Goal: Task Accomplishment & Management: Complete application form

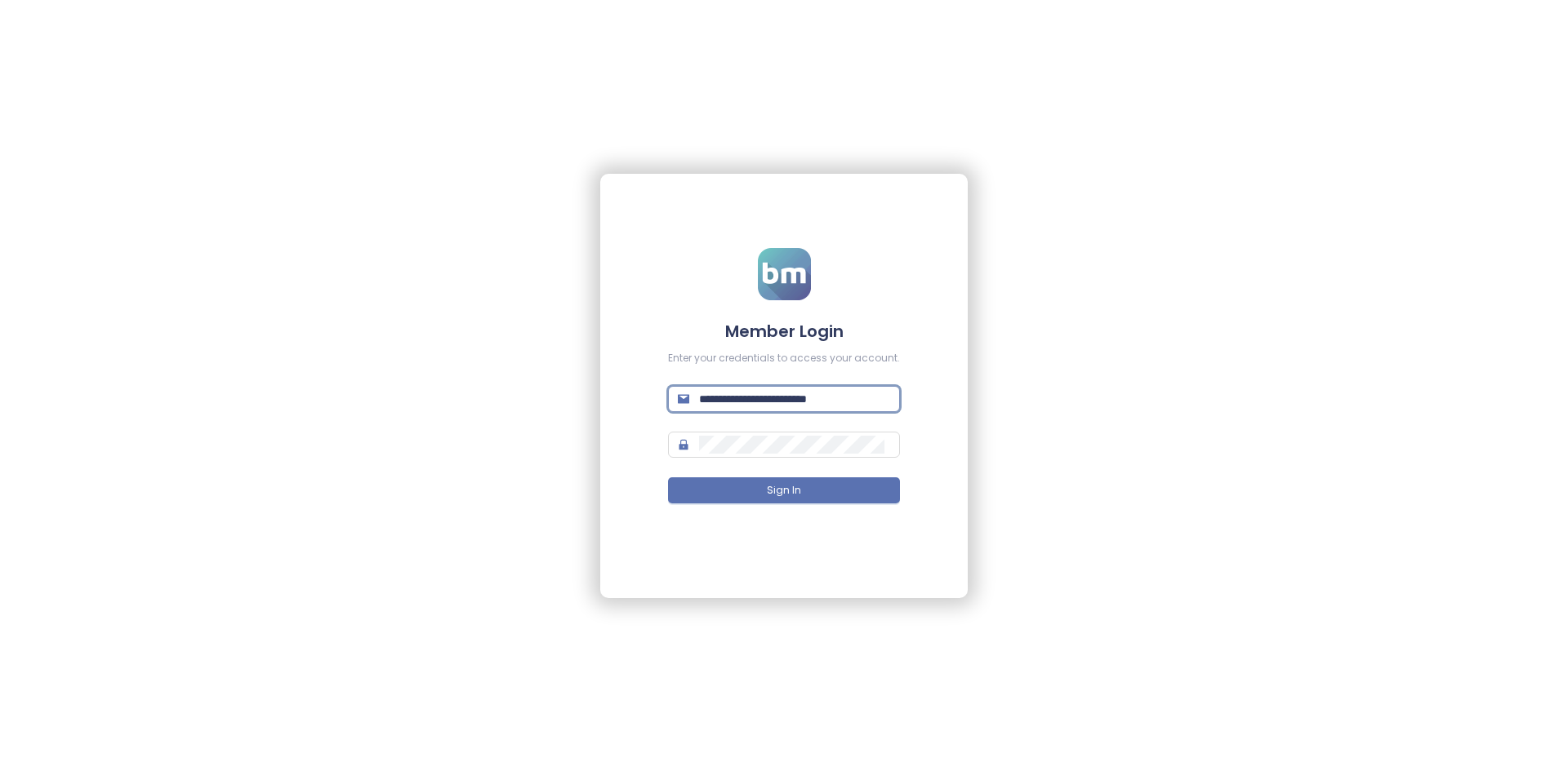
drag, startPoint x: 837, startPoint y: 402, endPoint x: 644, endPoint y: 391, distance: 193.3
click at [644, 391] on div "**********" at bounding box center [784, 386] width 367 height 425
paste input "text"
type input "**********"
click at [640, 452] on div "**********" at bounding box center [784, 386] width 367 height 425
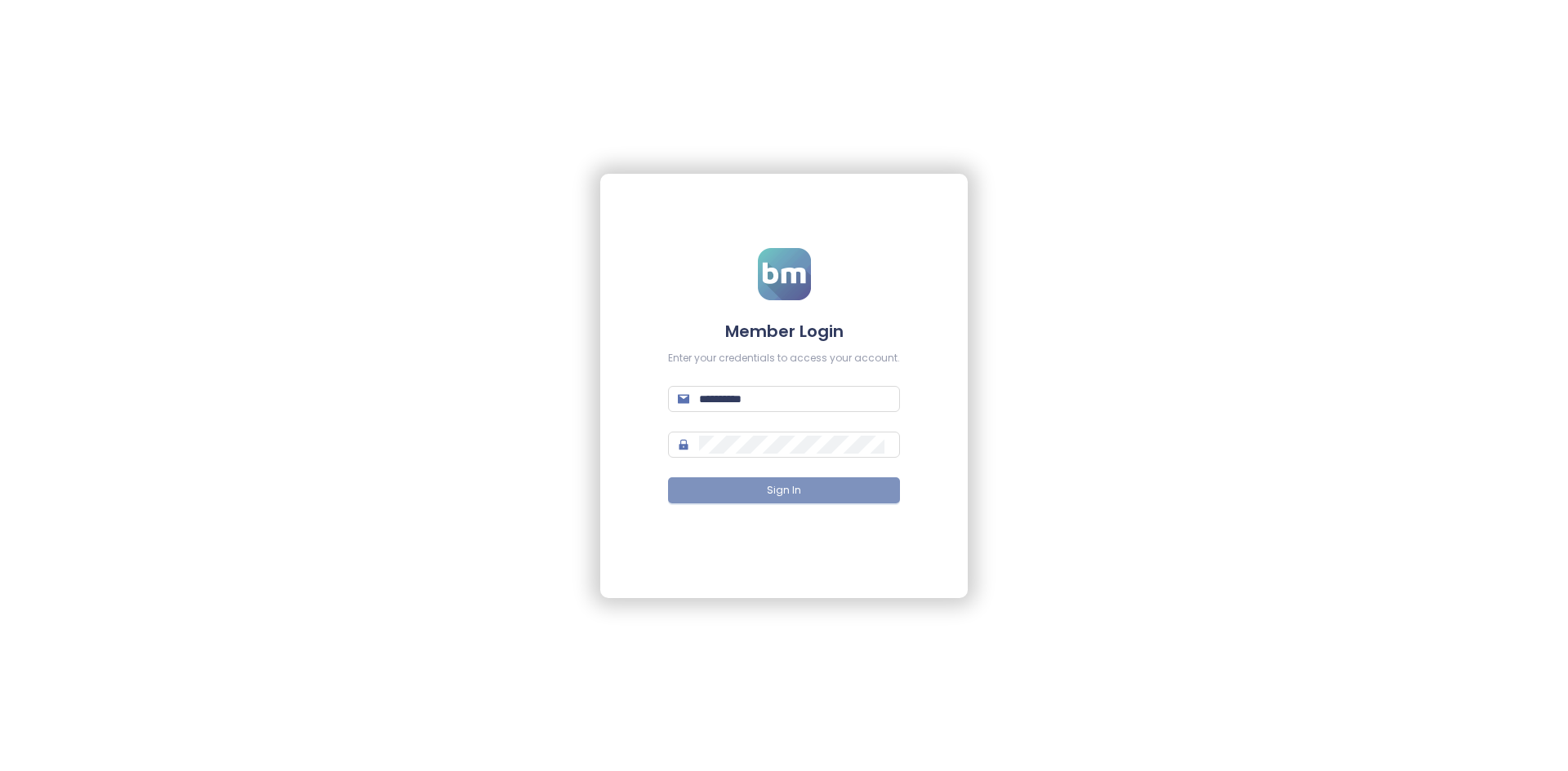
click at [741, 487] on button "Sign In" at bounding box center [784, 490] width 232 height 26
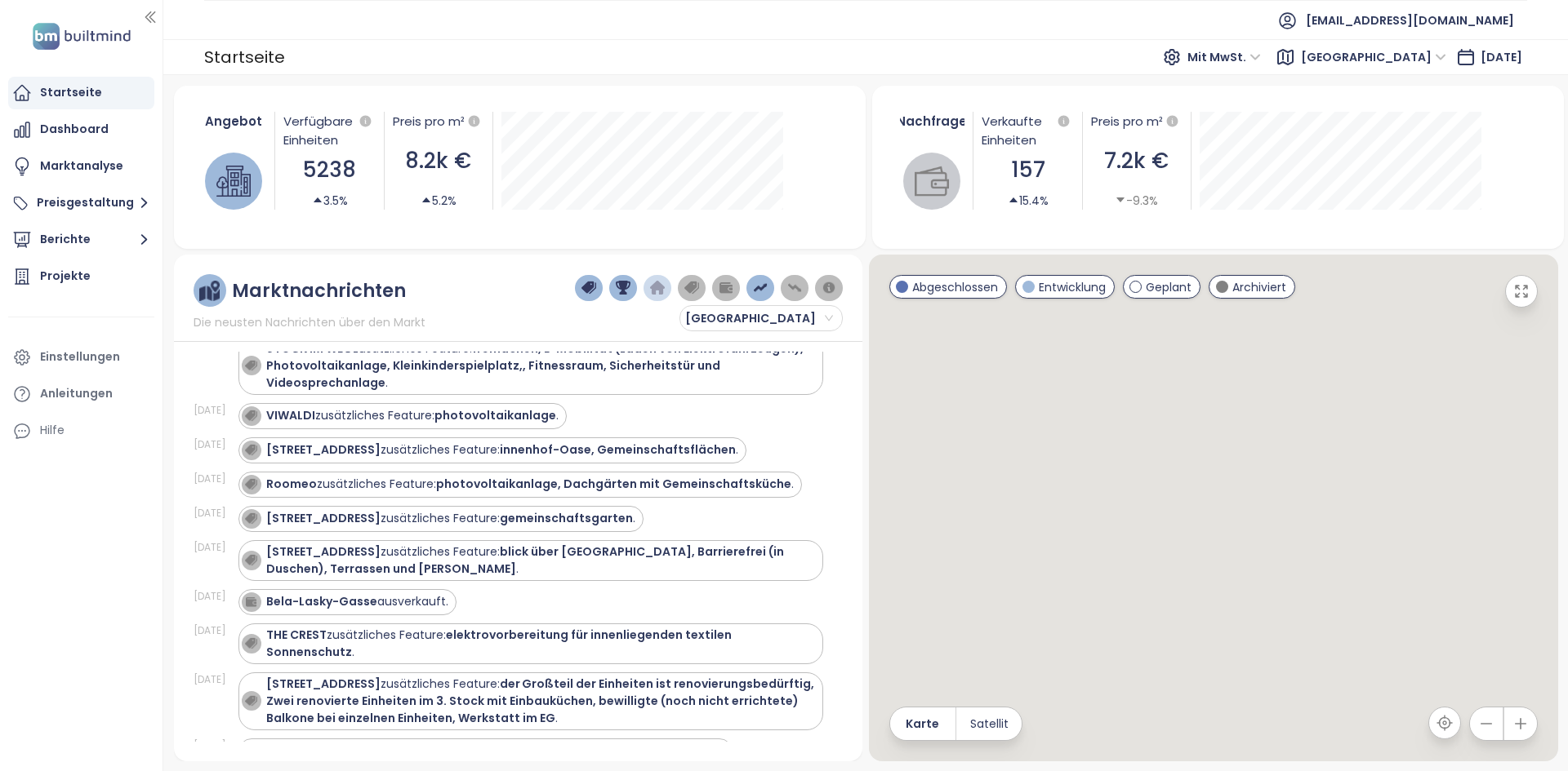
scroll to position [338, 0]
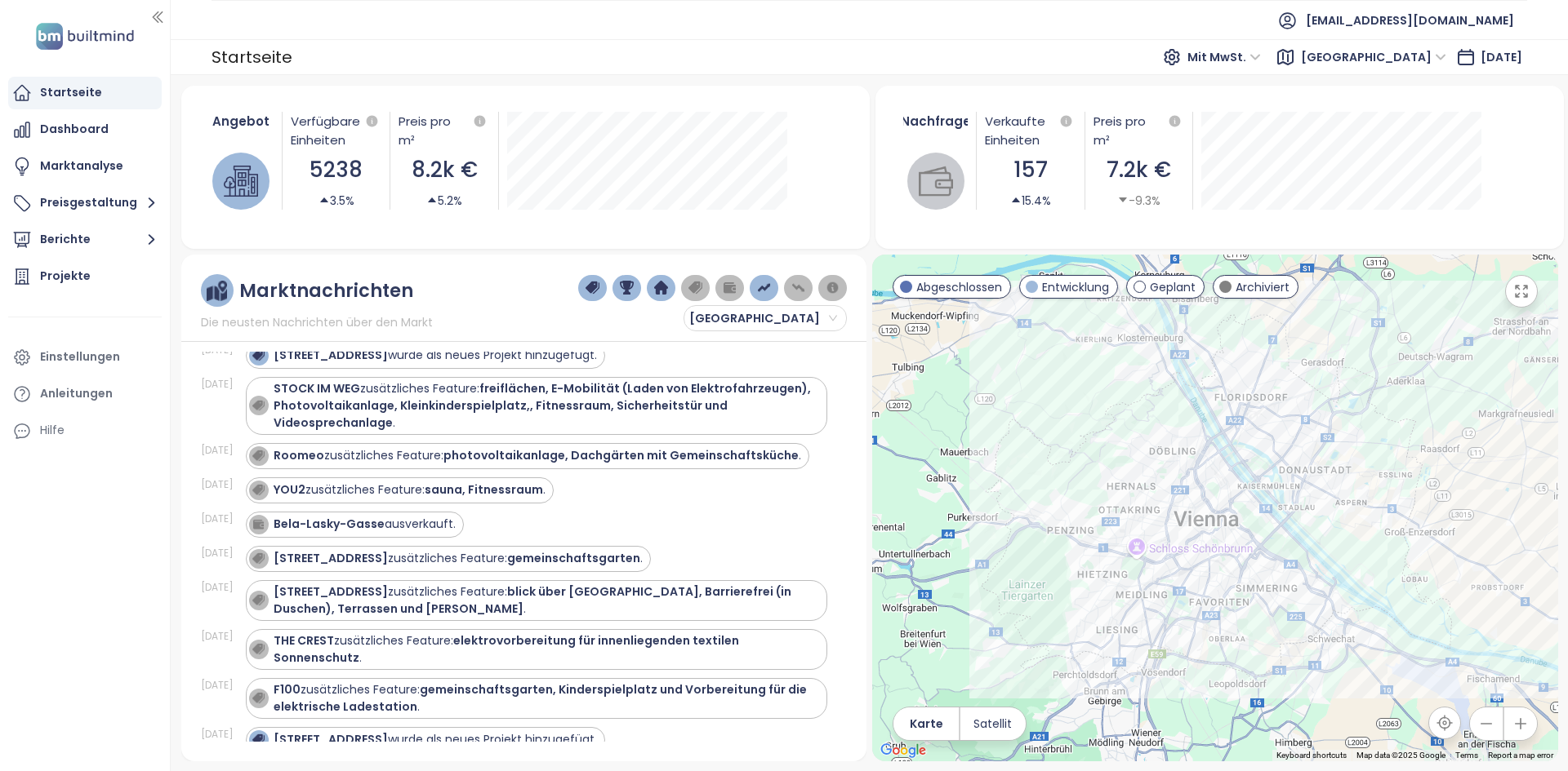
drag, startPoint x: 162, startPoint y: 455, endPoint x: 170, endPoint y: 456, distance: 8.1
click at [170, 456] on div at bounding box center [169, 385] width 8 height 771
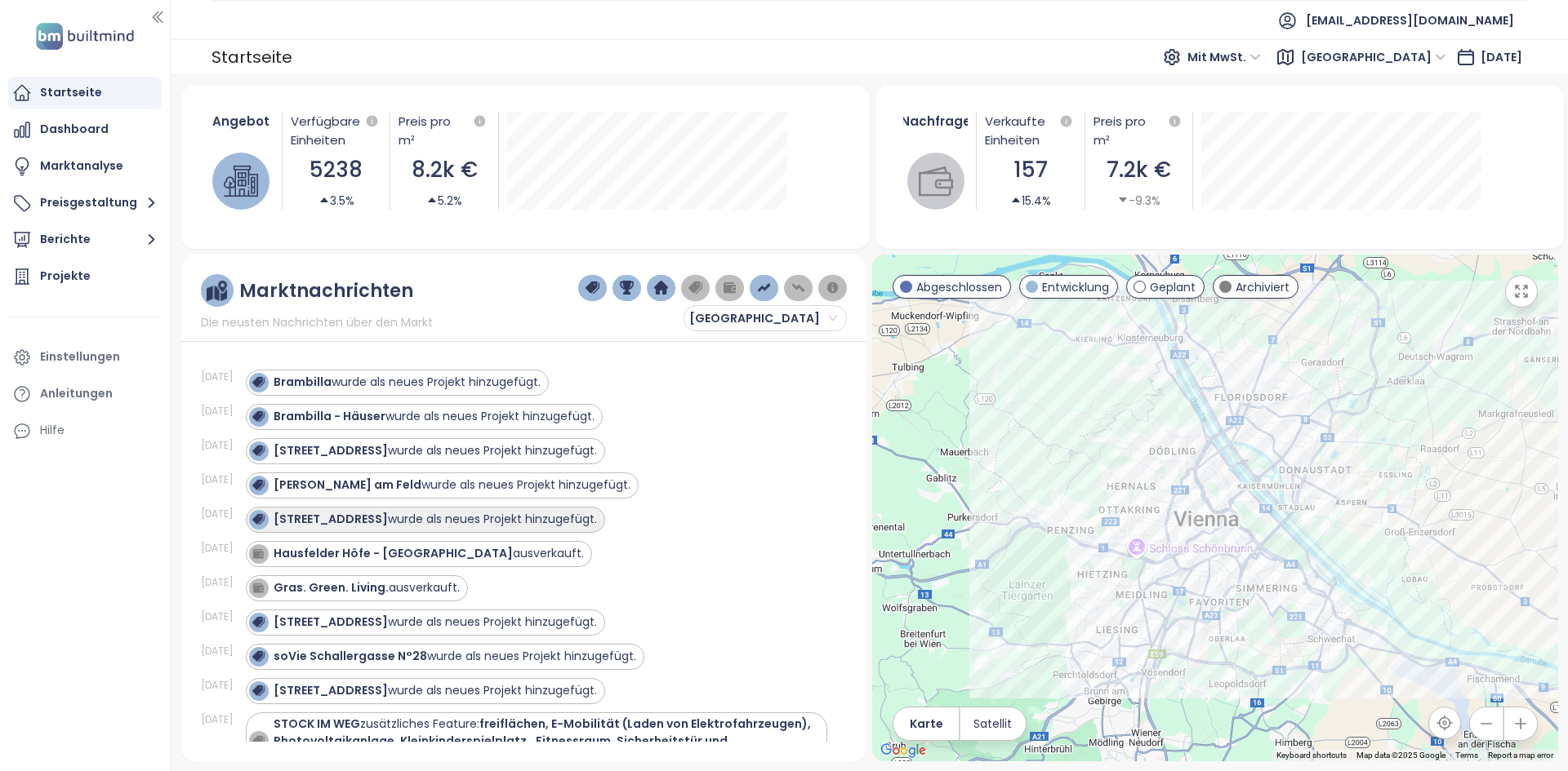
scroll to position [0, 0]
click at [599, 289] on img "button" at bounding box center [593, 288] width 15 height 15
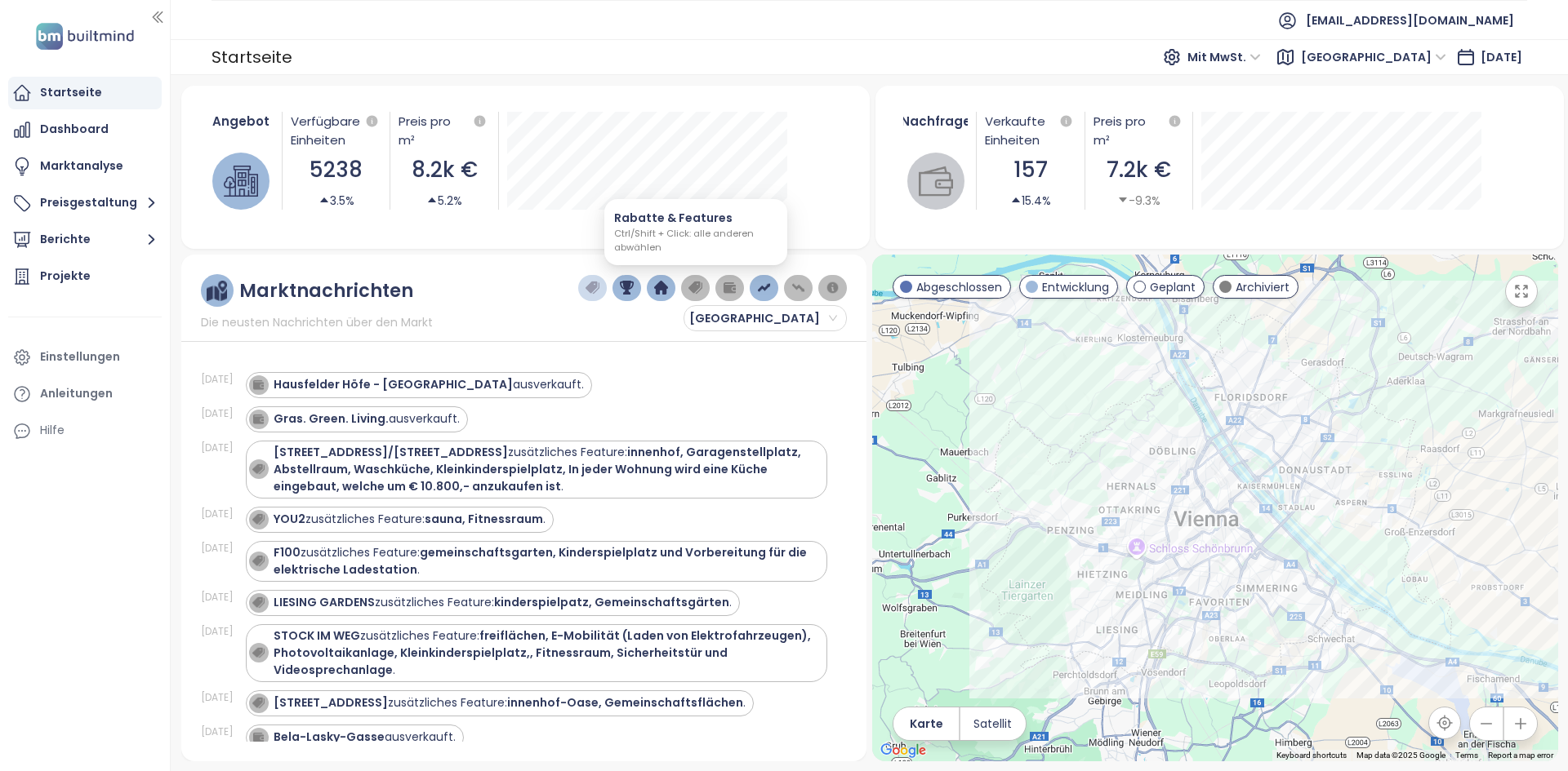
click at [669, 289] on button "button" at bounding box center [661, 288] width 29 height 26
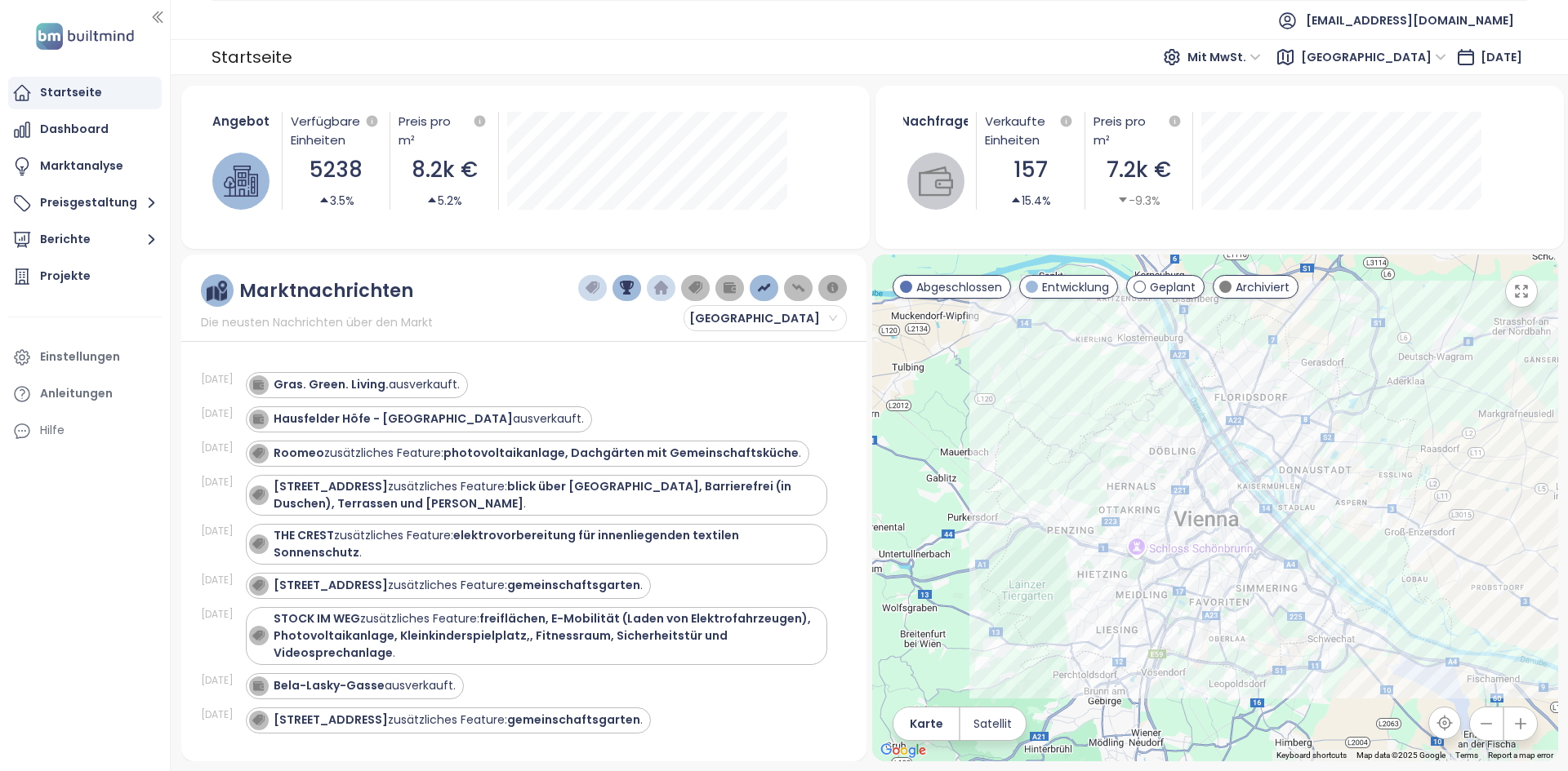
drag, startPoint x: 622, startPoint y: 295, endPoint x: 648, endPoint y: 295, distance: 26.0
click at [621, 295] on button "button" at bounding box center [626, 288] width 29 height 26
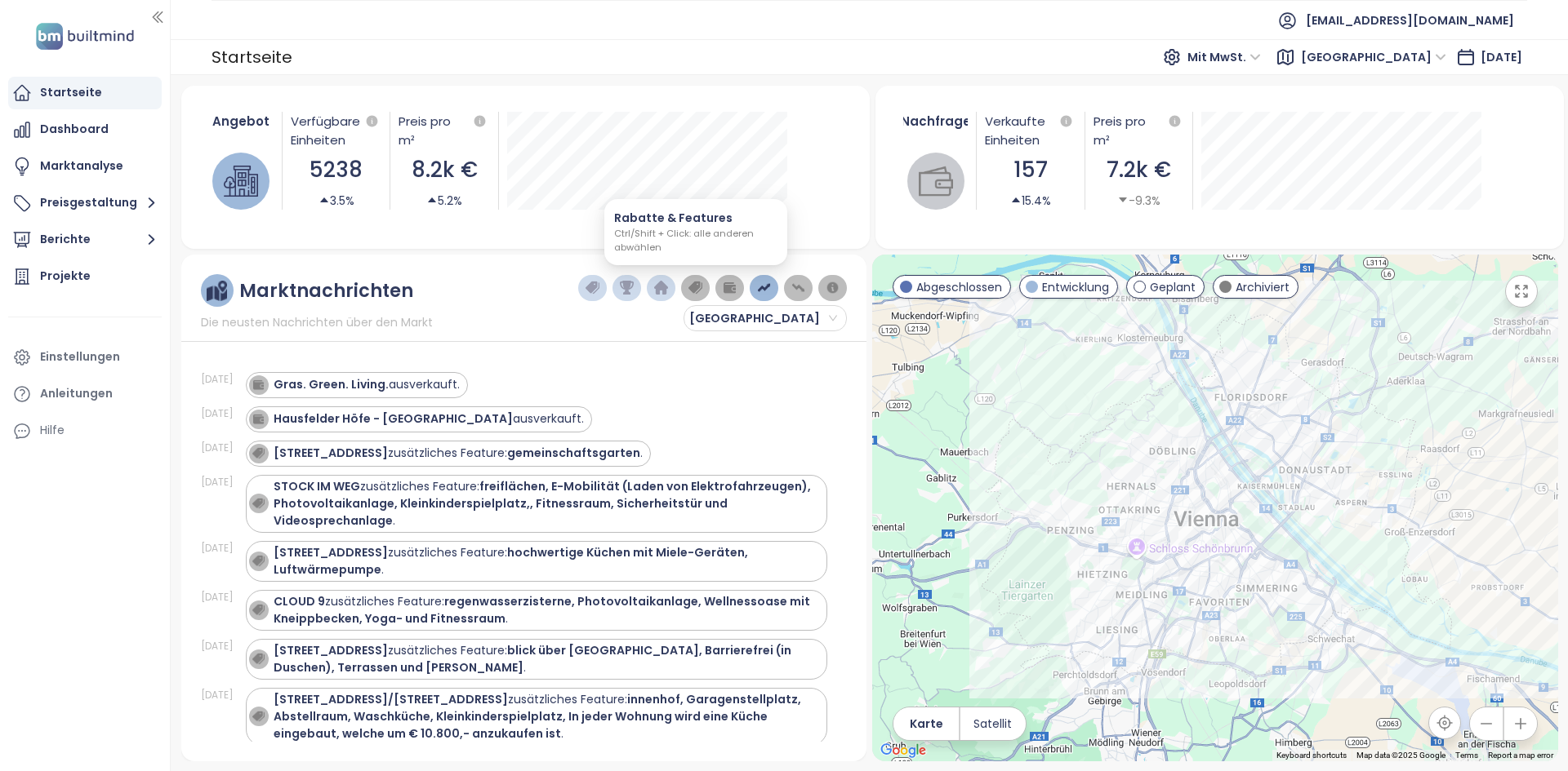
click at [777, 286] on button "button" at bounding box center [764, 288] width 29 height 26
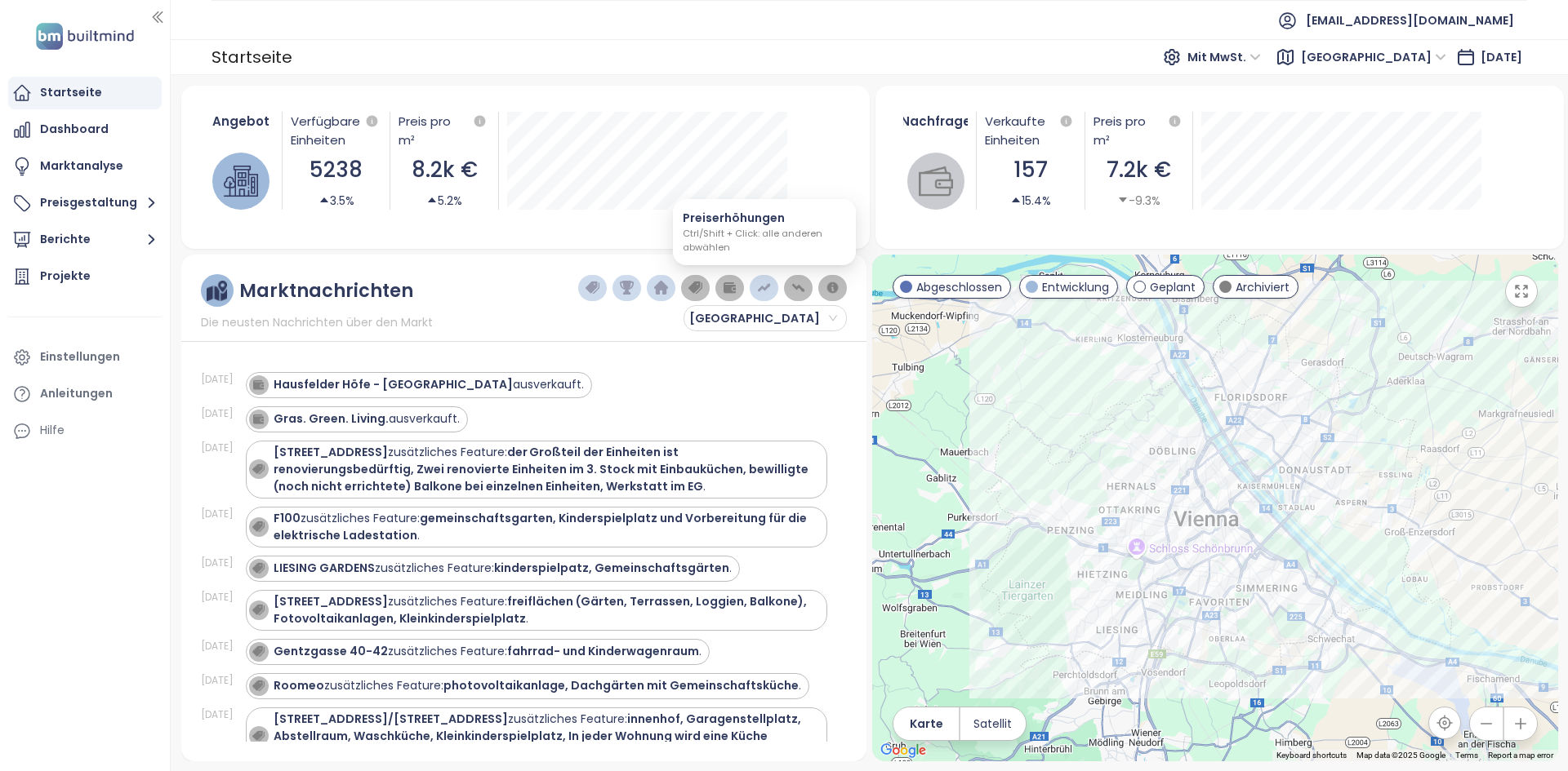
click at [775, 286] on button "button" at bounding box center [764, 288] width 29 height 26
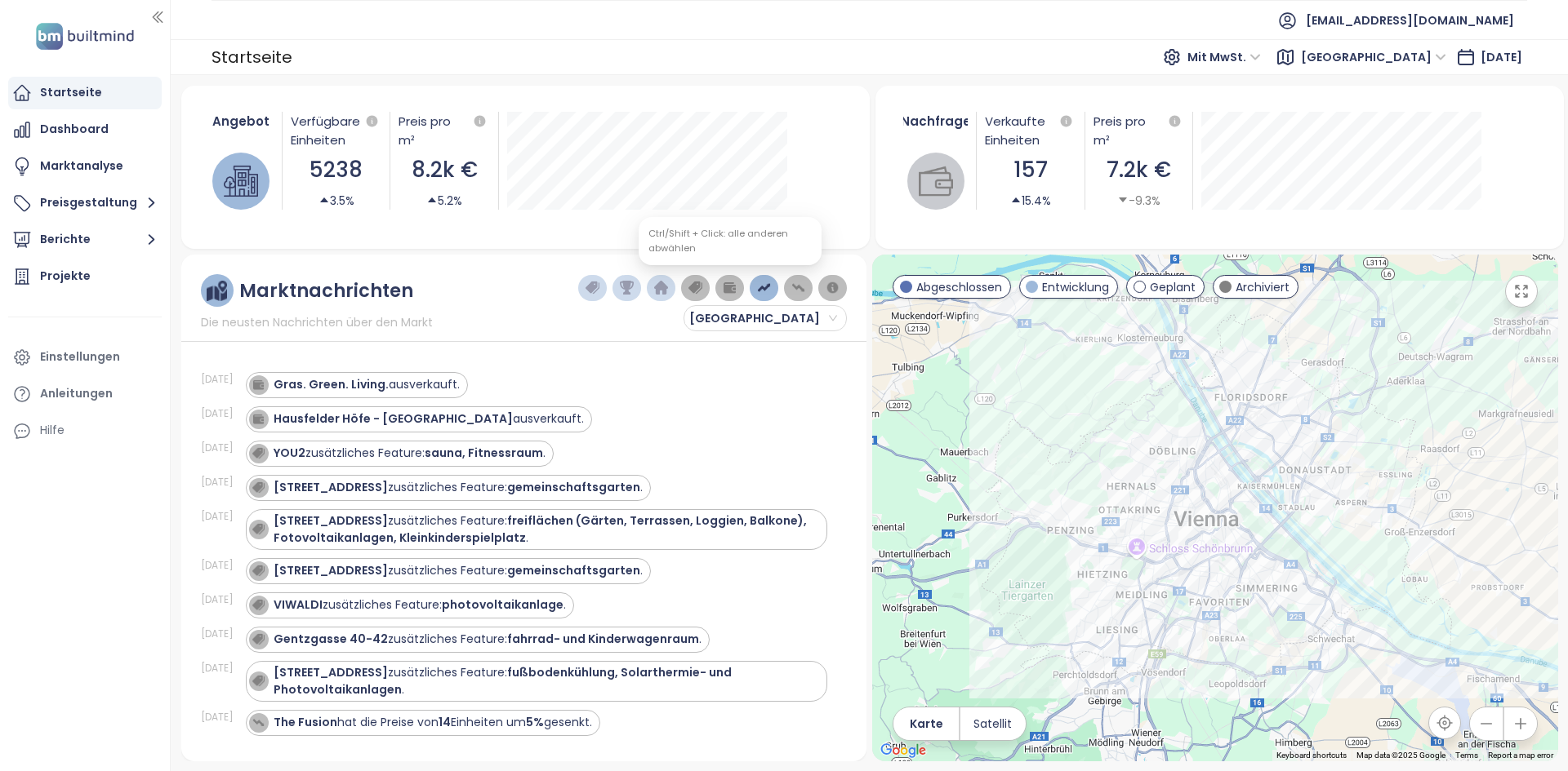
click at [735, 290] on img "button" at bounding box center [730, 288] width 15 height 15
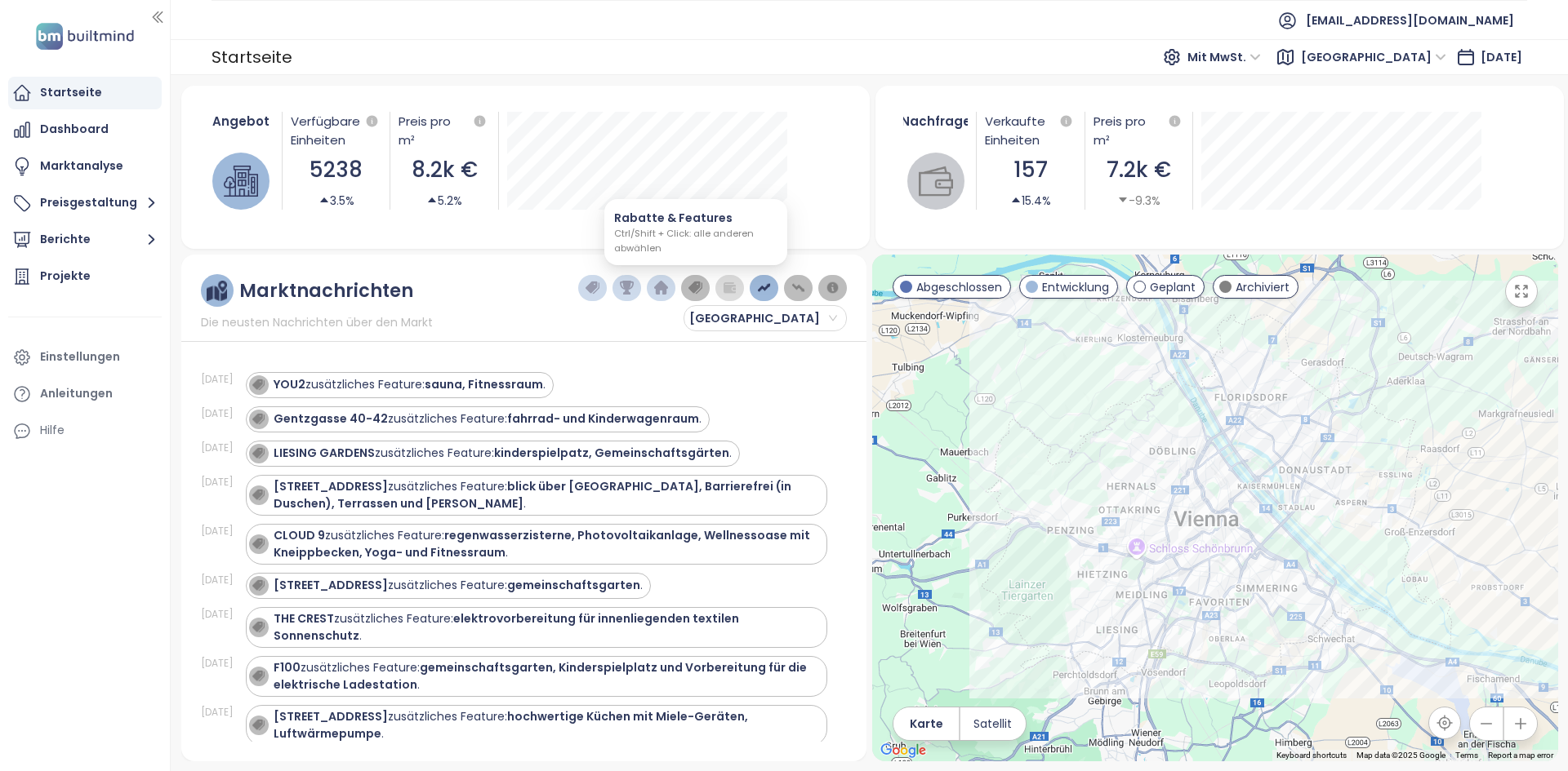
click at [706, 285] on button "button" at bounding box center [695, 288] width 29 height 26
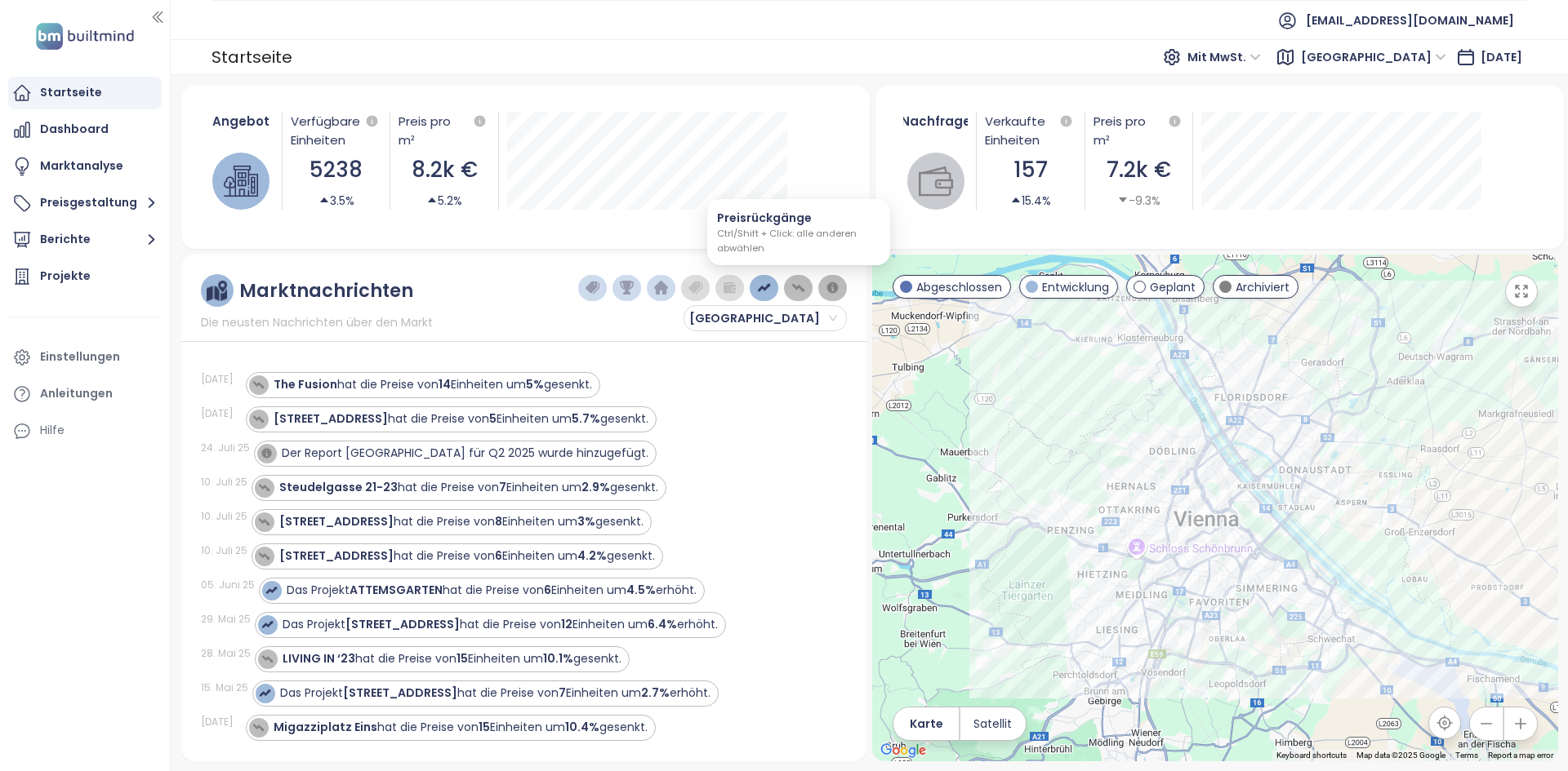
click at [797, 295] on img "button" at bounding box center [798, 288] width 15 height 15
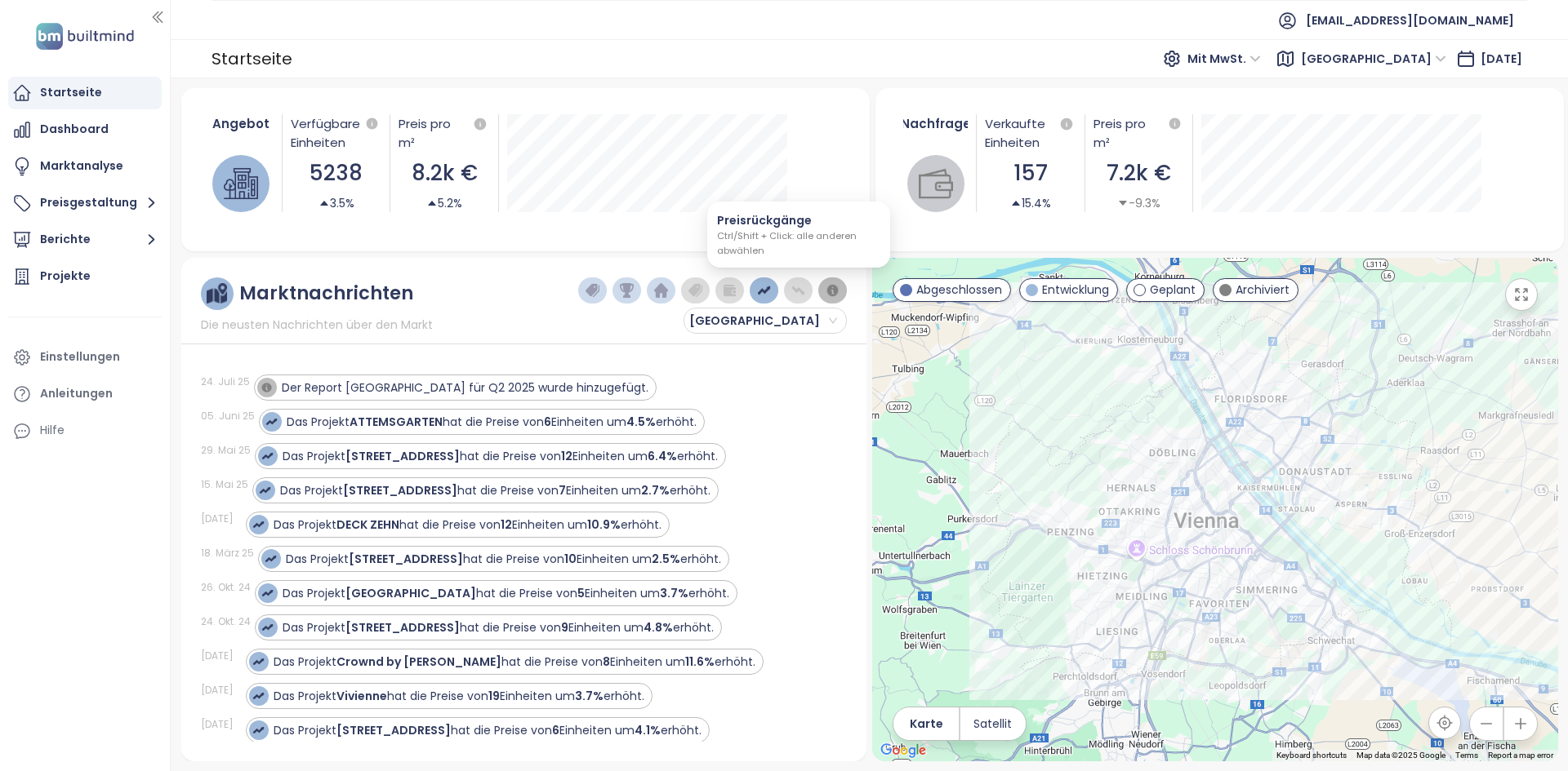
click at [799, 294] on img "button" at bounding box center [798, 290] width 15 height 15
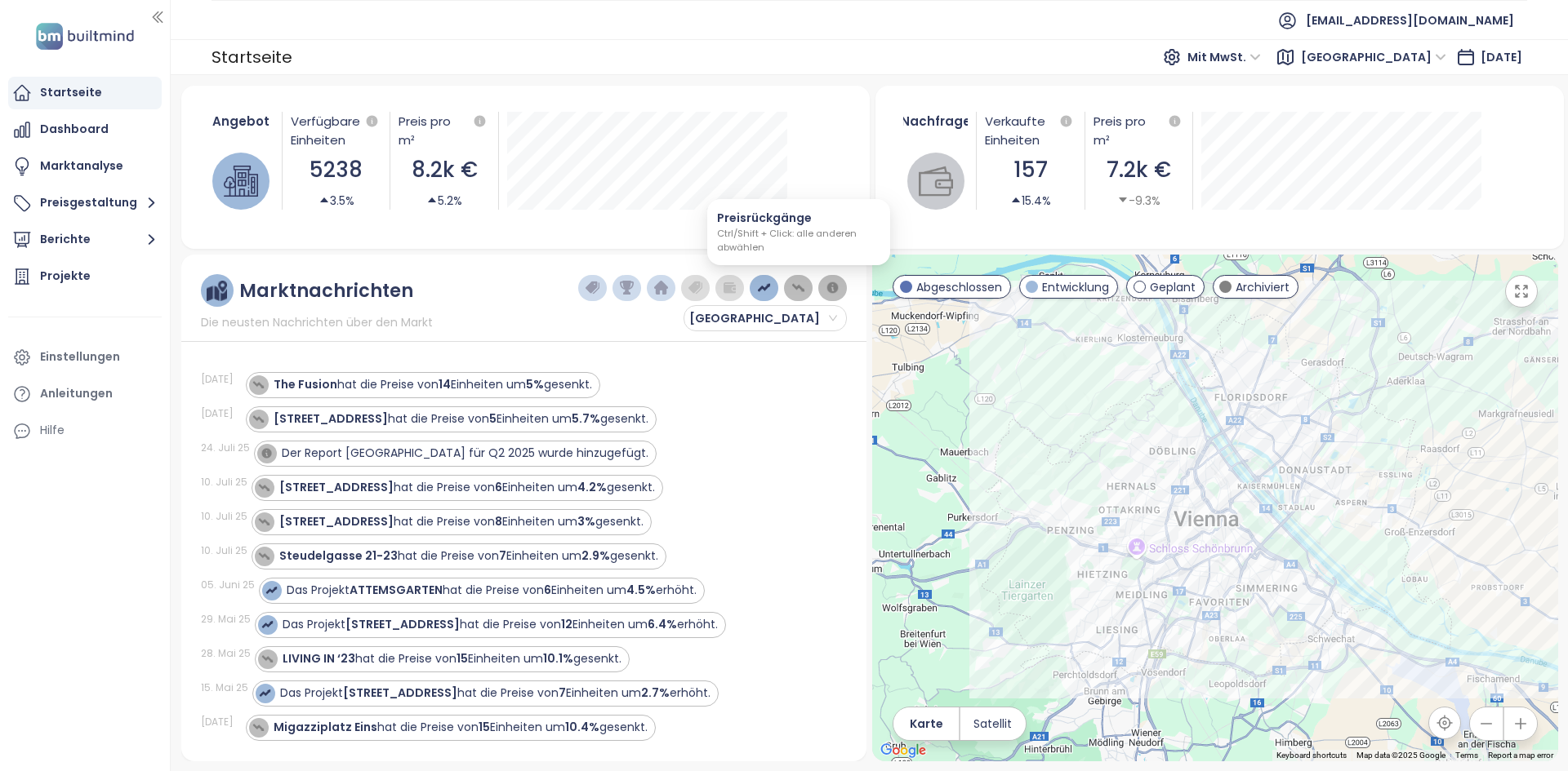
click at [804, 295] on img "button" at bounding box center [798, 288] width 15 height 15
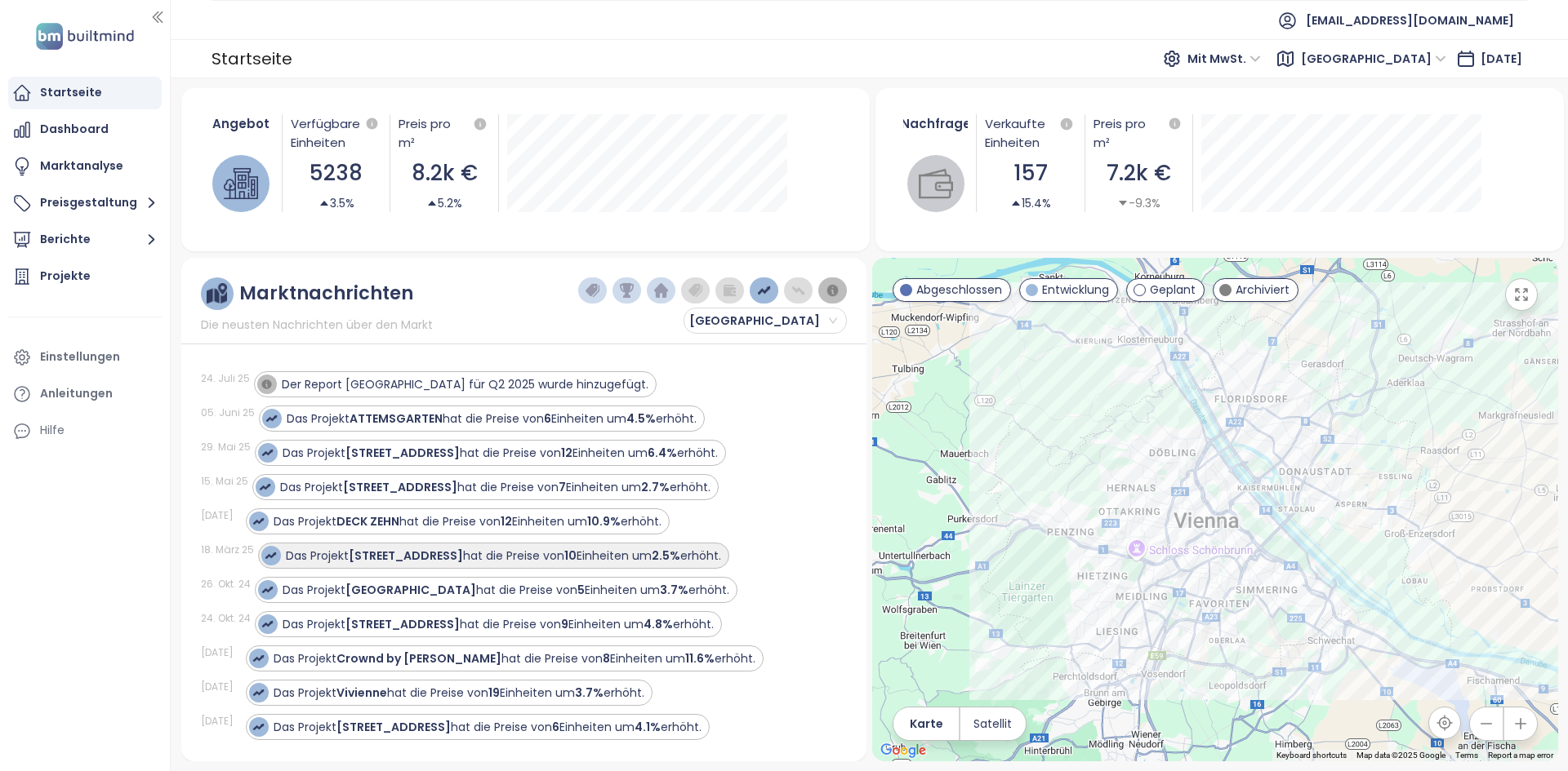
scroll to position [7, 0]
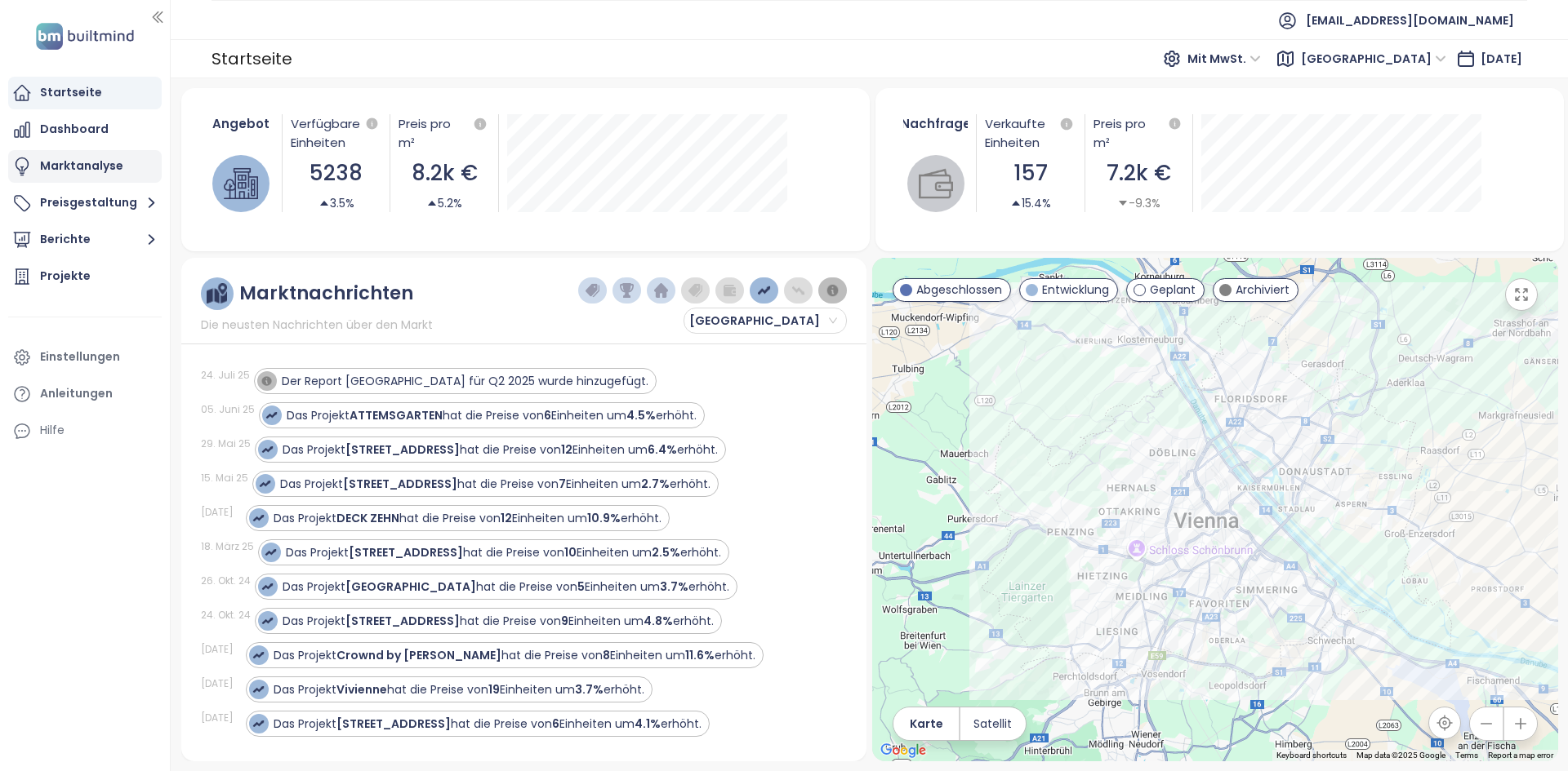
click at [126, 164] on div "Marktanalyse" at bounding box center [85, 167] width 154 height 33
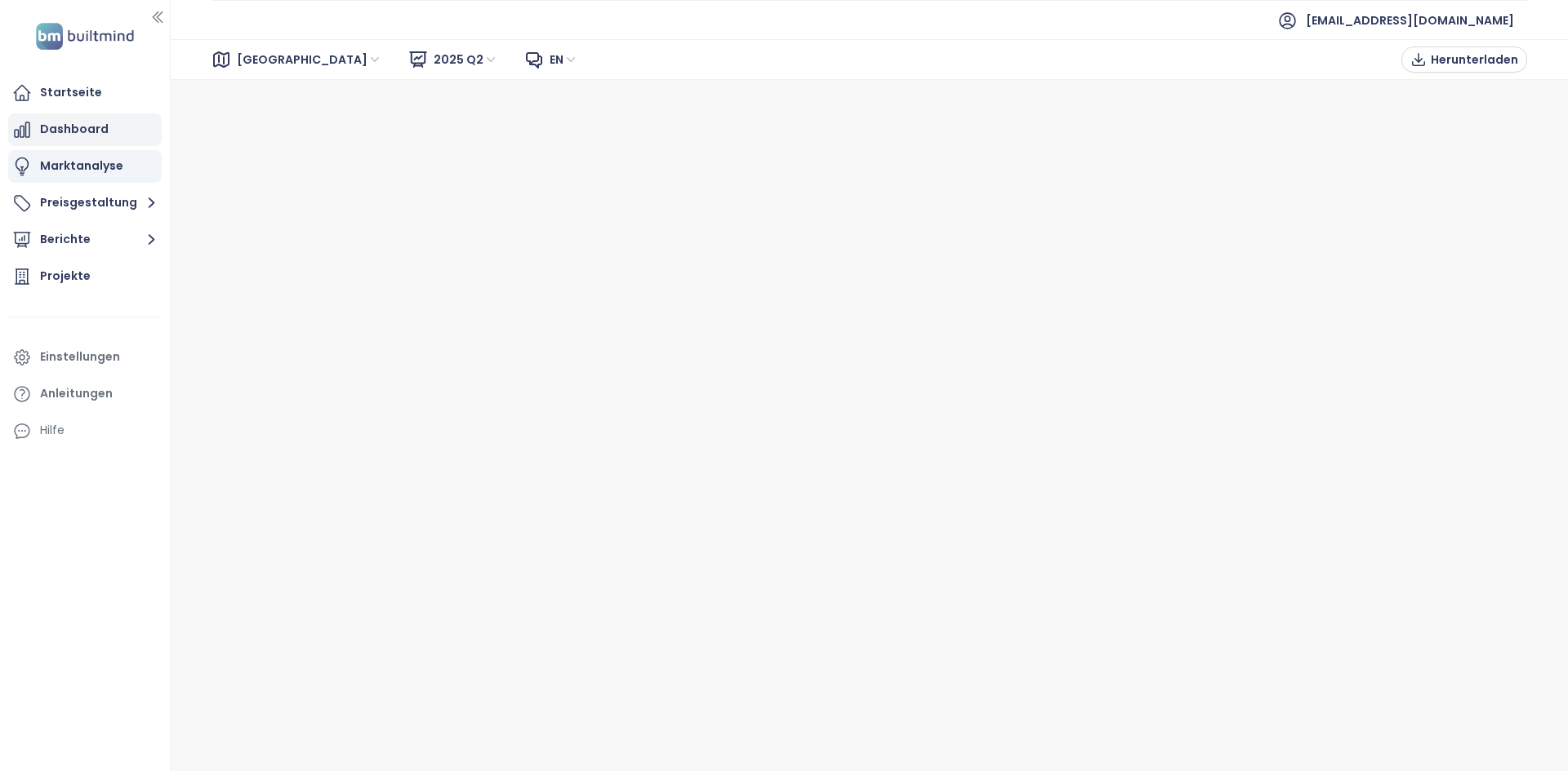
click at [95, 128] on div "Dashboard" at bounding box center [74, 129] width 68 height 21
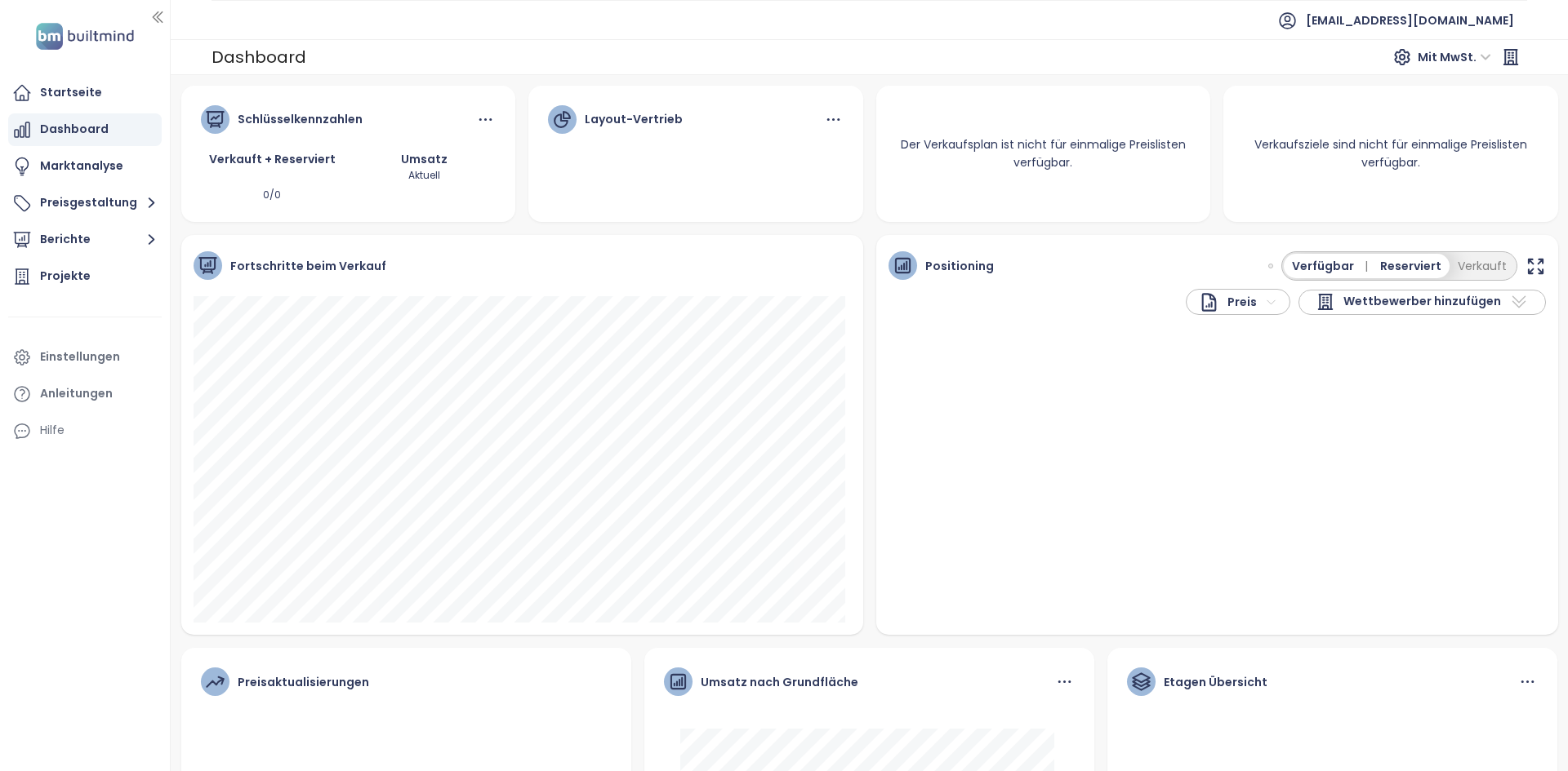
scroll to position [233, 0]
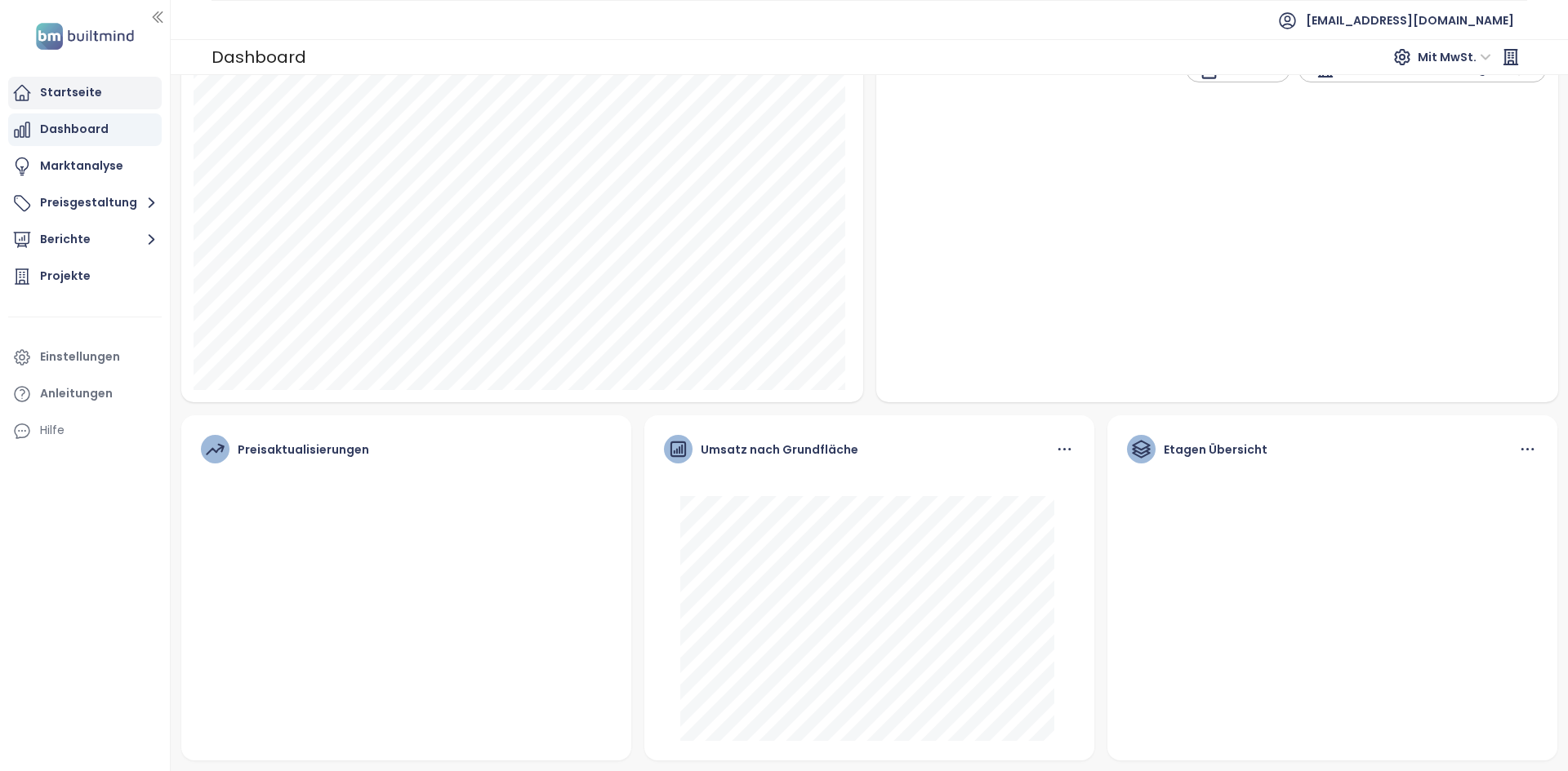
click at [109, 88] on div "Startseite" at bounding box center [85, 93] width 154 height 33
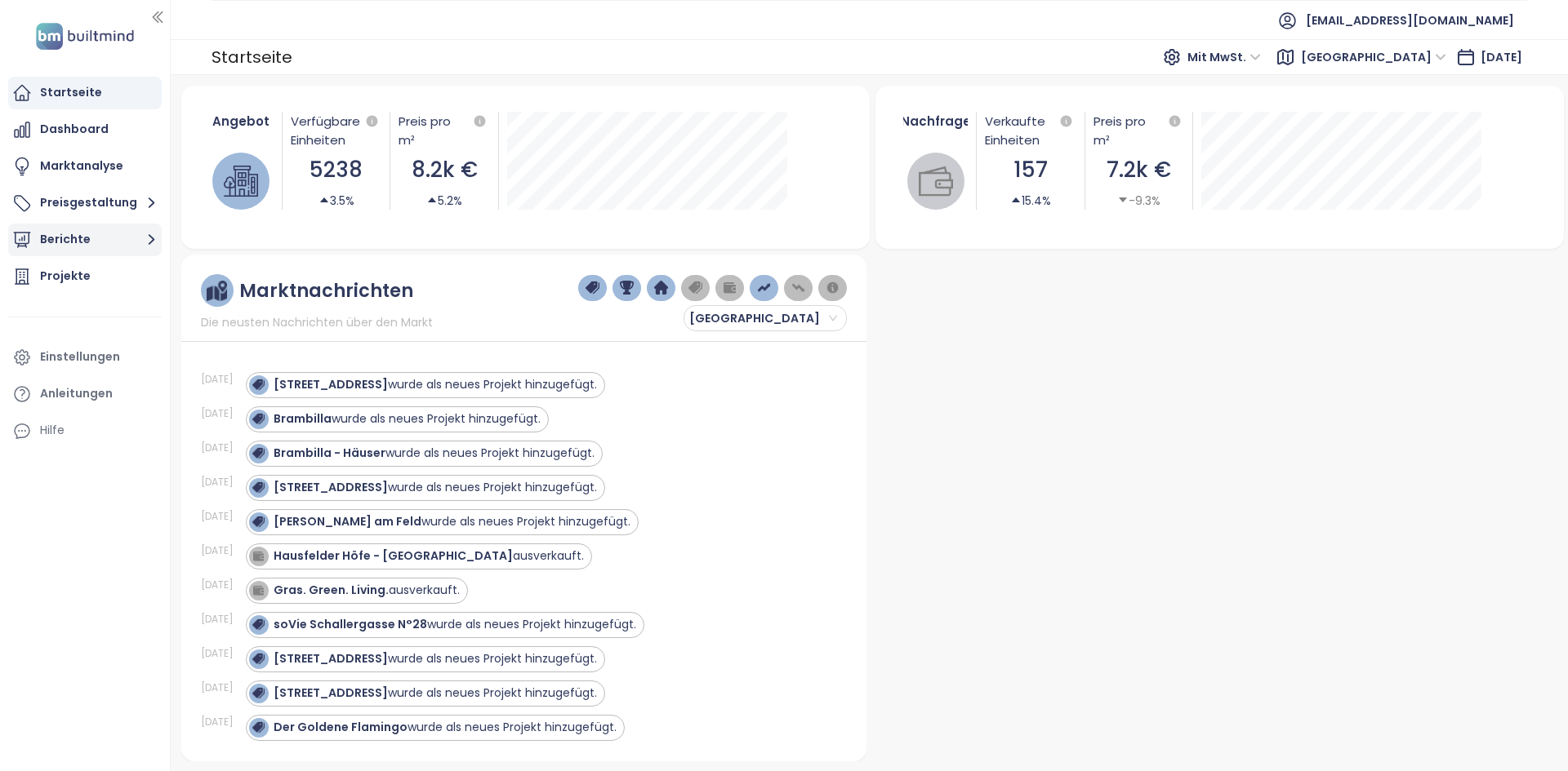
click at [105, 229] on button "Berichte" at bounding box center [85, 240] width 154 height 33
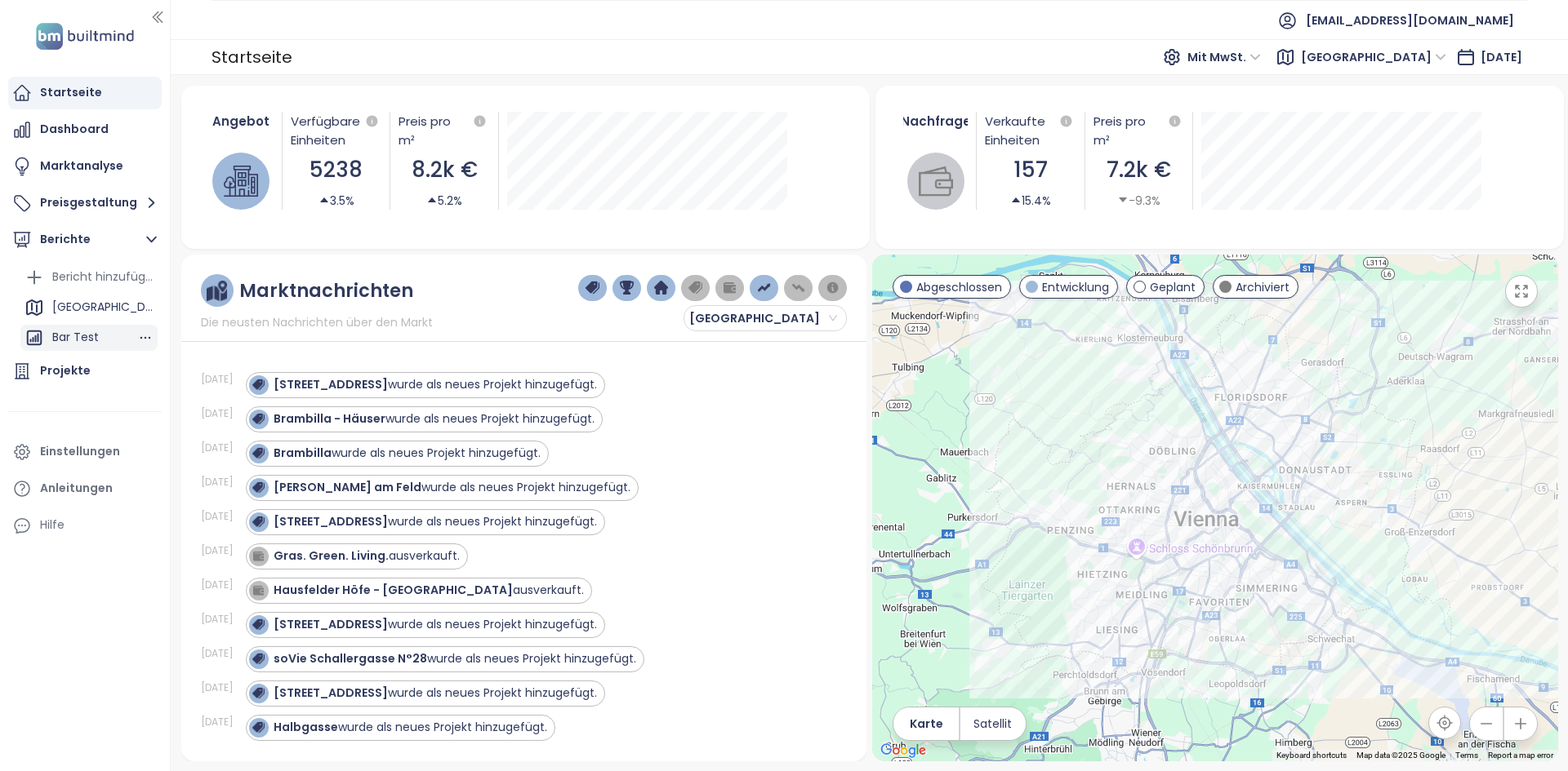
click at [105, 339] on div "Bar Test" at bounding box center [89, 338] width 137 height 26
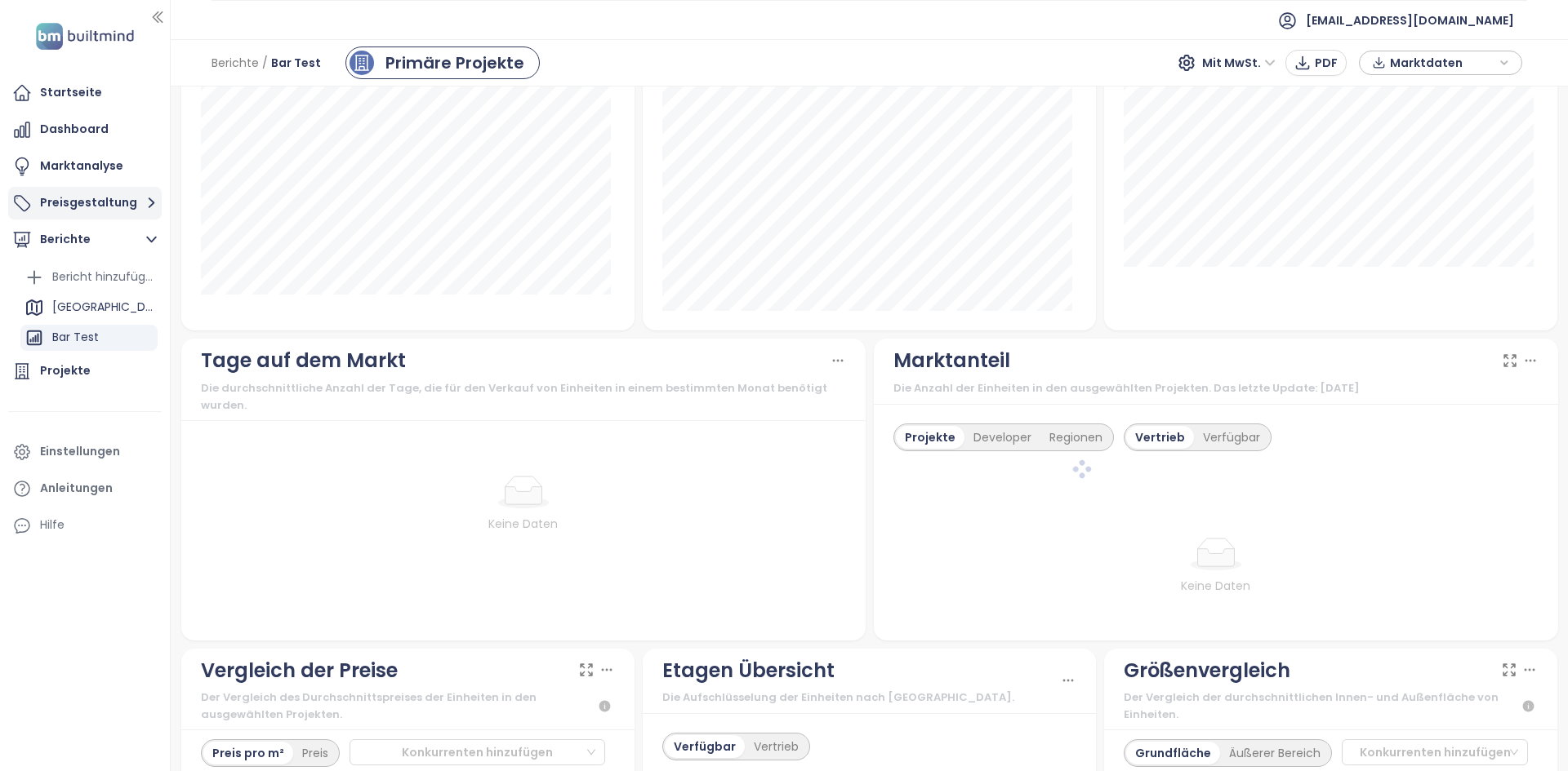
scroll to position [972, 0]
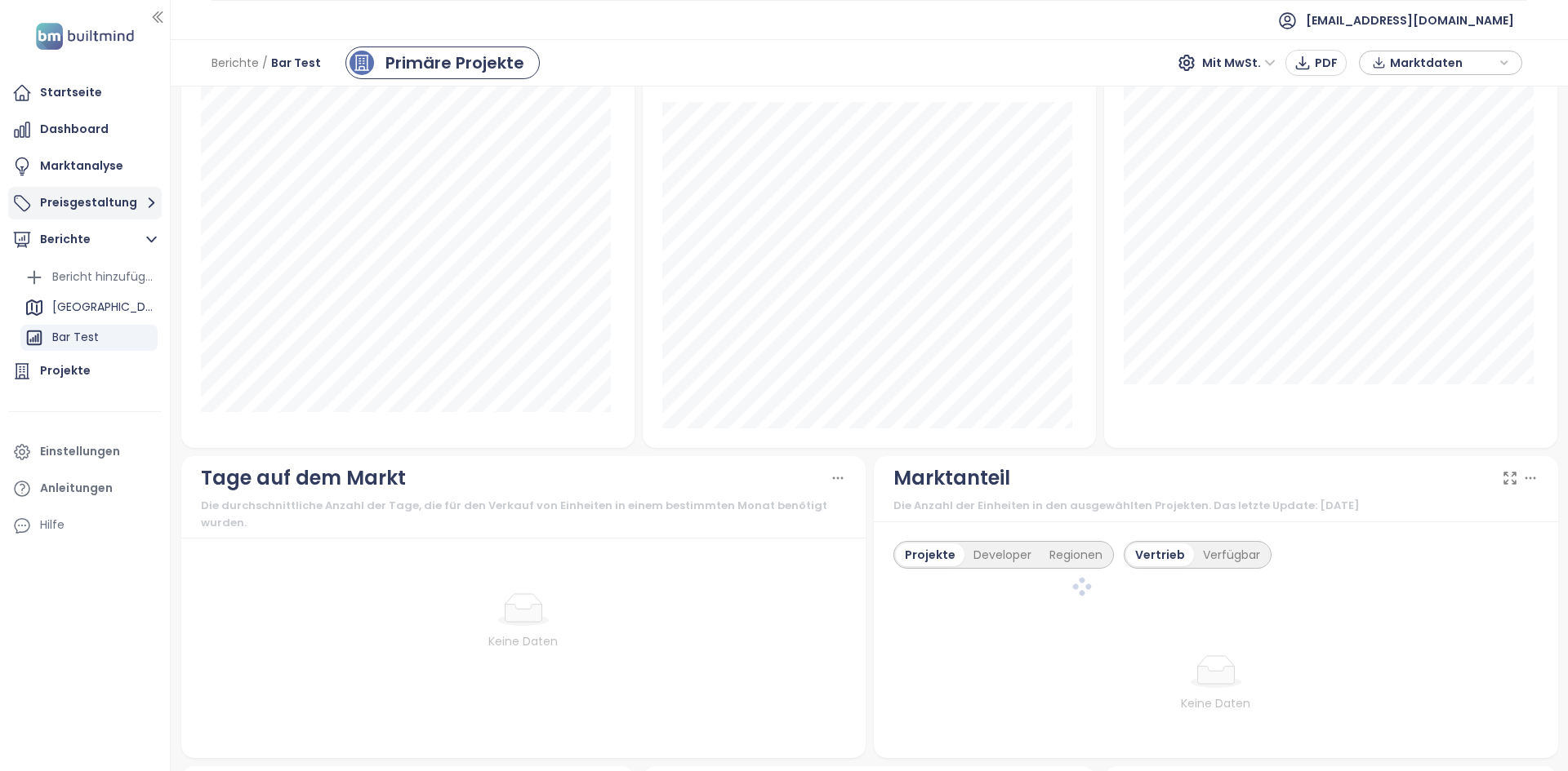
click at [93, 206] on button "Preisgestaltung" at bounding box center [85, 203] width 154 height 33
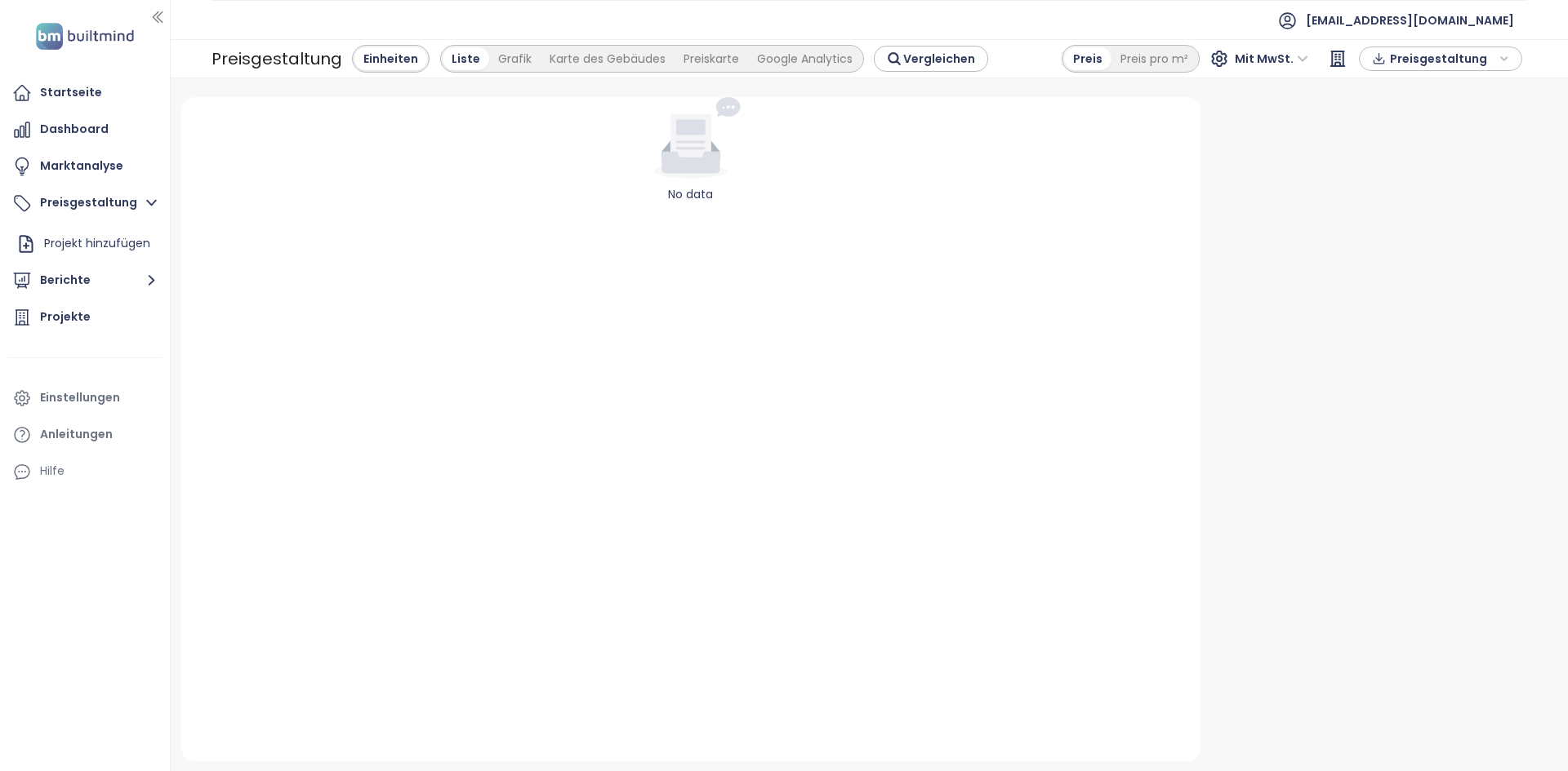
click at [1388, 66] on div "Preisgestaltung" at bounding box center [1440, 59] width 146 height 25
click at [1386, 65] on div "Preisgestaltung" at bounding box center [1440, 60] width 146 height 25
drag, startPoint x: 90, startPoint y: 251, endPoint x: 116, endPoint y: 266, distance: 30.0
click at [89, 251] on div "Projekt hinzufügen" at bounding box center [97, 244] width 106 height 21
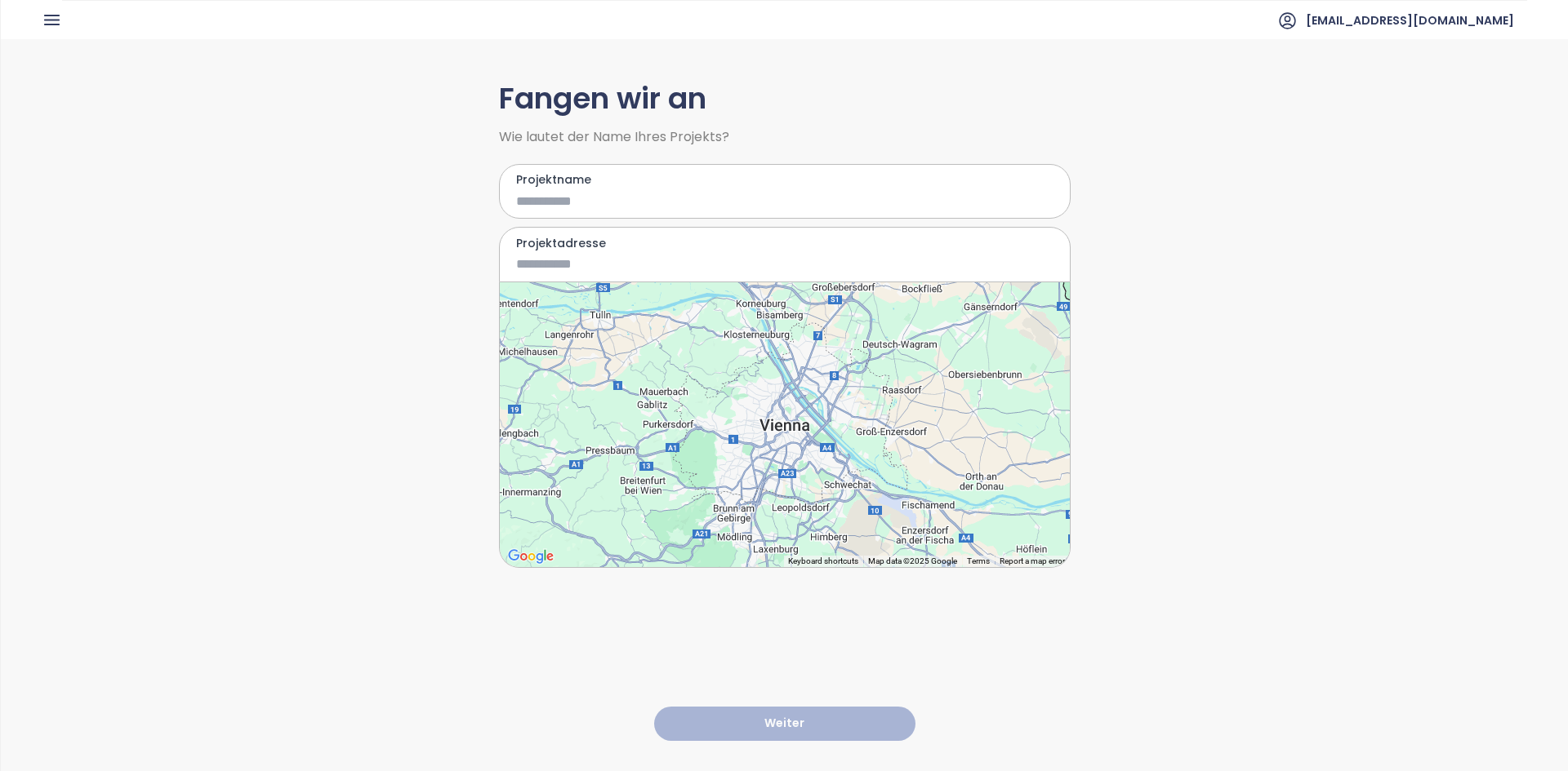
click at [609, 213] on div "Projektname" at bounding box center [784, 191] width 571 height 55
click at [603, 212] on div "Projektname" at bounding box center [784, 191] width 571 height 55
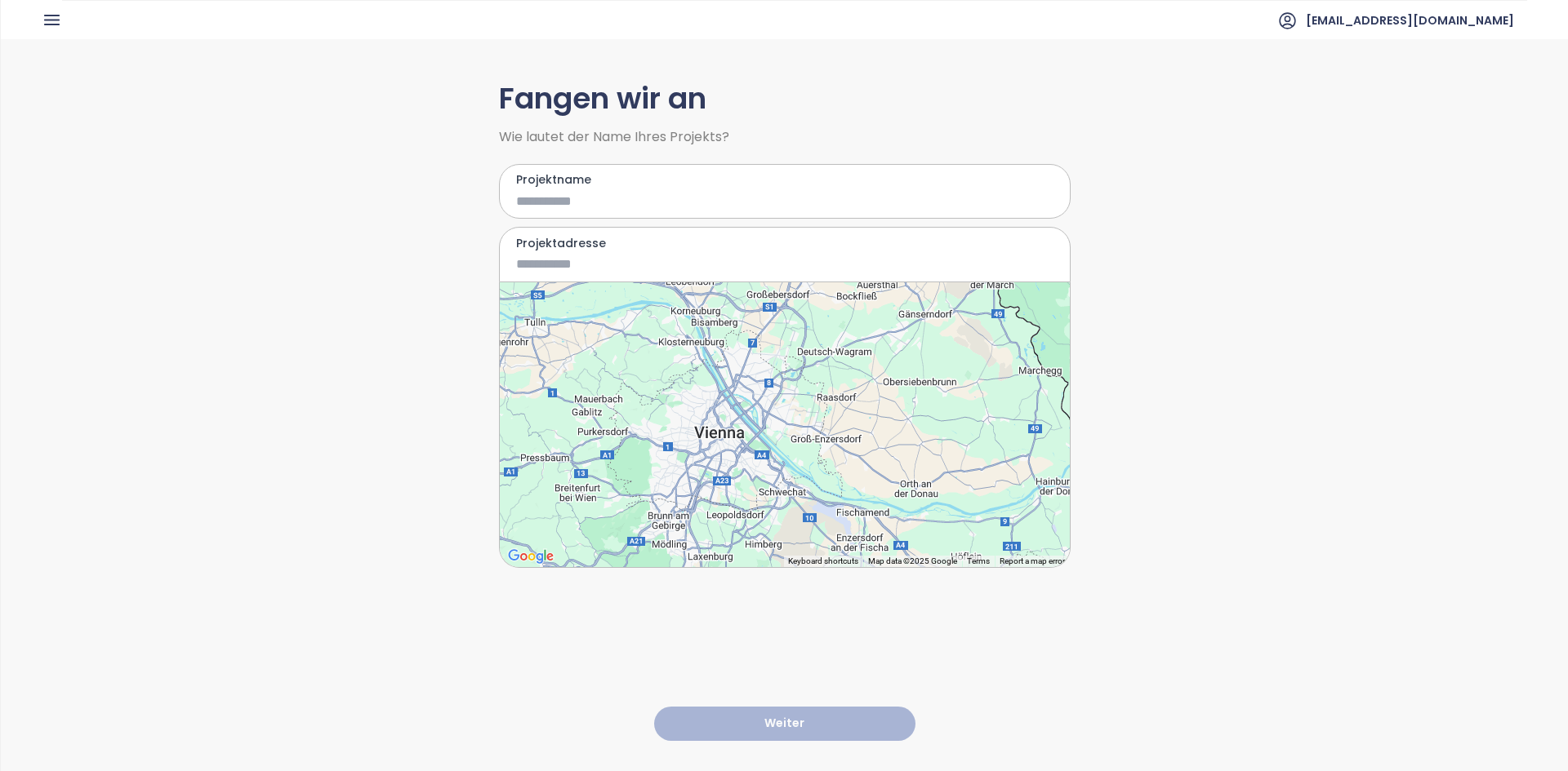
drag, startPoint x: 707, startPoint y: 429, endPoint x: 734, endPoint y: 478, distance: 55.9
click at [708, 431] on div at bounding box center [784, 425] width 570 height 285
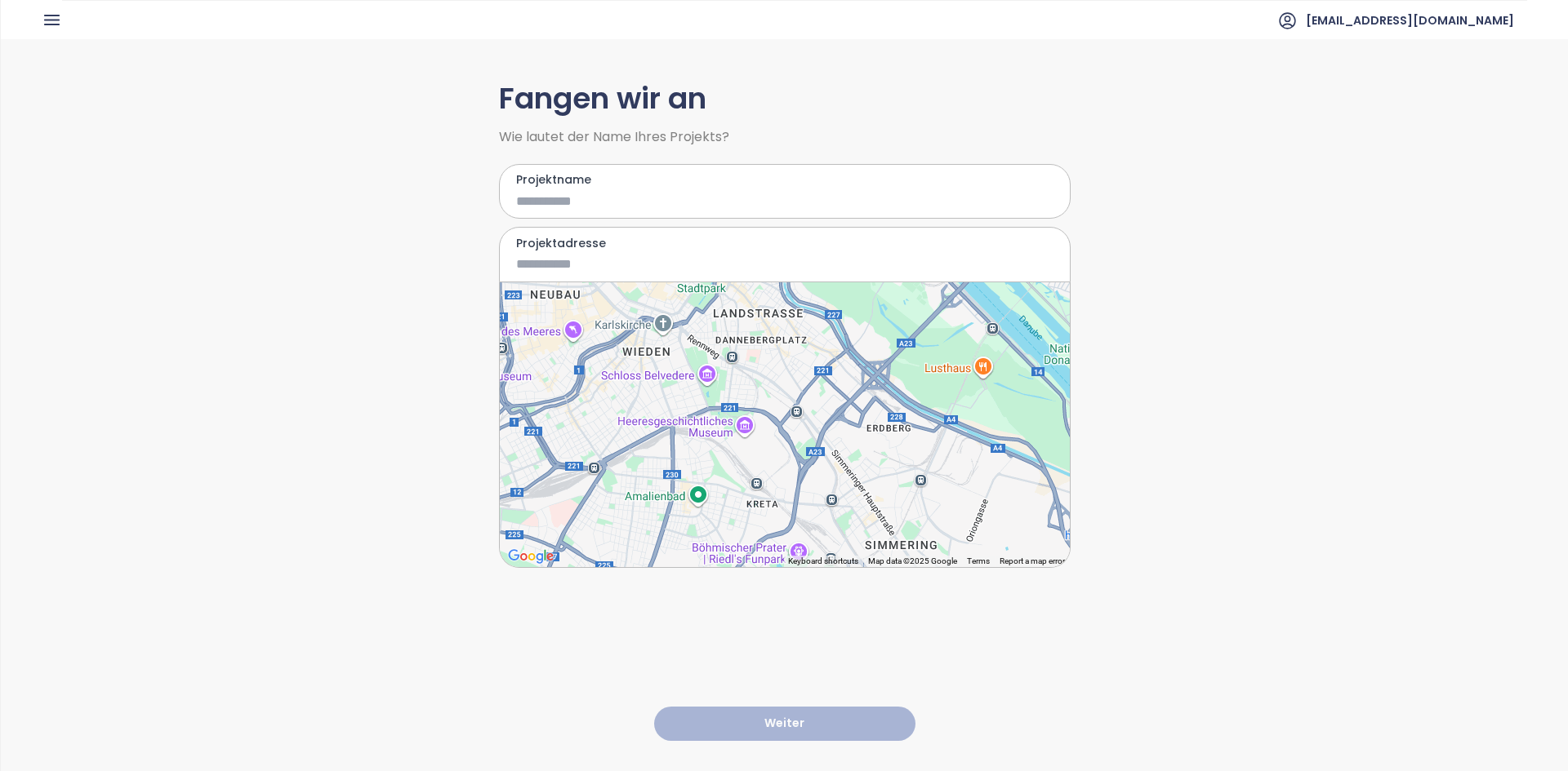
drag, startPoint x: 701, startPoint y: 390, endPoint x: 736, endPoint y: 416, distance: 43.6
click at [754, 426] on div at bounding box center [784, 425] width 570 height 285
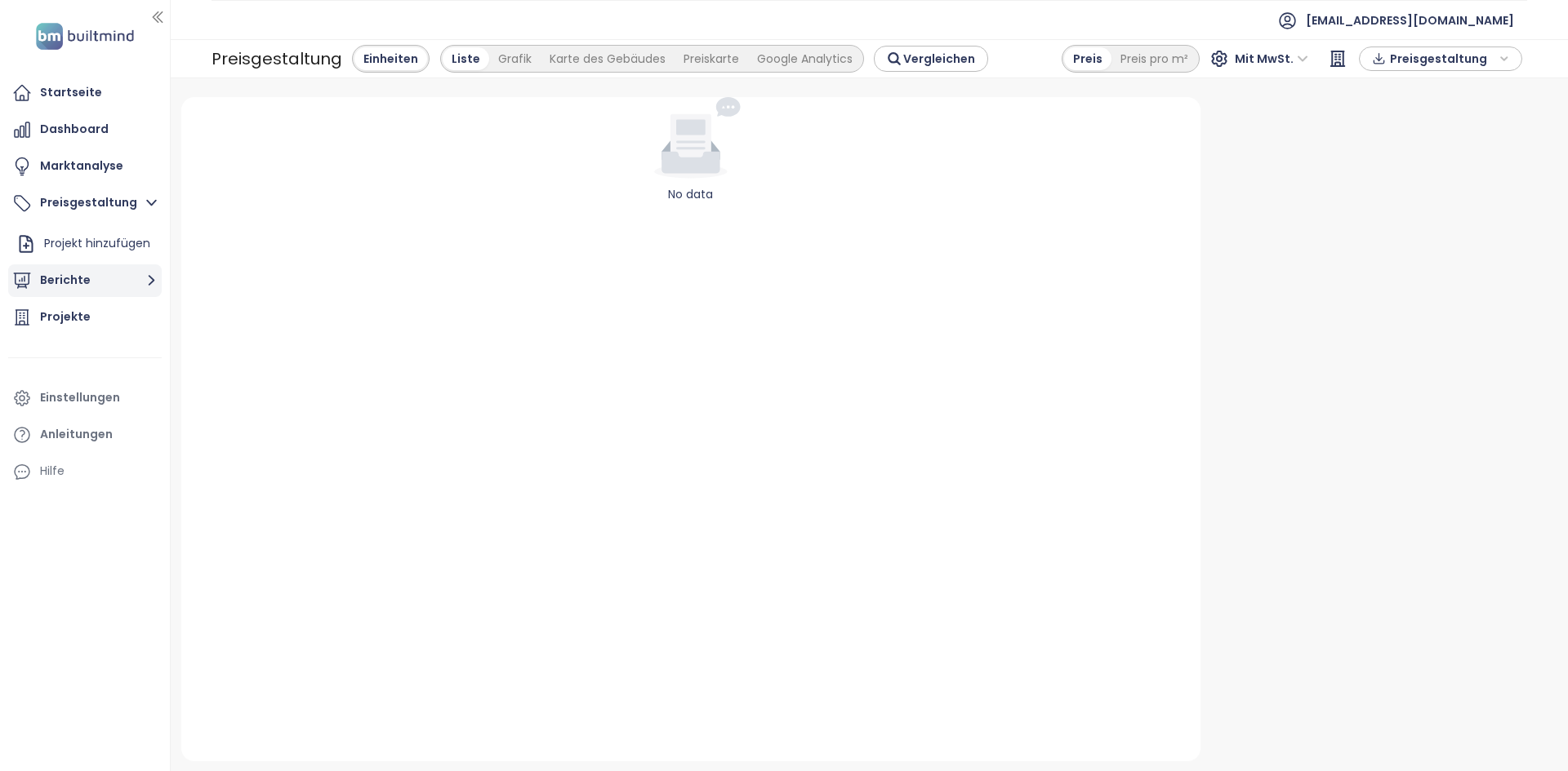
click at [147, 287] on icon "button" at bounding box center [151, 280] width 21 height 21
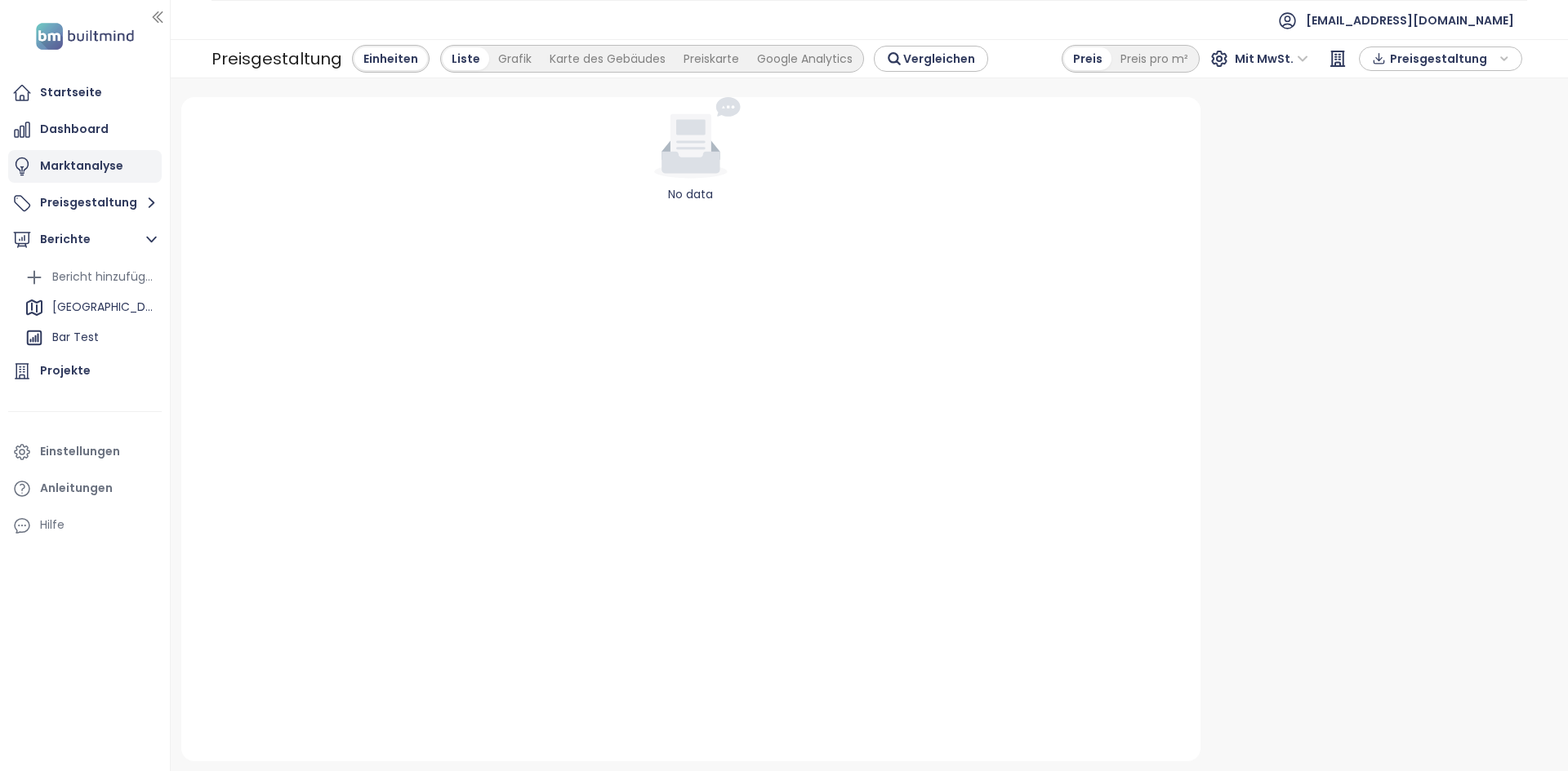
click at [122, 167] on div "Marktanalyse" at bounding box center [85, 167] width 154 height 33
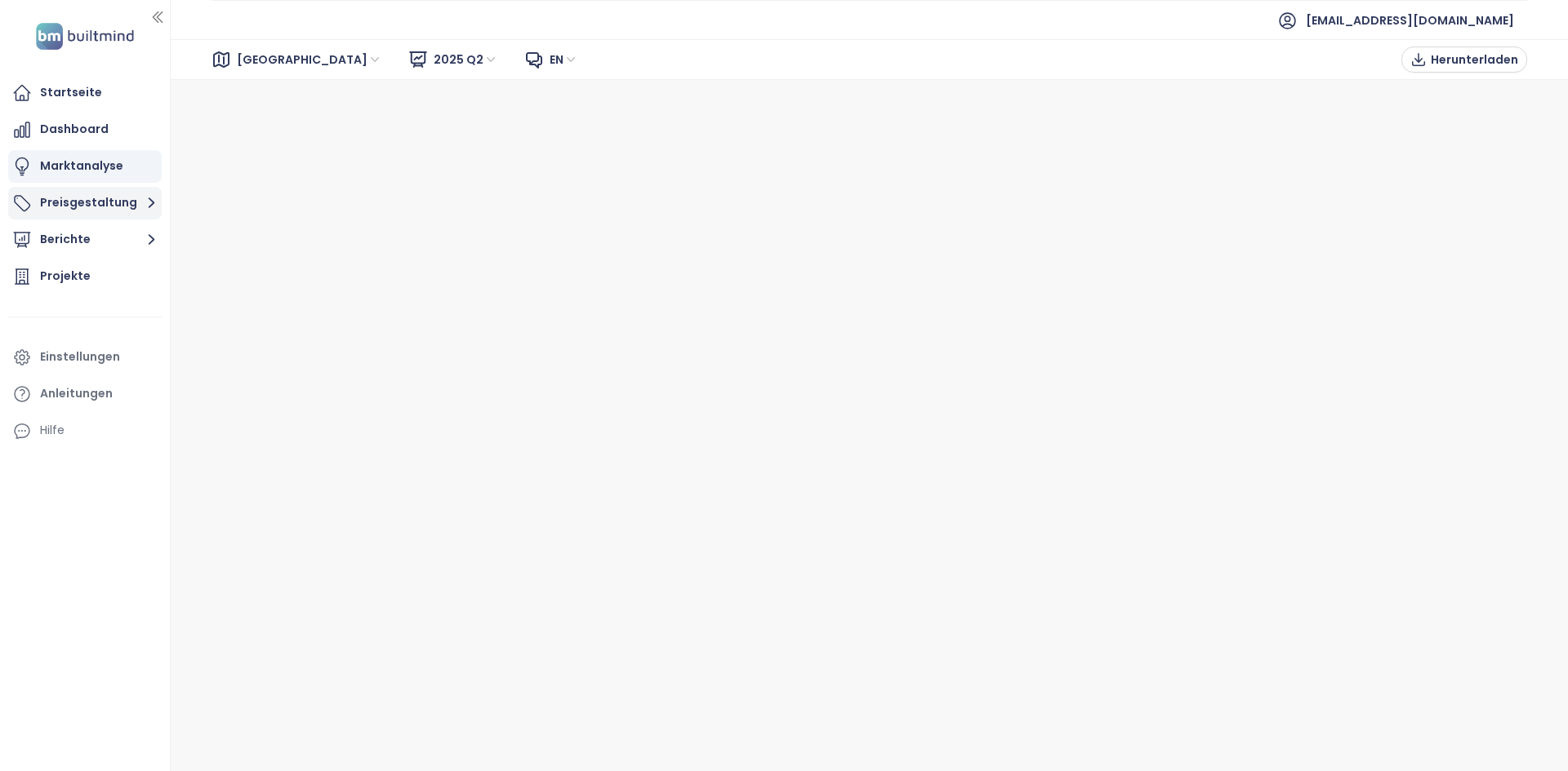
click at [114, 199] on button "Preisgestaltung" at bounding box center [85, 203] width 154 height 33
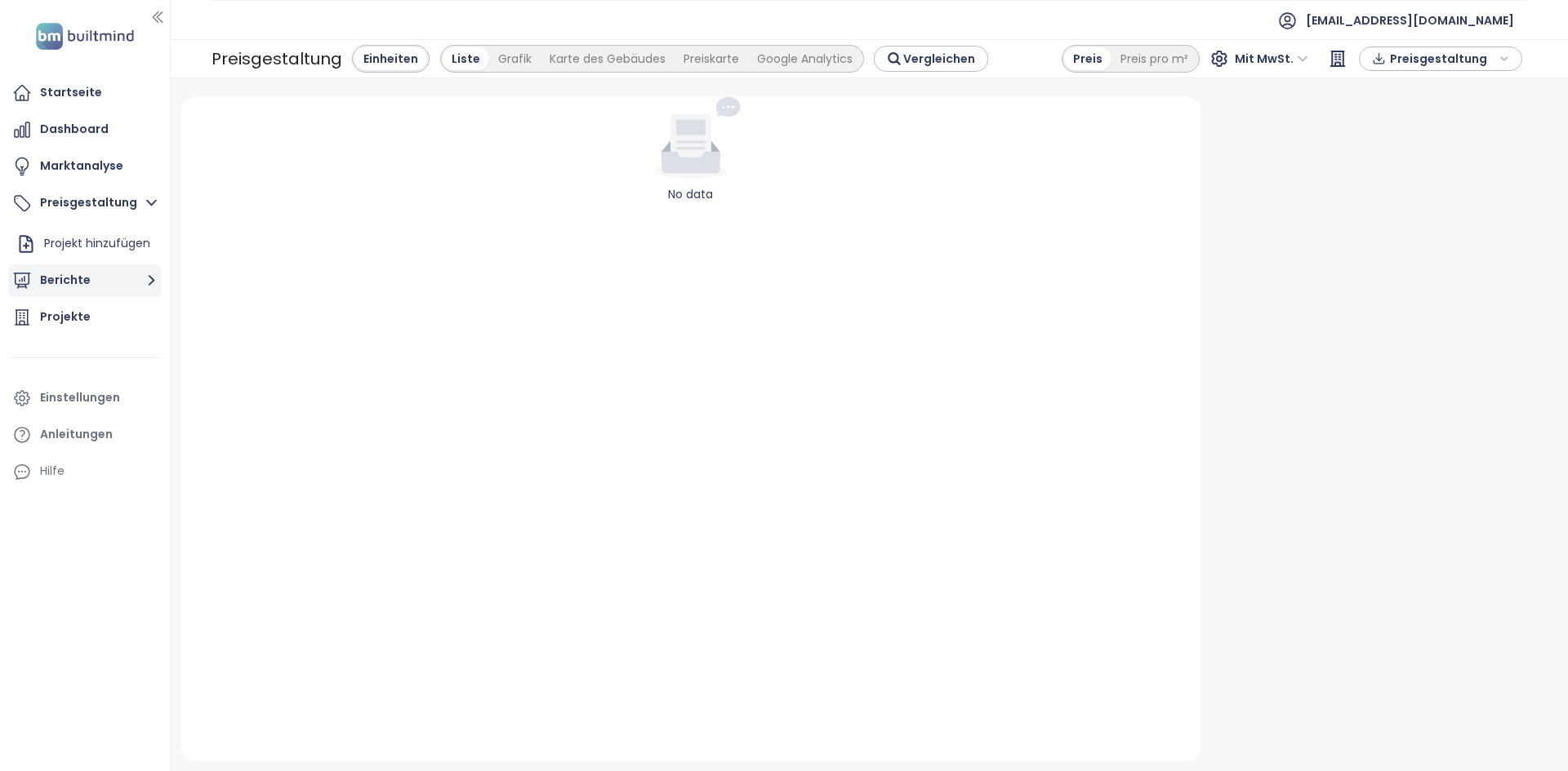
click at [121, 285] on button "Berichte" at bounding box center [85, 281] width 154 height 33
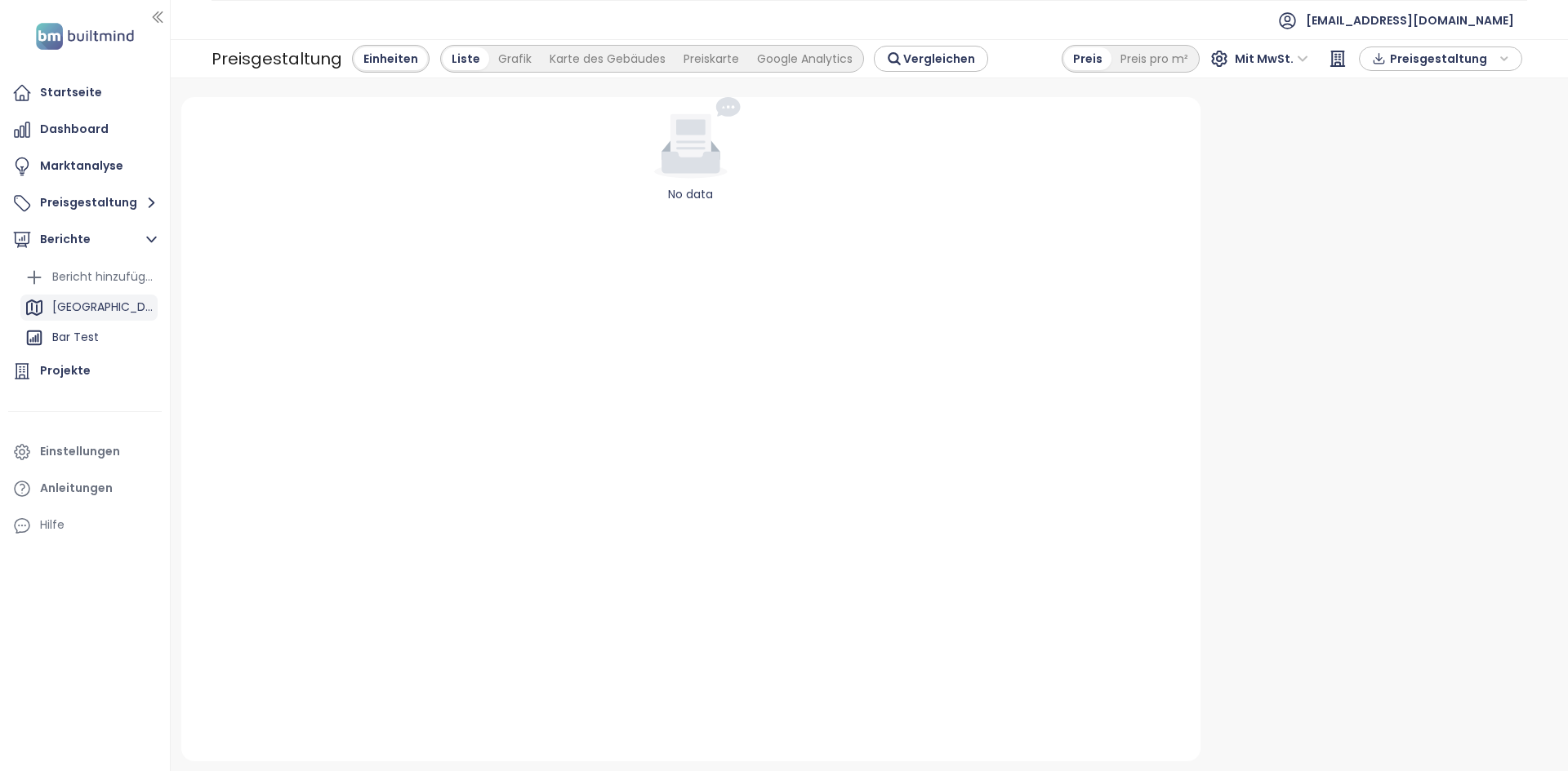
click at [117, 302] on div "[GEOGRAPHIC_DATA]" at bounding box center [89, 308] width 137 height 26
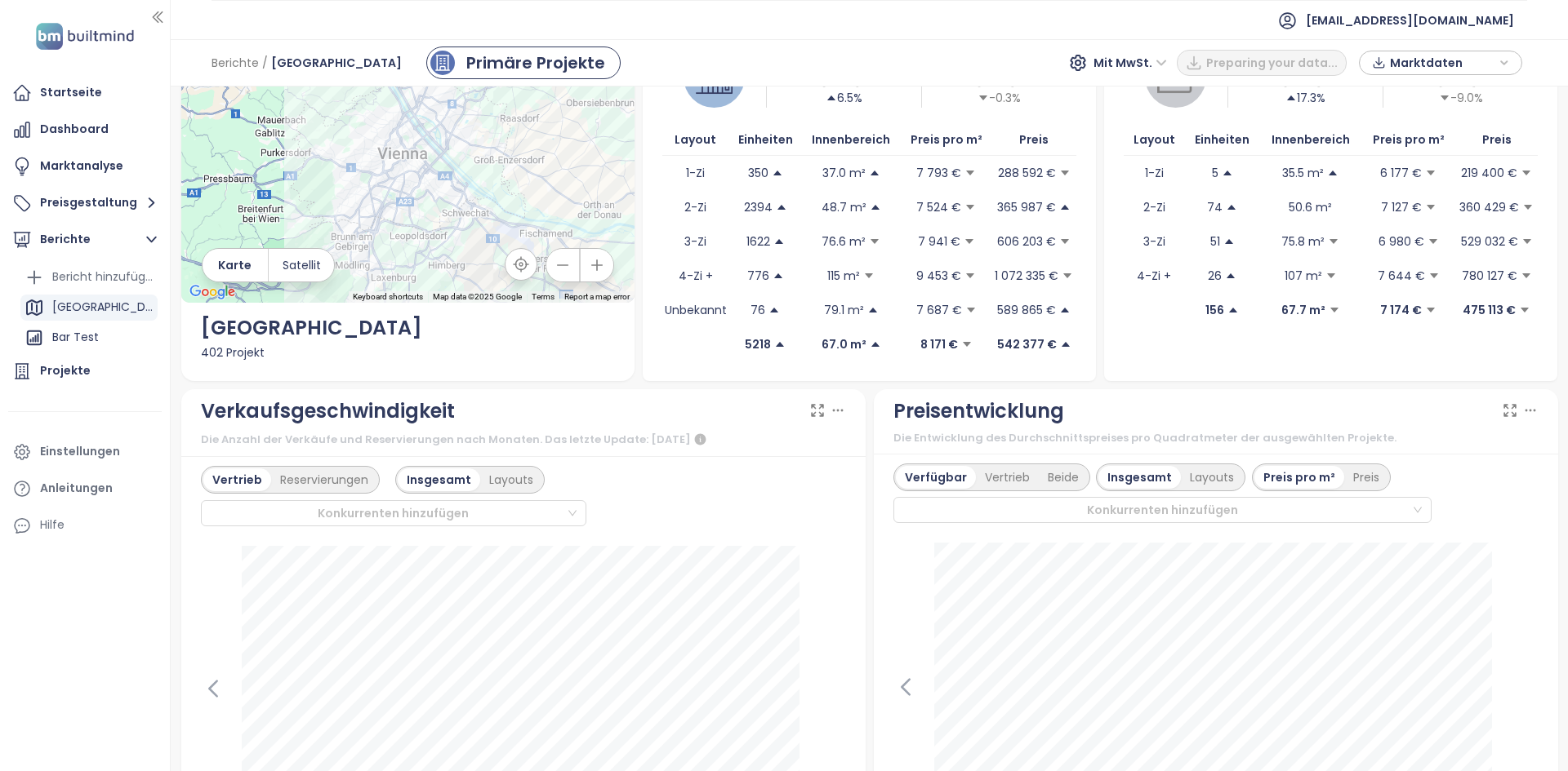
scroll to position [327, 0]
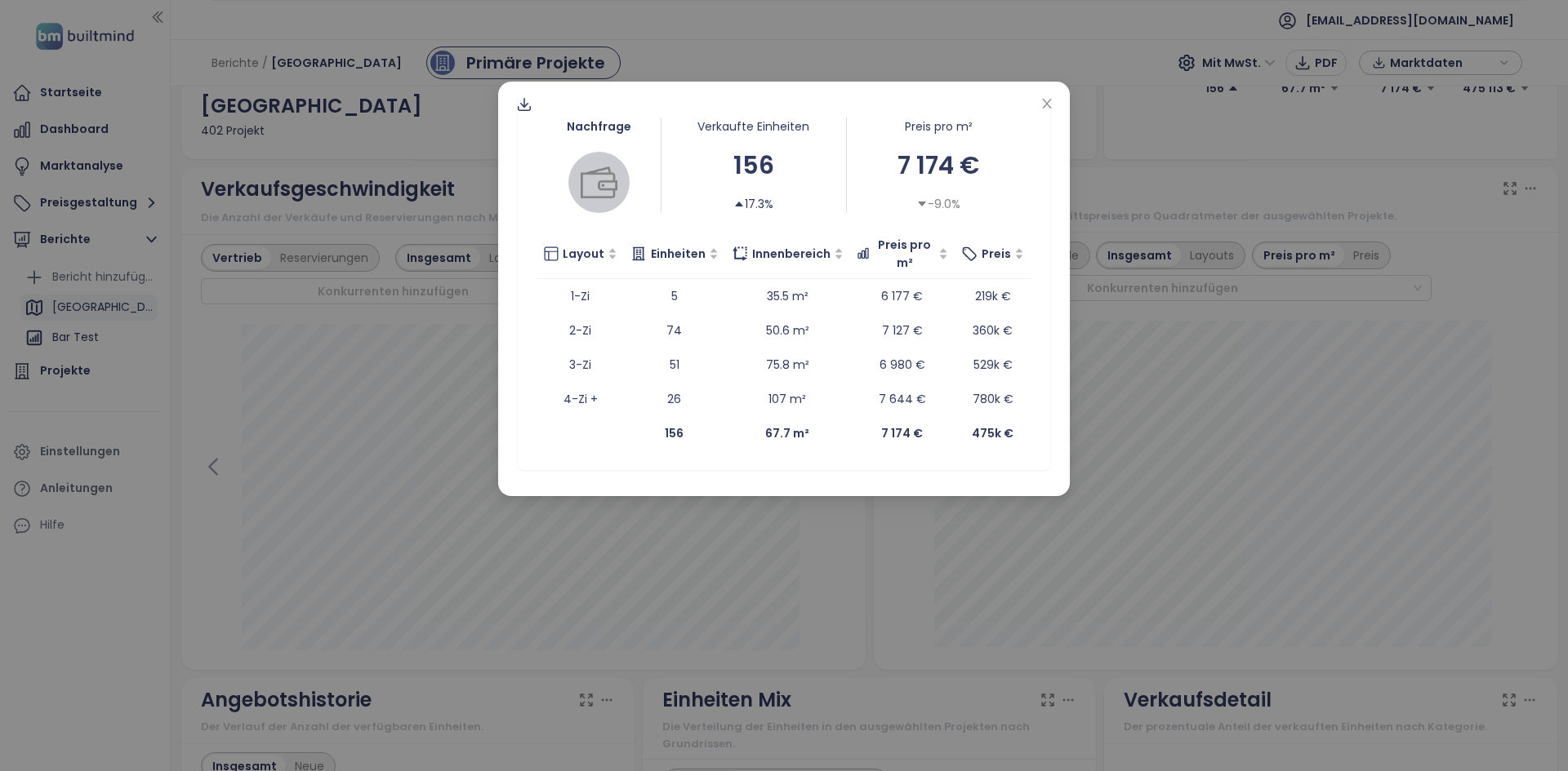
click at [713, 508] on div "Nachfrage Verkaufte Einheiten 156 17.3% Preis pro m² 7 174 € -9.0% Layout Einhe…" at bounding box center [784, 385] width 1568 height 771
click at [510, 101] on div "Nachfrage Verkaufte Einheiten 156 17.3% Preis pro m² 7 174 € -9.0% Layout Einhe…" at bounding box center [784, 289] width 571 height 415
click at [514, 101] on div at bounding box center [524, 105] width 23 height 23
click at [542, 197] on span "Daten als XLSX" at bounding box center [536, 201] width 90 height 18
click at [1054, 109] on span "Close" at bounding box center [1047, 105] width 18 height 18
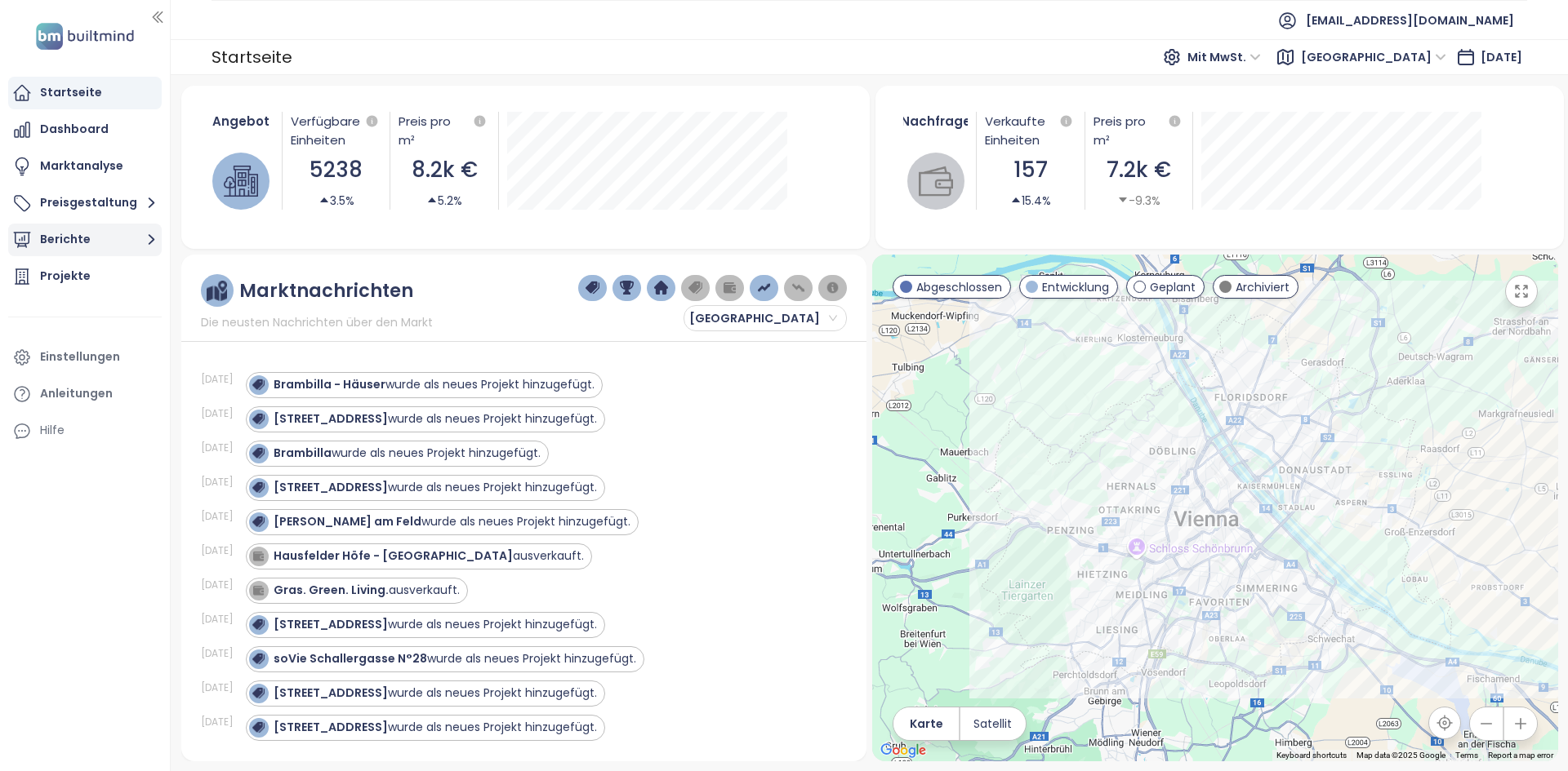
click at [136, 235] on button "Berichte" at bounding box center [85, 240] width 154 height 33
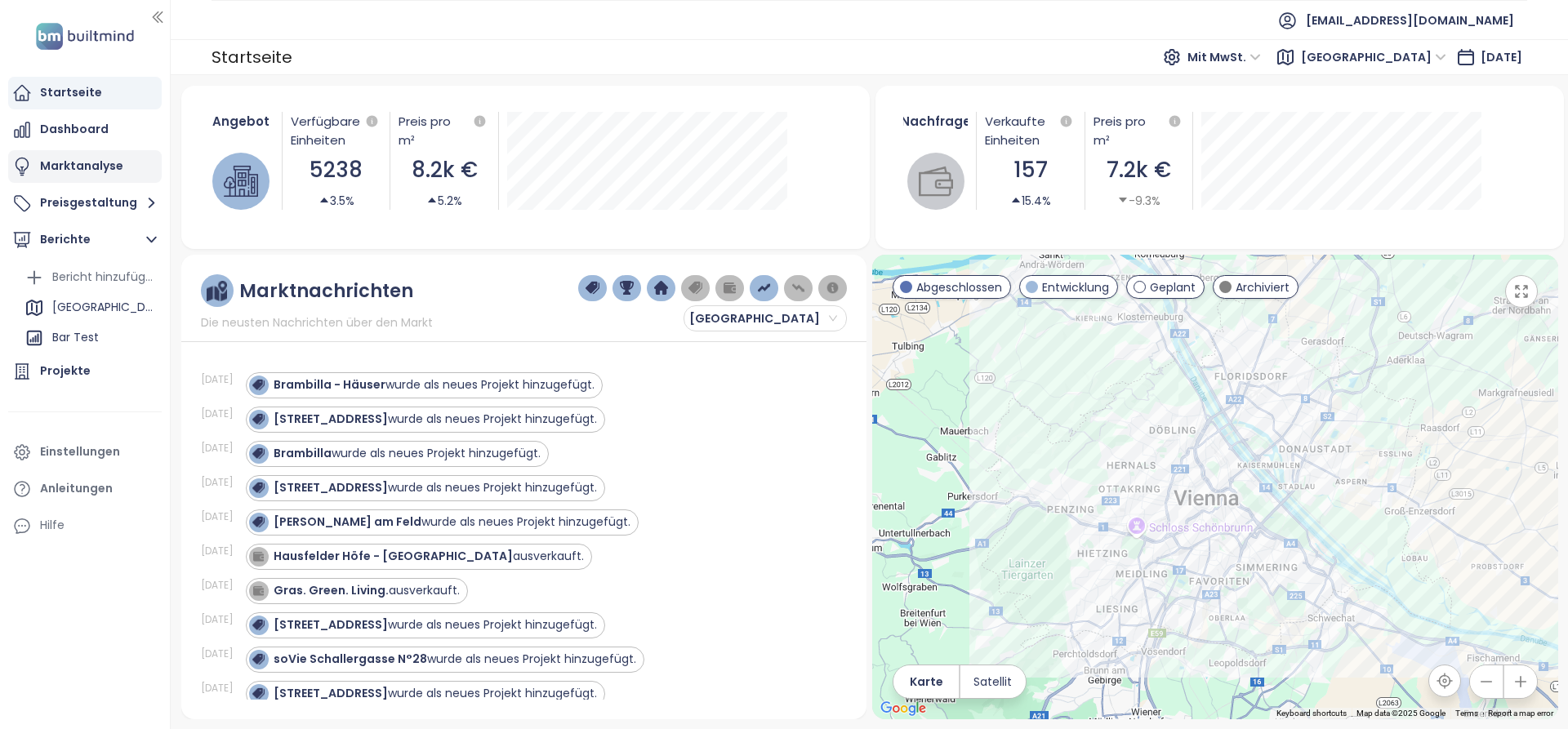
click at [86, 170] on div "Marktanalyse" at bounding box center [81, 165] width 83 height 21
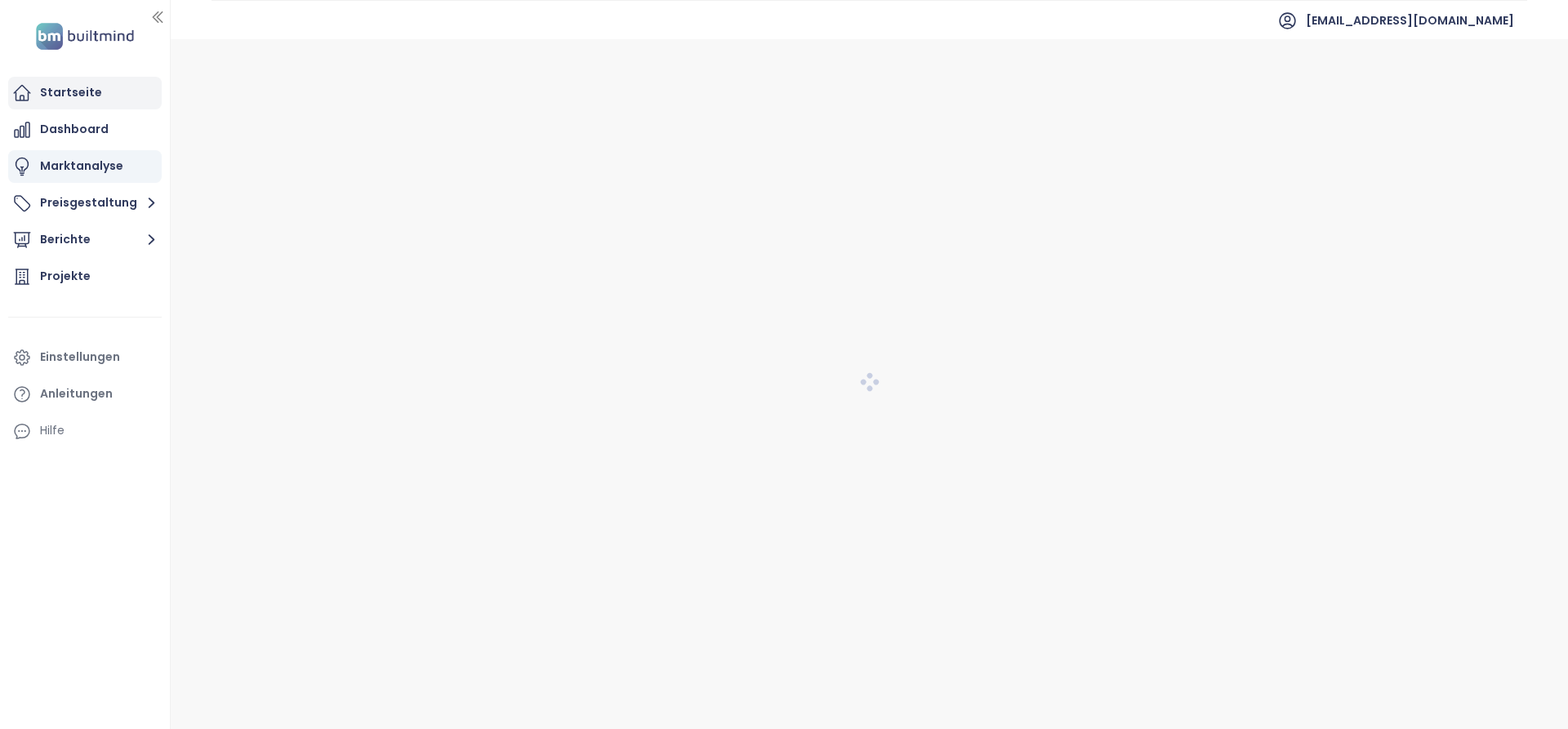
click at [87, 95] on div "Startseite" at bounding box center [71, 92] width 62 height 21
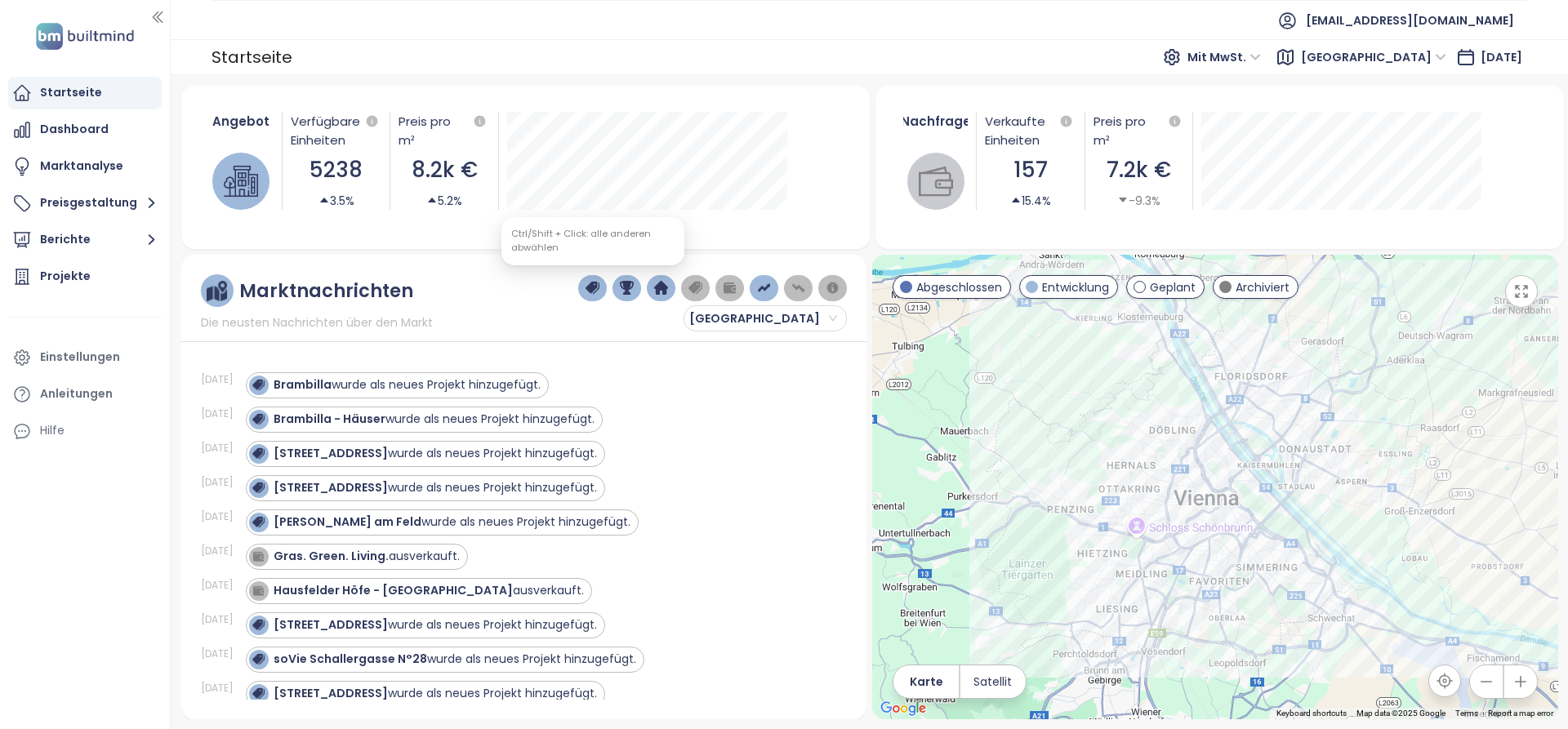
click at [598, 293] on img "button" at bounding box center [593, 288] width 15 height 15
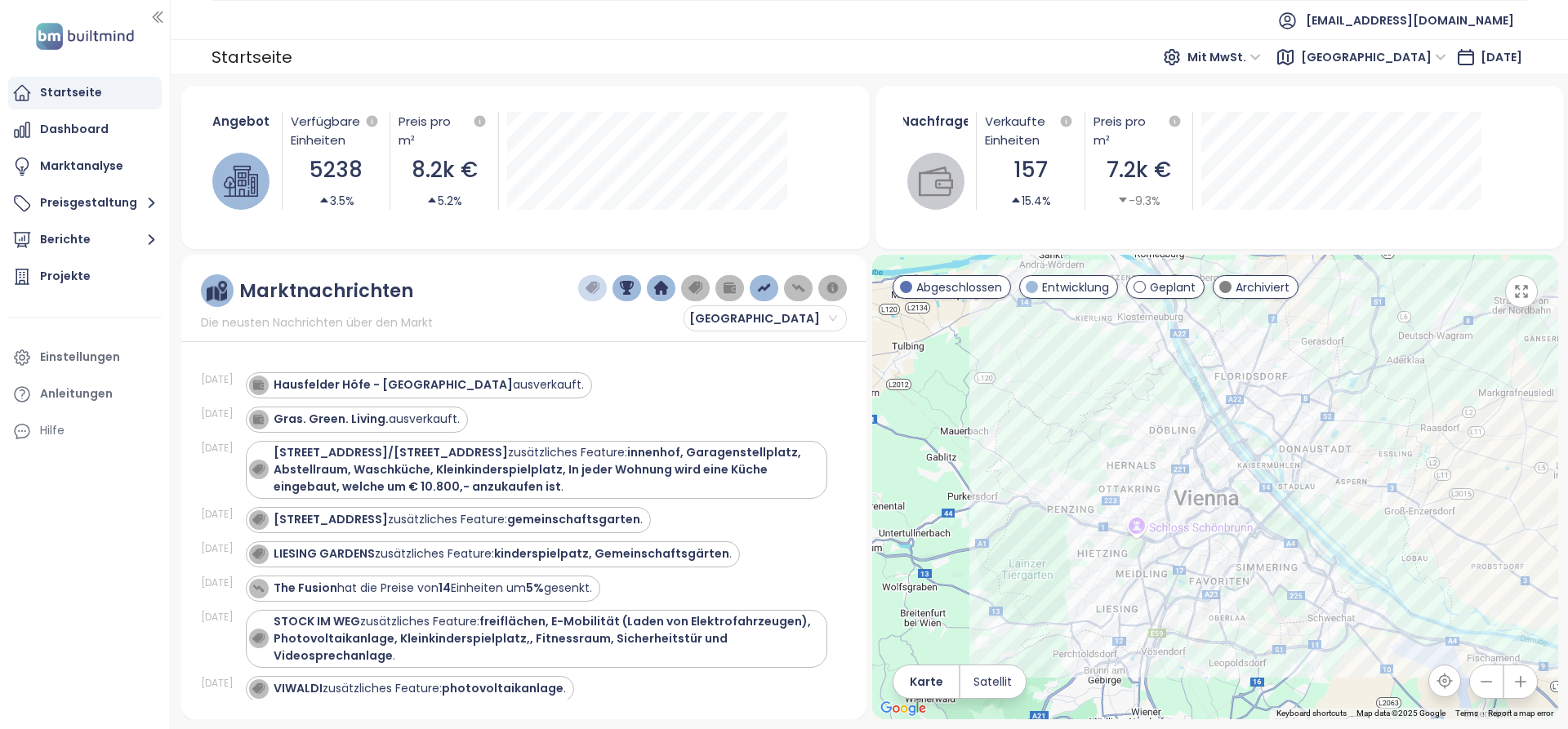
click at [631, 286] on img "button" at bounding box center [627, 288] width 15 height 15
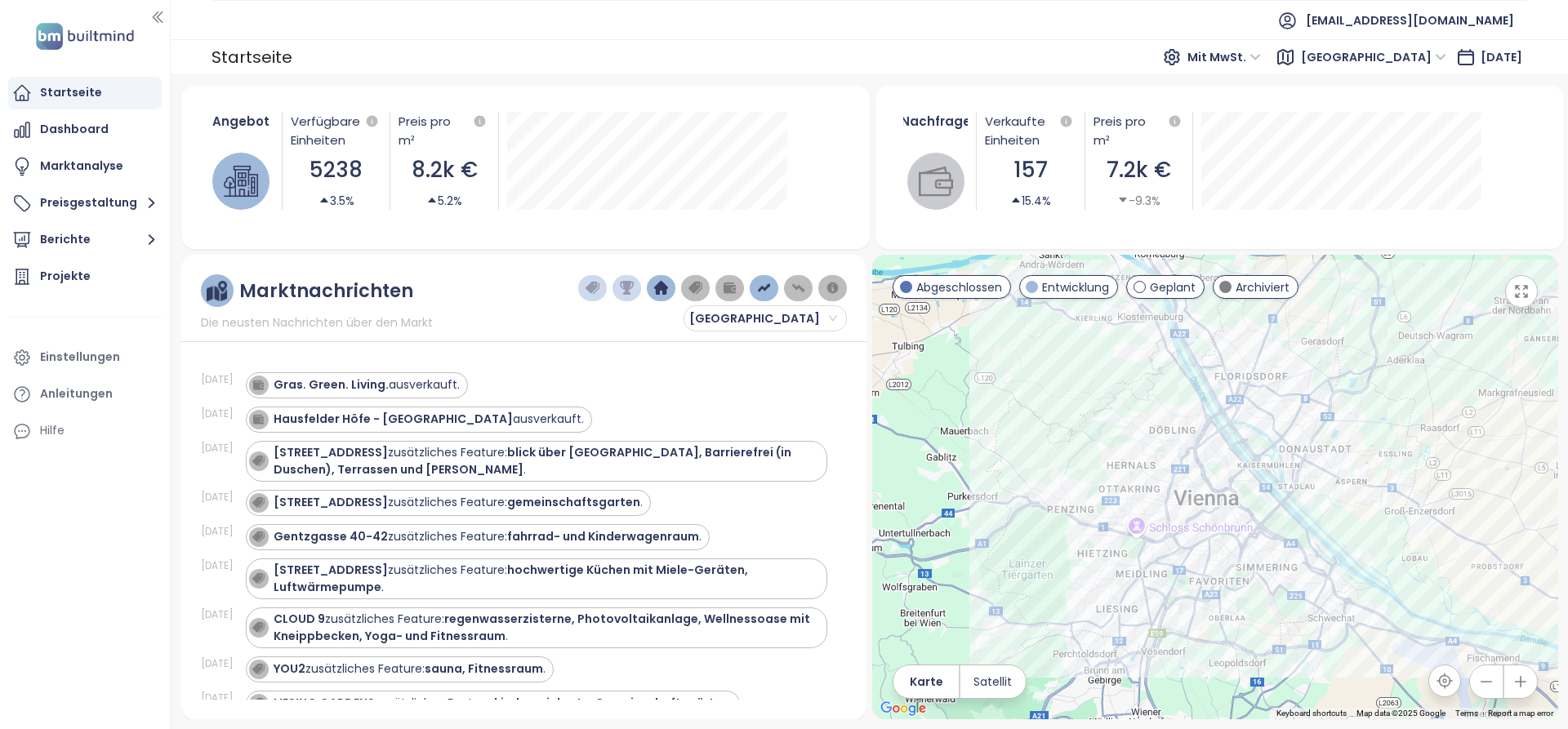
click at [666, 290] on img "button" at bounding box center [662, 288] width 15 height 15
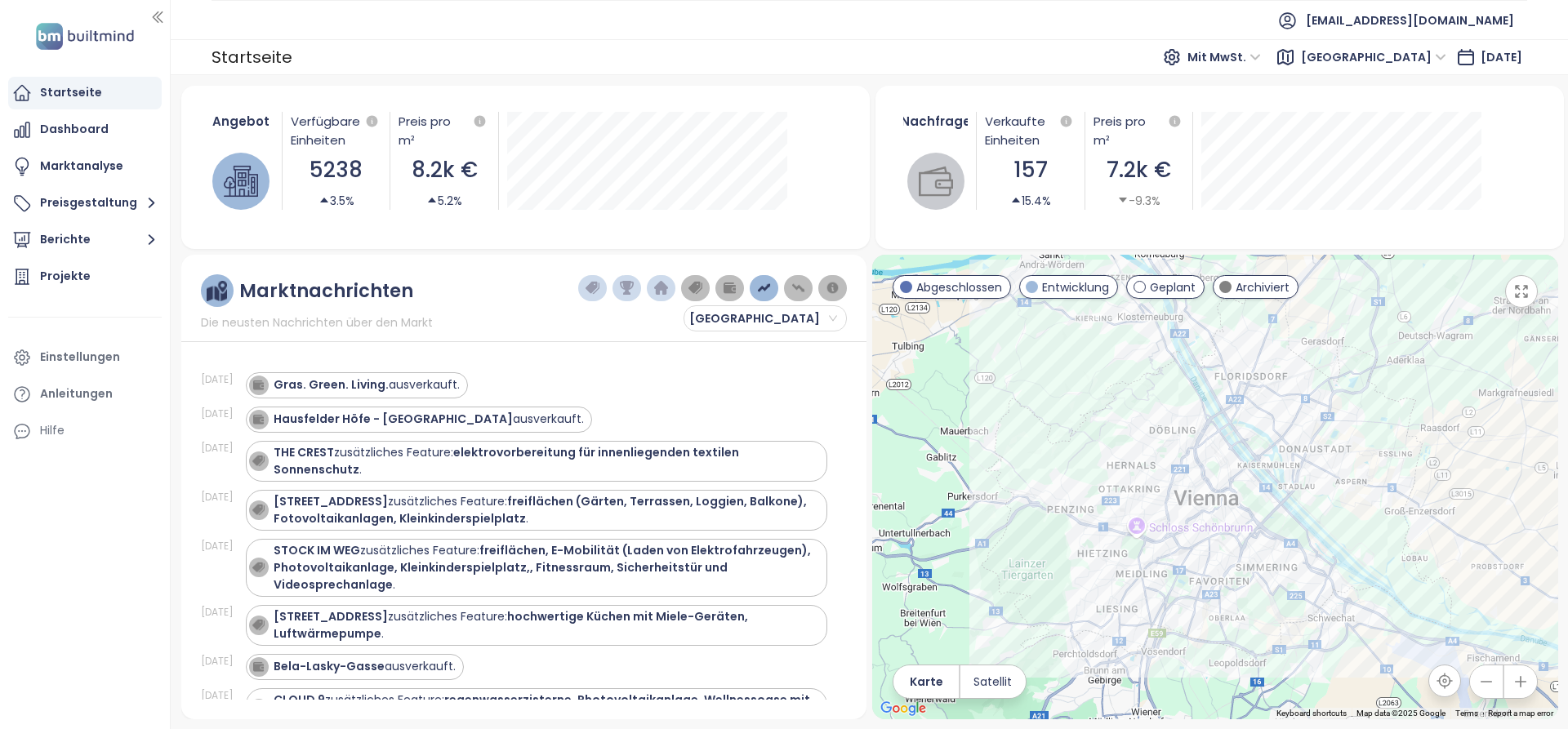
click at [698, 294] on img "button" at bounding box center [696, 288] width 15 height 15
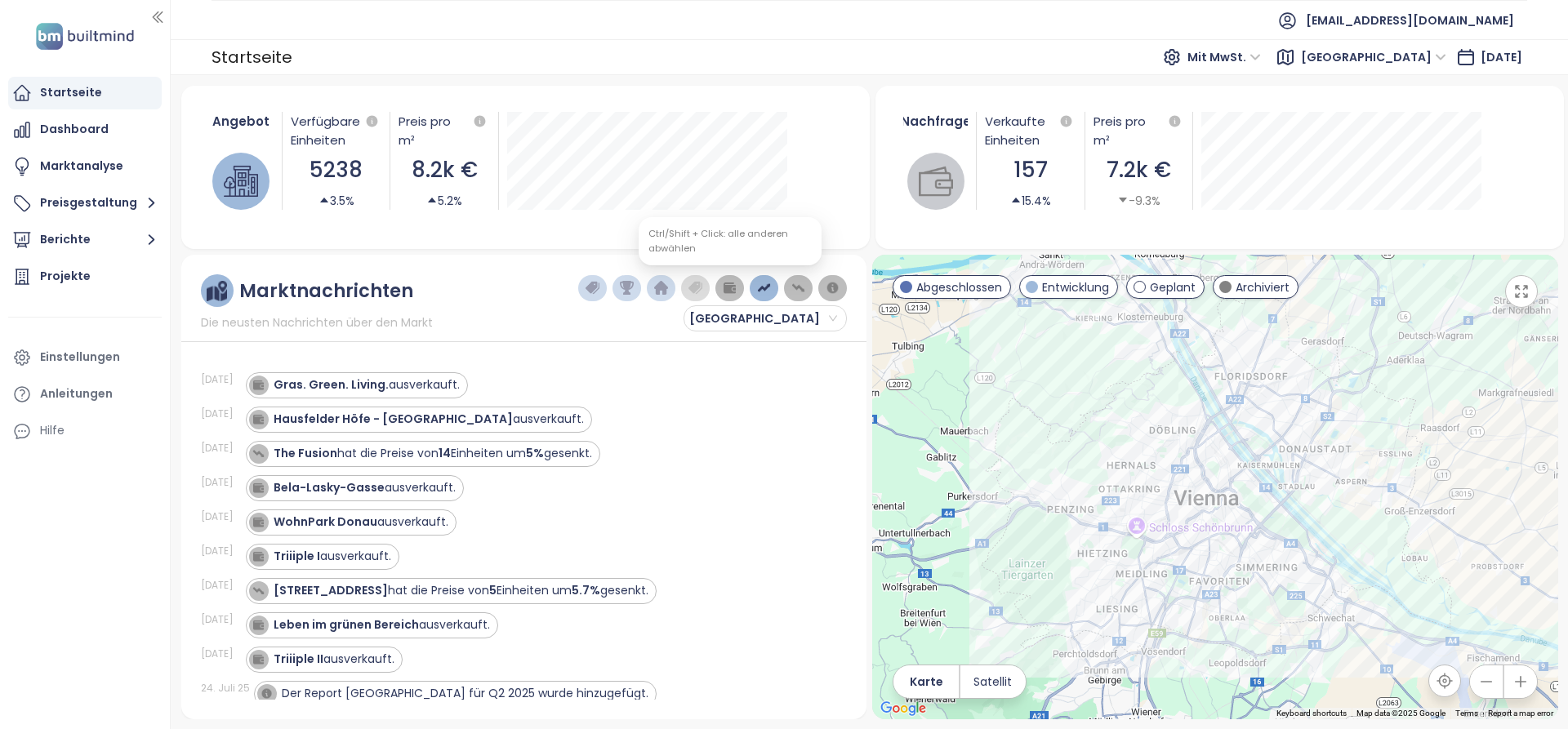
drag, startPoint x: 731, startPoint y: 294, endPoint x: 746, endPoint y: 295, distance: 15.0
click at [732, 294] on img "button" at bounding box center [730, 288] width 15 height 15
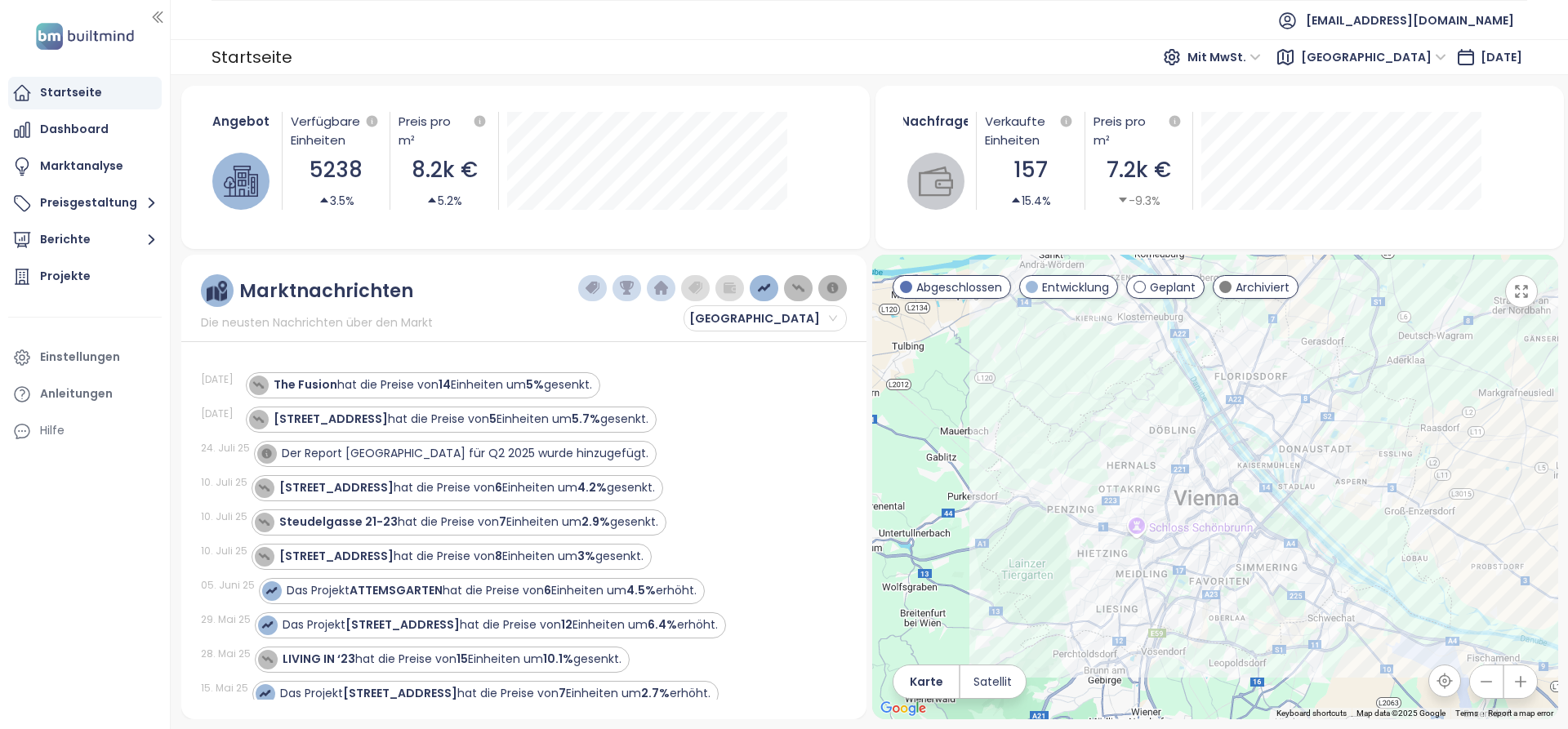
click at [743, 278] on div at bounding box center [712, 288] width 268 height 26
click at [760, 286] on img "button" at bounding box center [765, 288] width 15 height 15
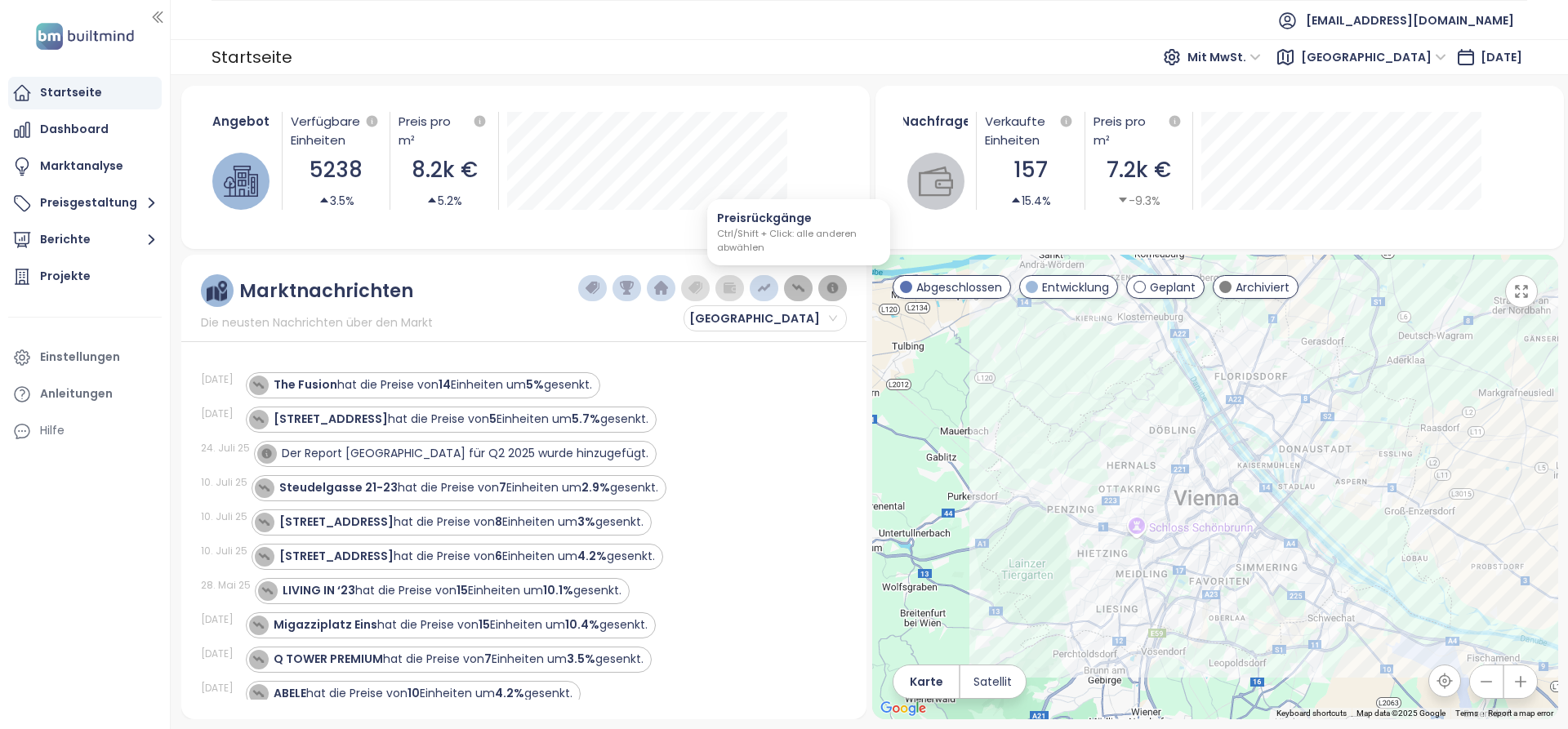
click at [793, 292] on img "button" at bounding box center [798, 288] width 15 height 15
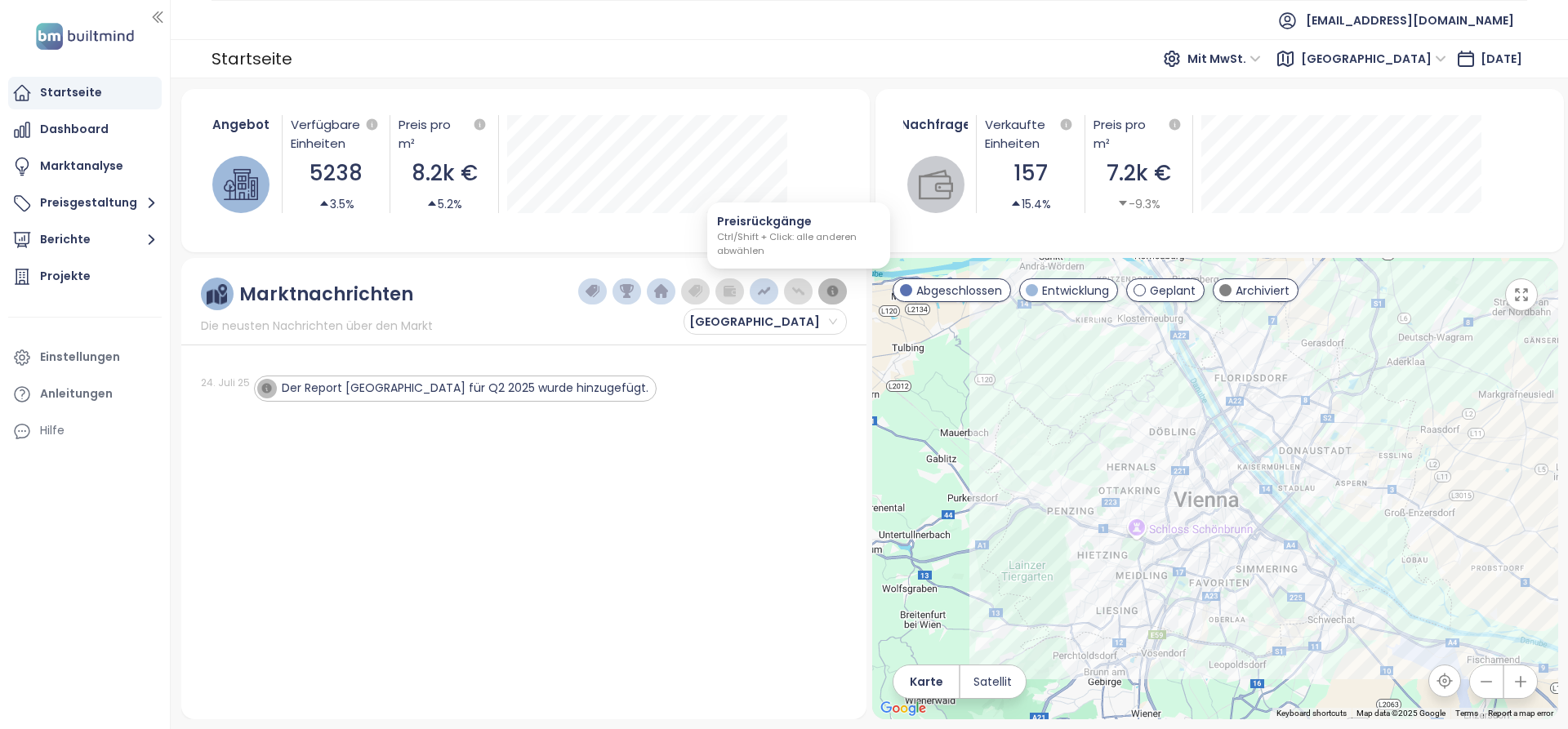
click at [796, 295] on img "button" at bounding box center [798, 291] width 15 height 15
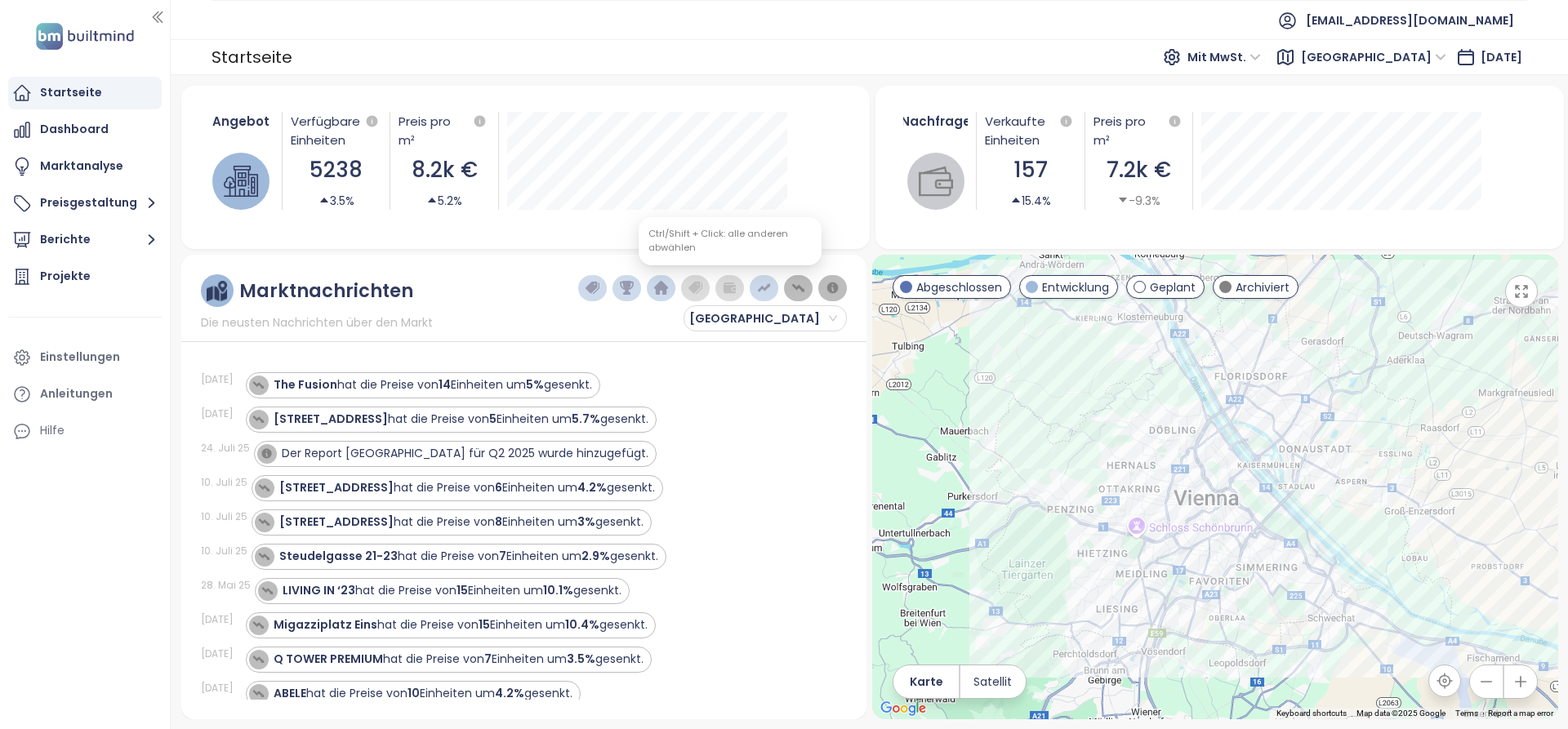
click at [763, 291] on img "button" at bounding box center [765, 288] width 15 height 15
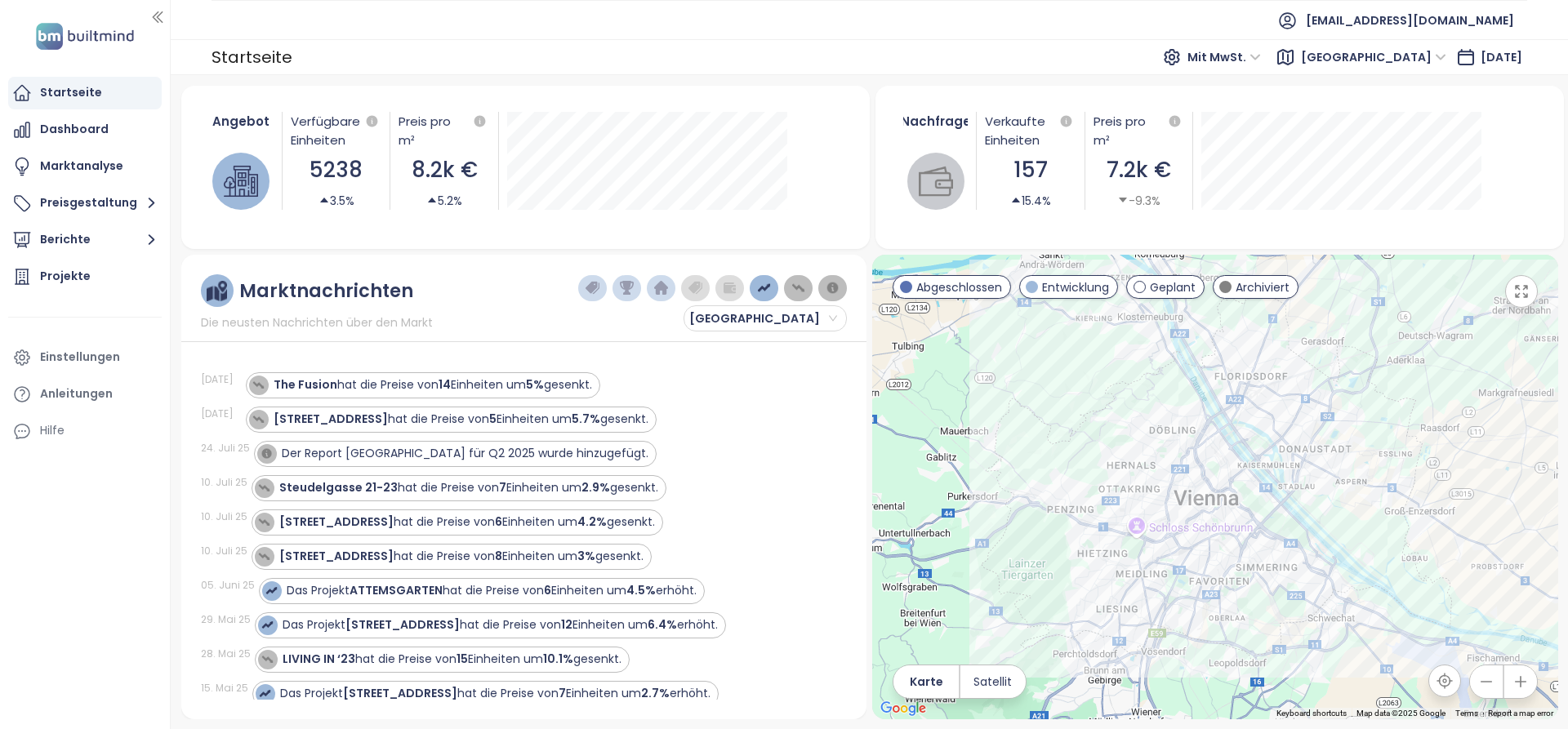
click at [796, 293] on img "button" at bounding box center [798, 288] width 15 height 15
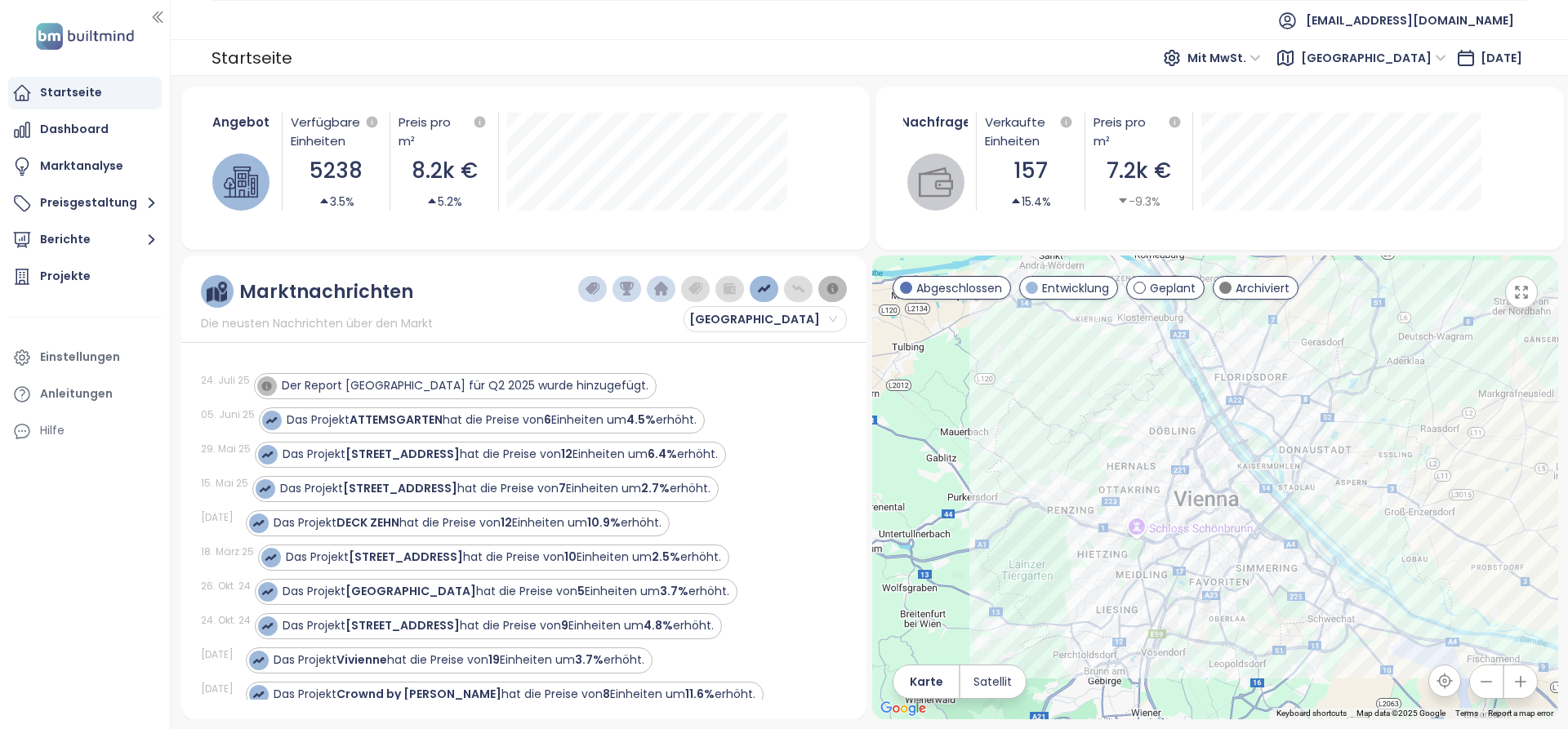
click at [673, 291] on button "button" at bounding box center [661, 289] width 29 height 26
click at [767, 294] on img "button" at bounding box center [765, 289] width 15 height 15
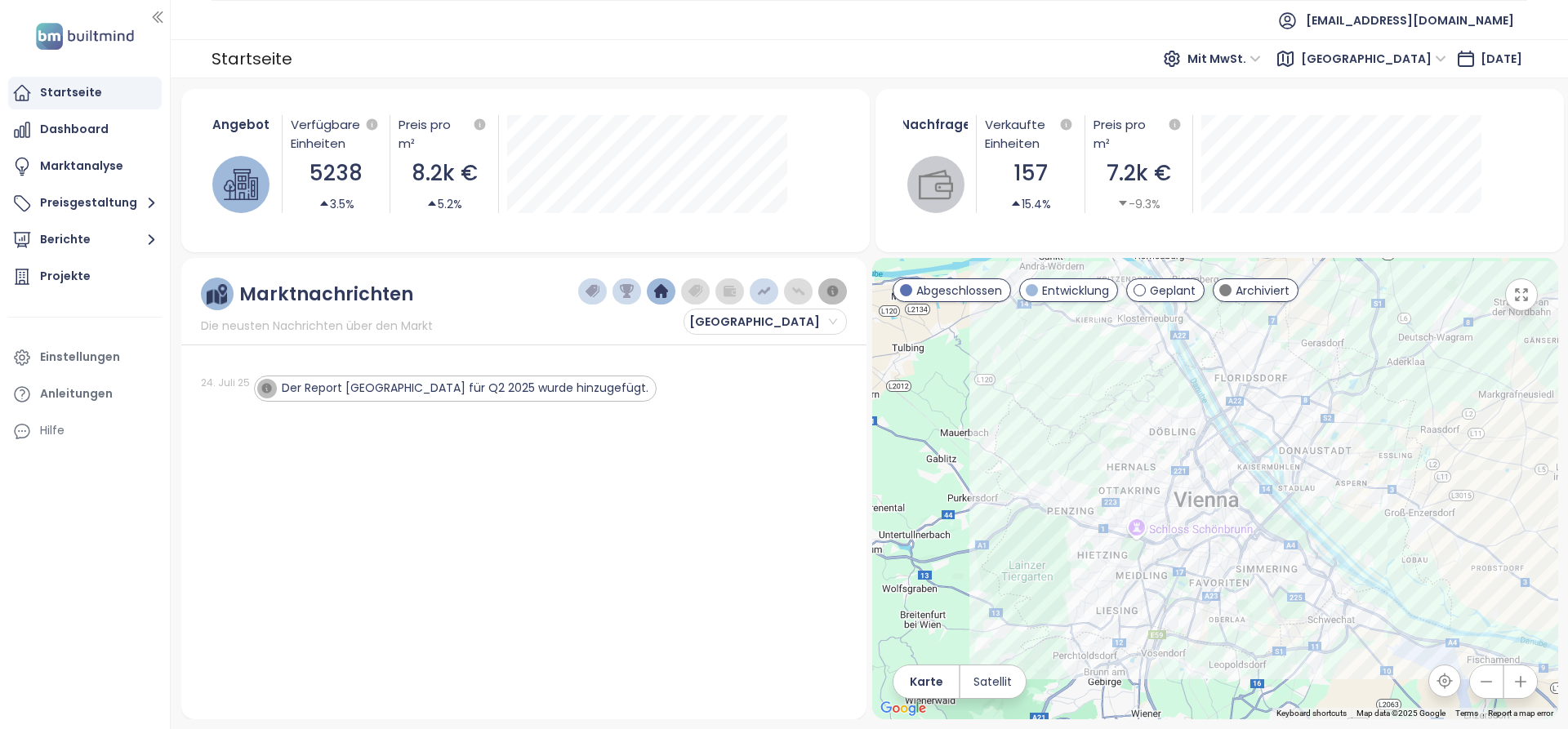
click at [695, 290] on img "button" at bounding box center [696, 291] width 15 height 15
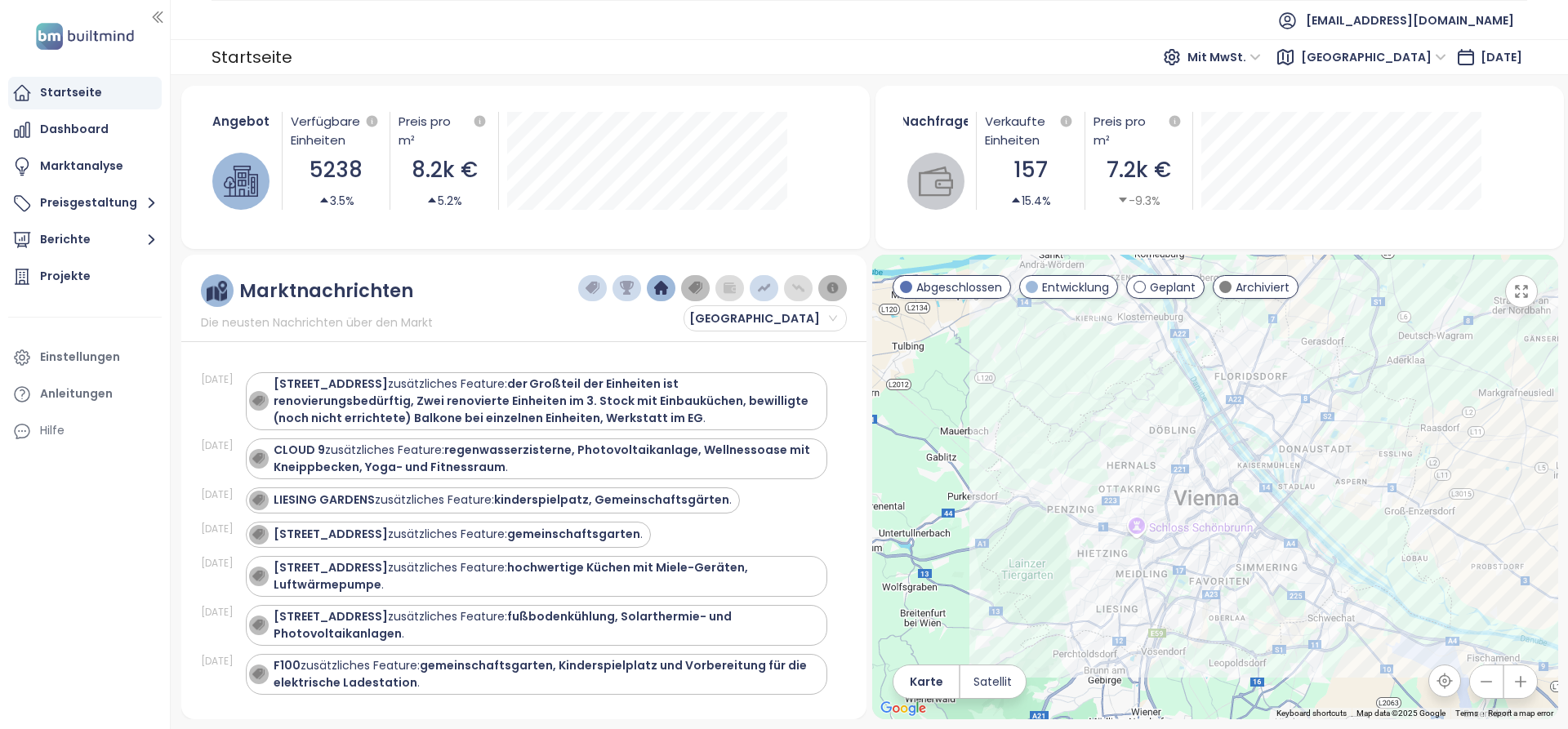
click at [591, 283] on img "button" at bounding box center [593, 288] width 15 height 15
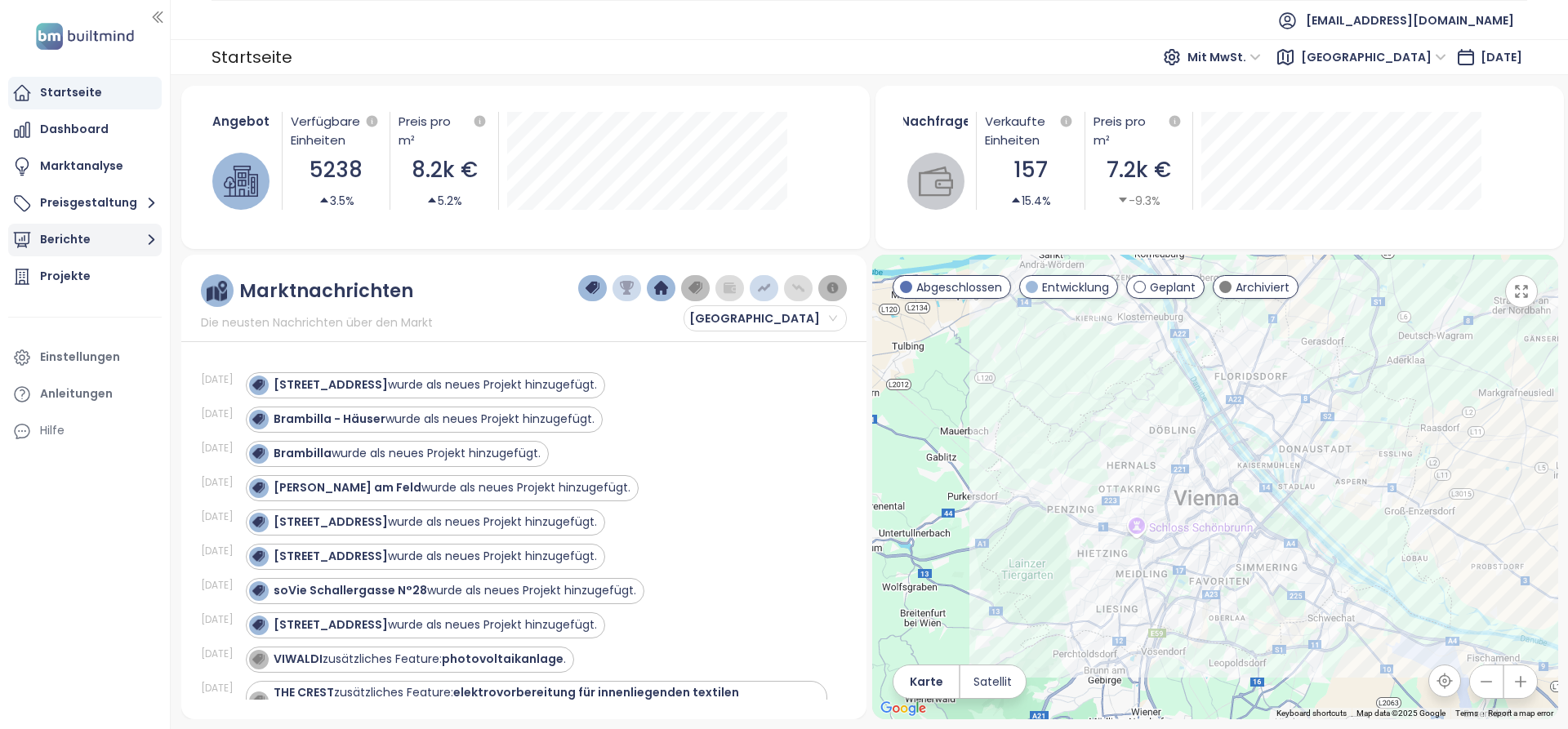
click at [103, 234] on button "Berichte" at bounding box center [85, 240] width 154 height 33
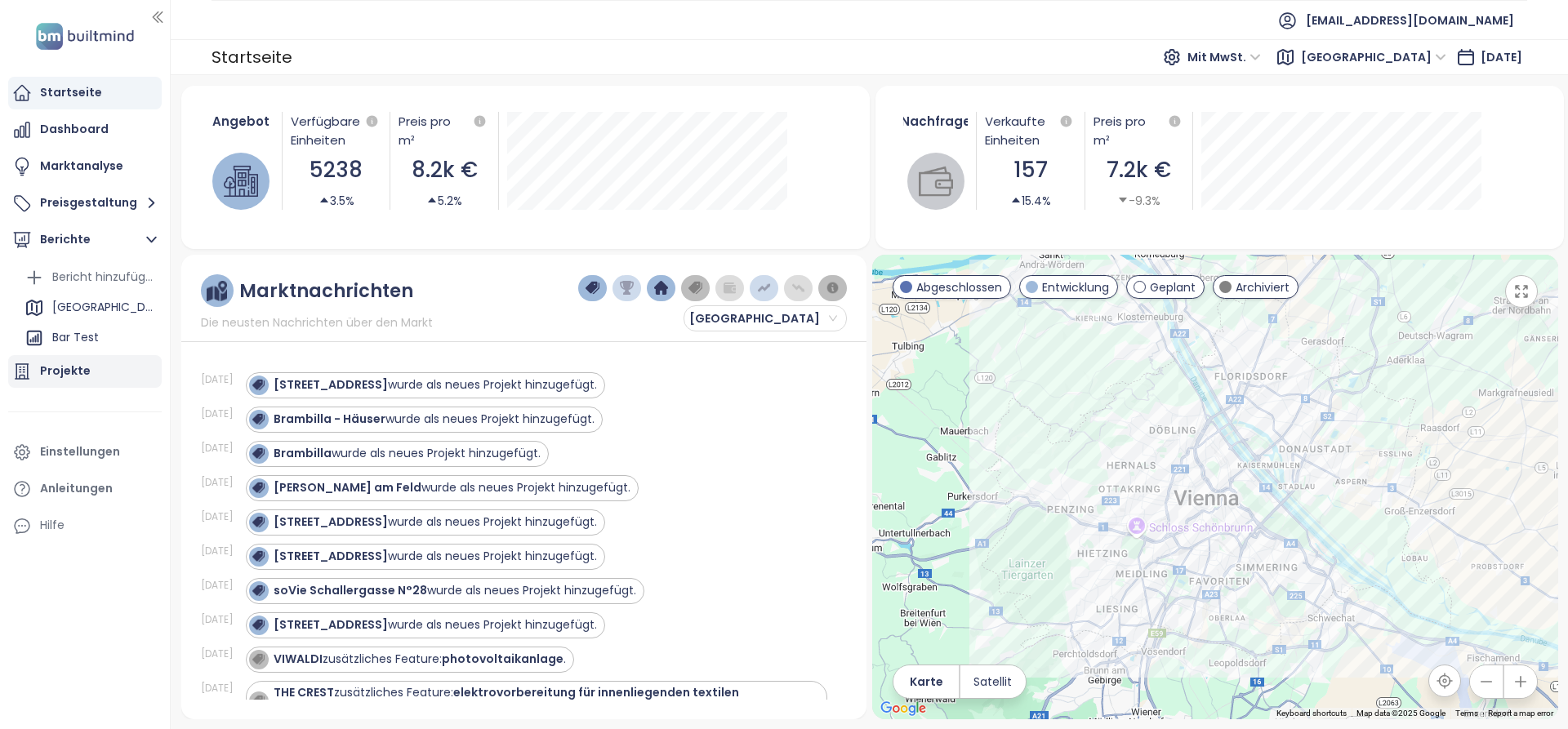
click at [109, 362] on div "Projekte" at bounding box center [85, 372] width 154 height 33
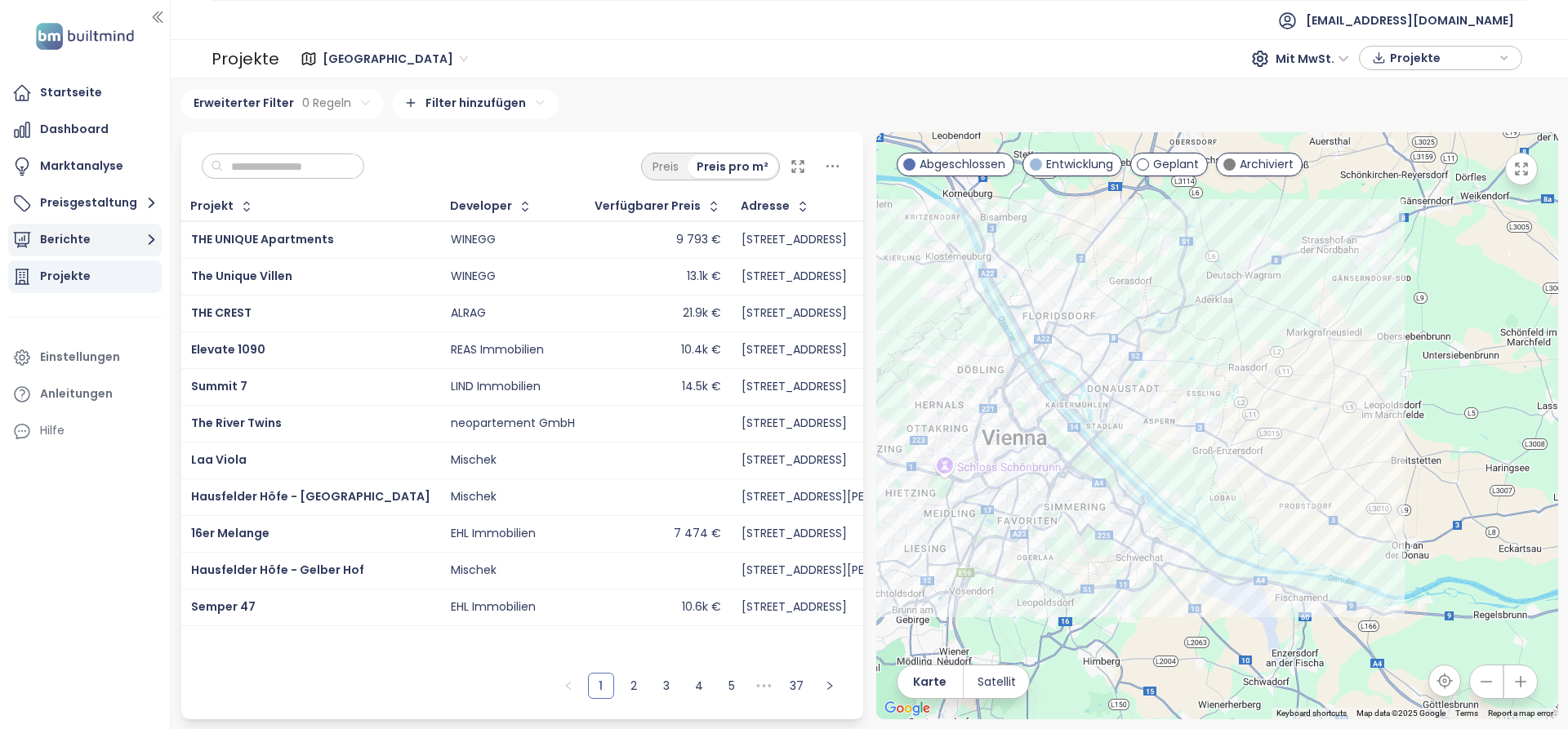
click at [161, 242] on div "Startseite Dashboard Marktanalyse Preisgestaltung Berichte Projekte Einstellung…" at bounding box center [85, 262] width 170 height 370
click at [158, 242] on icon "button" at bounding box center [151, 239] width 21 height 21
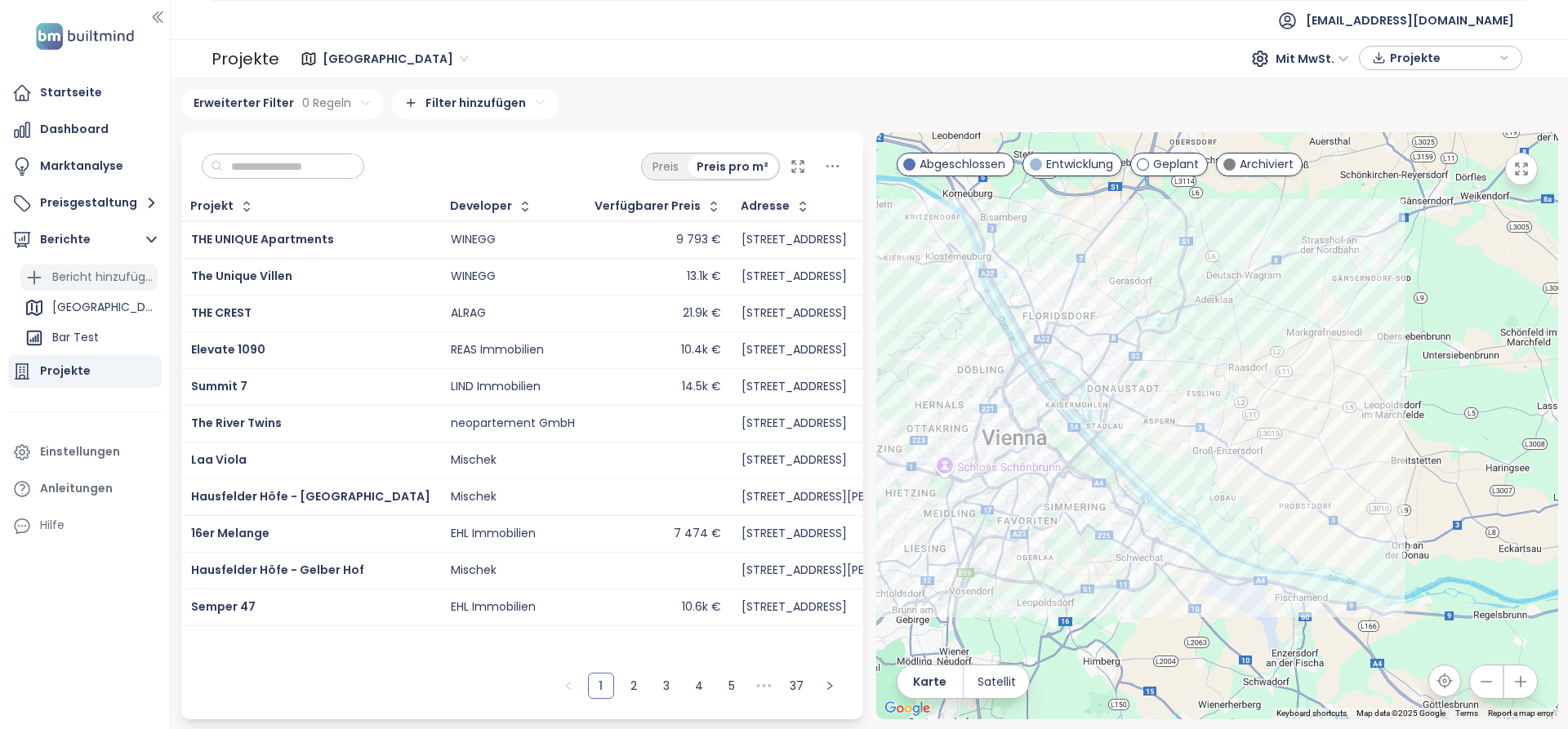
drag, startPoint x: 105, startPoint y: 282, endPoint x: 86, endPoint y: 298, distance: 24.8
click at [95, 282] on div "Bericht hinzufügen" at bounding box center [102, 276] width 101 height 21
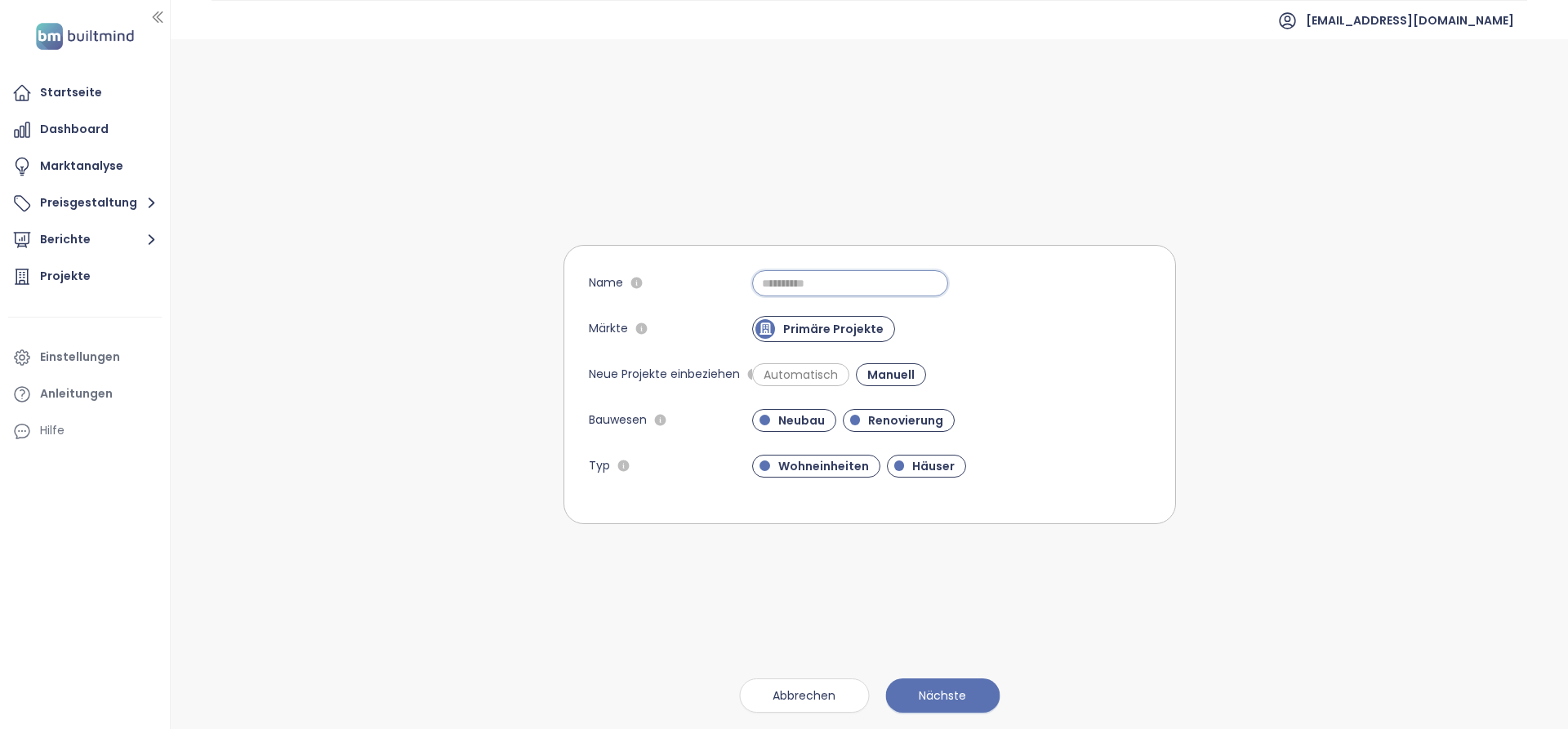
click at [854, 285] on input "Name" at bounding box center [850, 283] width 196 height 26
type input "*"
type input "*******"
click at [145, 248] on icon "button" at bounding box center [151, 239] width 21 height 21
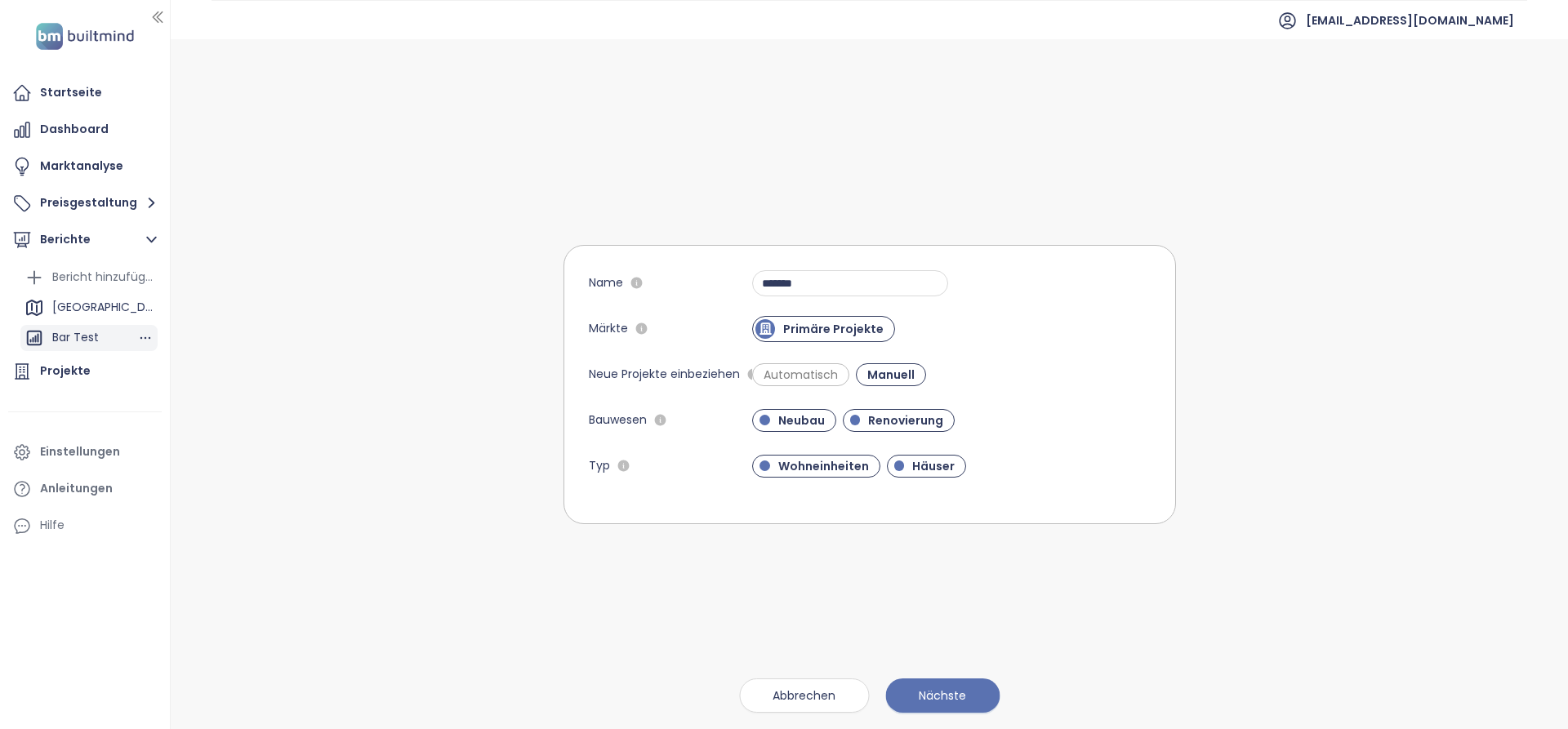
click at [107, 336] on div "Bar Test" at bounding box center [89, 338] width 137 height 26
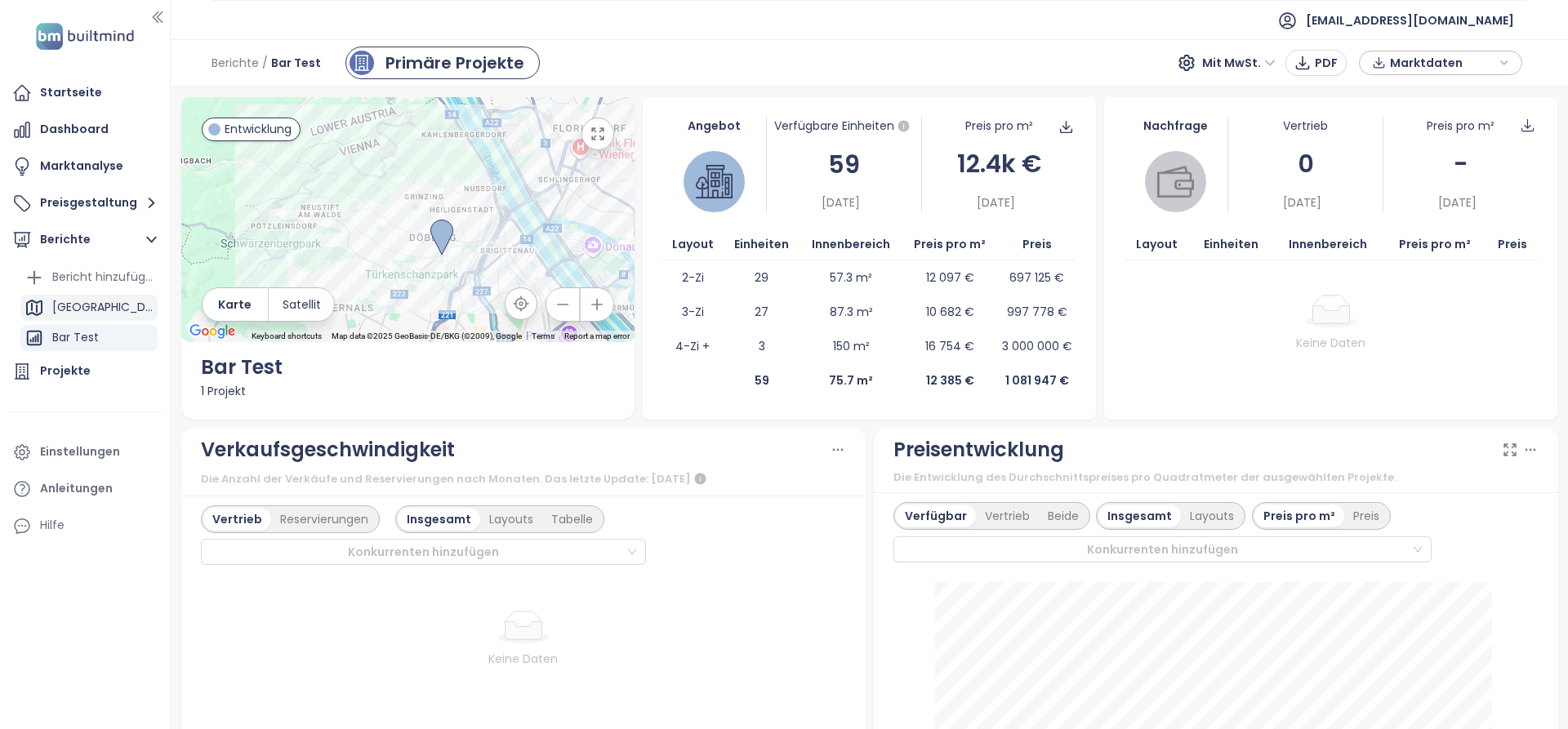
click at [95, 305] on div "[GEOGRAPHIC_DATA]" at bounding box center [89, 308] width 137 height 26
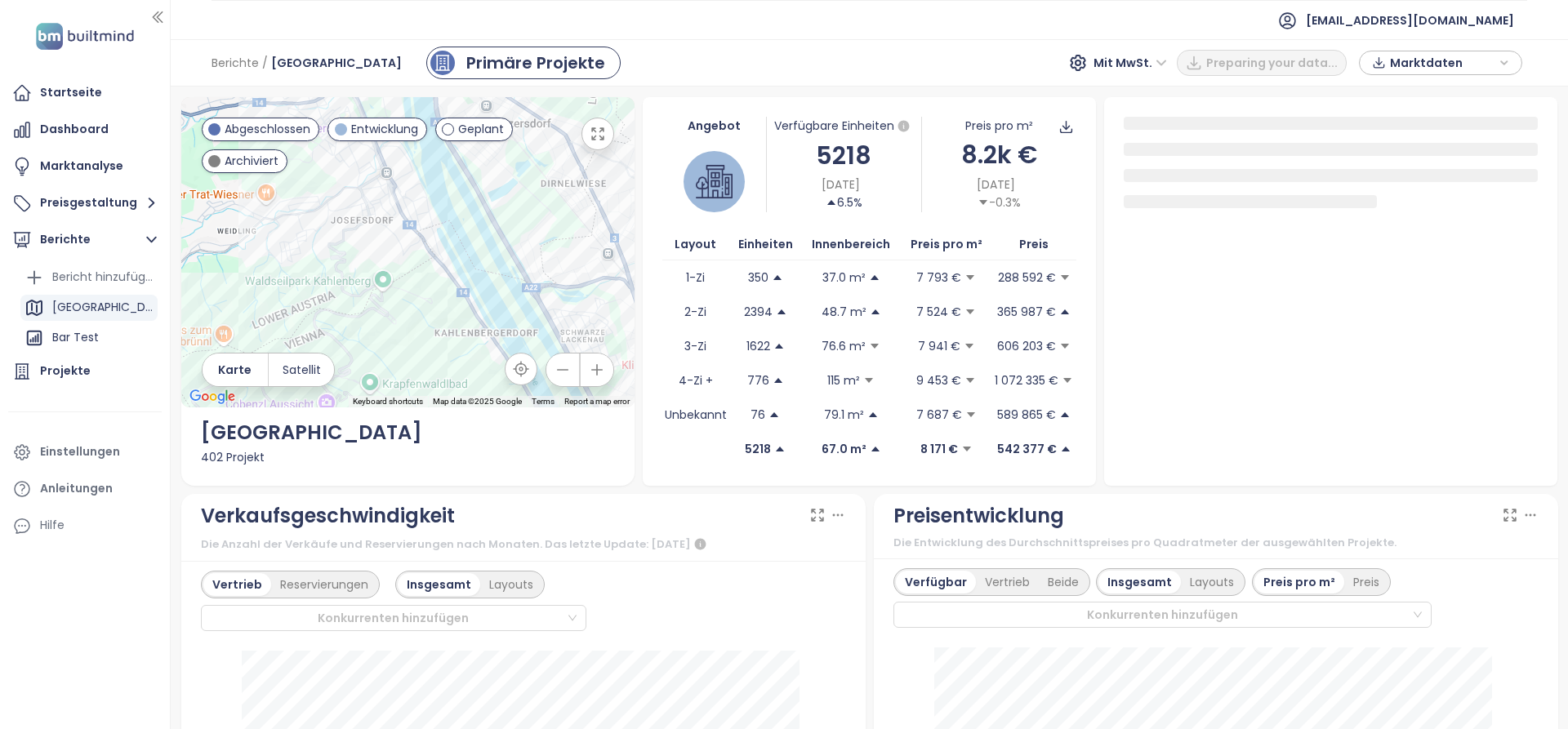
drag, startPoint x: 439, startPoint y: 178, endPoint x: 426, endPoint y: 345, distance: 167.5
click at [427, 348] on div at bounding box center [407, 252] width 454 height 310
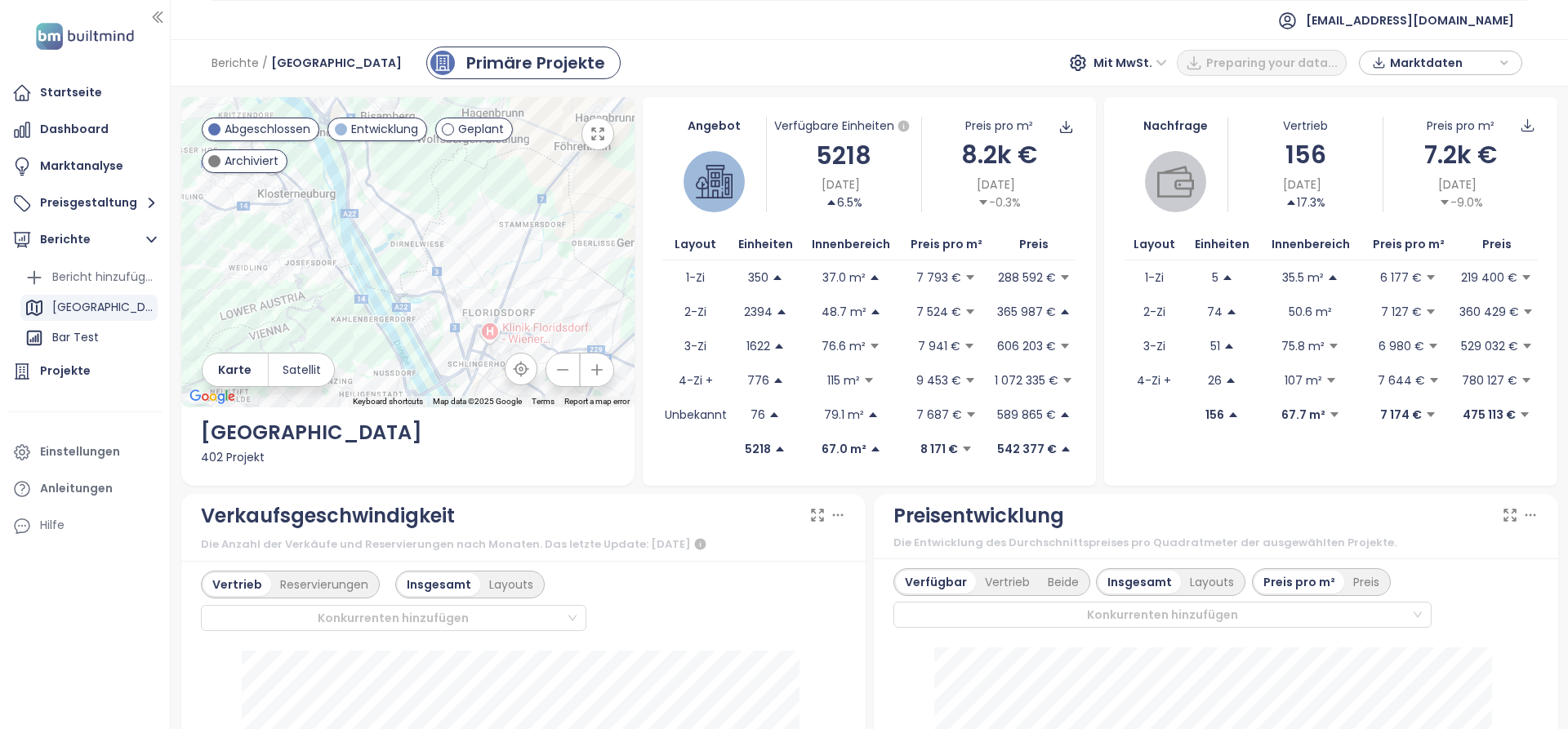
drag, startPoint x: 520, startPoint y: 286, endPoint x: 430, endPoint y: 249, distance: 97.3
click at [435, 267] on div at bounding box center [407, 252] width 454 height 310
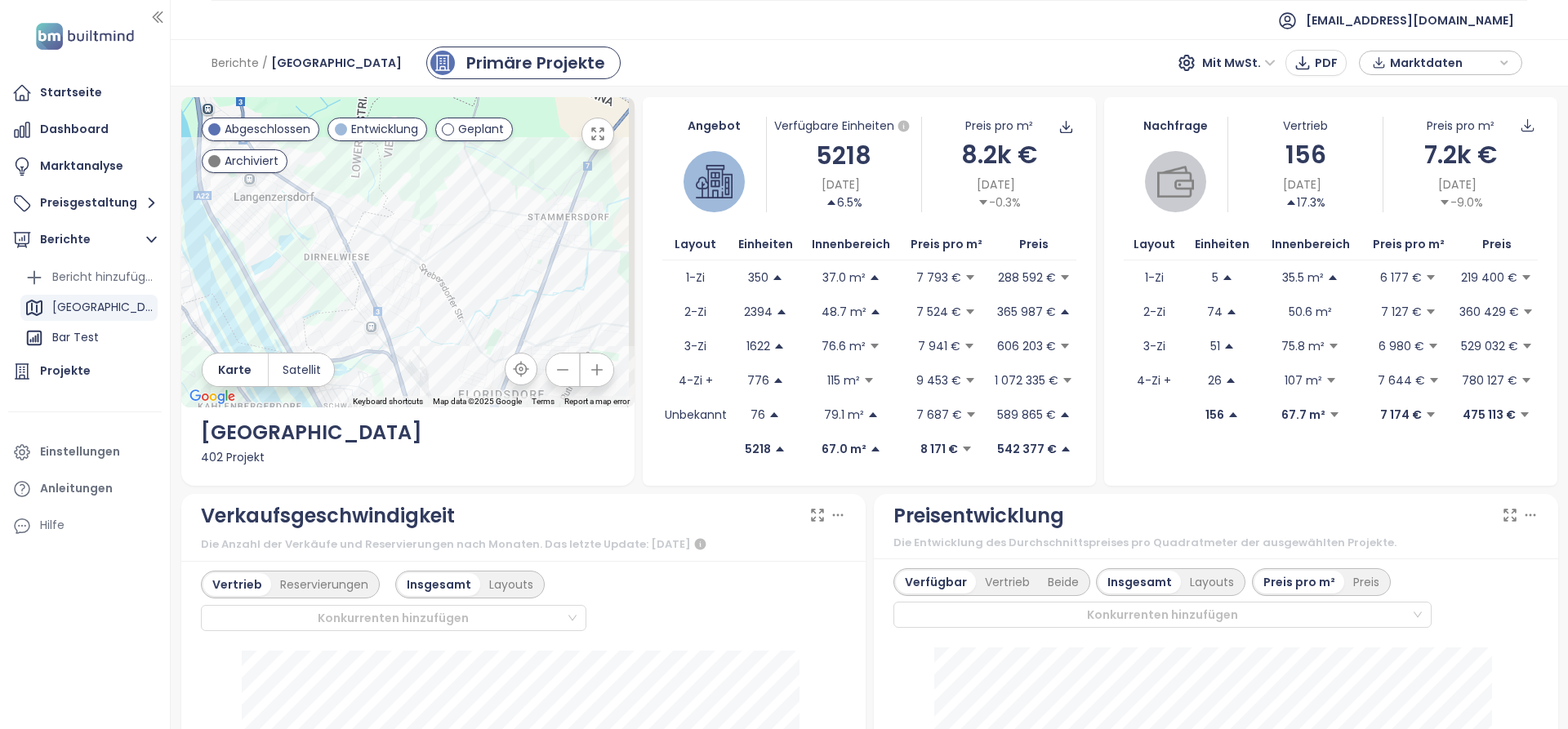
drag, startPoint x: 564, startPoint y: 216, endPoint x: 475, endPoint y: 283, distance: 111.4
click at [479, 297] on div at bounding box center [407, 252] width 454 height 310
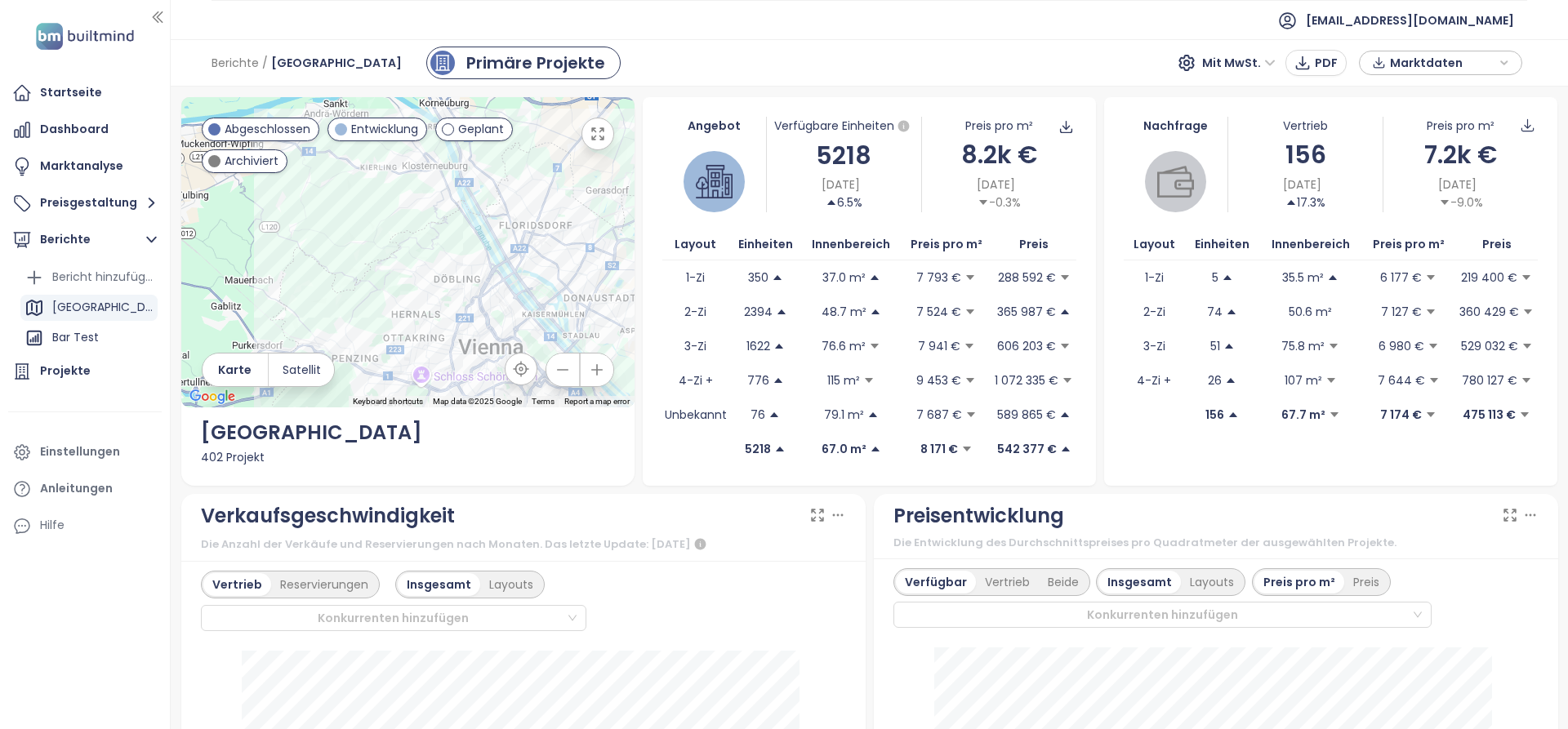
drag, startPoint x: 439, startPoint y: 247, endPoint x: 489, endPoint y: 211, distance: 61.6
click at [489, 211] on div at bounding box center [407, 252] width 454 height 310
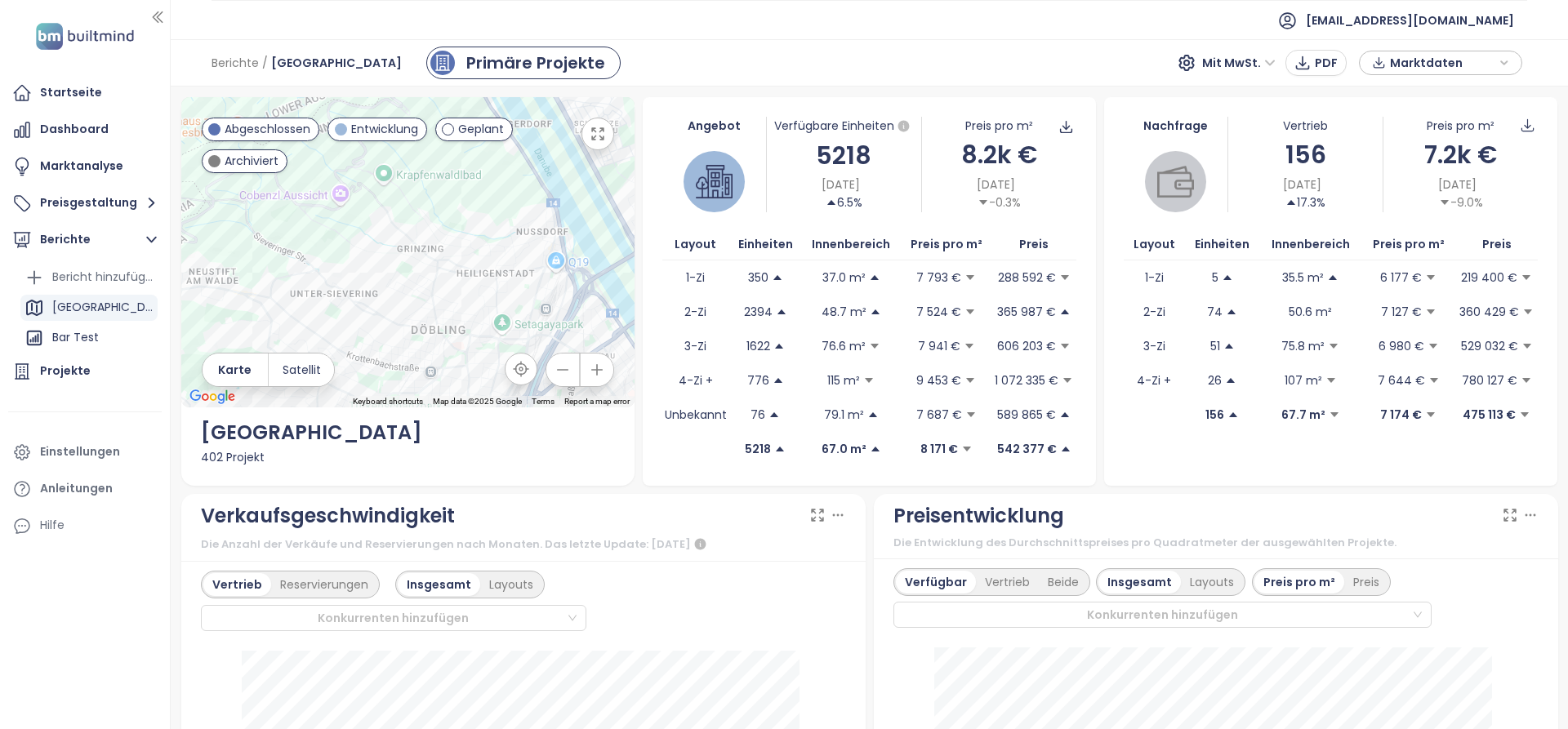
drag, startPoint x: 572, startPoint y: 225, endPoint x: 359, endPoint y: 222, distance: 213.0
click at [359, 222] on div at bounding box center [407, 252] width 454 height 310
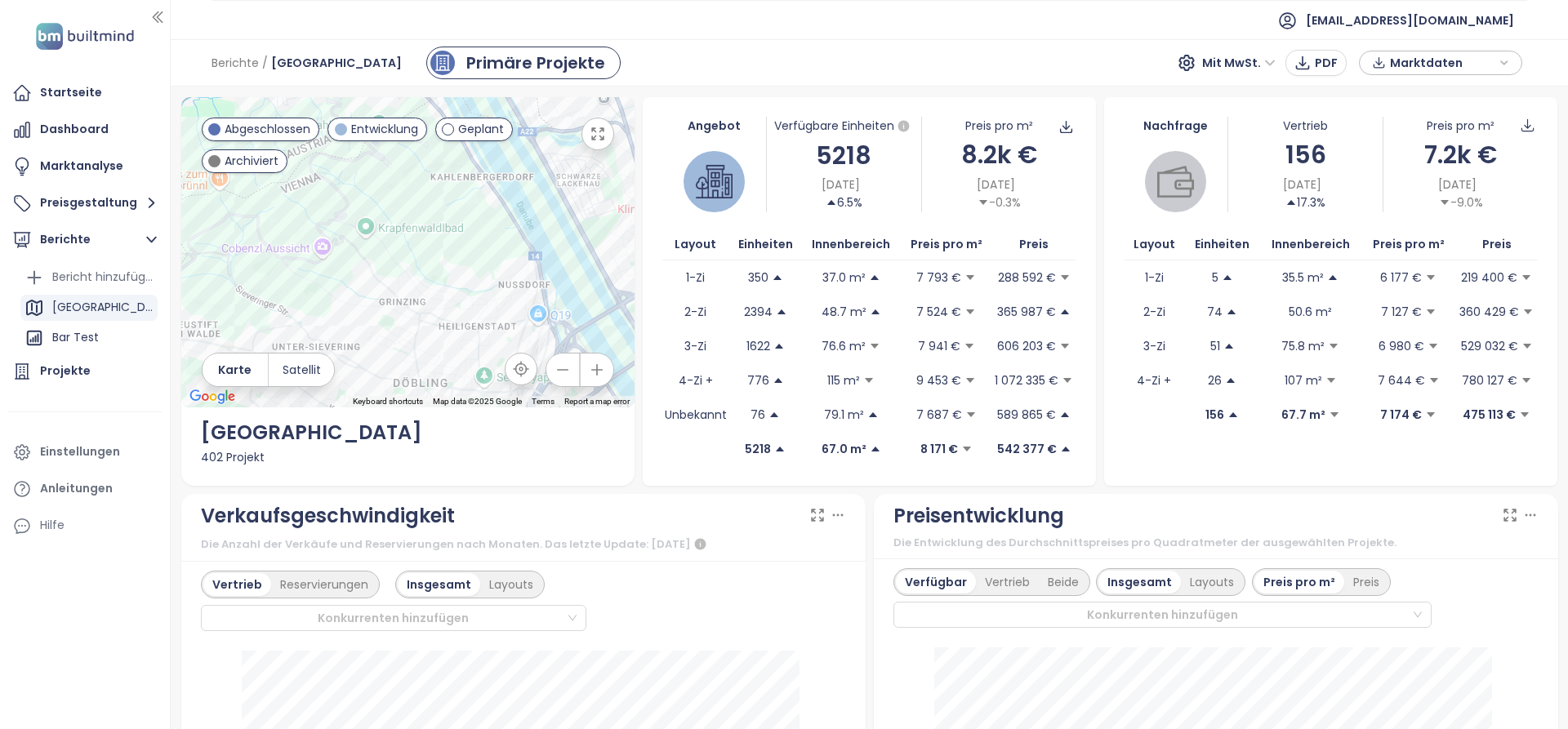
drag, startPoint x: 430, startPoint y: 207, endPoint x: 412, endPoint y: 264, distance: 59.8
click at [412, 264] on div at bounding box center [407, 252] width 454 height 310
drag, startPoint x: 435, startPoint y: 256, endPoint x: 453, endPoint y: 197, distance: 61.7
click at [453, 197] on div at bounding box center [407, 252] width 454 height 310
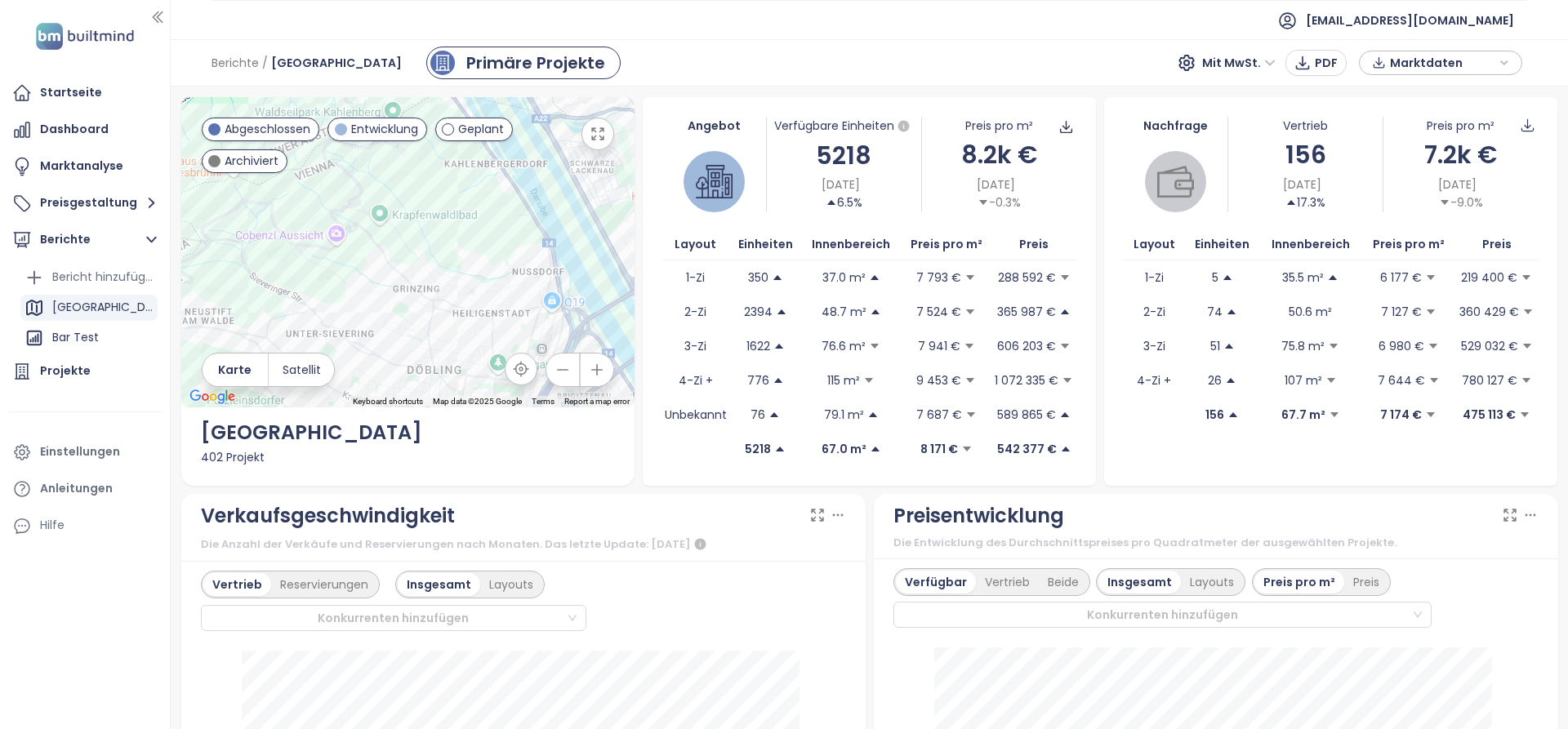
drag, startPoint x: 486, startPoint y: 319, endPoint x: 472, endPoint y: 290, distance: 32.2
click at [472, 290] on div at bounding box center [407, 252] width 454 height 310
click at [122, 346] on div "Bar Test" at bounding box center [89, 338] width 137 height 26
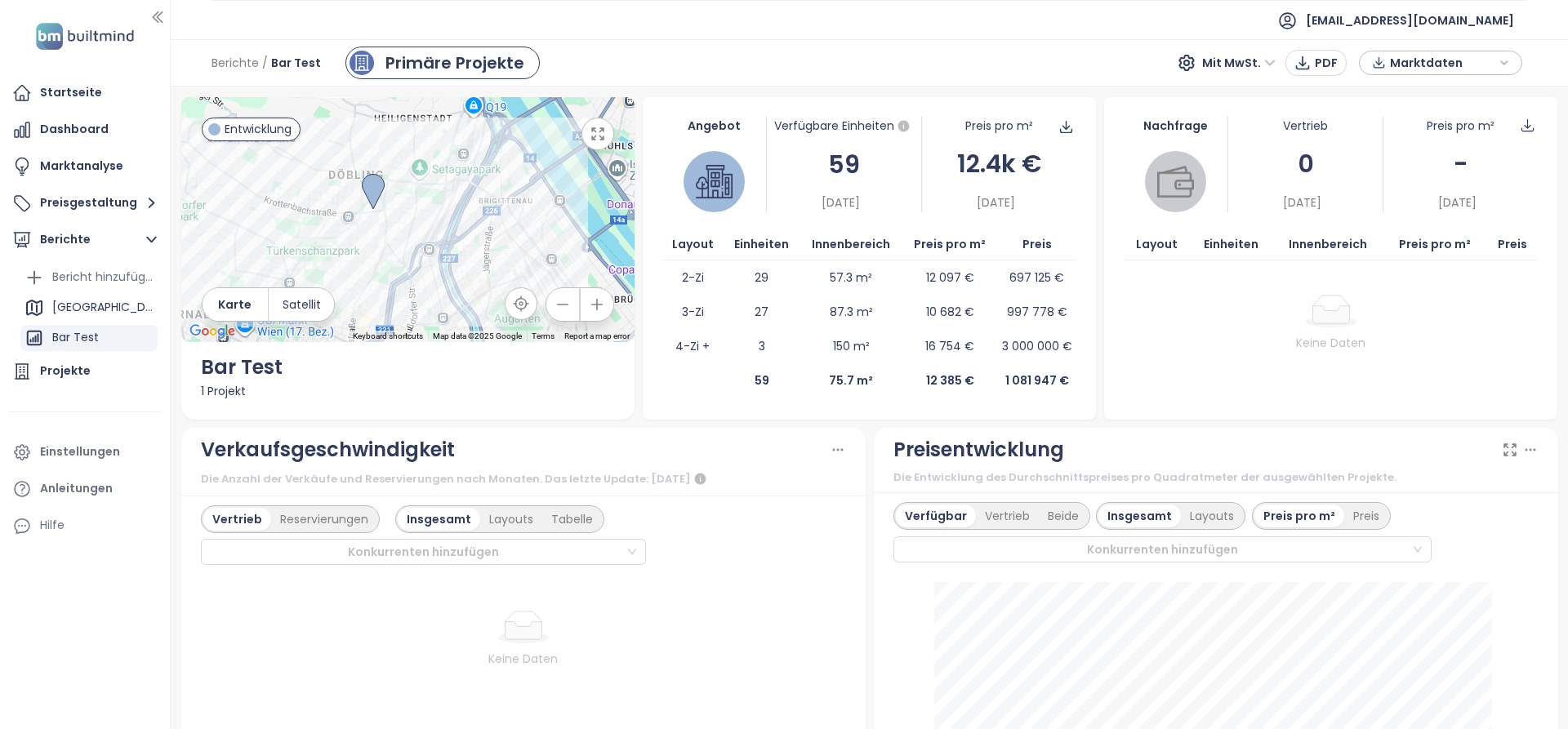
drag, startPoint x: 411, startPoint y: 187, endPoint x: 450, endPoint y: 216, distance: 48.6
click at [449, 216] on div at bounding box center [407, 220] width 454 height 245
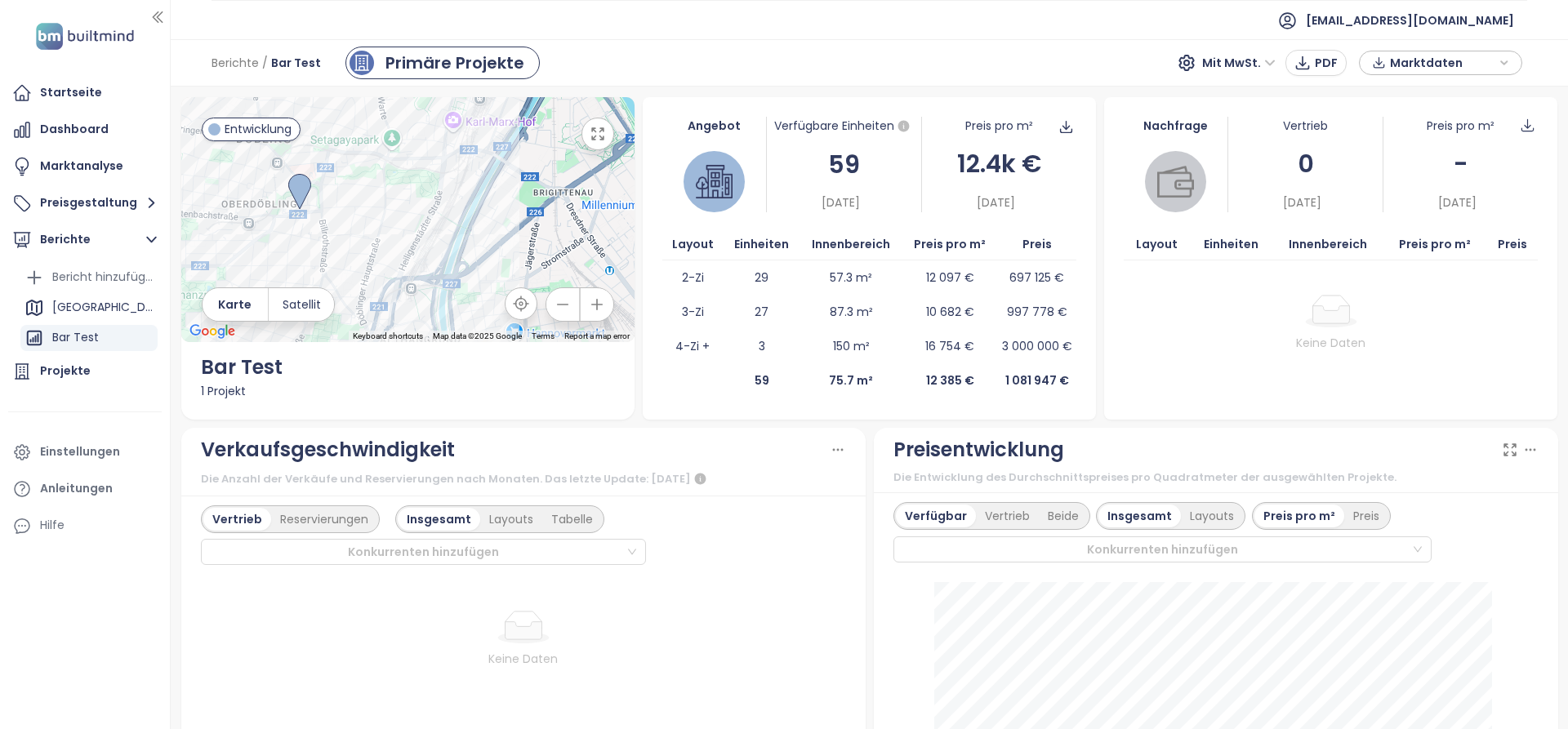
drag, startPoint x: 374, startPoint y: 204, endPoint x: 407, endPoint y: 207, distance: 33.1
click at [407, 207] on div at bounding box center [407, 220] width 454 height 245
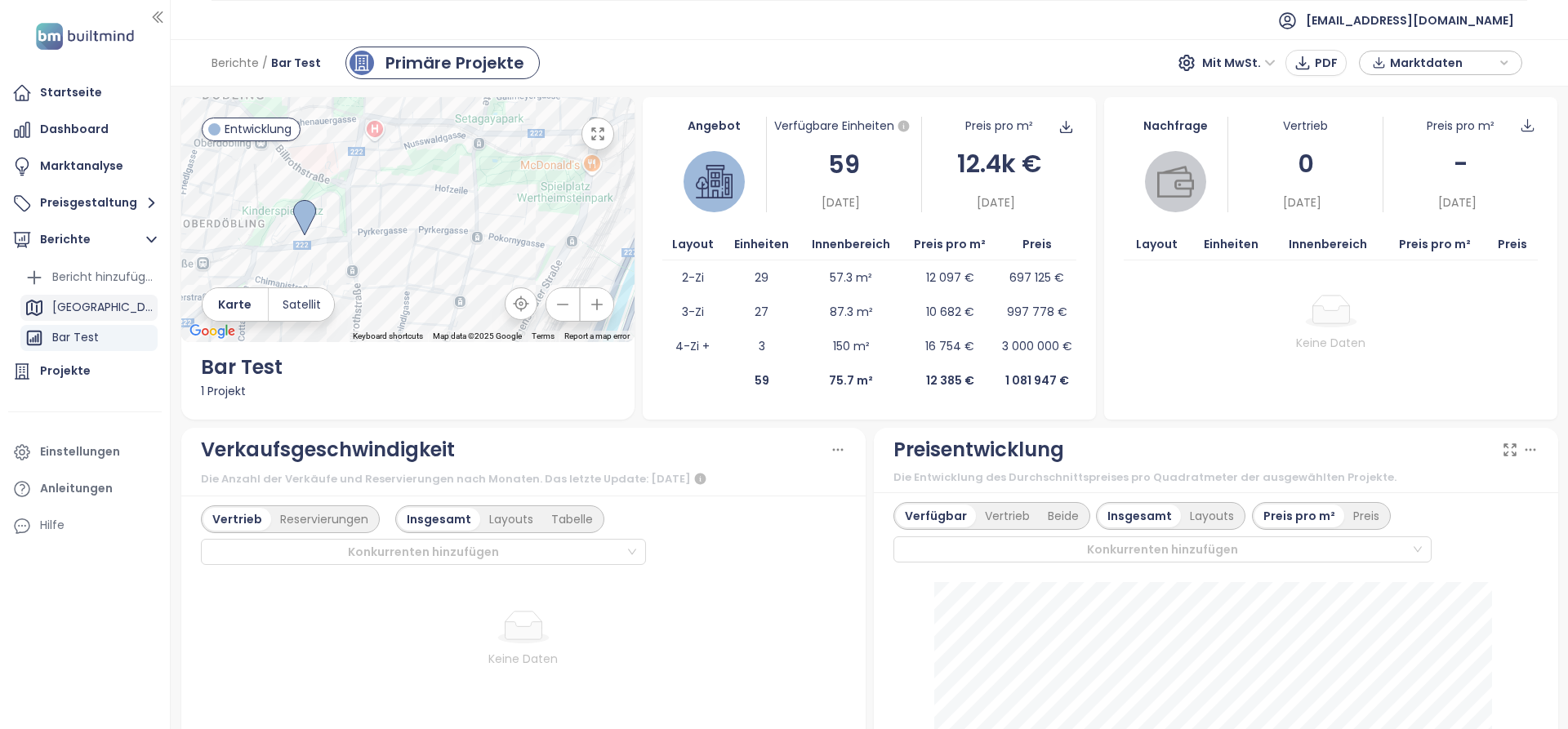
click at [95, 308] on div "[GEOGRAPHIC_DATA]" at bounding box center [89, 308] width 137 height 26
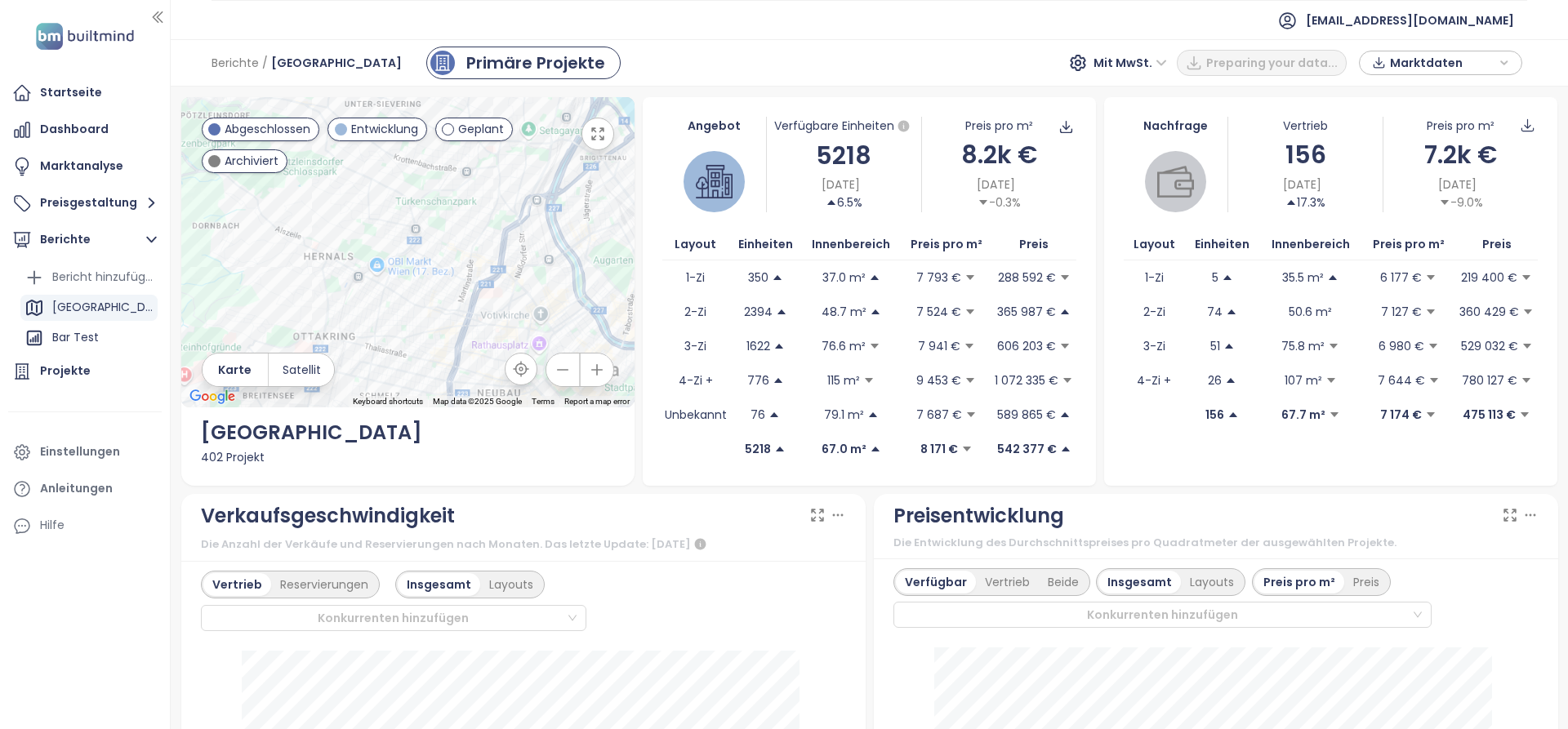
drag, startPoint x: 428, startPoint y: 231, endPoint x: 204, endPoint y: 329, distance: 244.5
click at [202, 329] on div at bounding box center [407, 252] width 454 height 310
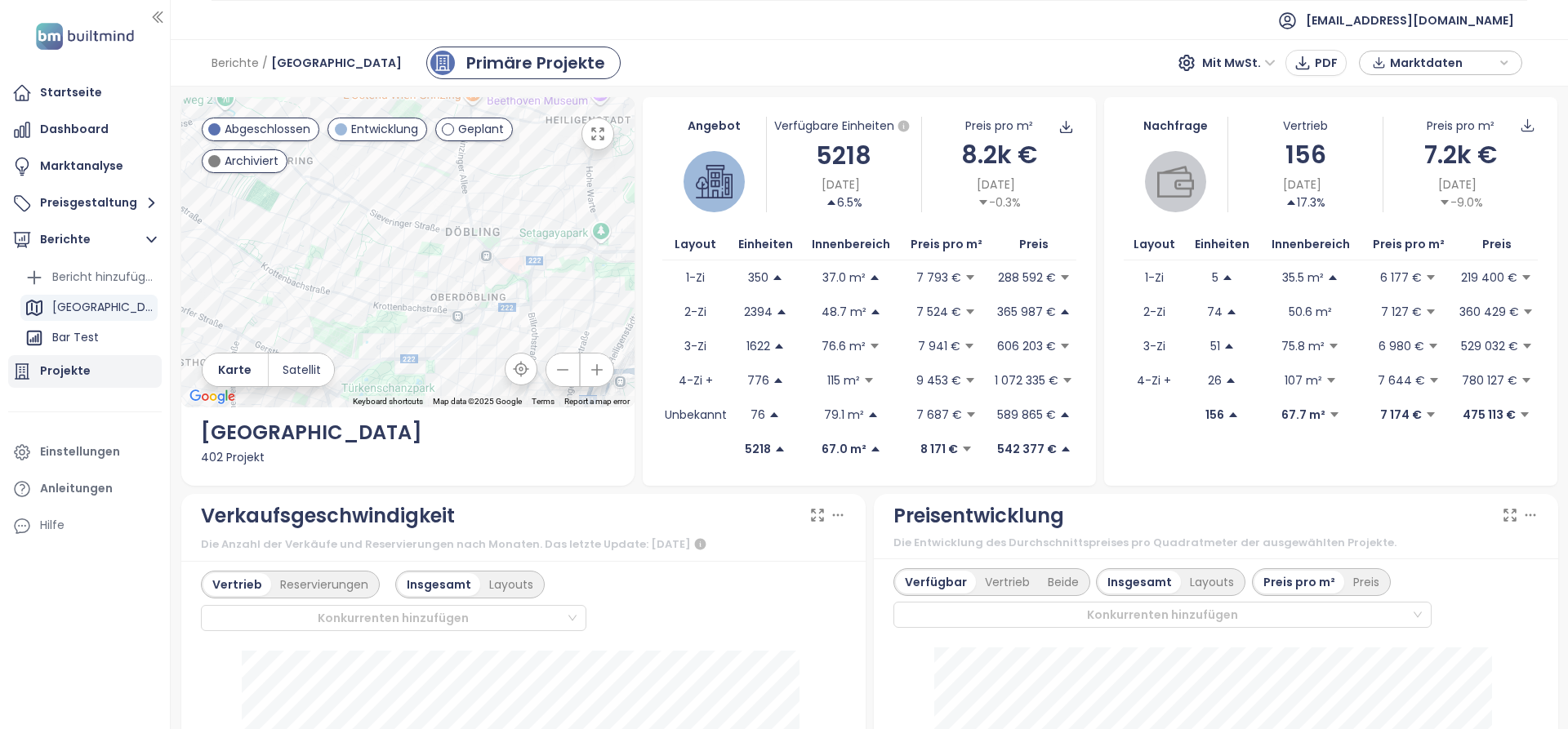
click at [97, 276] on div "Bericht hinzufügen" at bounding box center [102, 276] width 101 height 21
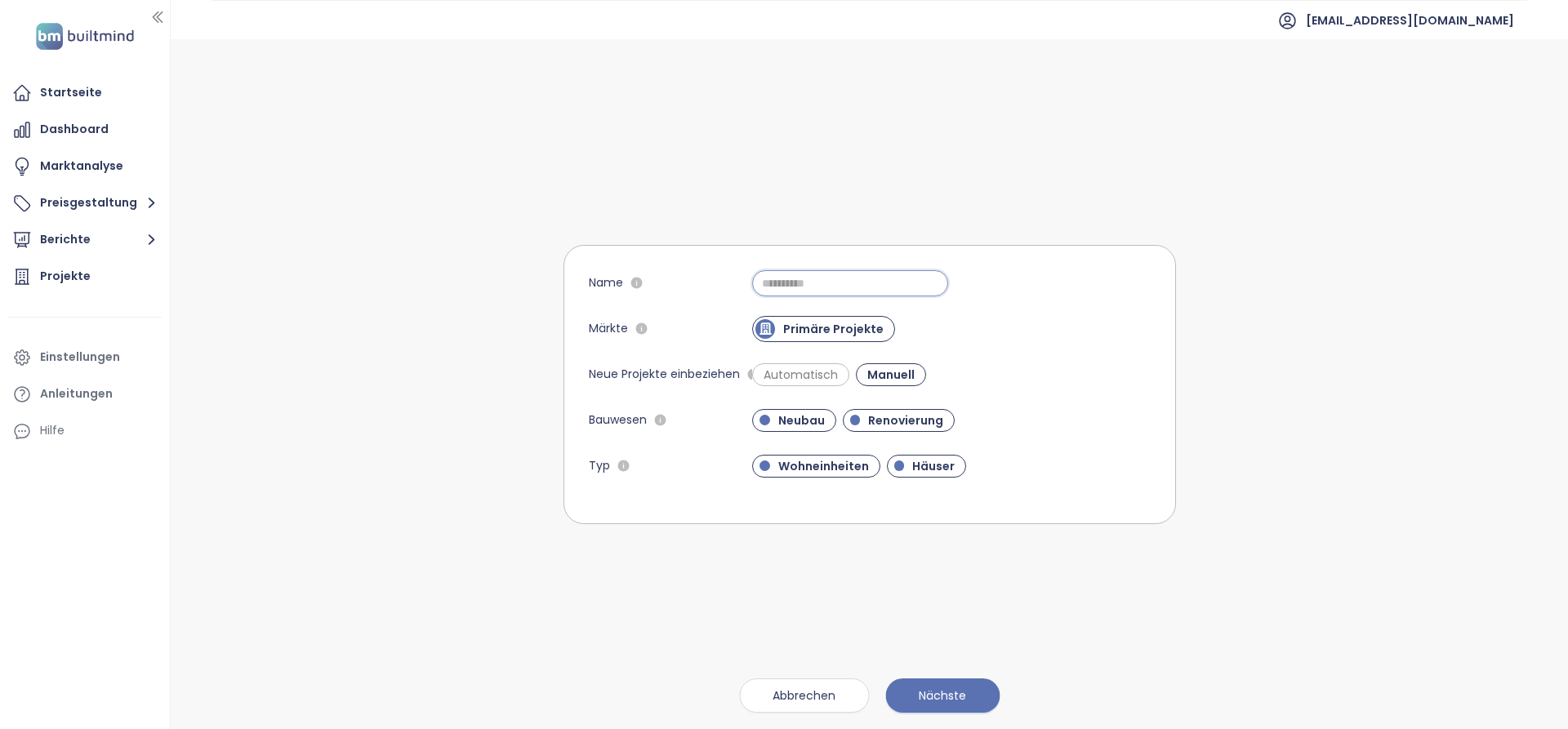
click at [778, 280] on input "Name" at bounding box center [850, 283] width 196 height 26
type input "**********"
click at [932, 680] on button "Nächste" at bounding box center [942, 695] width 114 height 35
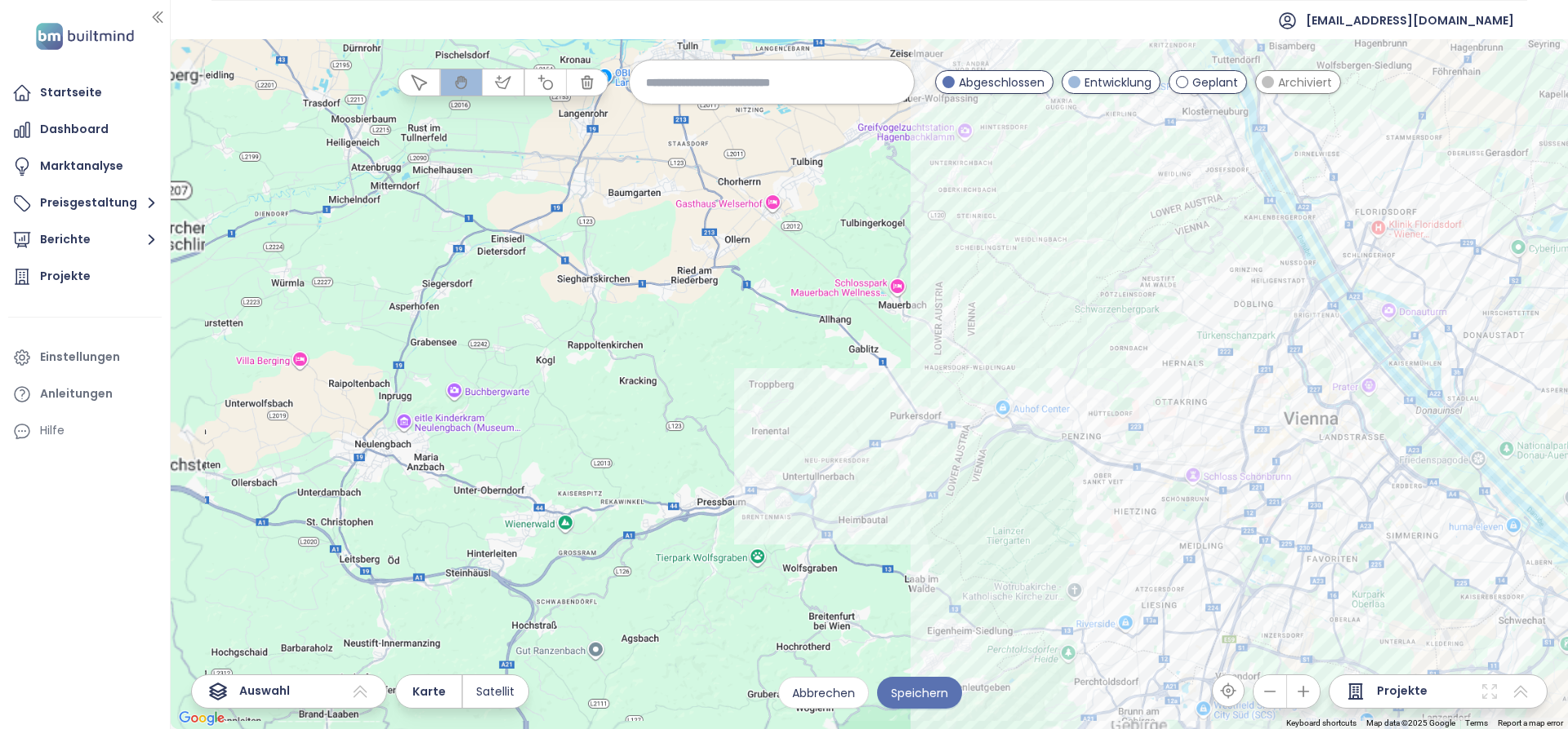
drag, startPoint x: 1097, startPoint y: 269, endPoint x: 834, endPoint y: 251, distance: 263.6
click at [834, 251] on div at bounding box center [868, 384] width 1397 height 690
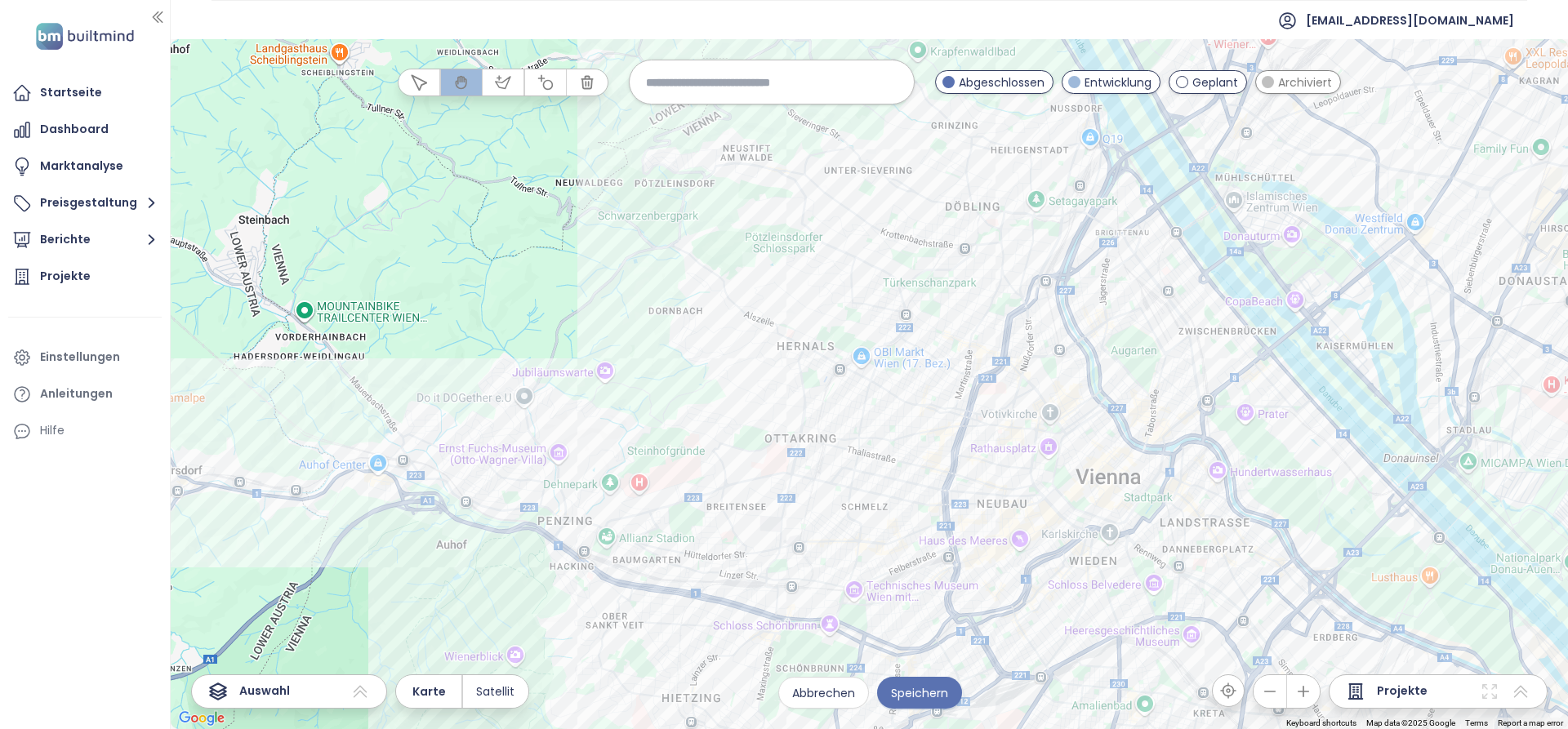
drag, startPoint x: 1008, startPoint y: 300, endPoint x: 848, endPoint y: 273, distance: 162.3
click at [849, 273] on div at bounding box center [868, 384] width 1397 height 690
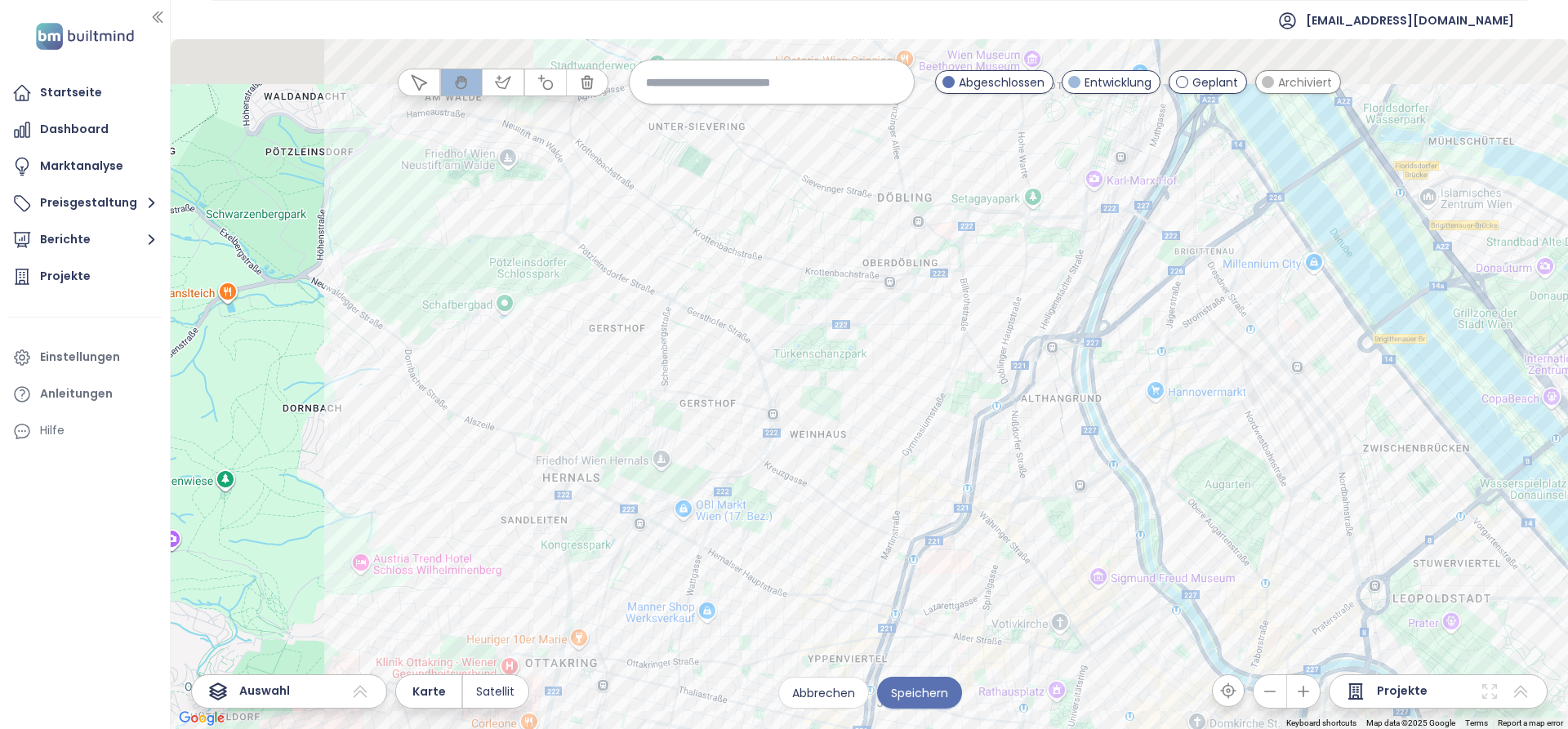
drag, startPoint x: 863, startPoint y: 345, endPoint x: 813, endPoint y: 386, distance: 64.7
click at [813, 386] on div at bounding box center [868, 384] width 1397 height 690
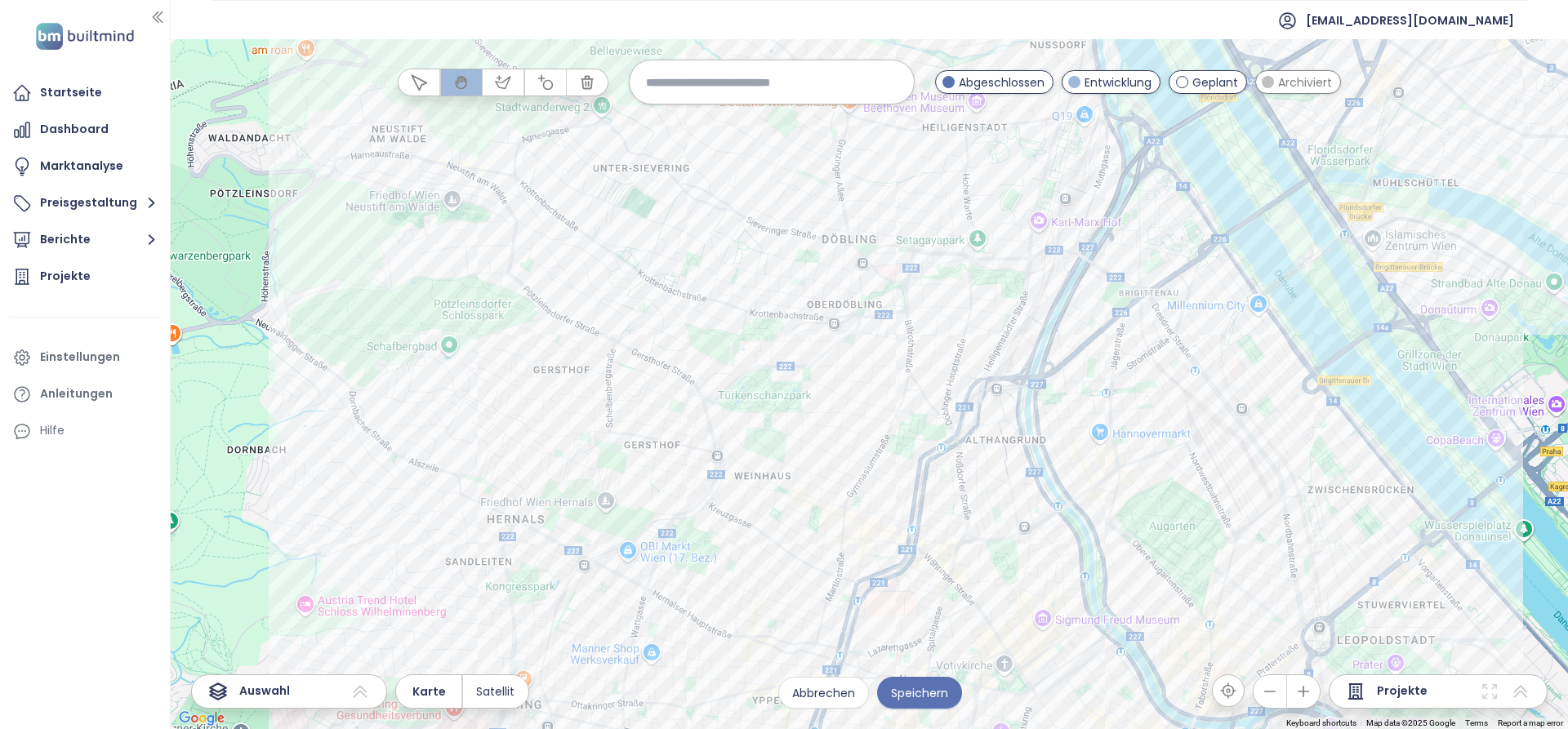
click at [718, 84] on input at bounding box center [772, 81] width 252 height 35
type input "**"
click at [724, 121] on div "19. Bezirk" at bounding box center [771, 122] width 284 height 26
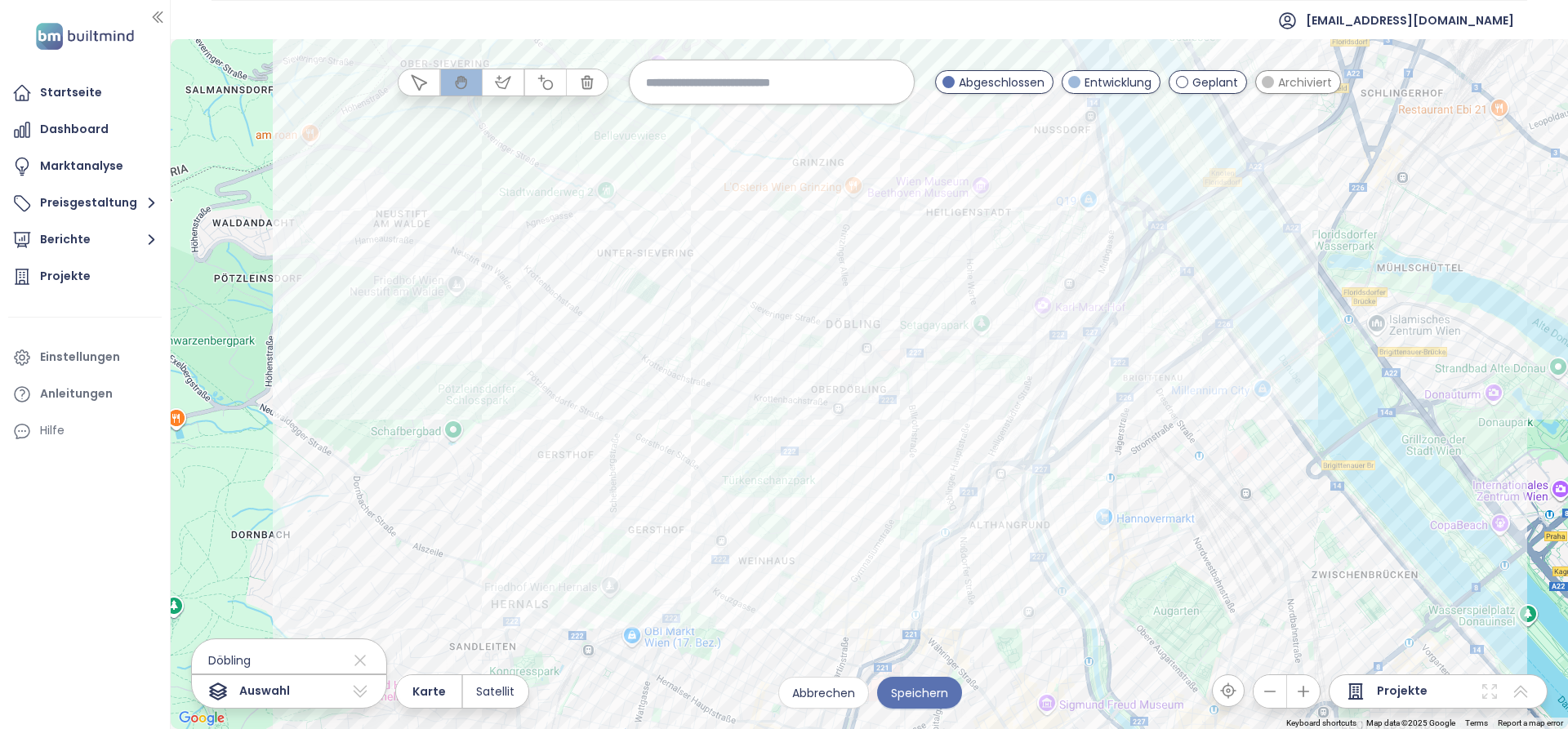
drag, startPoint x: 923, startPoint y: 281, endPoint x: 927, endPoint y: 314, distance: 33.2
click at [927, 314] on div at bounding box center [868, 384] width 1397 height 690
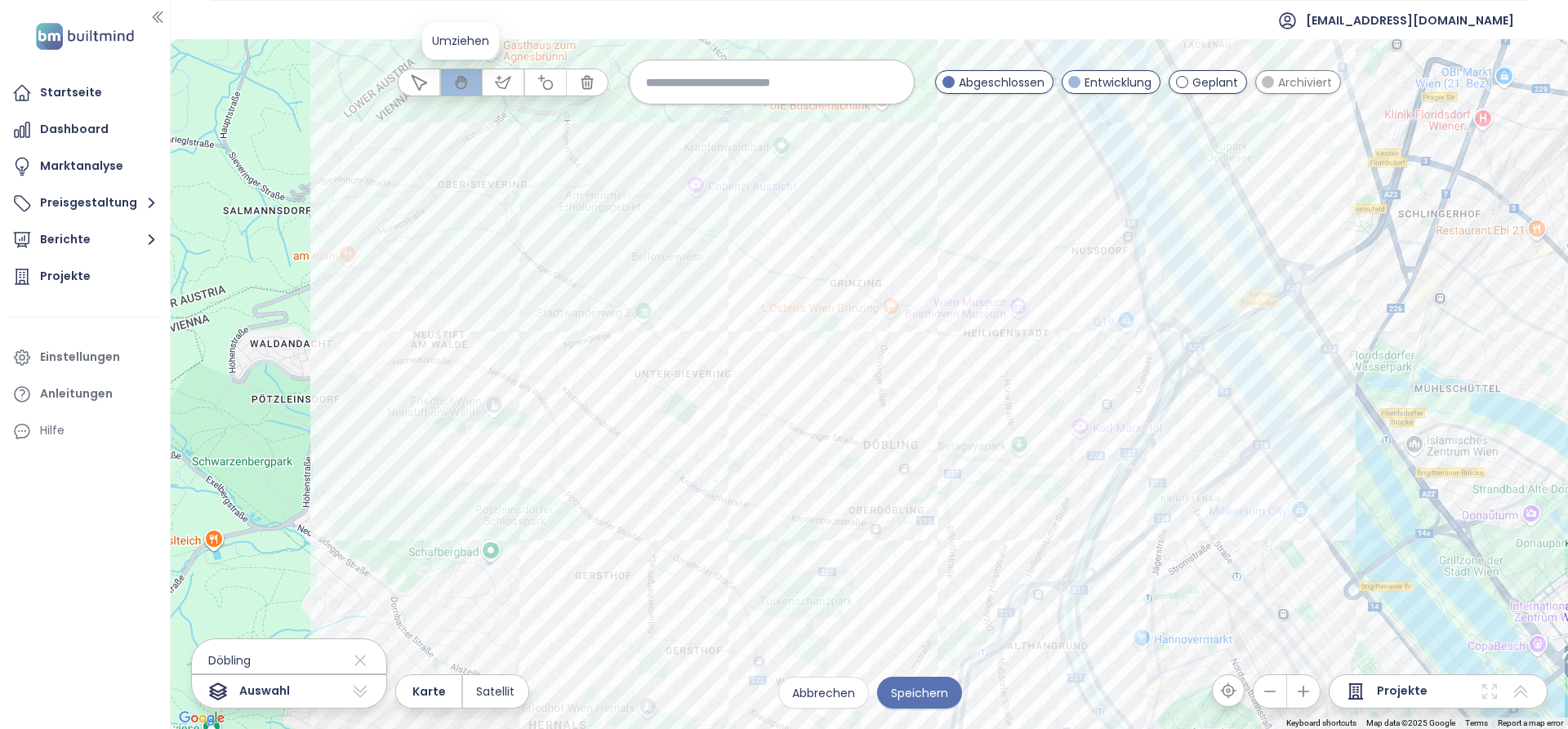
click at [454, 78] on icon "button" at bounding box center [462, 82] width 16 height 16
click at [542, 88] on icon "button" at bounding box center [546, 82] width 16 height 16
drag, startPoint x: 579, startPoint y: 79, endPoint x: 600, endPoint y: 140, distance: 64.5
click at [579, 81] on icon "button" at bounding box center [587, 82] width 16 height 16
click at [584, 82] on icon "button" at bounding box center [586, 81] width 11 height 12
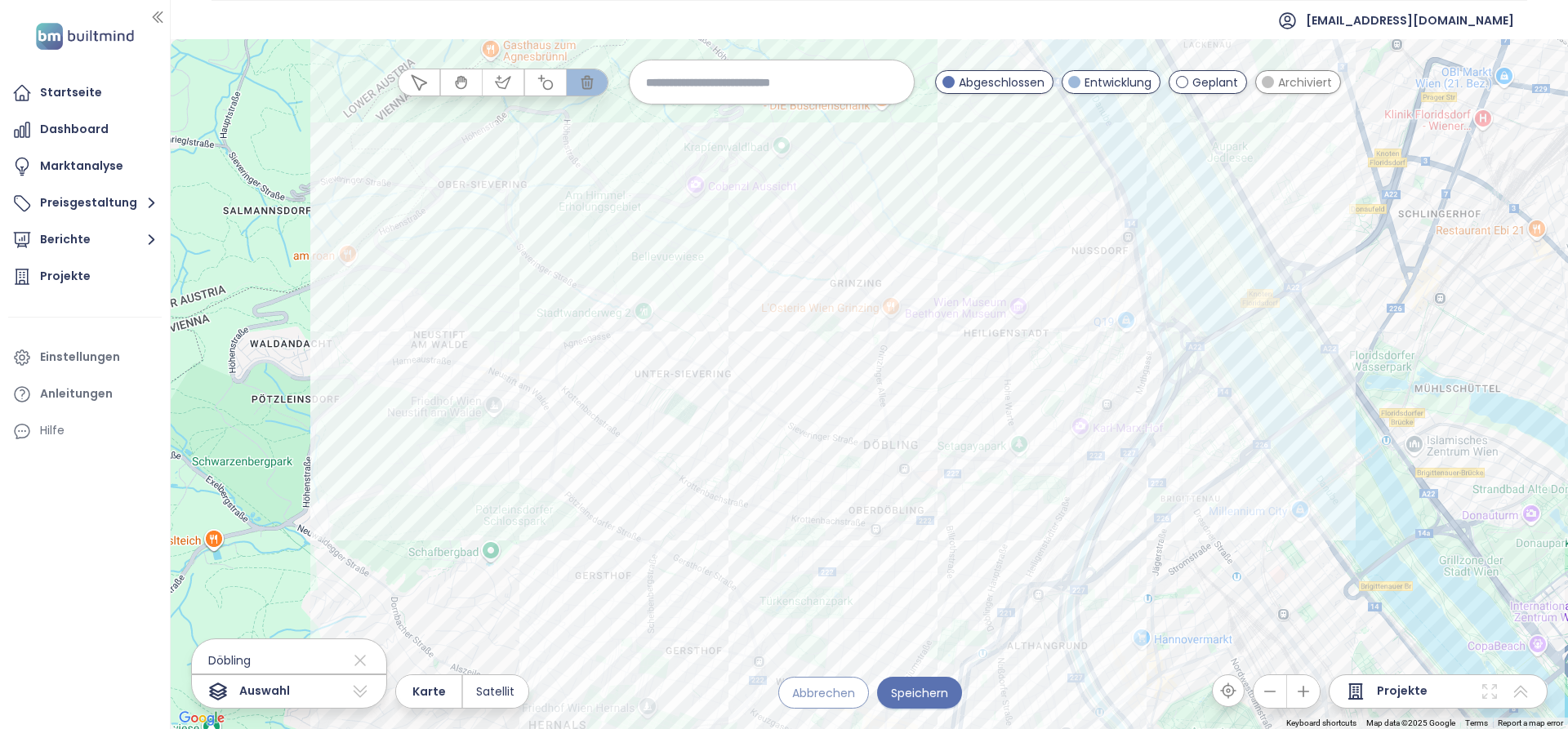
click at [833, 685] on span "Abbrechen" at bounding box center [823, 693] width 63 height 18
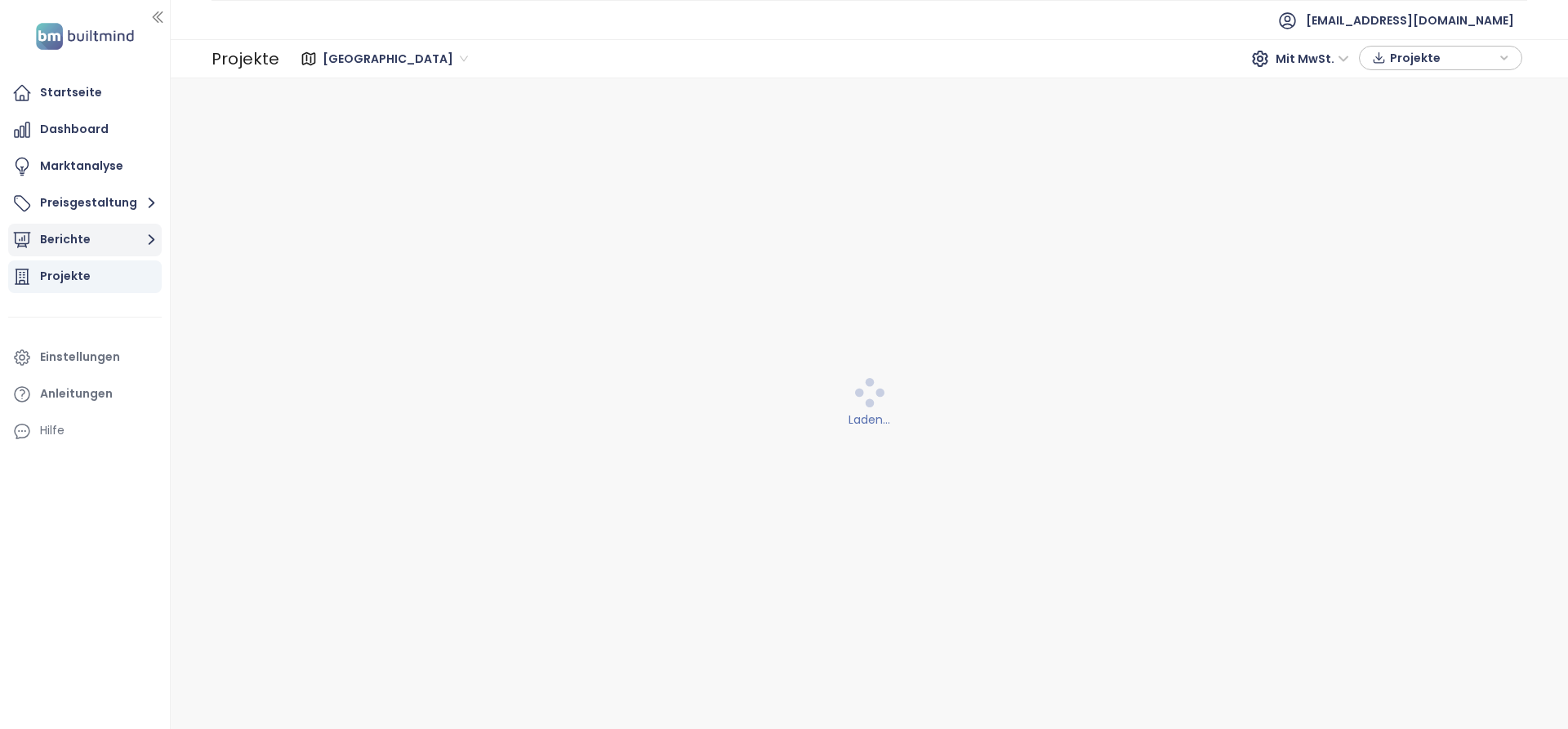
click at [115, 244] on button "Berichte" at bounding box center [85, 240] width 154 height 33
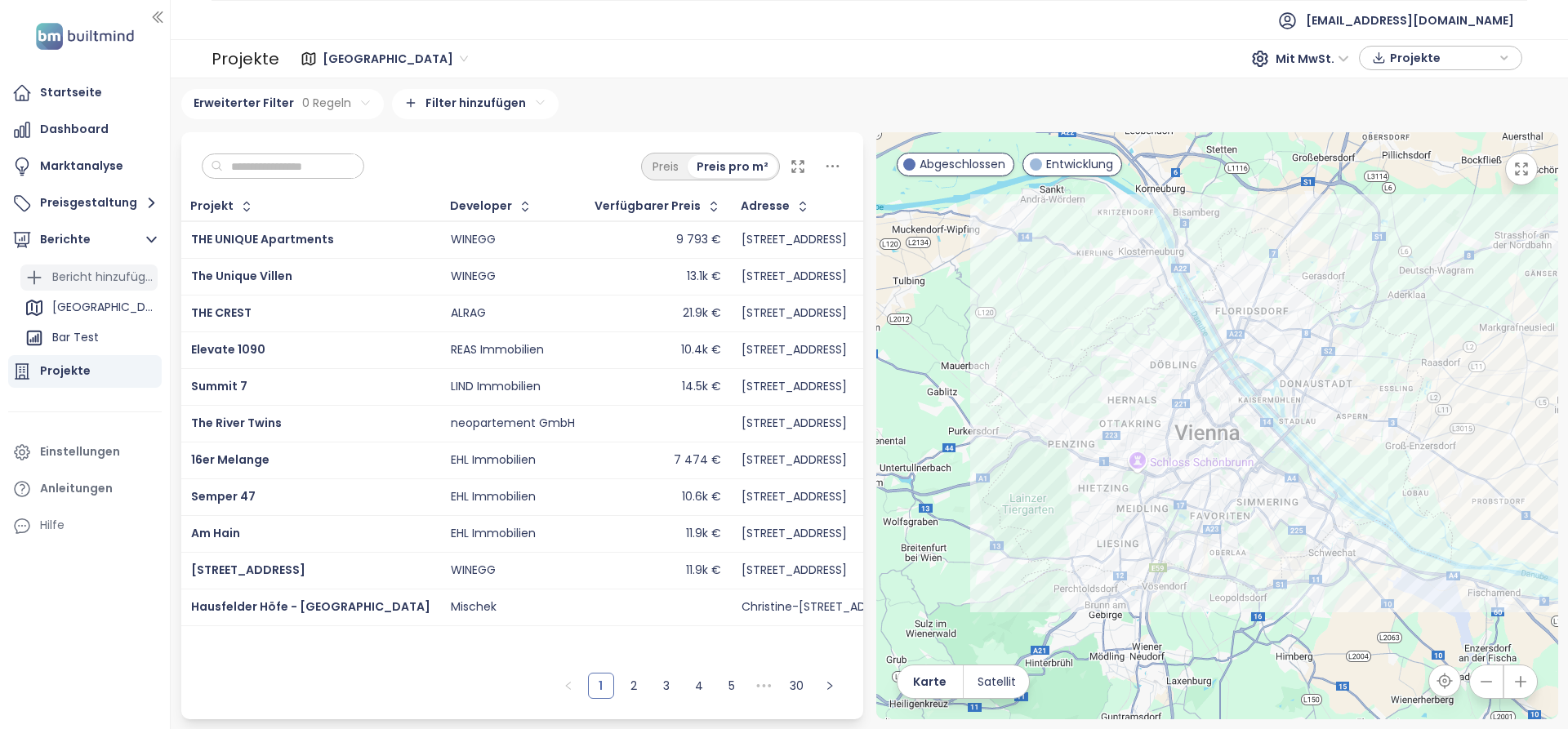
click at [89, 279] on div "Bericht hinzufügen" at bounding box center [102, 276] width 101 height 21
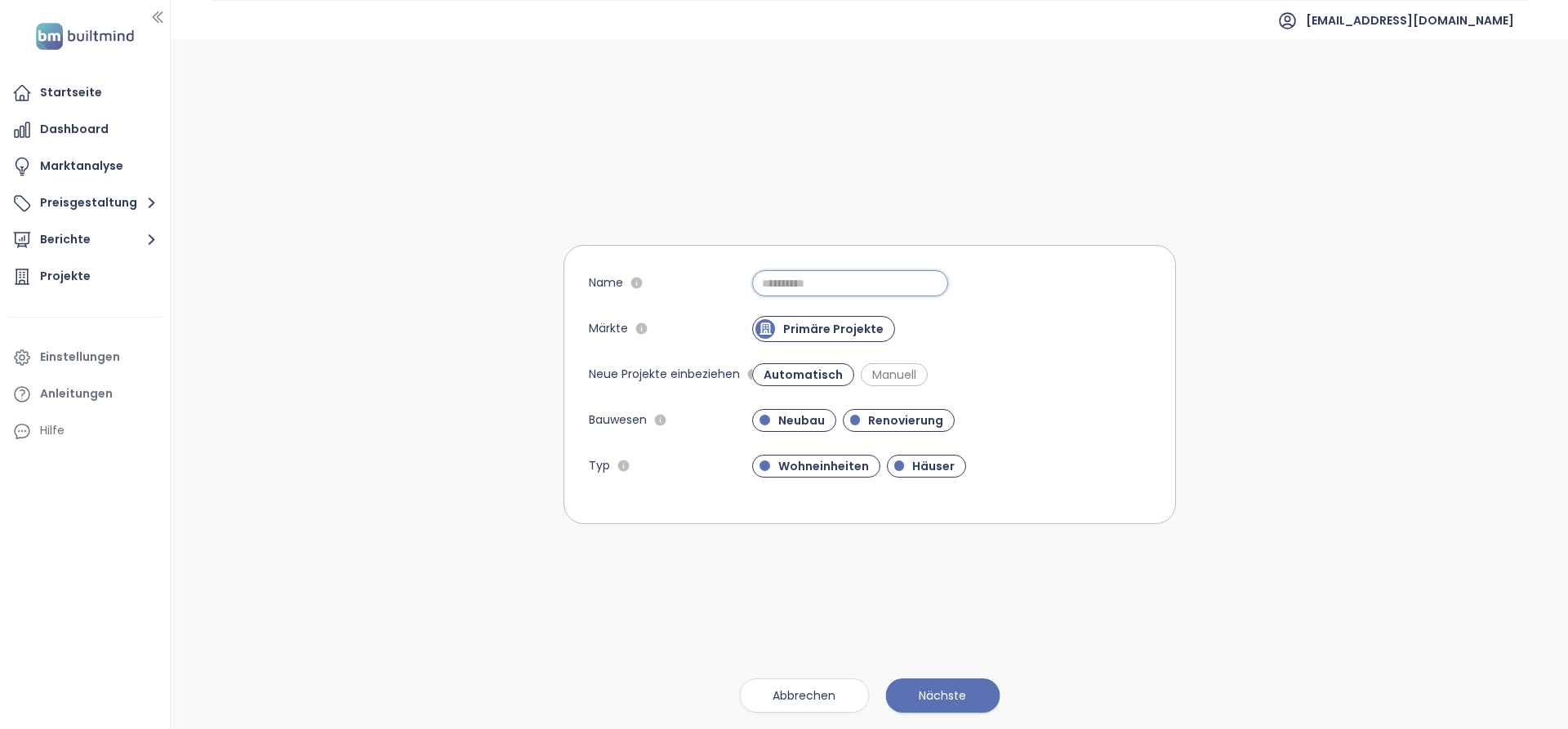
click at [842, 289] on input "Name" at bounding box center [850, 283] width 196 height 26
type input "**********"
click at [965, 688] on span "Nächste" at bounding box center [942, 695] width 48 height 18
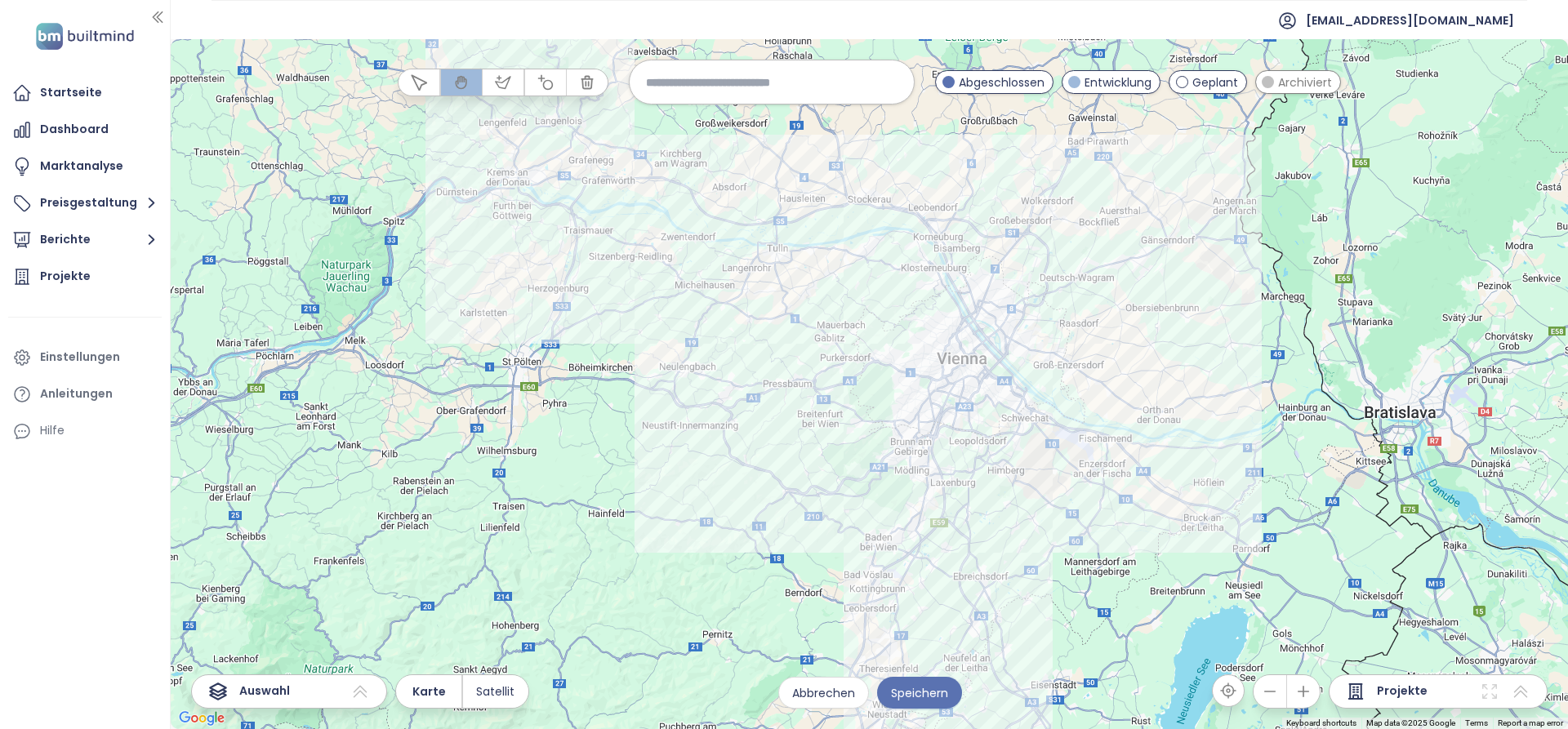
drag, startPoint x: 1177, startPoint y: 335, endPoint x: 1100, endPoint y: 355, distance: 79.6
click at [1100, 355] on div at bounding box center [868, 384] width 1397 height 690
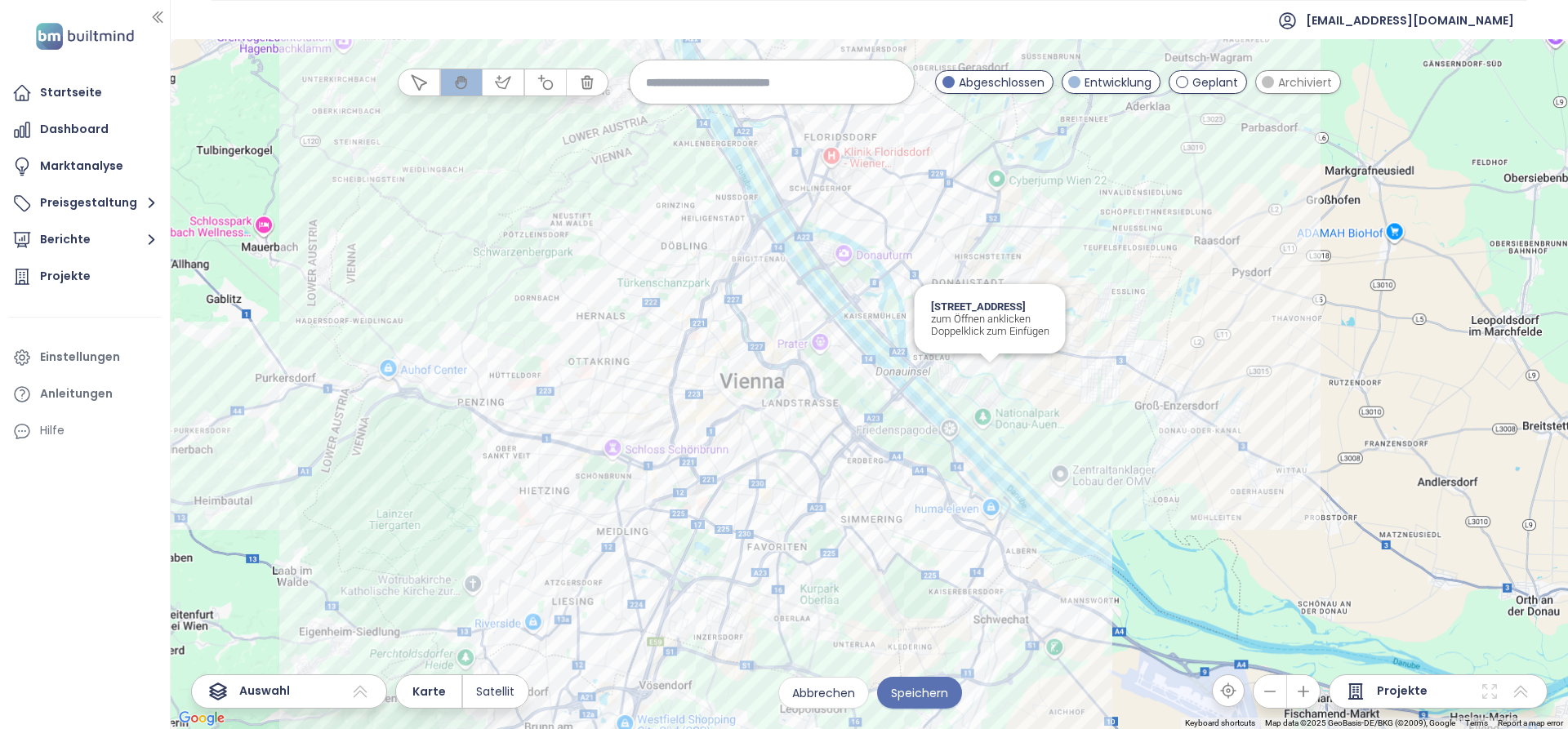
drag, startPoint x: 862, startPoint y: 375, endPoint x: 919, endPoint y: 401, distance: 62.6
click at [919, 401] on div "[STREET_ADDRESS] zum Öffnen anklicken Doppelklick zum Einfügen" at bounding box center [868, 384] width 1397 height 690
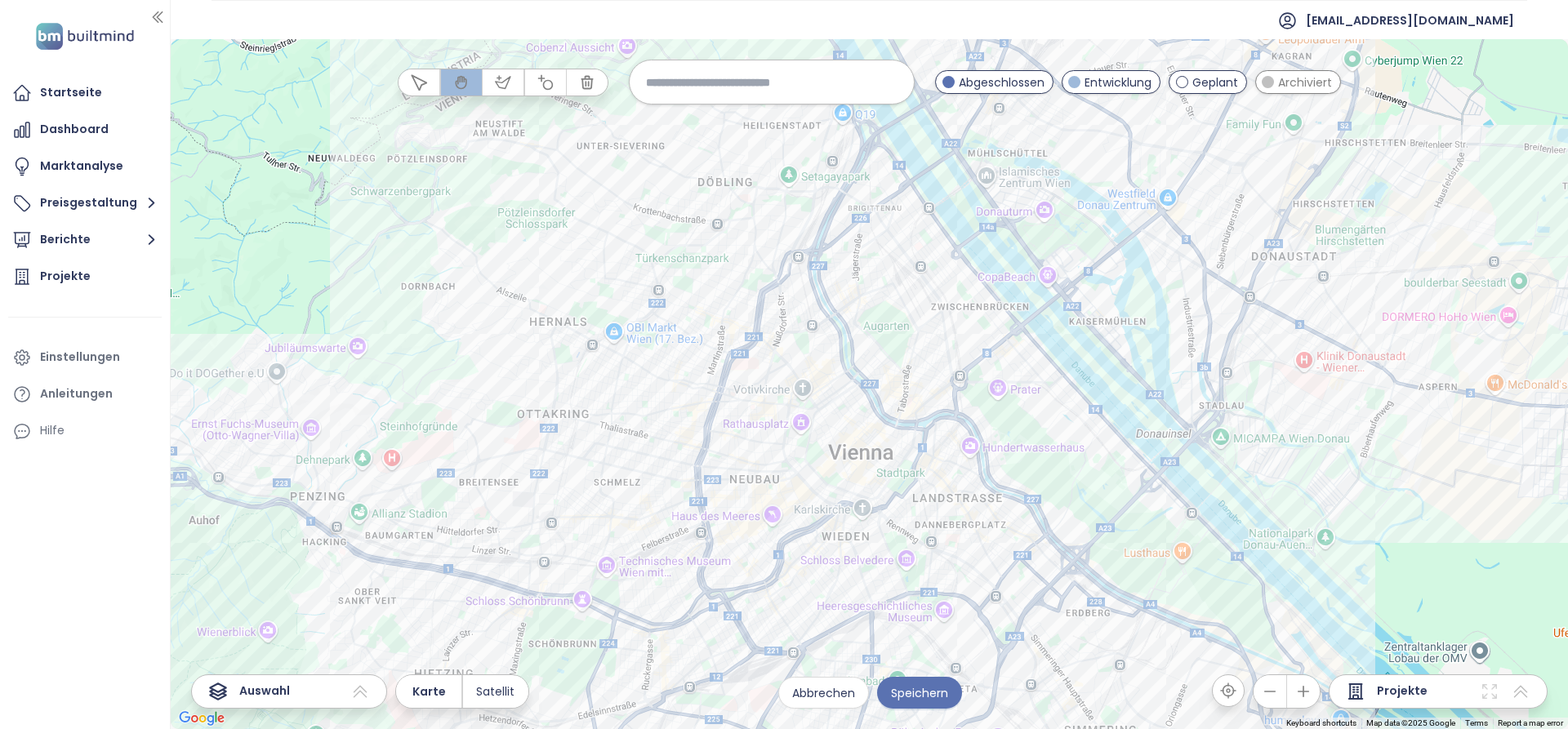
click at [844, 342] on div at bounding box center [868, 384] width 1397 height 690
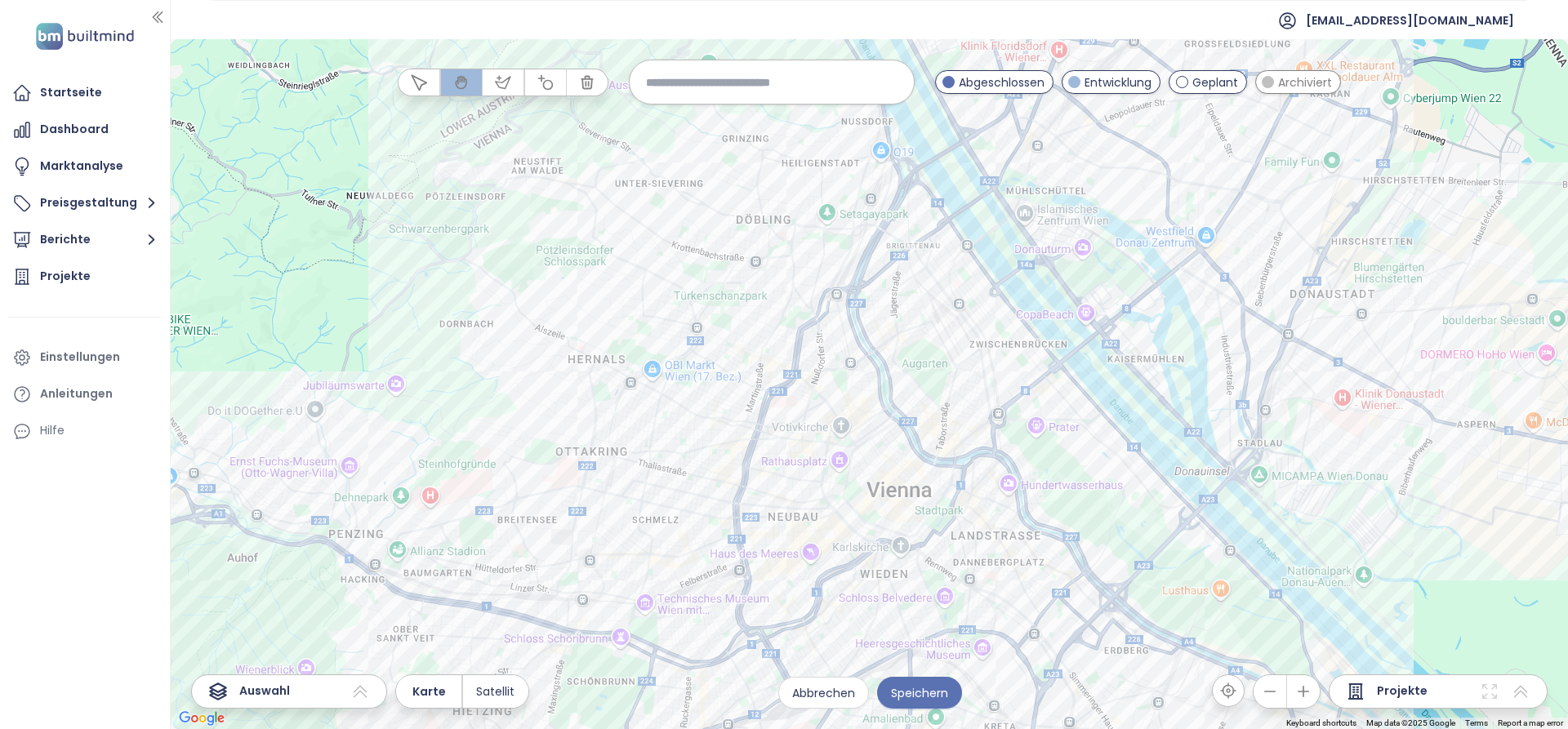
click at [553, 93] on button "button" at bounding box center [546, 82] width 41 height 26
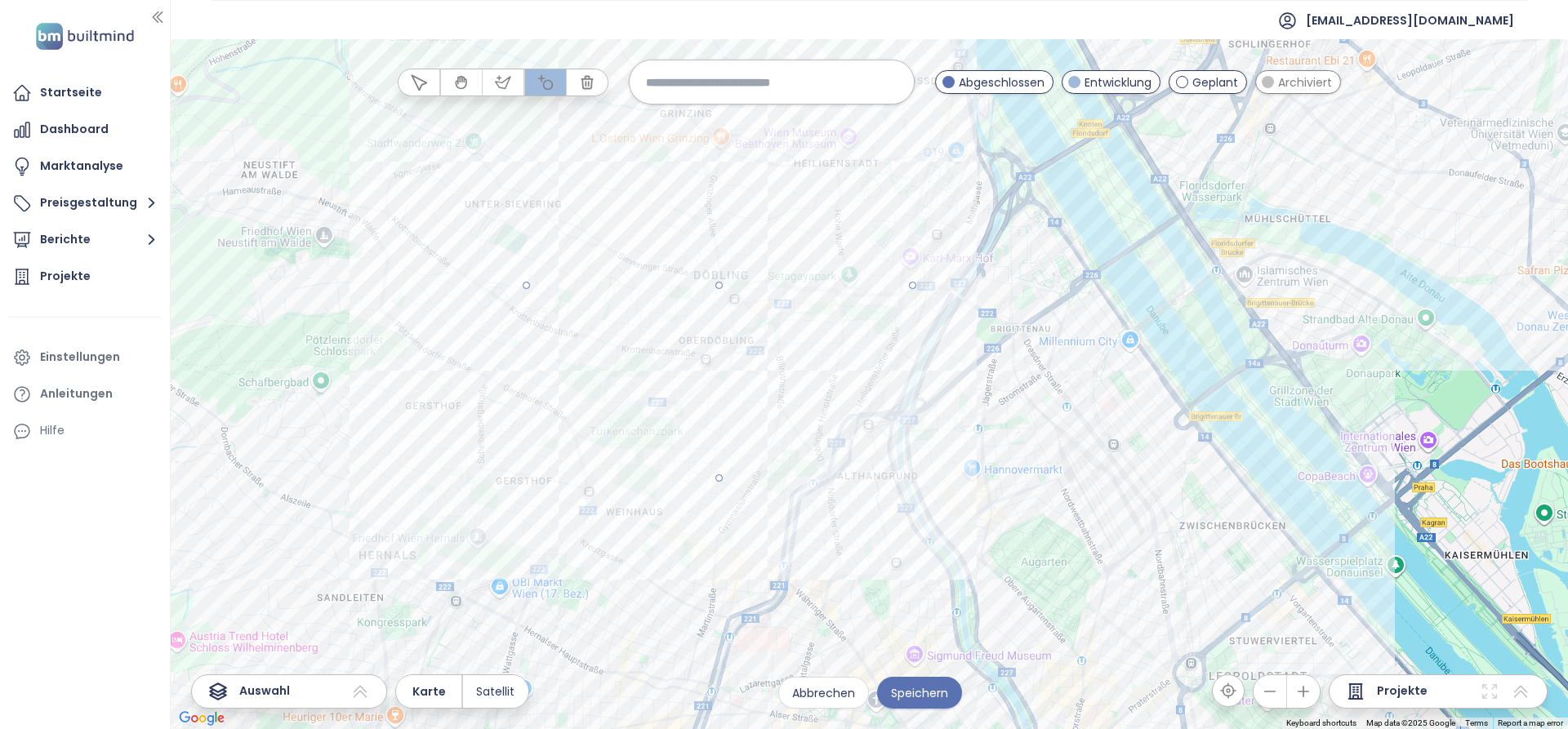
drag, startPoint x: 719, startPoint y: 223, endPoint x: 795, endPoint y: 105, distance: 140.4
click at [795, 105] on div at bounding box center [868, 385] width 1397 height 690
click at [928, 694] on span "Speichern" at bounding box center [919, 693] width 57 height 18
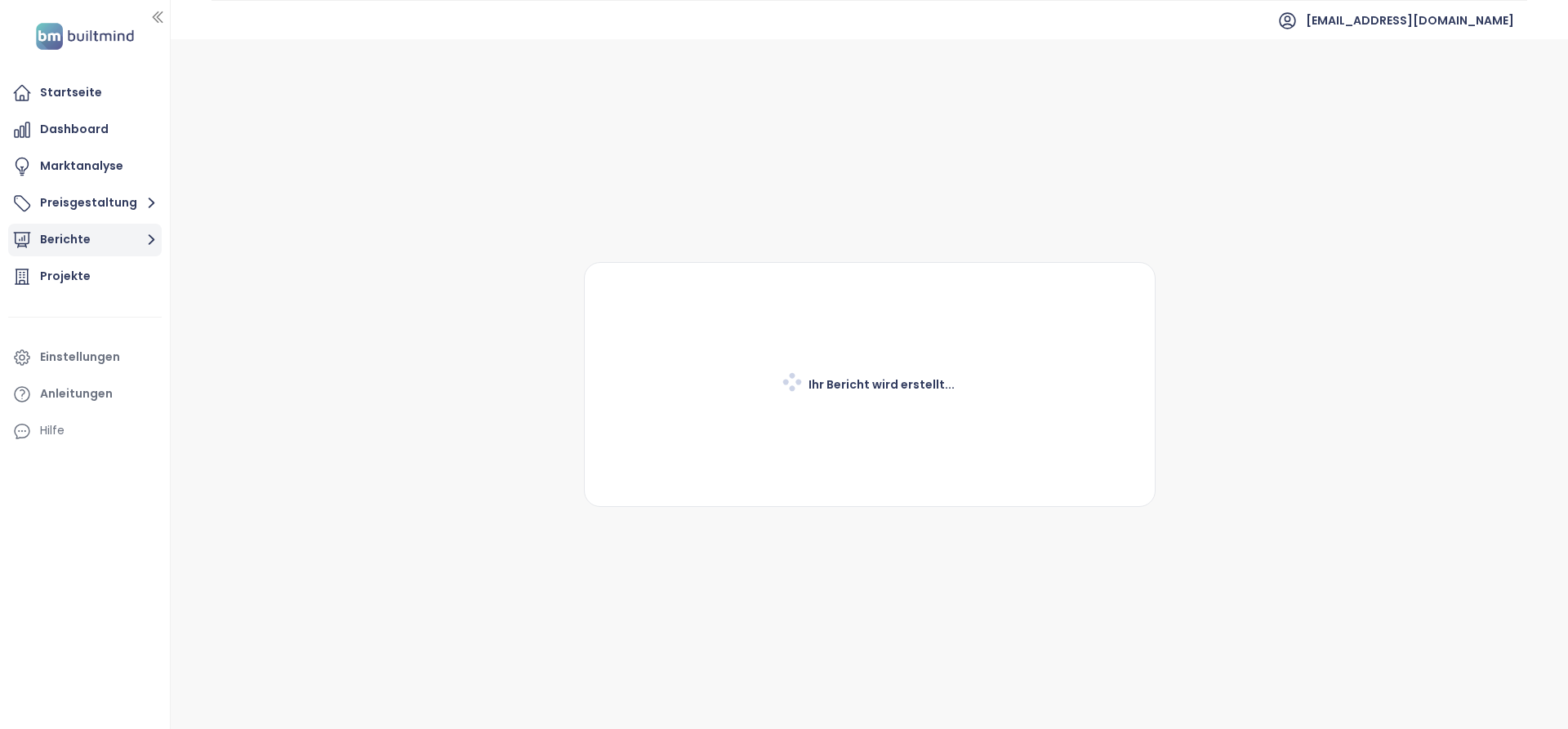
click at [106, 249] on button "Berichte" at bounding box center [85, 240] width 154 height 33
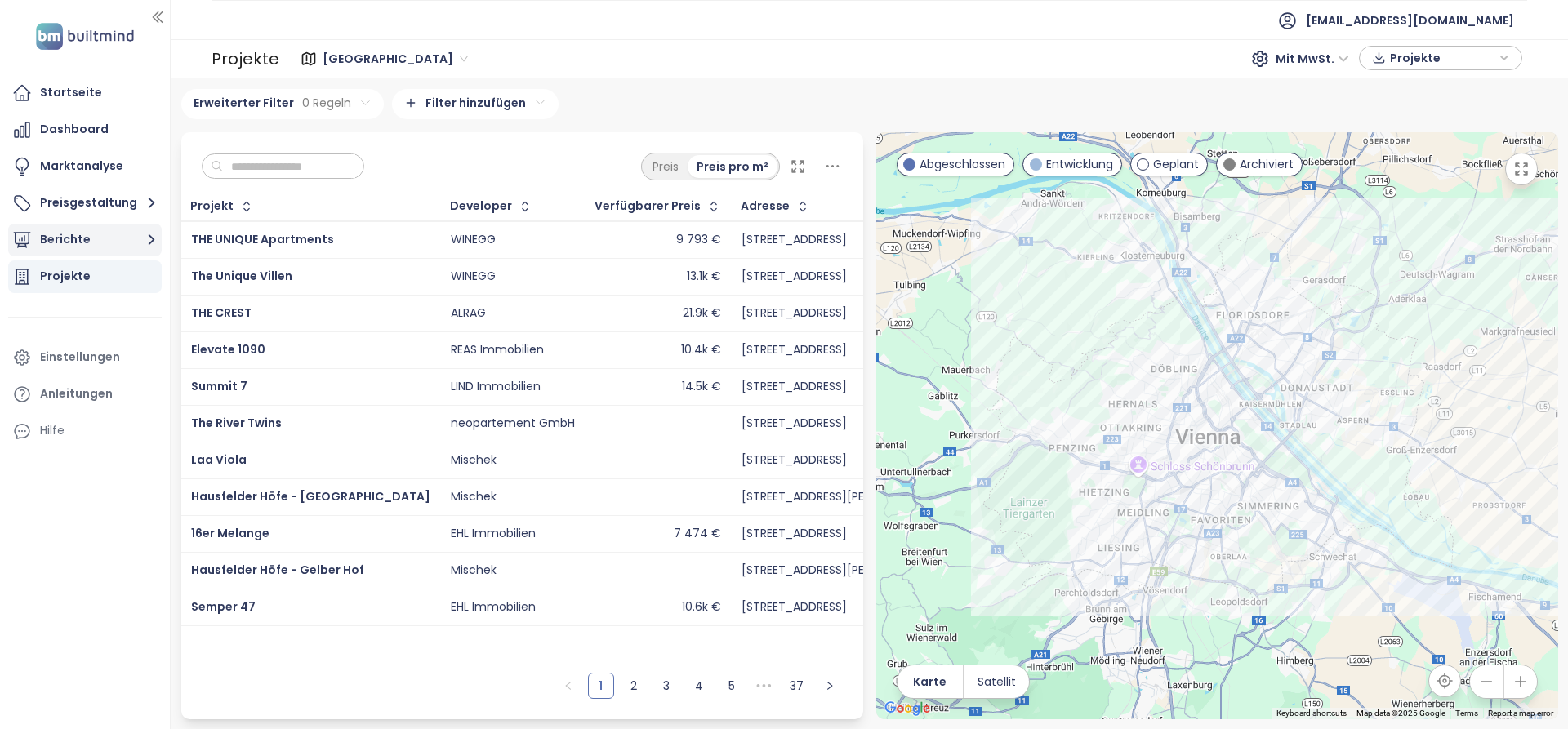
click at [135, 239] on button "Berichte" at bounding box center [85, 240] width 154 height 33
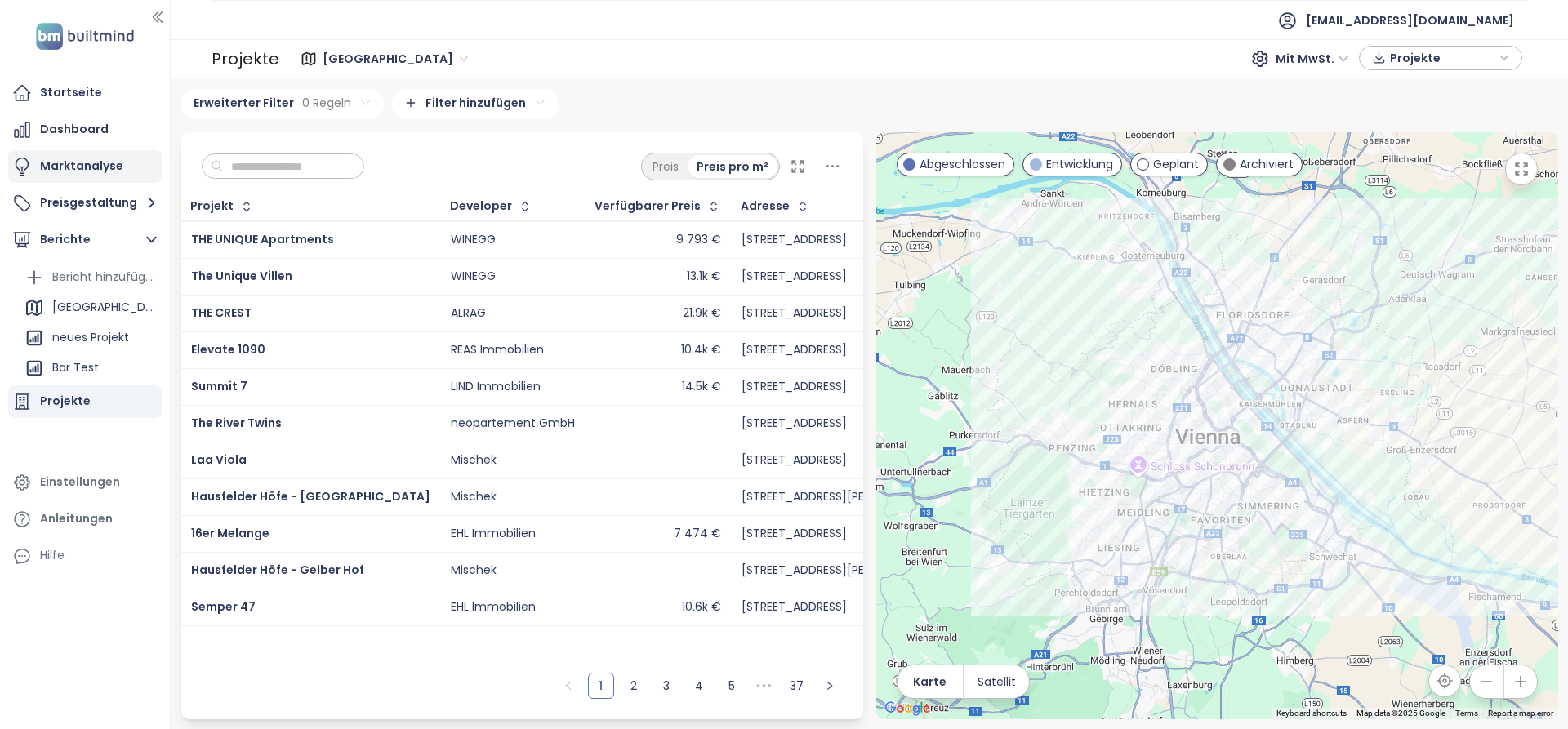
click at [118, 170] on div "Marktanalyse" at bounding box center [81, 165] width 83 height 21
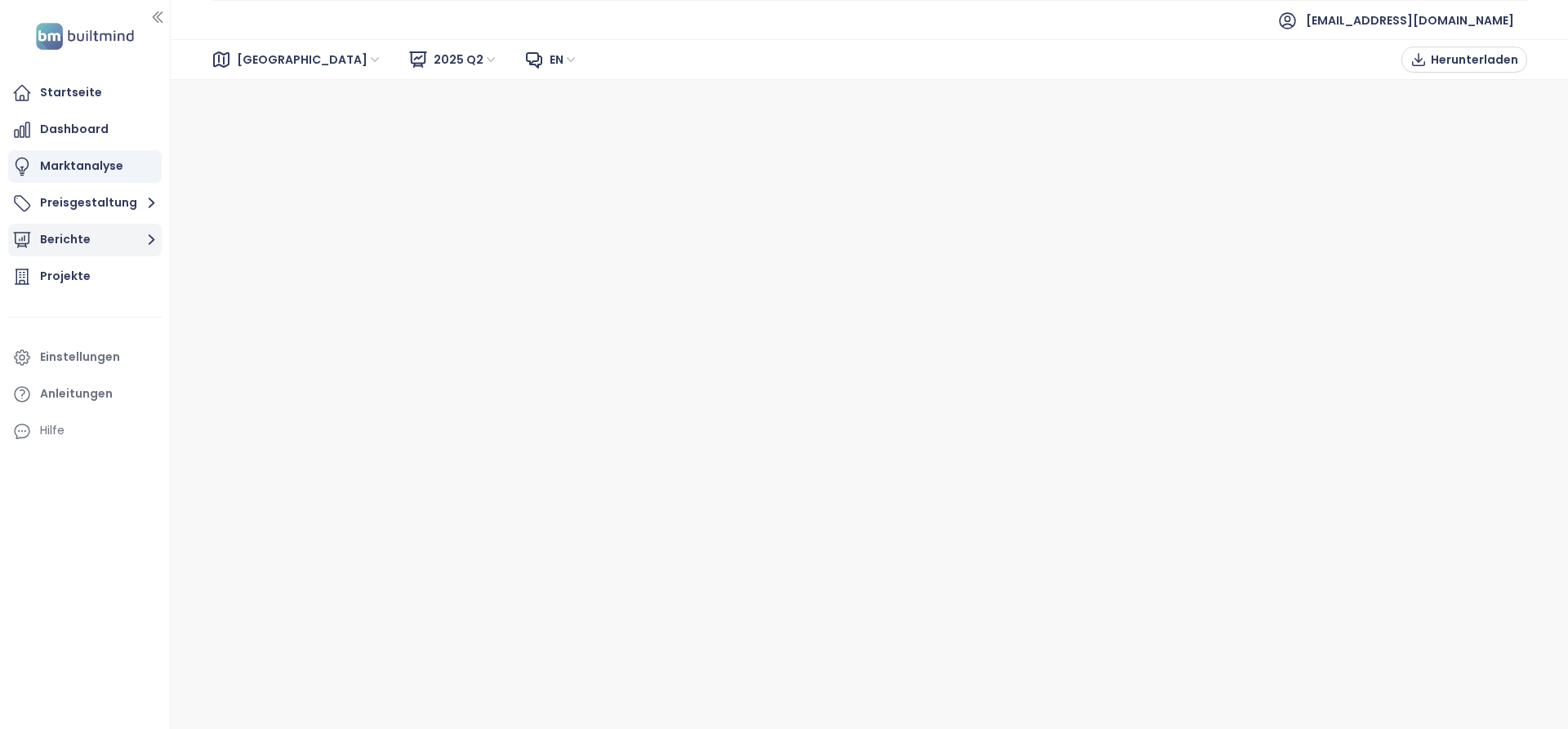
click at [102, 231] on button "Berichte" at bounding box center [85, 240] width 154 height 33
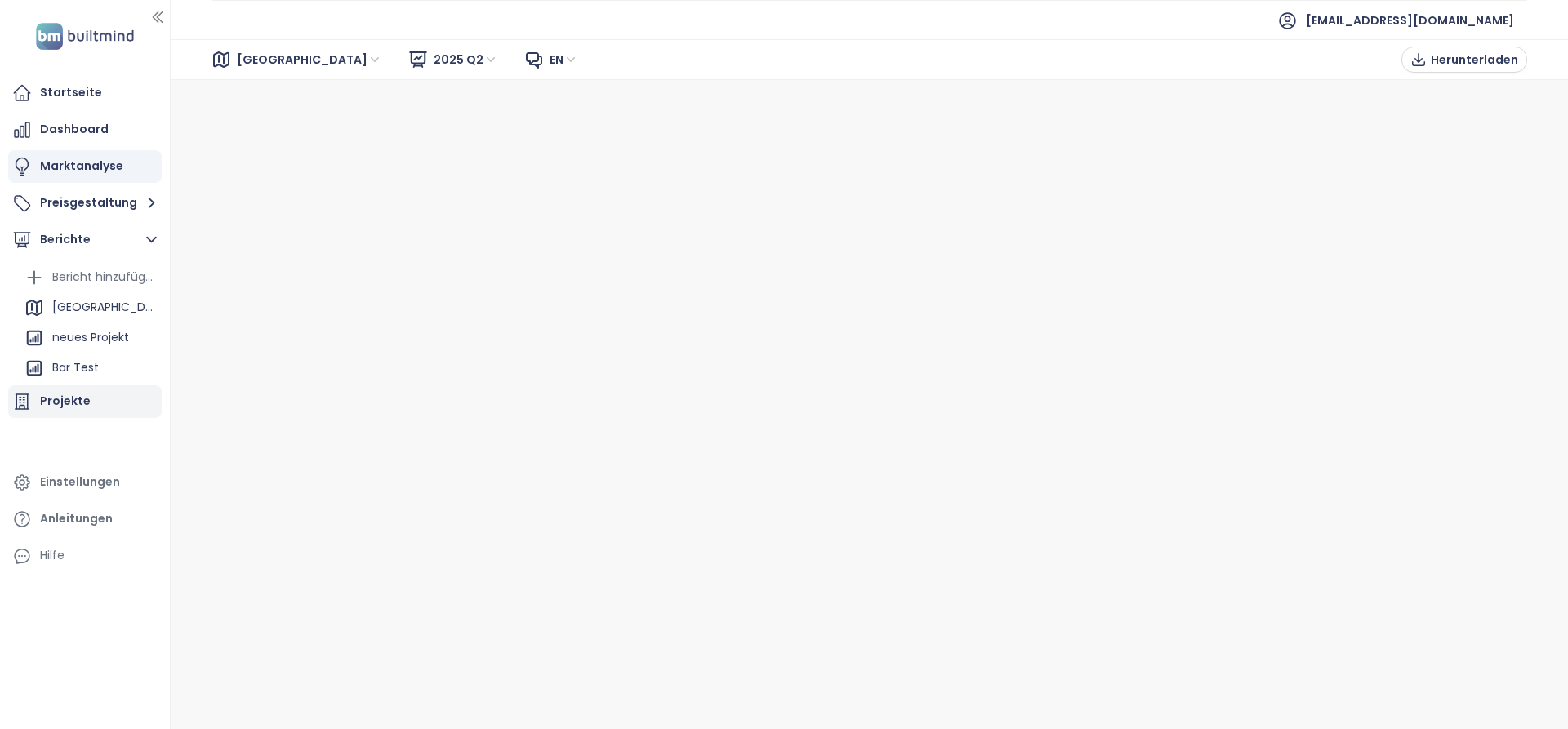
drag, startPoint x: 105, startPoint y: 332, endPoint x: 158, endPoint y: 405, distance: 90.2
click at [103, 333] on div "neues Projekt" at bounding box center [90, 337] width 77 height 21
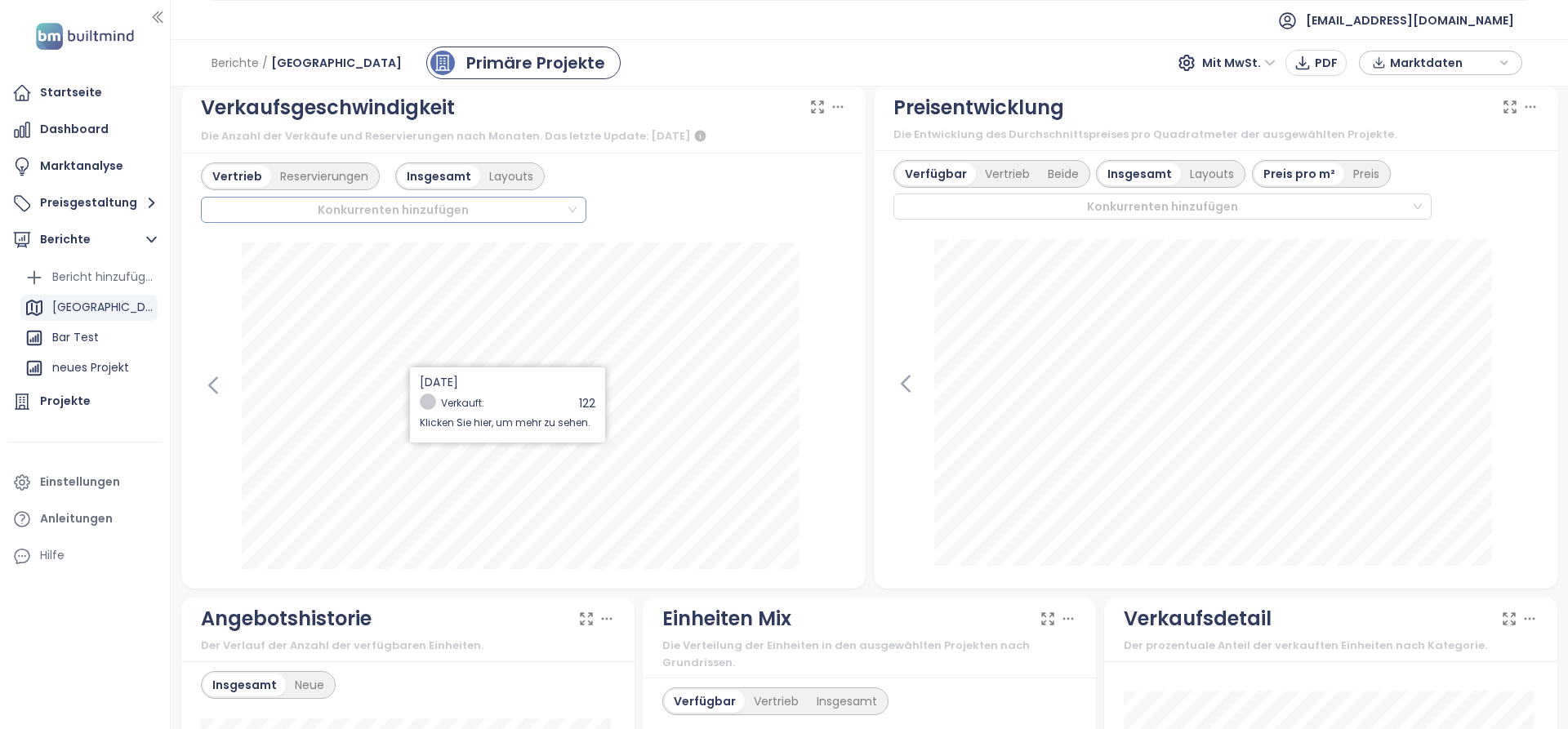
scroll to position [163, 0]
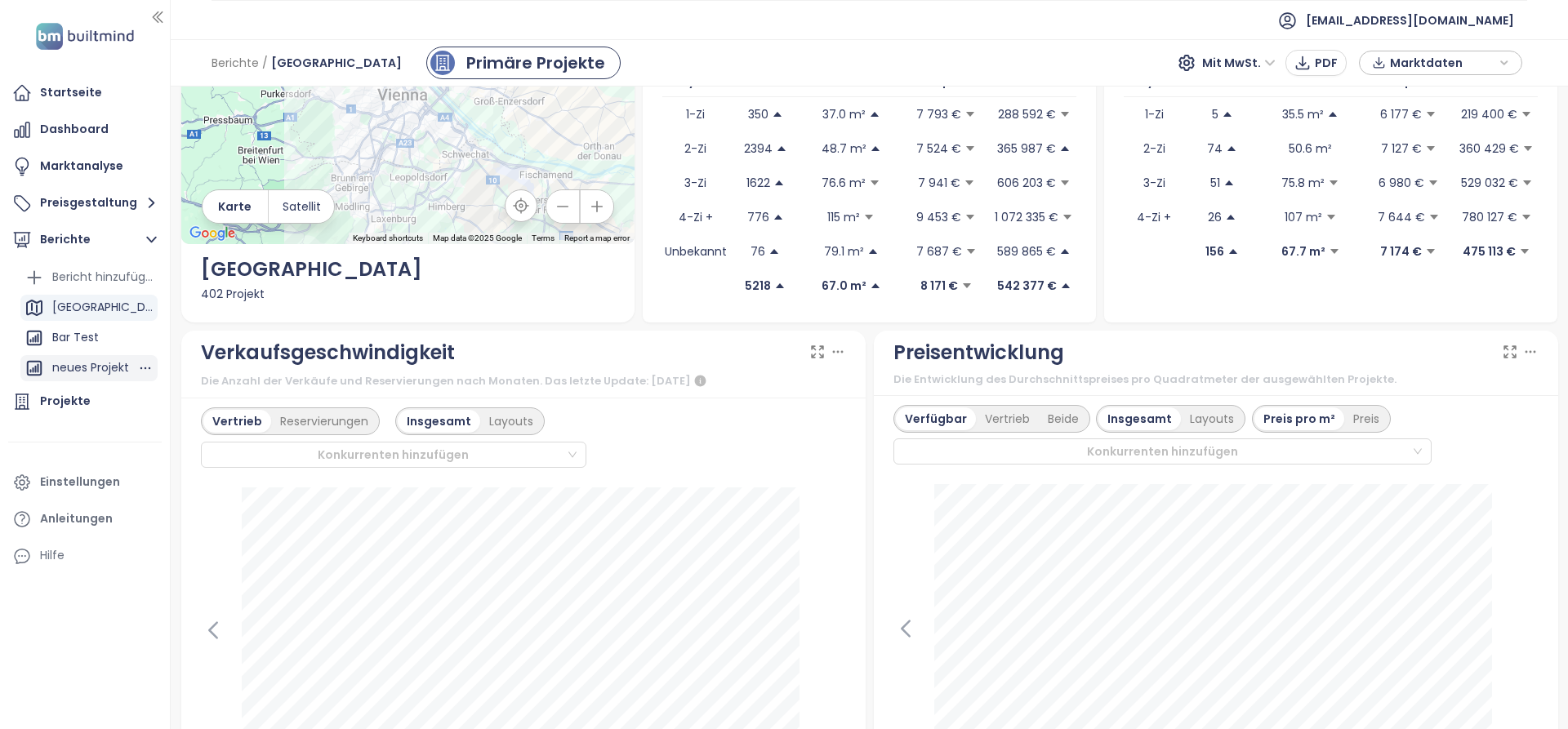
click at [95, 365] on div "neues Projekt" at bounding box center [90, 368] width 77 height 21
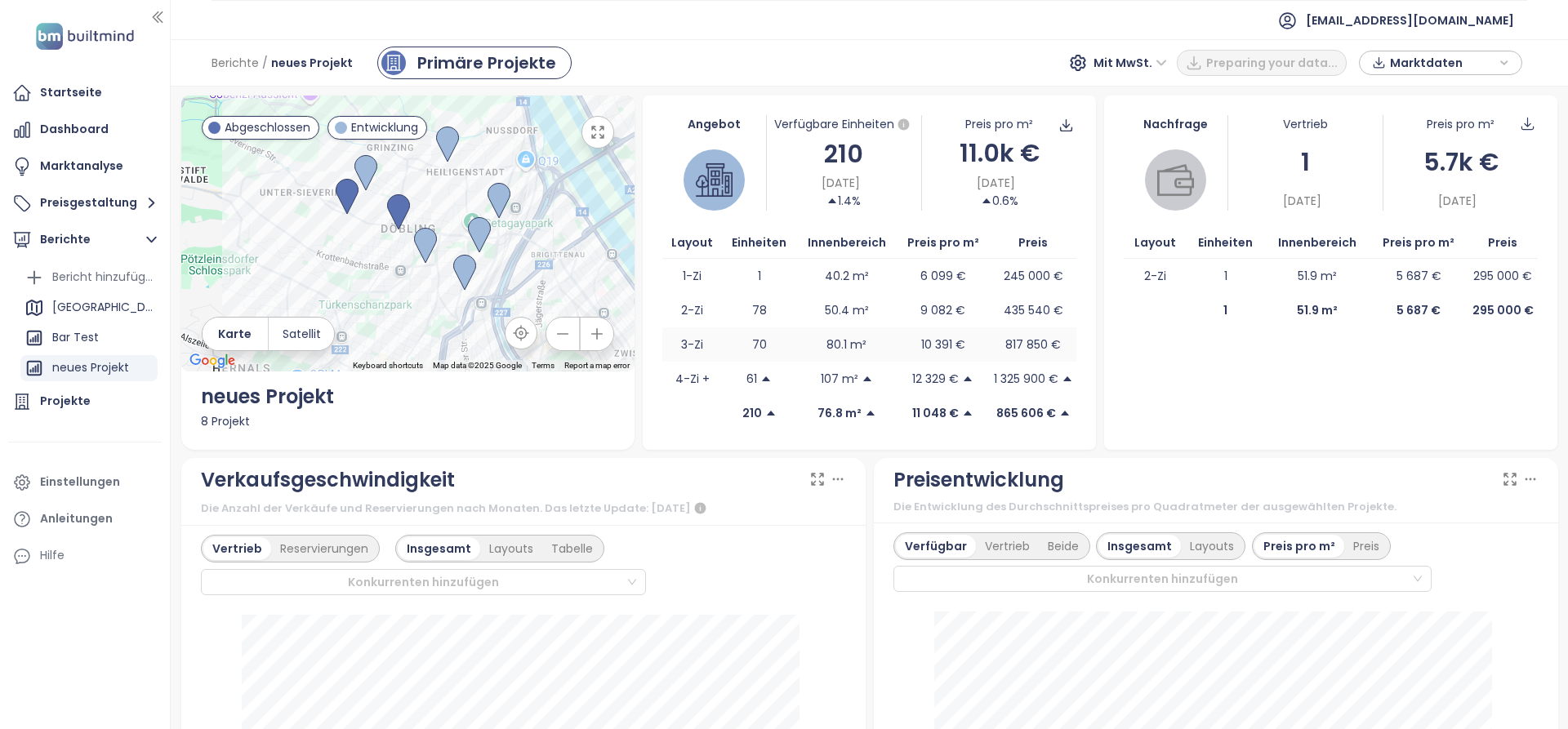
scroll to position [0, 0]
drag, startPoint x: 817, startPoint y: 149, endPoint x: 863, endPoint y: 196, distance: 65.8
click at [863, 196] on div "Verfügbare Einheiten 210 [DATE] 1.4%" at bounding box center [844, 165] width 155 height 95
drag, startPoint x: 886, startPoint y: 189, endPoint x: 923, endPoint y: 234, distance: 58.3
click at [886, 190] on div "[DATE] 1.4%" at bounding box center [844, 193] width 154 height 36
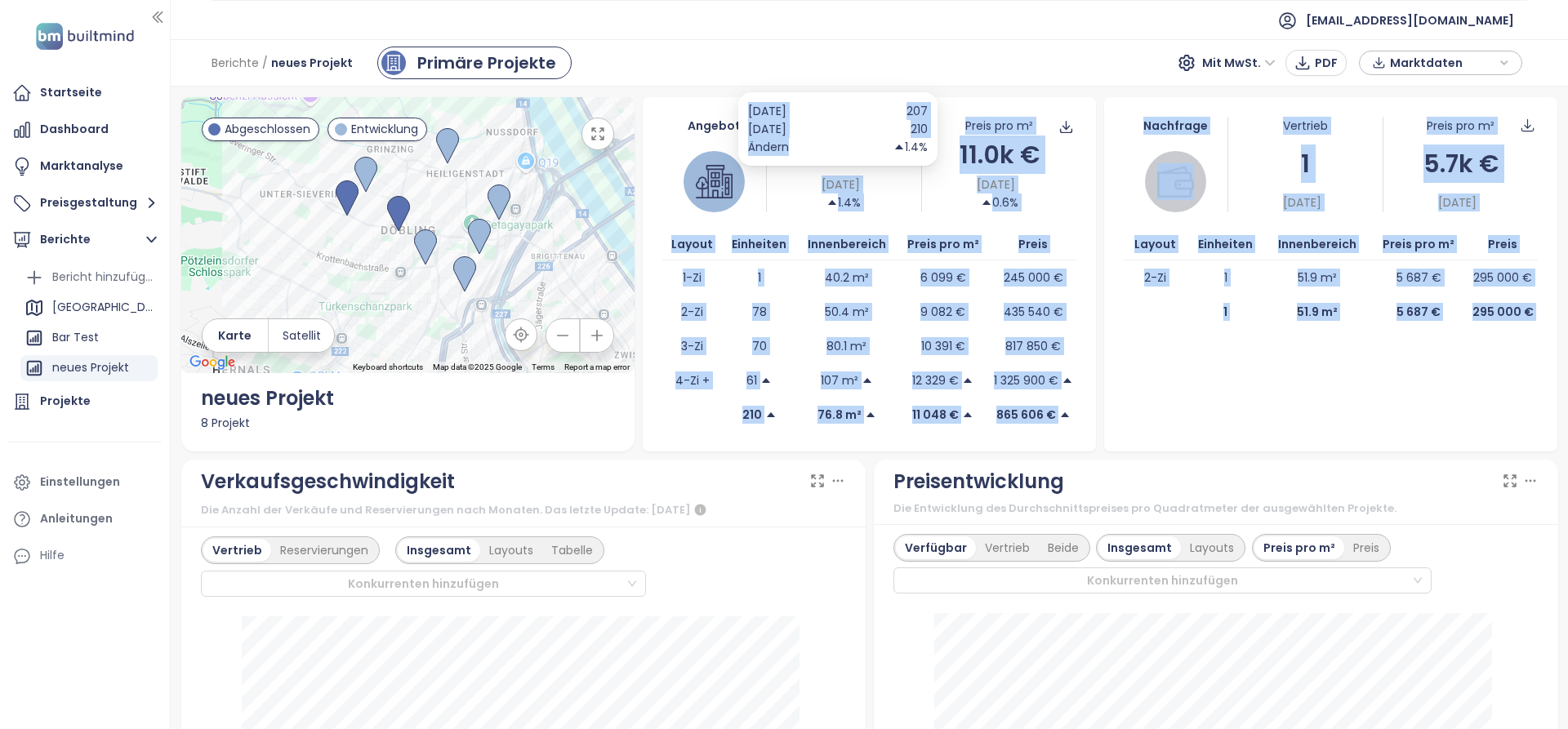
drag, startPoint x: 821, startPoint y: 154, endPoint x: 864, endPoint y: 221, distance: 79.6
click at [867, 180] on body "Startseite Dashboard Marktanalyse Preisgestaltung Berichte Bericht hinzufügen V…" at bounding box center [784, 364] width 1568 height 729
click at [910, 221] on div "Angebot Verfügbare Einheiten 210 [DATE] 1.4% Preis pro m² 11.0k € [DATE] 0.6% L…" at bounding box center [869, 274] width 454 height 355
click at [1241, 405] on div "Nachfrage Vertrieb [DATE] Preis pro m² 5.7k € [DATE] Layout Einheiten Innenbere…" at bounding box center [1330, 274] width 454 height 355
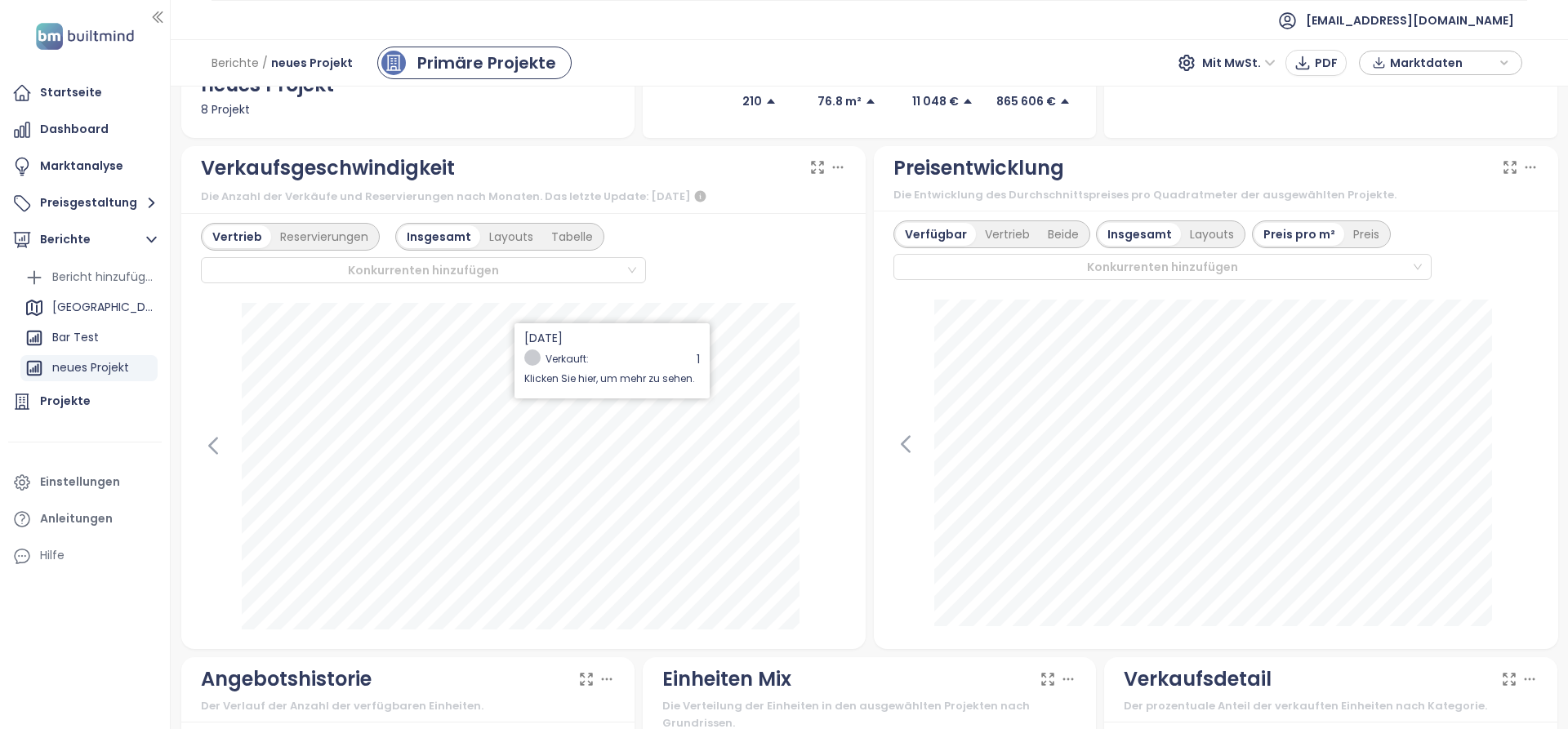
scroll to position [327, 0]
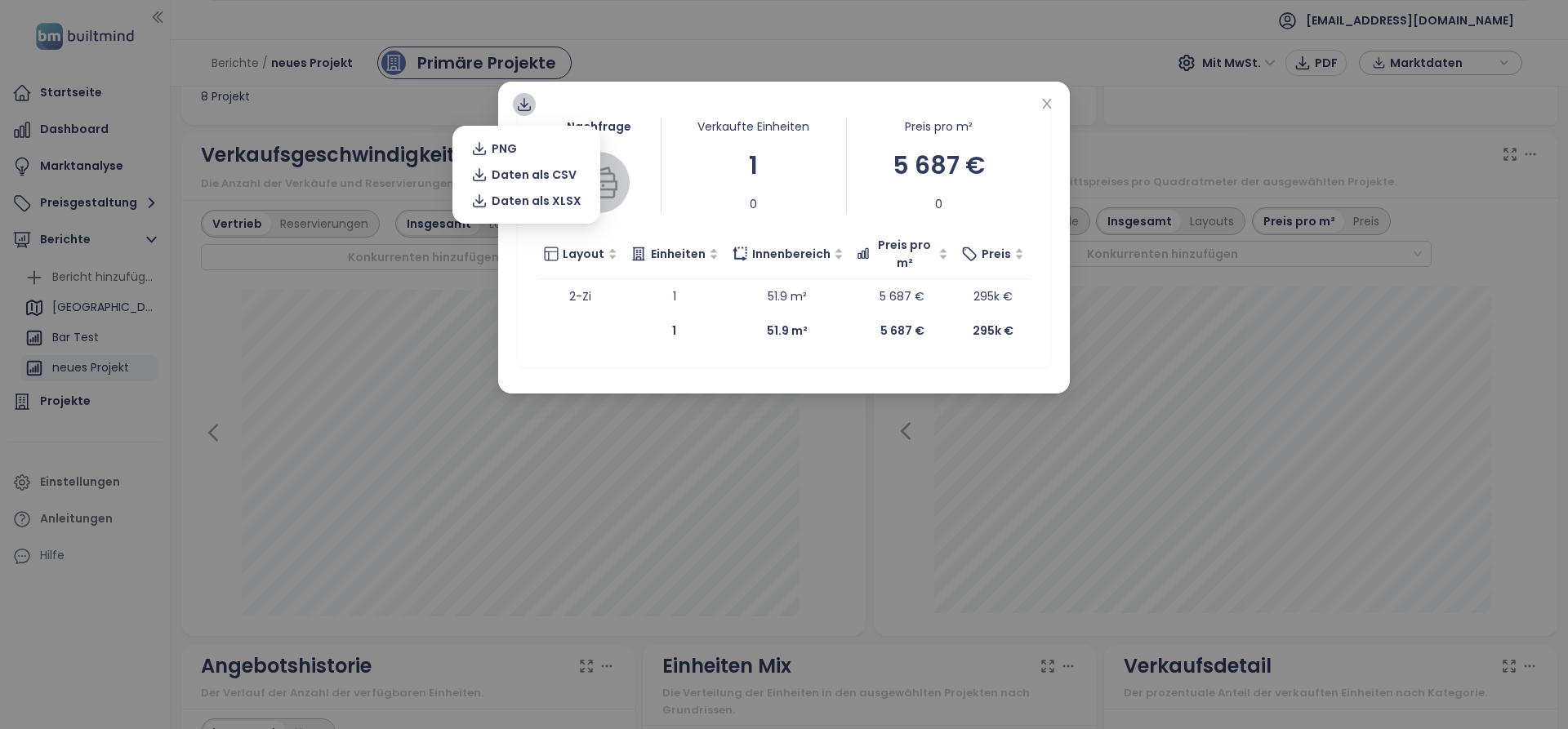
click at [525, 104] on icon at bounding box center [524, 104] width 16 height 16
click at [540, 202] on span "Daten als XLSX" at bounding box center [536, 201] width 90 height 18
click at [1156, 230] on div "Nachfrage Verkaufte Einheiten 1 0 Preis pro m² 5 687 € 0 Layout Einheiten Innen…" at bounding box center [784, 364] width 1568 height 729
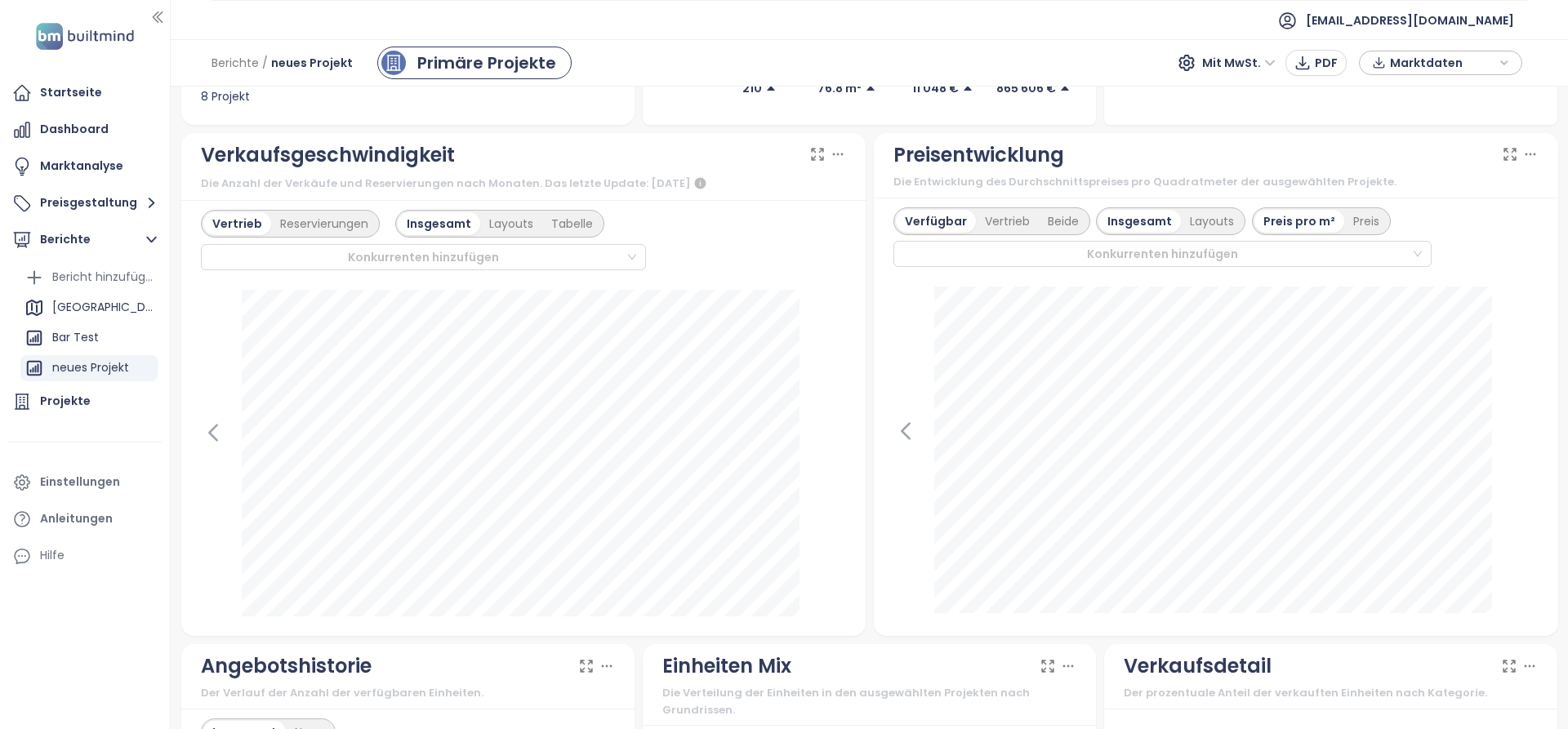
click at [1401, 56] on span "Marktdaten" at bounding box center [1442, 63] width 105 height 25
click at [1416, 179] on span "XLSX" at bounding box center [1414, 176] width 44 height 25
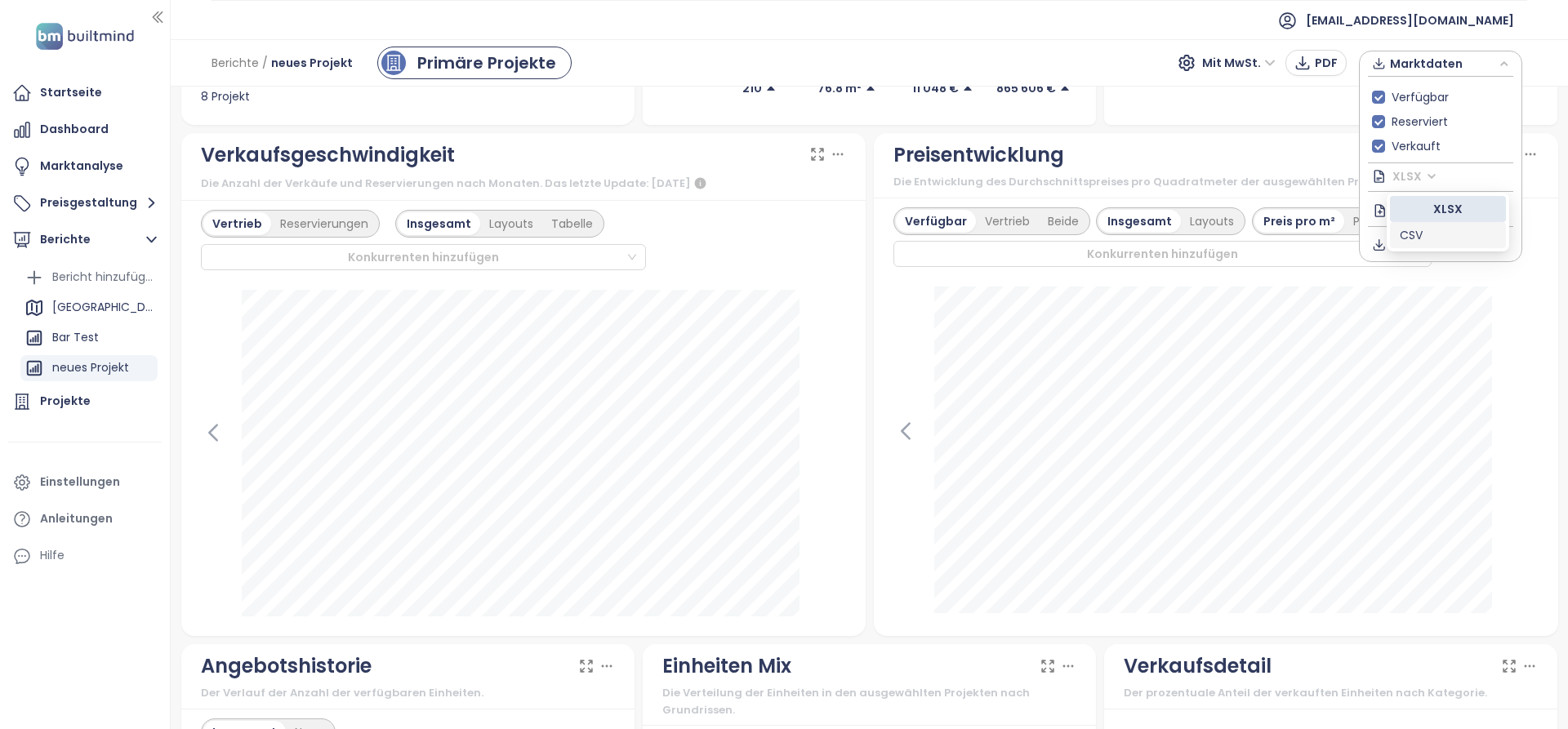
click at [1430, 211] on div "XLSX" at bounding box center [1447, 209] width 96 height 18
click at [1424, 249] on span "Herunterladen" at bounding box center [1435, 244] width 87 height 18
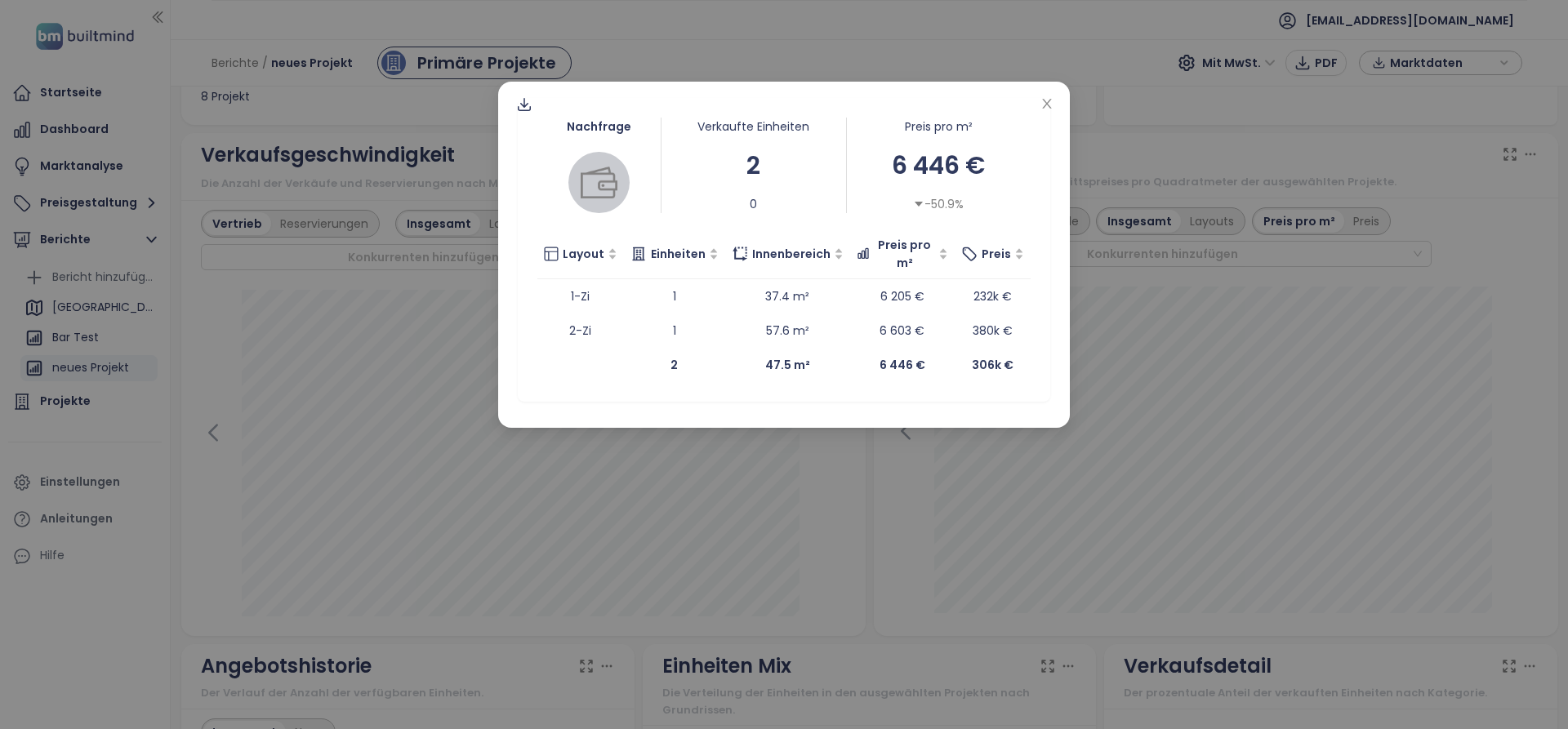
drag, startPoint x: 612, startPoint y: 477, endPoint x: 509, endPoint y: 476, distance: 103.0
click at [608, 477] on div "Nachfrage Verkaufte Einheiten 2 0 Preis pro m² 6 446 € -50.9% Layout Einheiten …" at bounding box center [784, 364] width 1568 height 729
click at [632, 485] on div "Nachfrage Verkaufte Einheiten 3 0 Preis pro m² 9 168 € 0 Layout Einheiten Innen…" at bounding box center [784, 364] width 1568 height 729
click at [737, 481] on div "Nachfrage Verkaufte Einheiten 2 -33.3% Preis pro m² 13 129 € 43.2% Layout Einhe…" at bounding box center [784, 364] width 1568 height 729
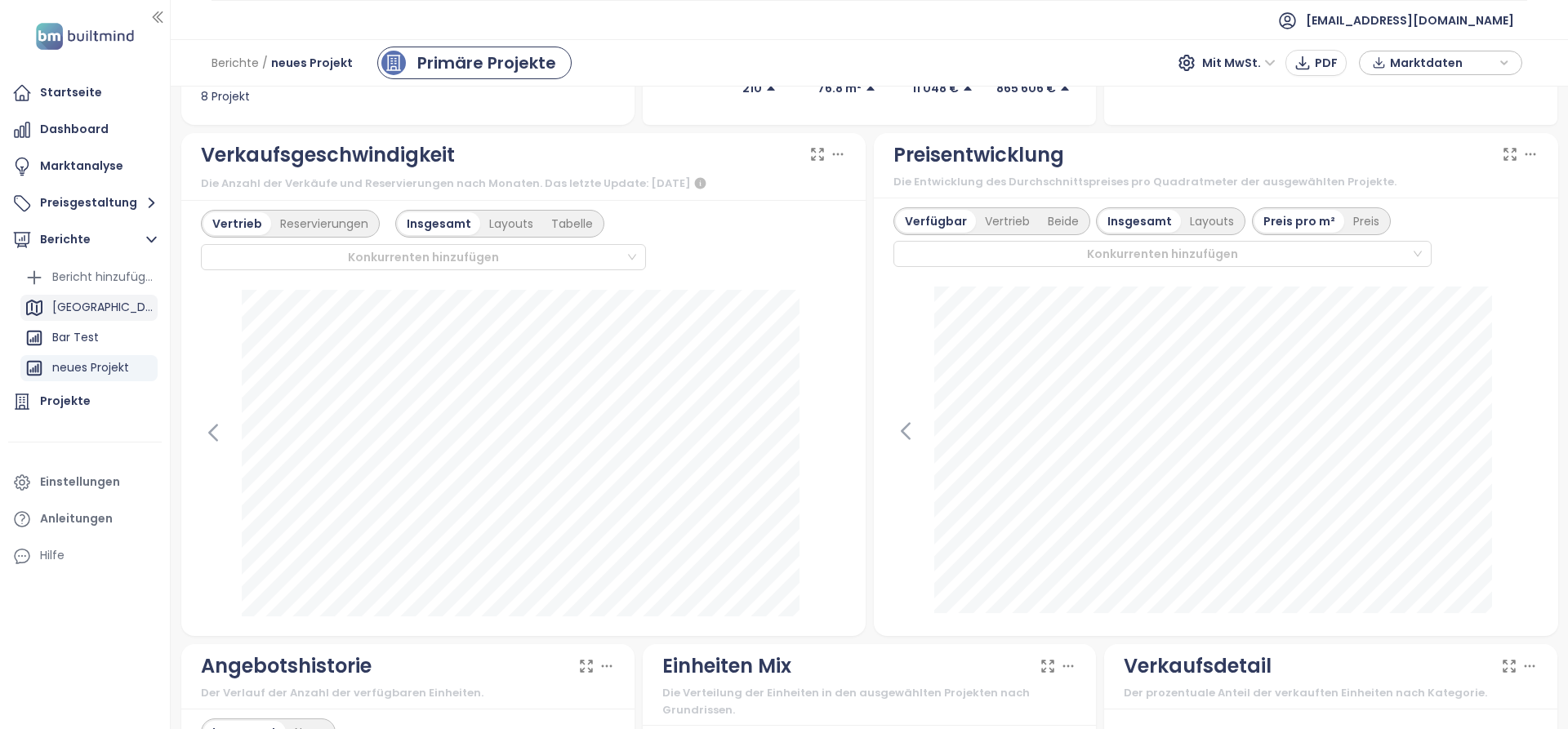
click at [97, 309] on div "[GEOGRAPHIC_DATA]" at bounding box center [89, 308] width 137 height 26
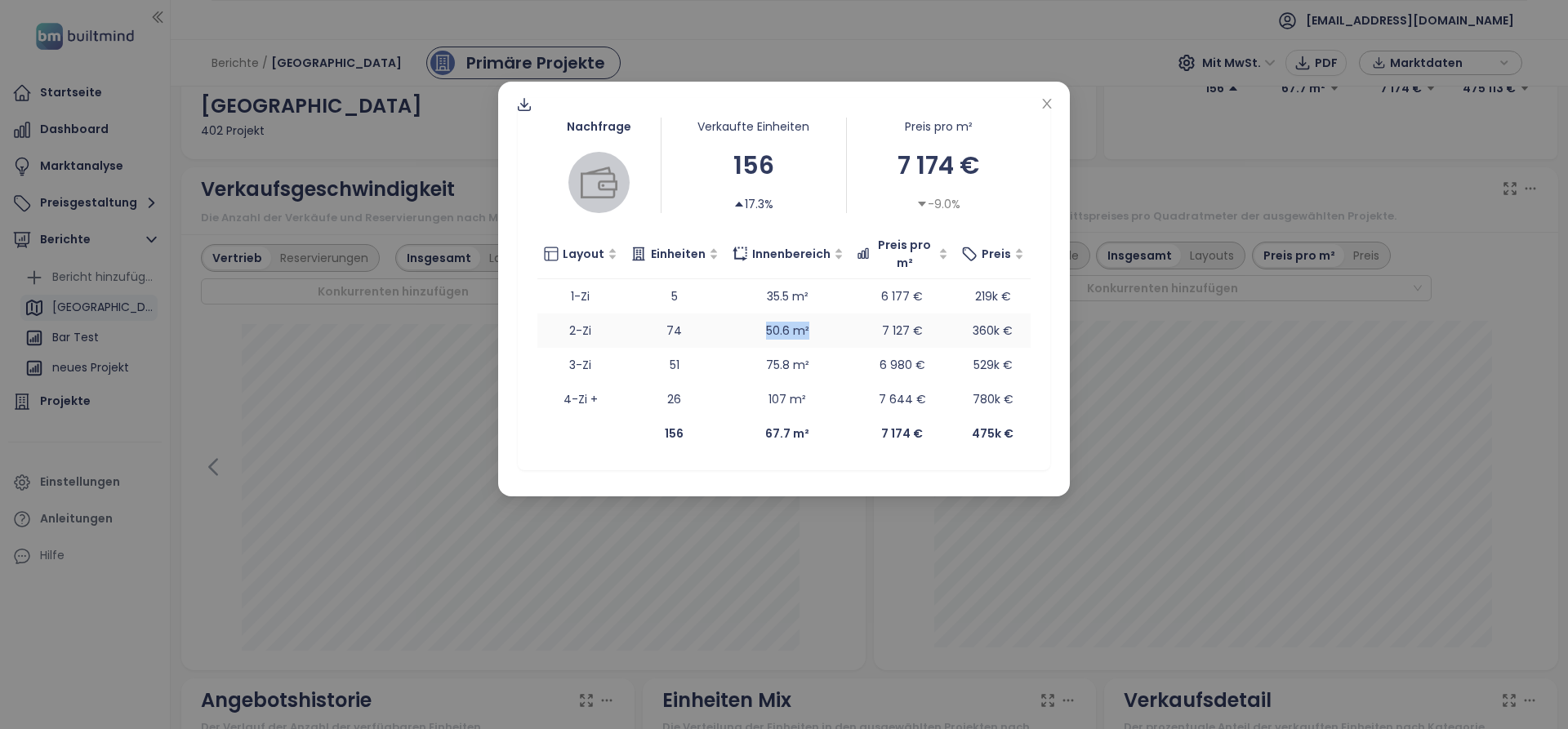
drag, startPoint x: 763, startPoint y: 331, endPoint x: 806, endPoint y: 332, distance: 43.0
click at [806, 332] on td "50.6 m²" at bounding box center [788, 331] width 125 height 35
drag, startPoint x: 872, startPoint y: 334, endPoint x: 922, endPoint y: 335, distance: 50.0
click at [922, 335] on td "7 127 €" at bounding box center [903, 331] width 105 height 35
click at [867, 564] on div "Nachfrage Verkaufte Einheiten 156 17.3% Preis pro m² 7 174 € -9.0% Layout Einhe…" at bounding box center [784, 364] width 1568 height 729
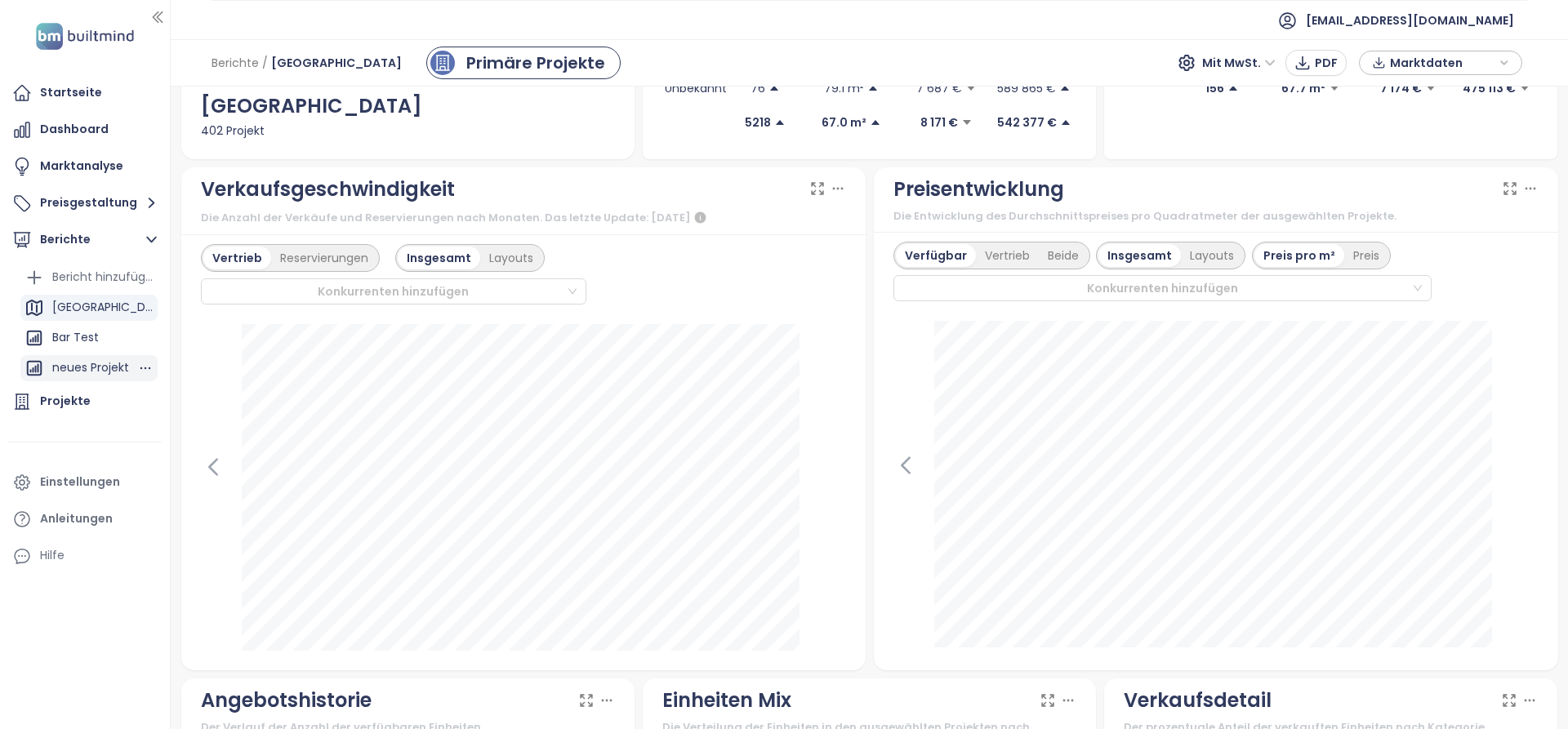
click at [61, 362] on div "neues Projekt" at bounding box center [90, 368] width 77 height 21
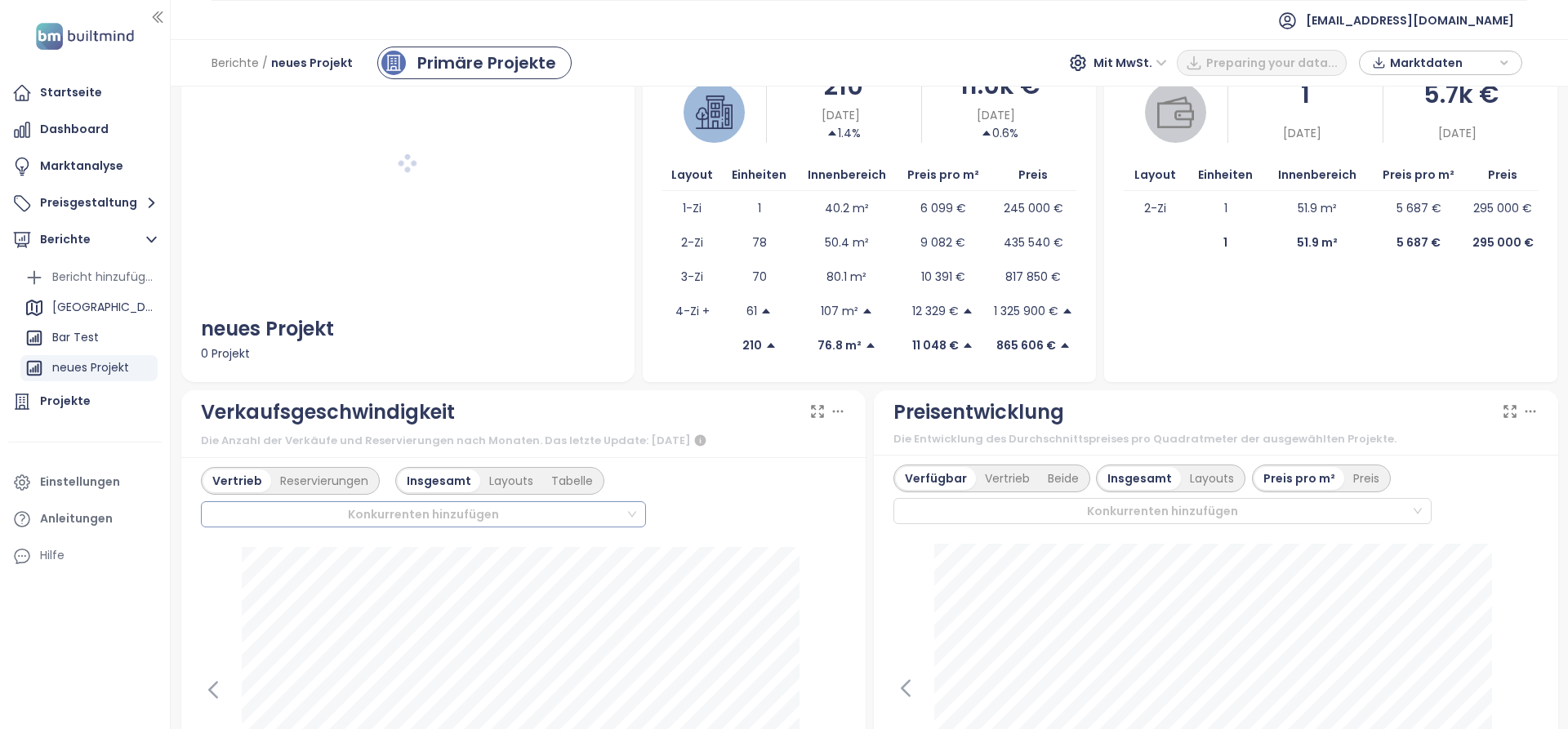
scroll to position [163, 0]
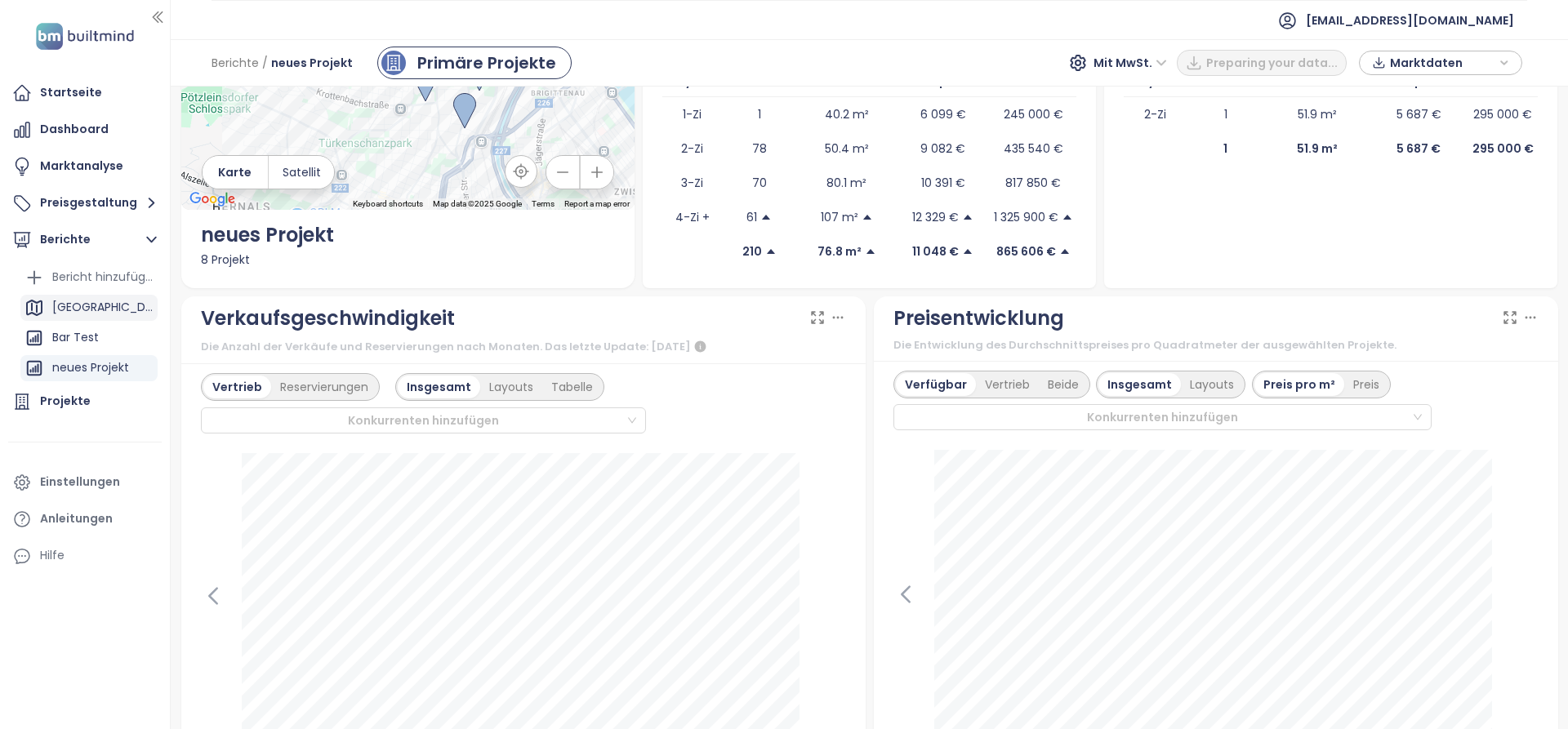
click at [86, 306] on div "[GEOGRAPHIC_DATA]" at bounding box center [102, 307] width 101 height 21
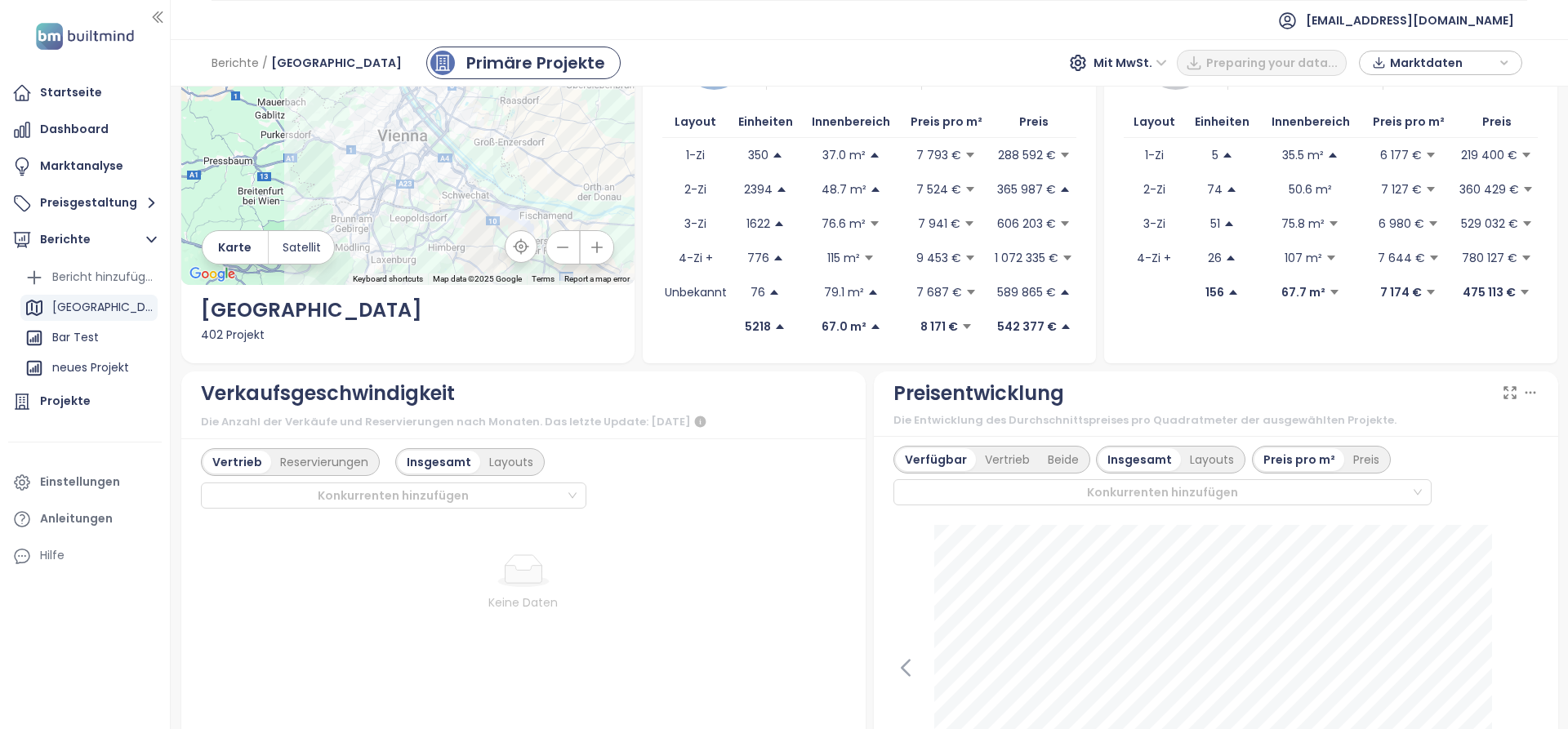
scroll to position [245, 0]
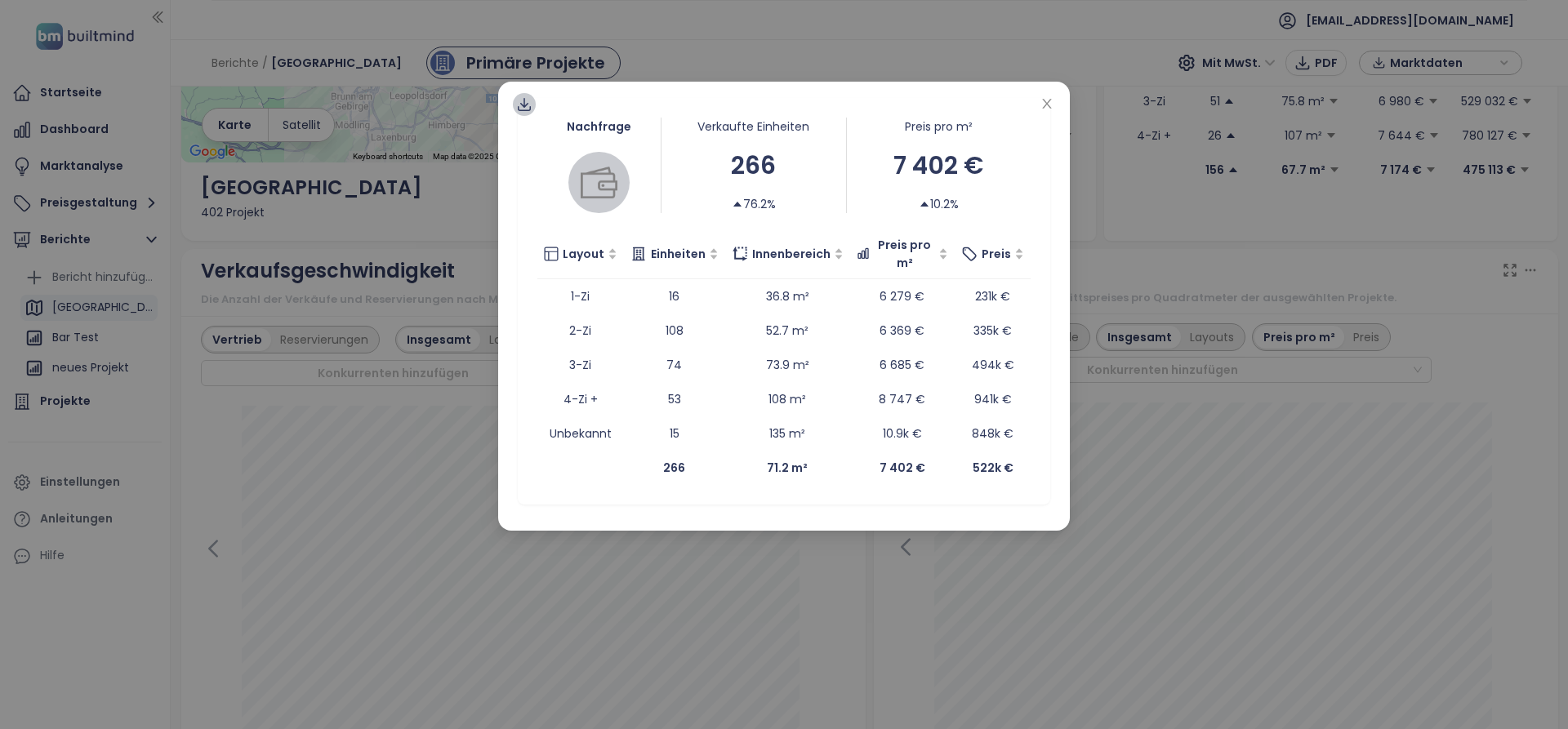
click at [528, 106] on icon at bounding box center [524, 104] width 16 height 16
click at [532, 205] on span "Daten als XLSX" at bounding box center [536, 201] width 90 height 18
click at [1050, 101] on icon "close" at bounding box center [1047, 104] width 13 height 13
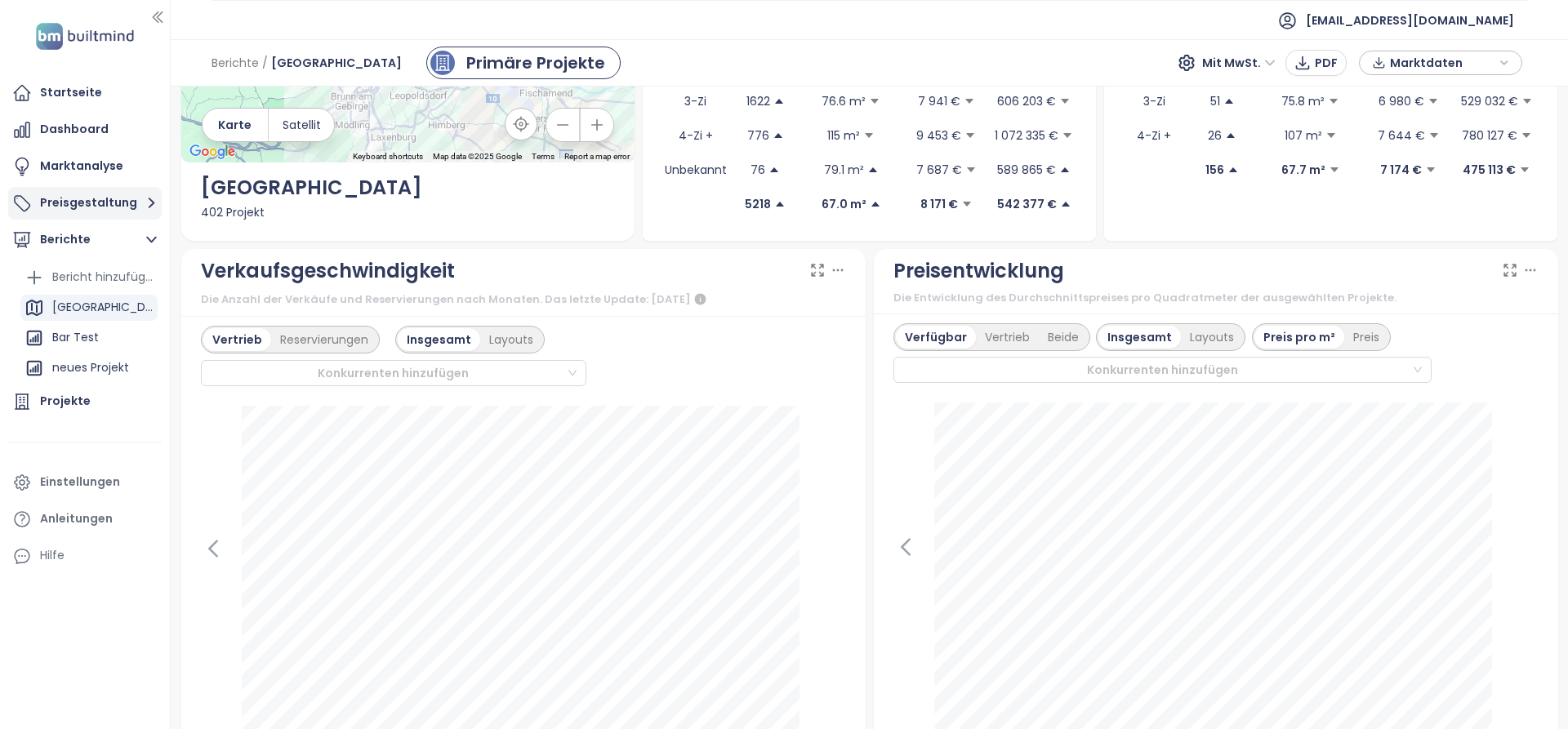
click at [60, 197] on button "Preisgestaltung" at bounding box center [85, 203] width 154 height 33
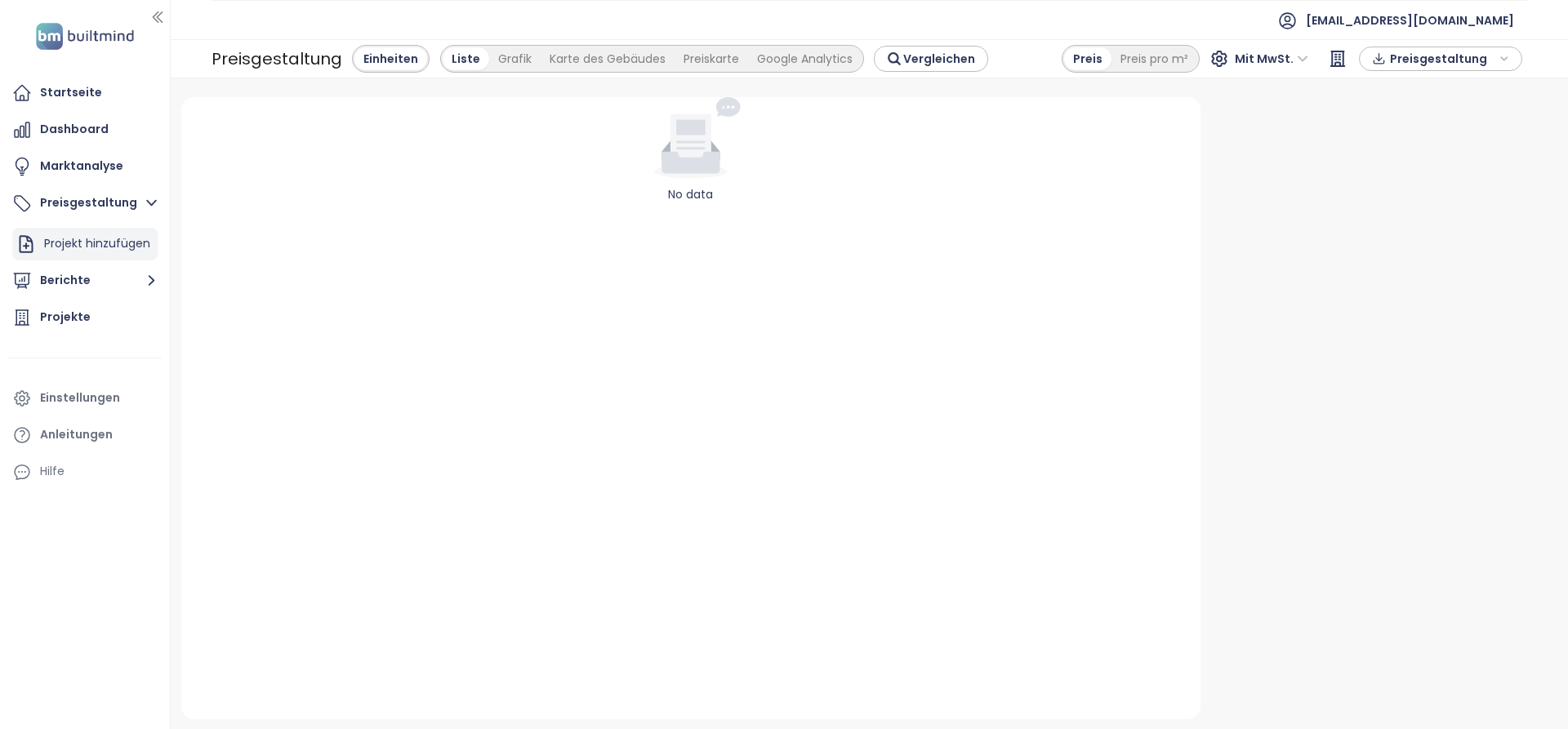
click at [77, 243] on div "Projekt hinzufügen" at bounding box center [97, 244] width 106 height 21
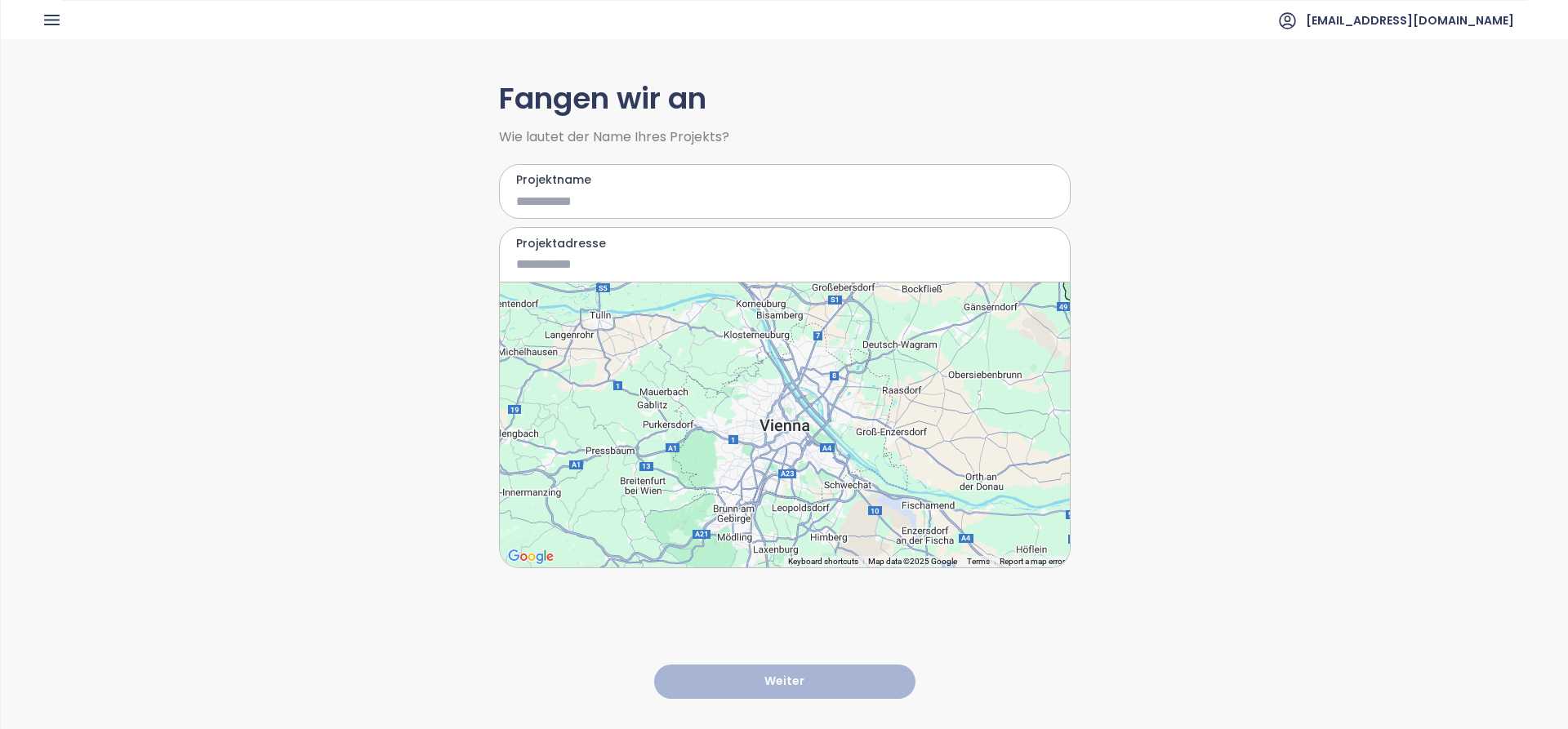
click at [548, 202] on input "Projektname" at bounding box center [773, 201] width 514 height 21
type input "*"
type input "**********"
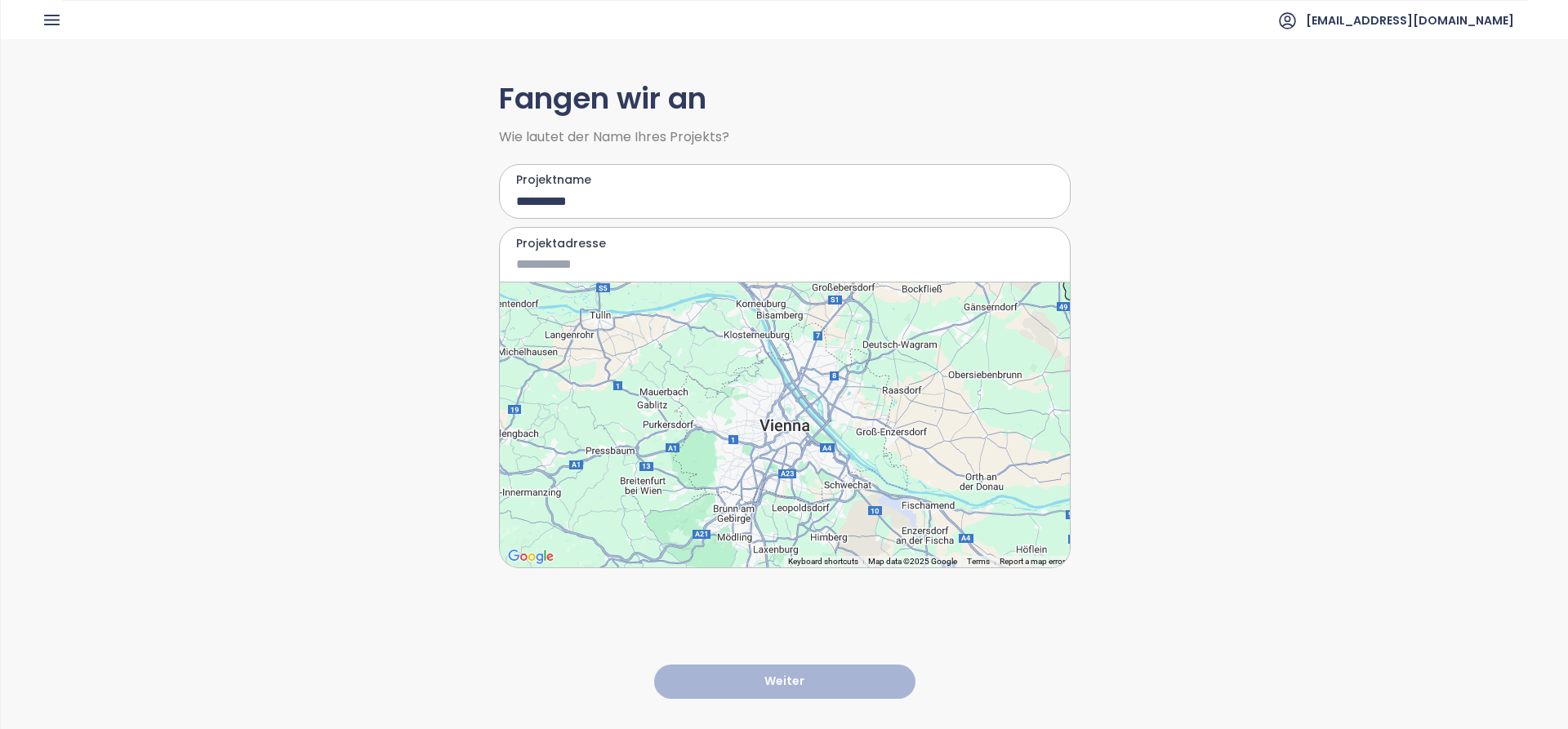
click at [707, 262] on input "Projektadresse" at bounding box center [773, 264] width 514 height 21
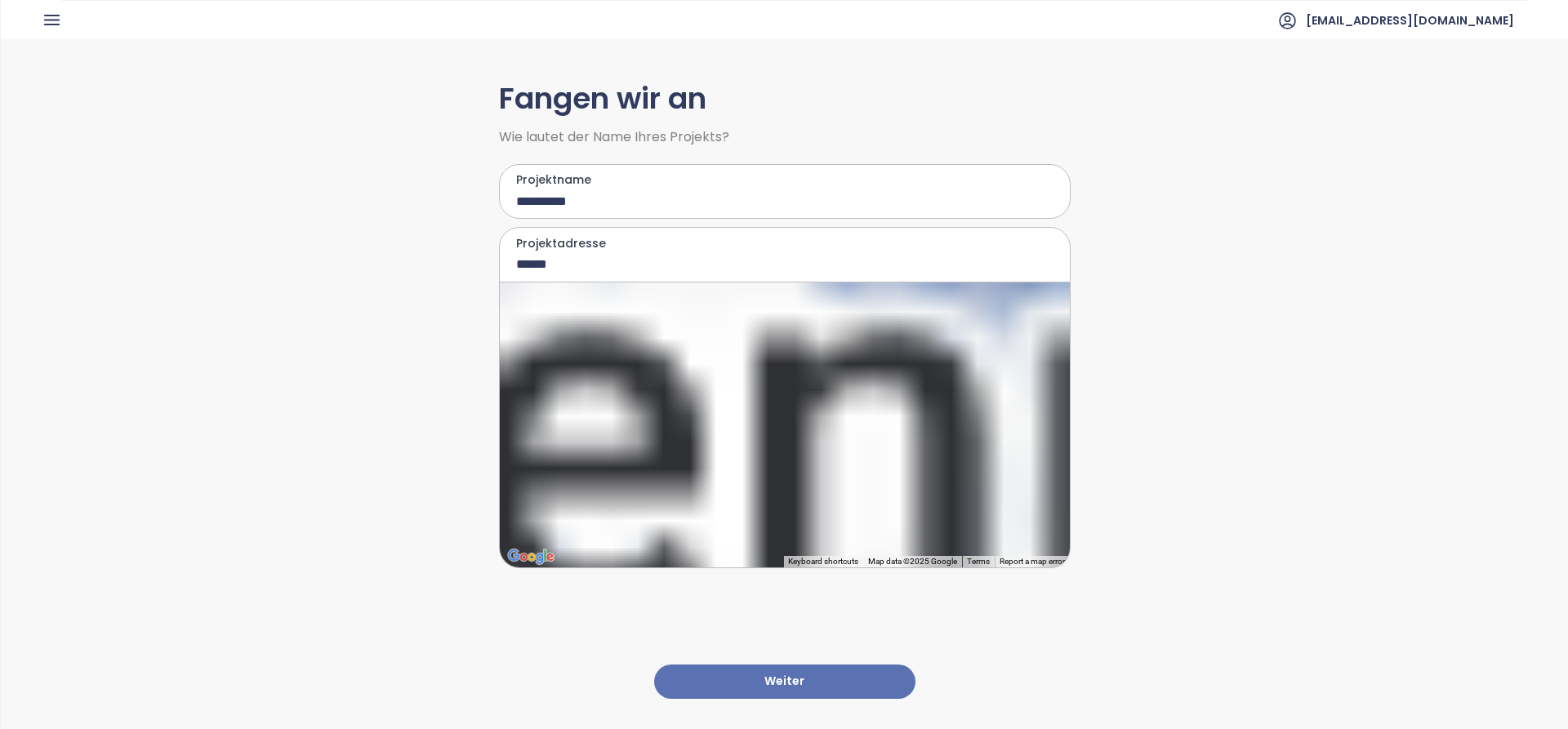
type input "**********"
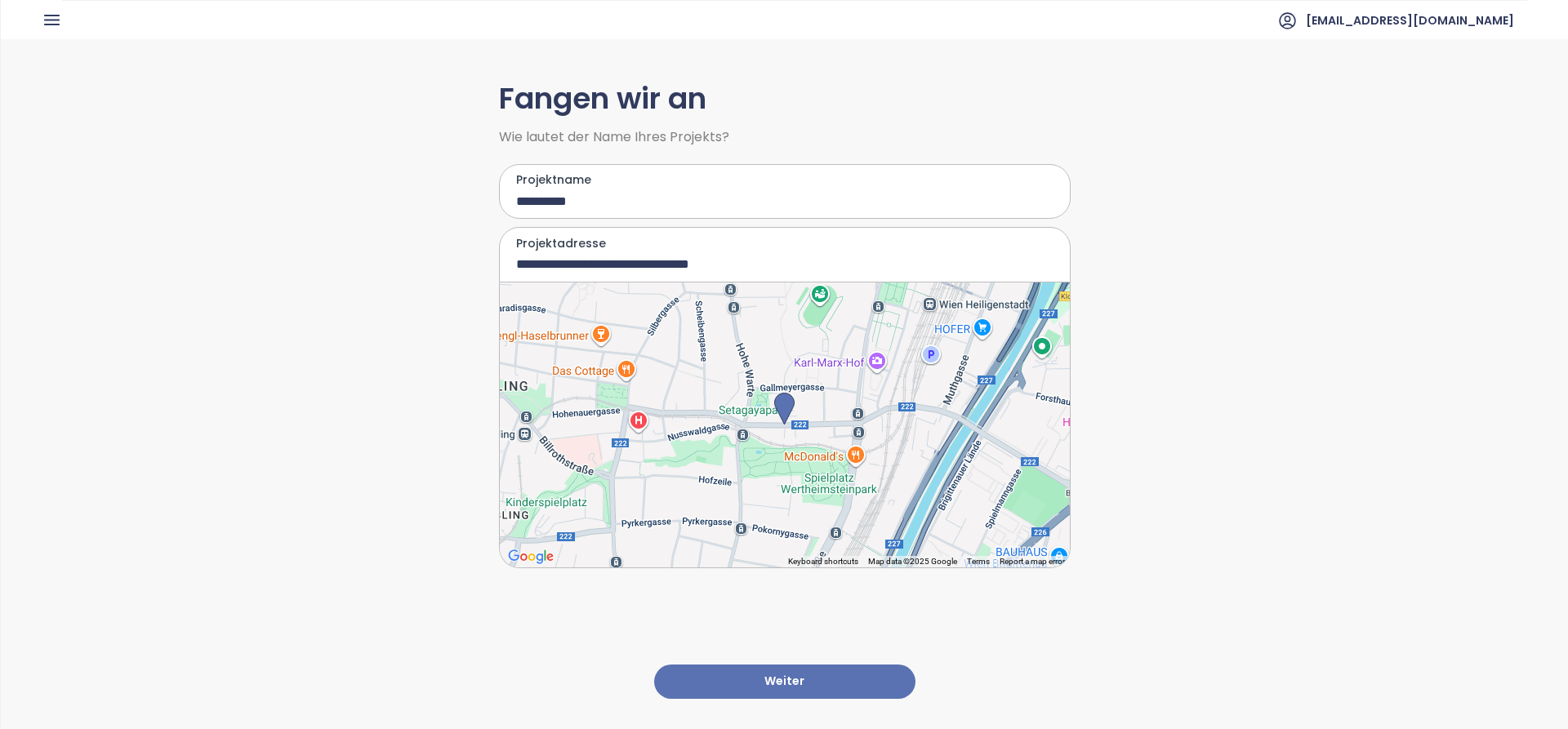
click at [824, 676] on button "Weiter" at bounding box center [784, 682] width 261 height 35
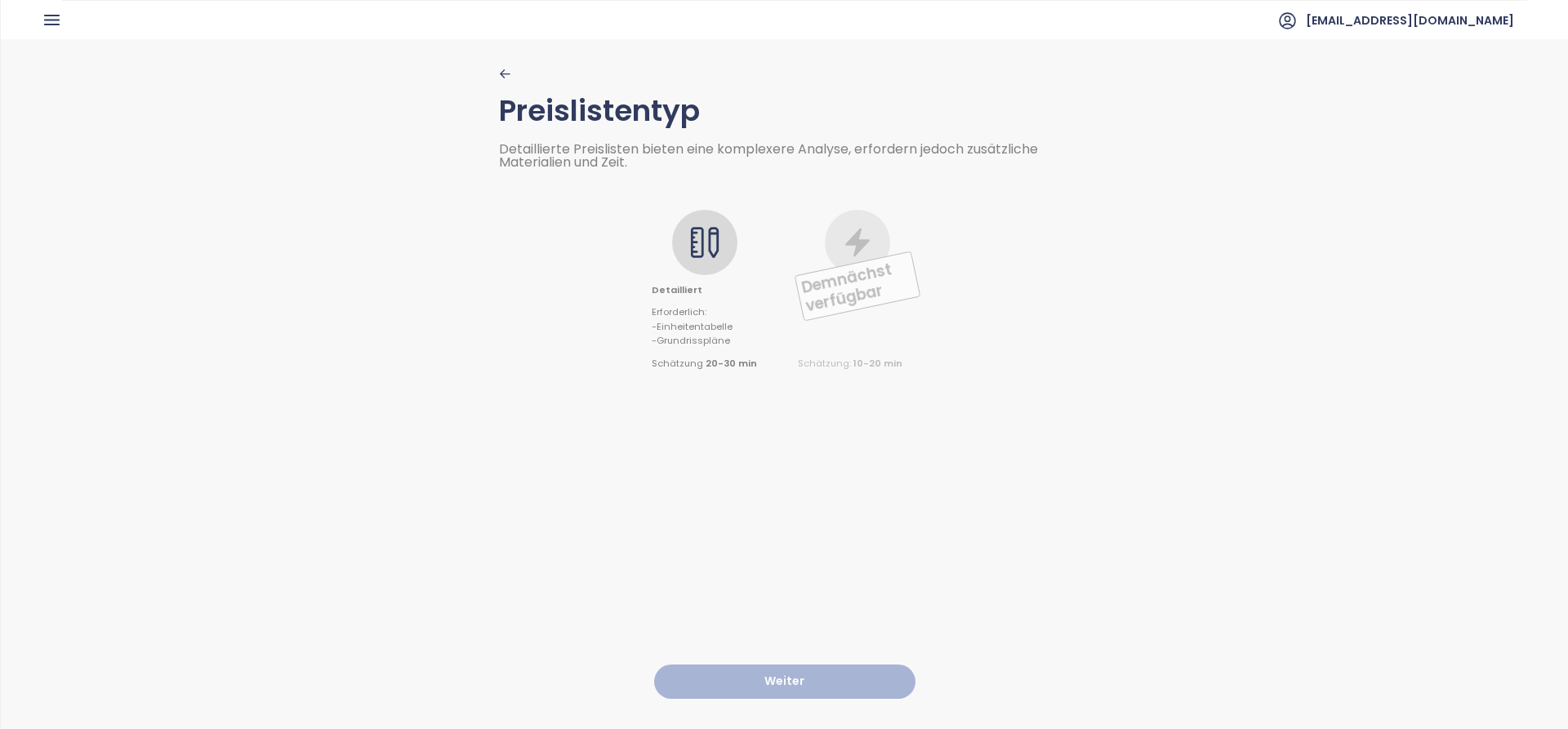
click at [724, 272] on div "Detailliert Erforderlich : - Einheitentabelle - Grundrisspläne Schätzung 20-30 …" at bounding box center [705, 290] width 105 height 161
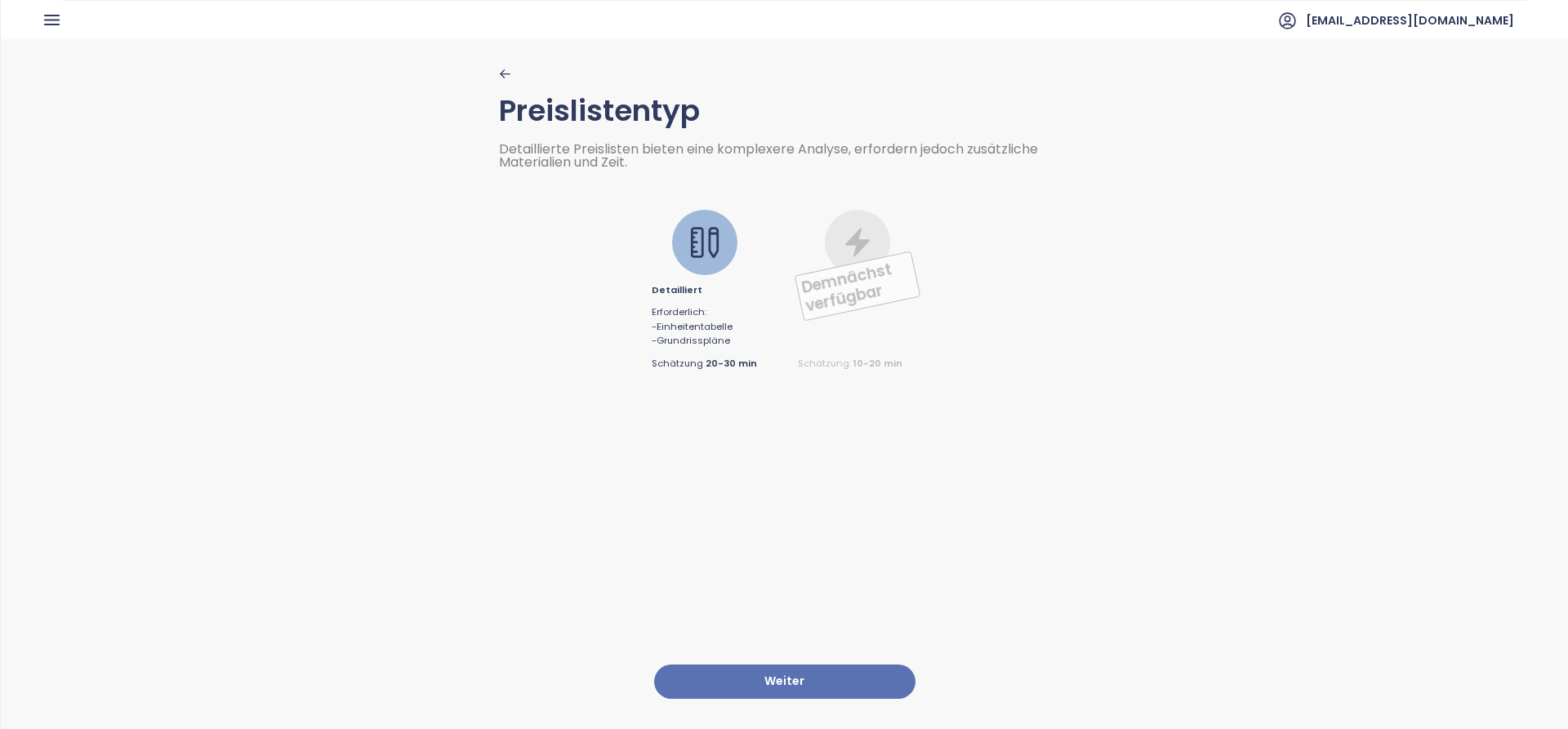
click at [783, 665] on button "Weiter" at bounding box center [784, 682] width 261 height 35
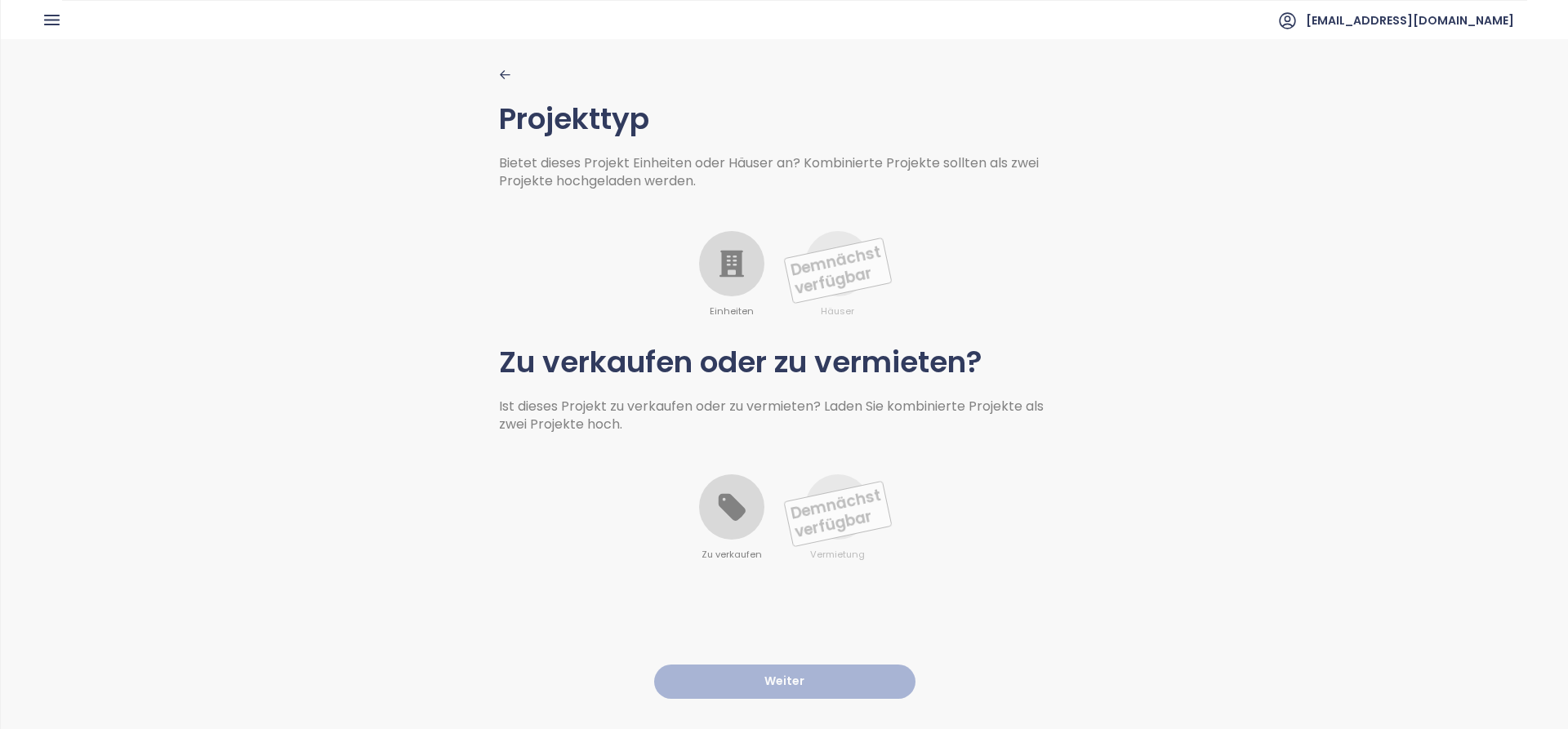
drag, startPoint x: 789, startPoint y: 694, endPoint x: 784, endPoint y: 678, distance: 16.8
click at [786, 690] on div "Projekttyp Bietet dieses Projekt Einheiten oder Häuser an? Kombinierte Projekte…" at bounding box center [784, 383] width 571 height 688
click at [727, 282] on div at bounding box center [731, 263] width 65 height 65
click at [712, 530] on div at bounding box center [731, 506] width 65 height 65
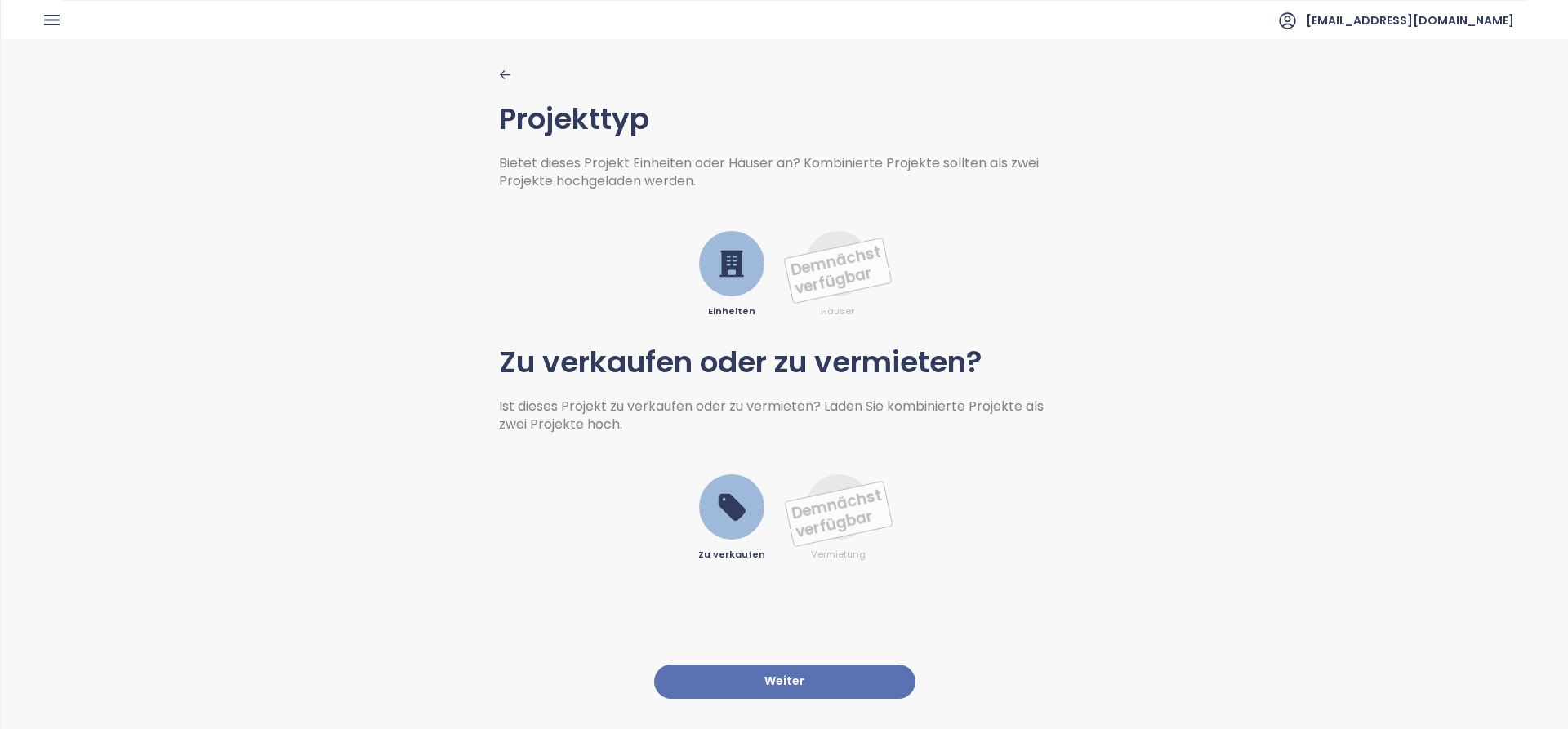
click at [804, 665] on button "Weiter" at bounding box center [784, 682] width 261 height 35
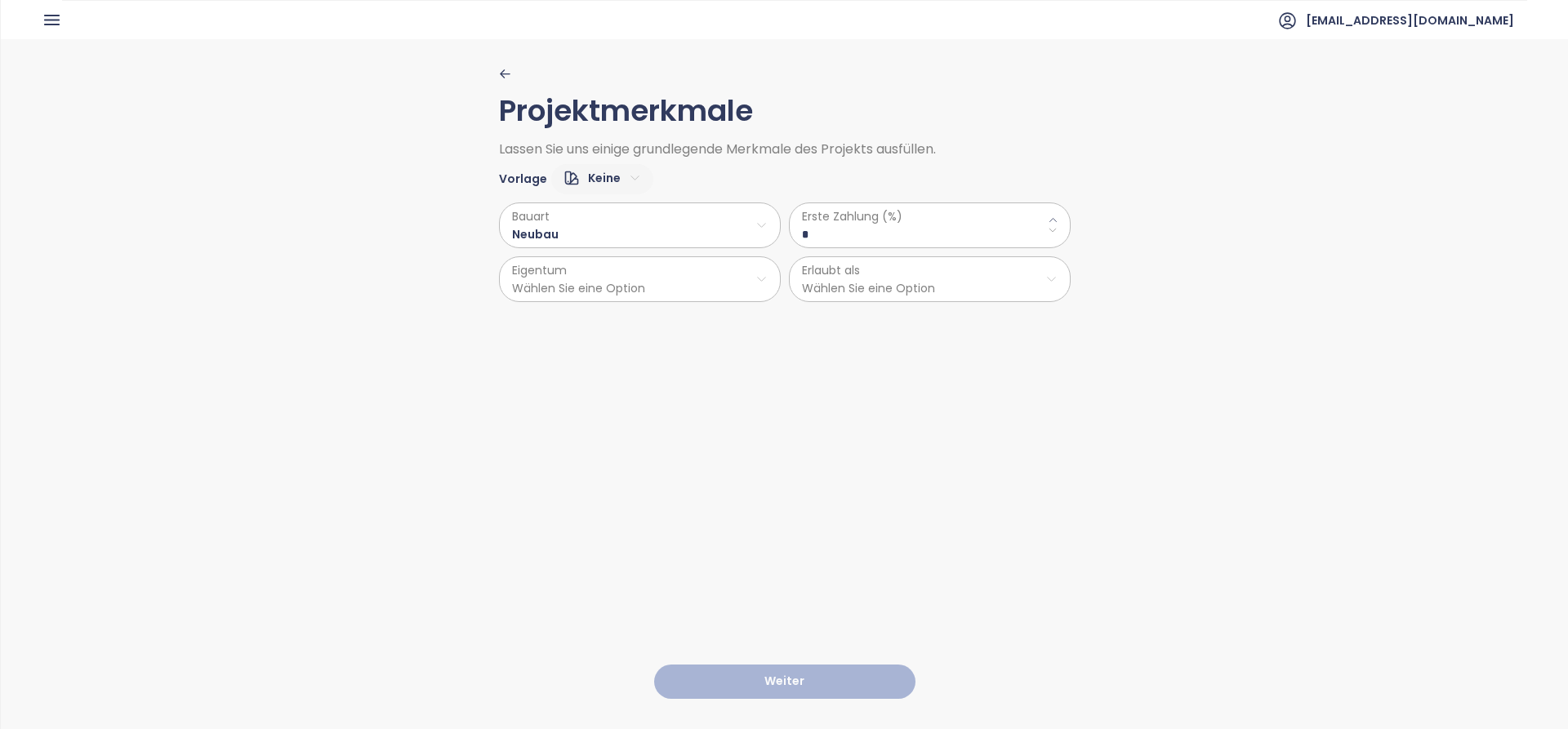
click at [863, 225] on \(\%\) "*" at bounding box center [929, 234] width 256 height 18
click at [1048, 222] on icon at bounding box center [1053, 220] width 11 height 11
click at [1048, 221] on icon at bounding box center [1053, 220] width 11 height 11
click at [1054, 230] on div "Erste Zahlung (%) **" at bounding box center [929, 225] width 281 height 46
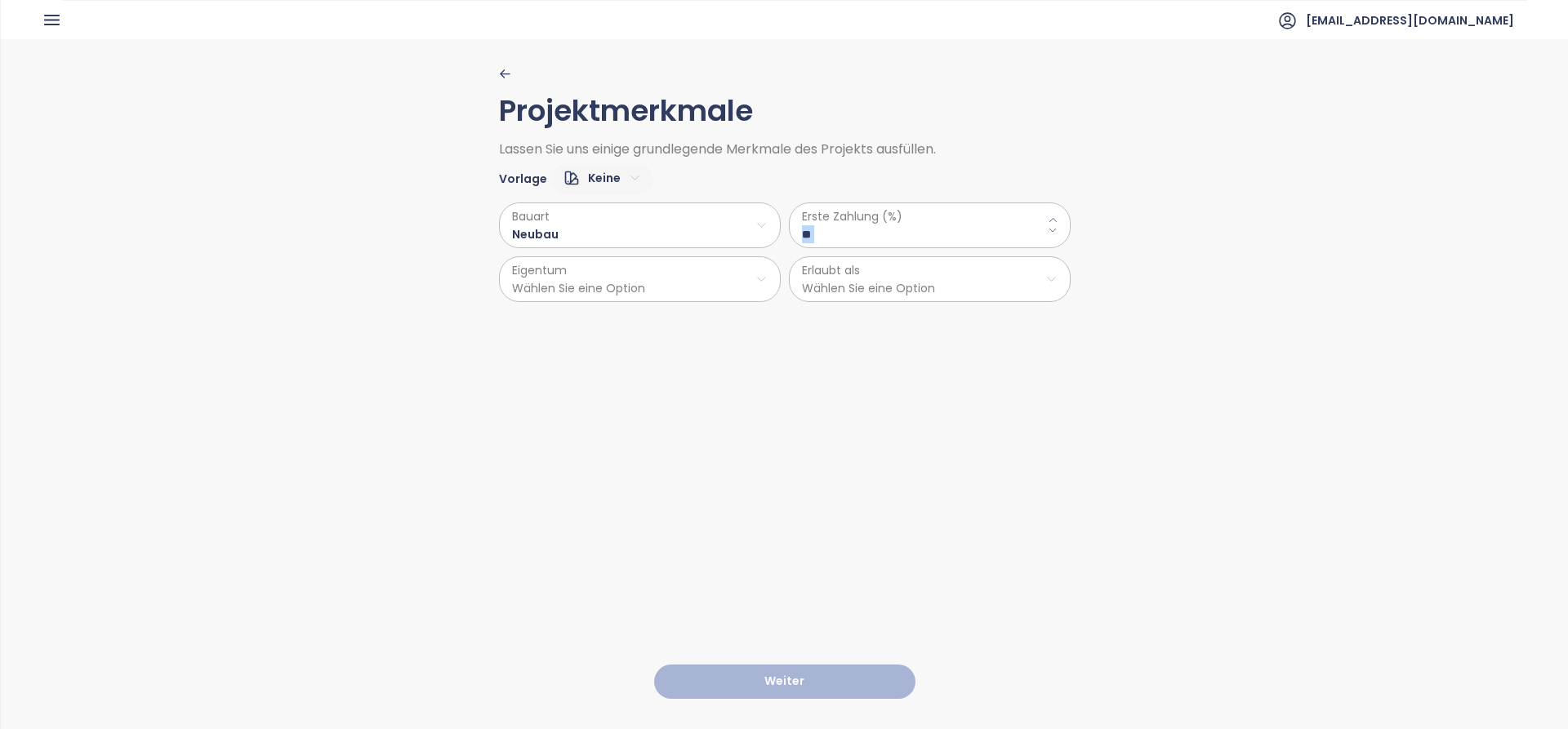
click at [1054, 230] on div "Erste Zahlung (%) **" at bounding box center [929, 225] width 281 height 46
click at [1048, 233] on icon at bounding box center [1053, 230] width 11 height 11
click at [1048, 232] on icon at bounding box center [1053, 230] width 11 height 11
type \(\%\) "*"
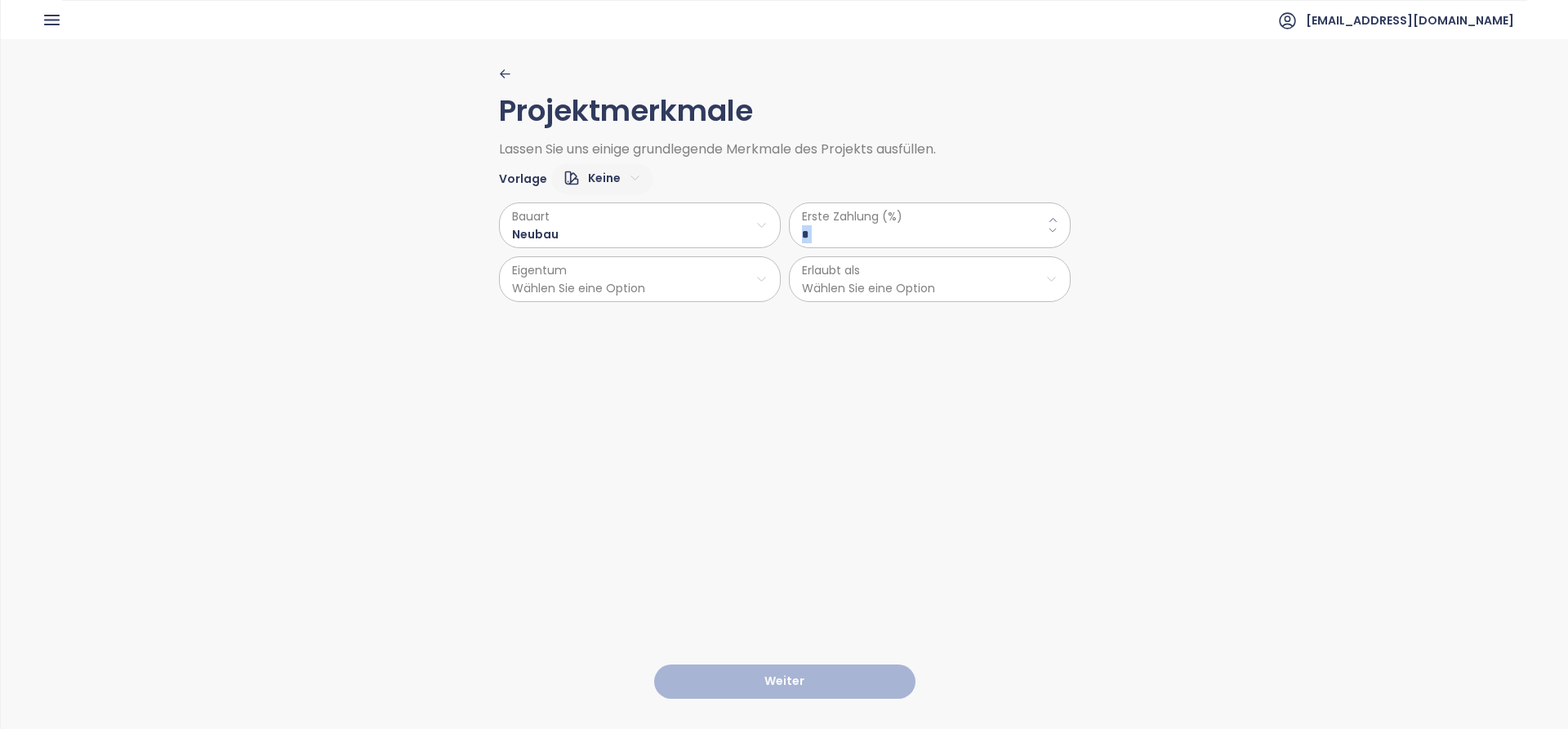
click at [738, 284] on html "Startseite Dashboard Marktanalyse Preisgestaltung Berichte Projekte Einstellung…" at bounding box center [784, 364] width 1568 height 729
click at [868, 269] on html "Startseite Dashboard Marktanalyse Preisgestaltung Berichte Projekte Einstellung…" at bounding box center [784, 364] width 1568 height 729
click at [890, 272] on html "Startseite Dashboard Marktanalyse Preisgestaltung Berichte Projekte Einstellung…" at bounding box center [784, 364] width 1568 height 729
click at [915, 323] on span "Wohngebäude" at bounding box center [923, 320] width 272 height 23
click at [668, 285] on html "Startseite Dashboard Marktanalyse Preisgestaltung Berichte Projekte Einstellung…" at bounding box center [784, 364] width 1568 height 729
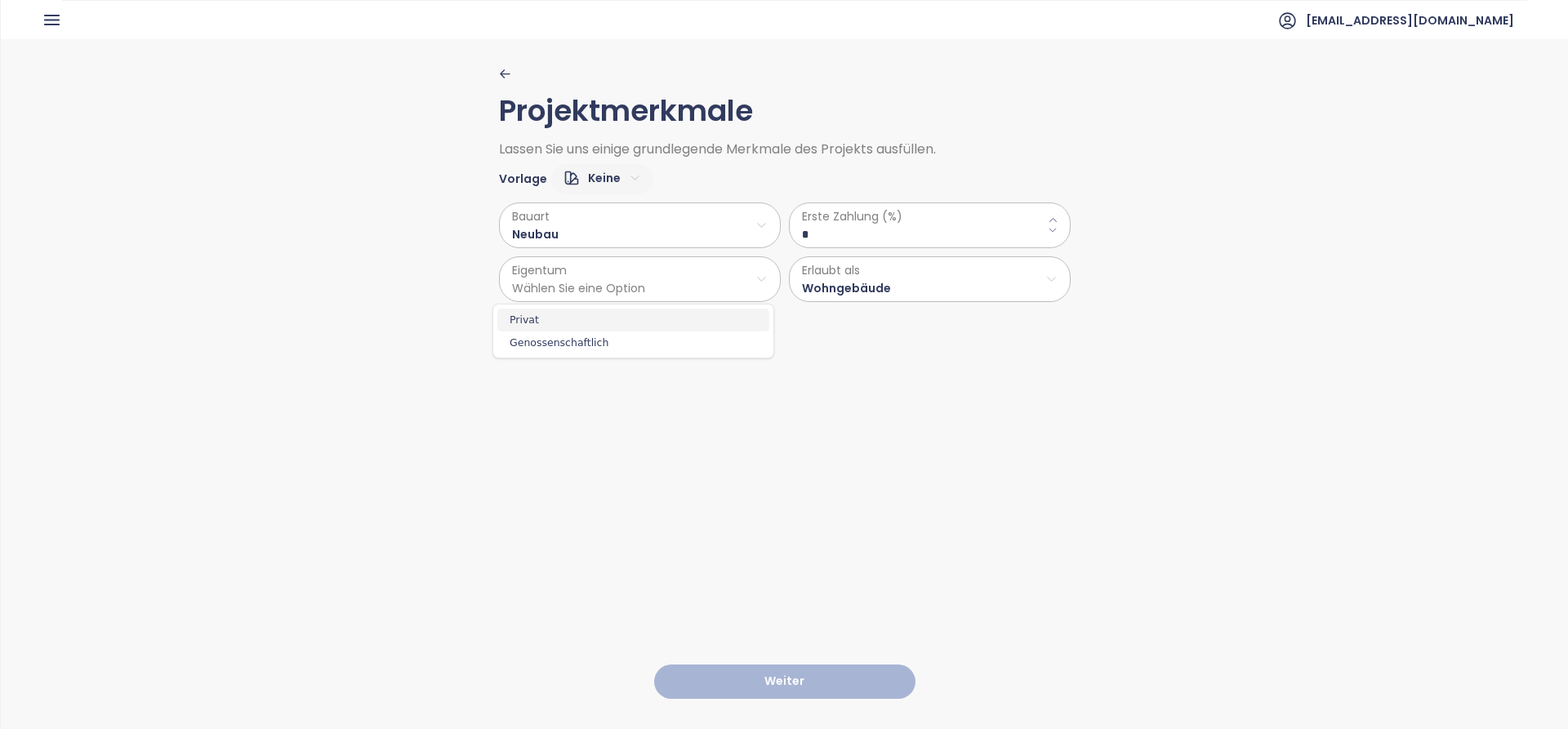
click at [512, 325] on span "Privat" at bounding box center [633, 320] width 272 height 23
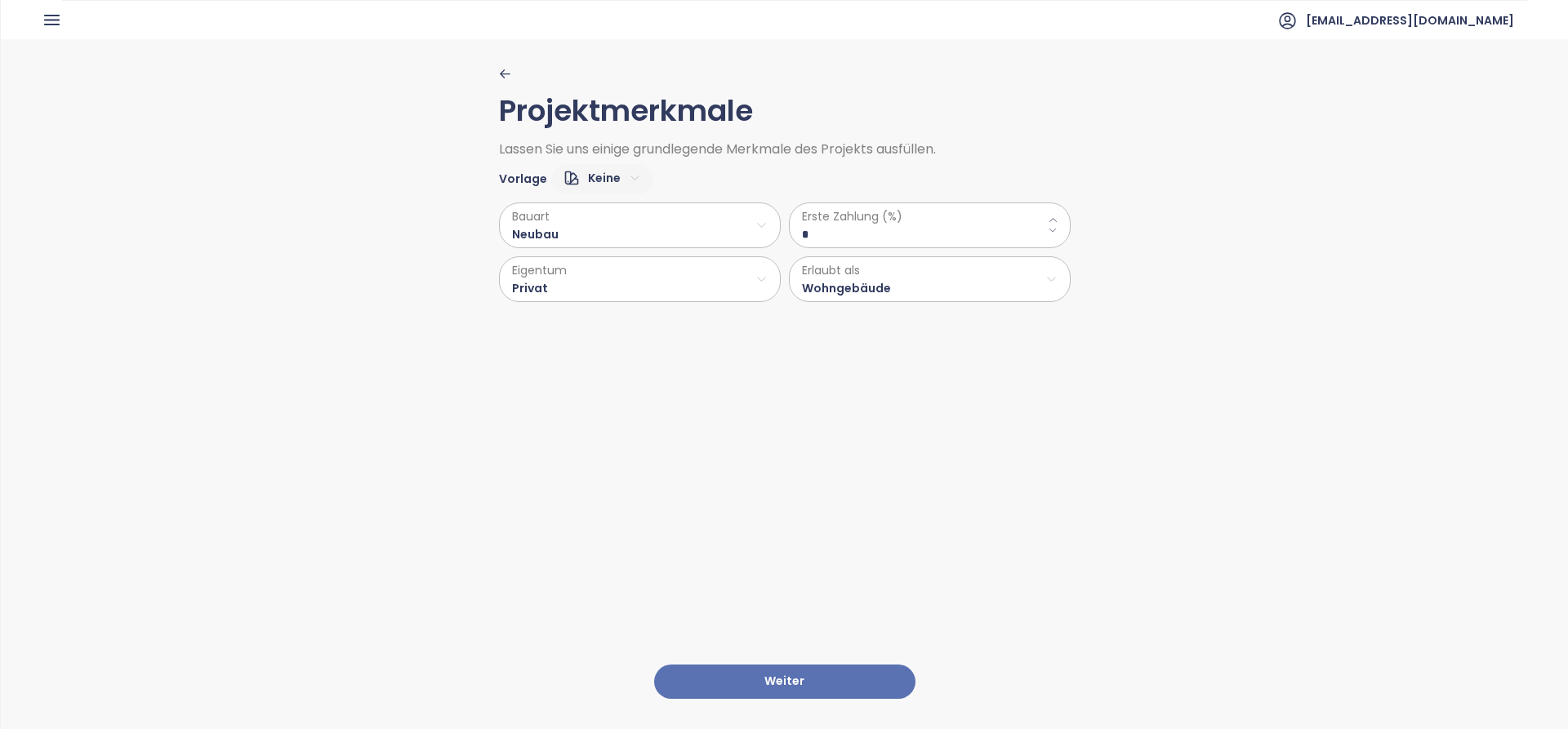
click at [677, 268] on html "Startseite Dashboard Marktanalyse Preisgestaltung Berichte Projekte Einstellung…" at bounding box center [784, 364] width 1568 height 729
click at [606, 381] on html "Startseite Dashboard Marktanalyse Preisgestaltung Berichte Projekte Einstellung…" at bounding box center [784, 364] width 1568 height 729
click at [766, 671] on button "Weiter" at bounding box center [784, 682] width 261 height 35
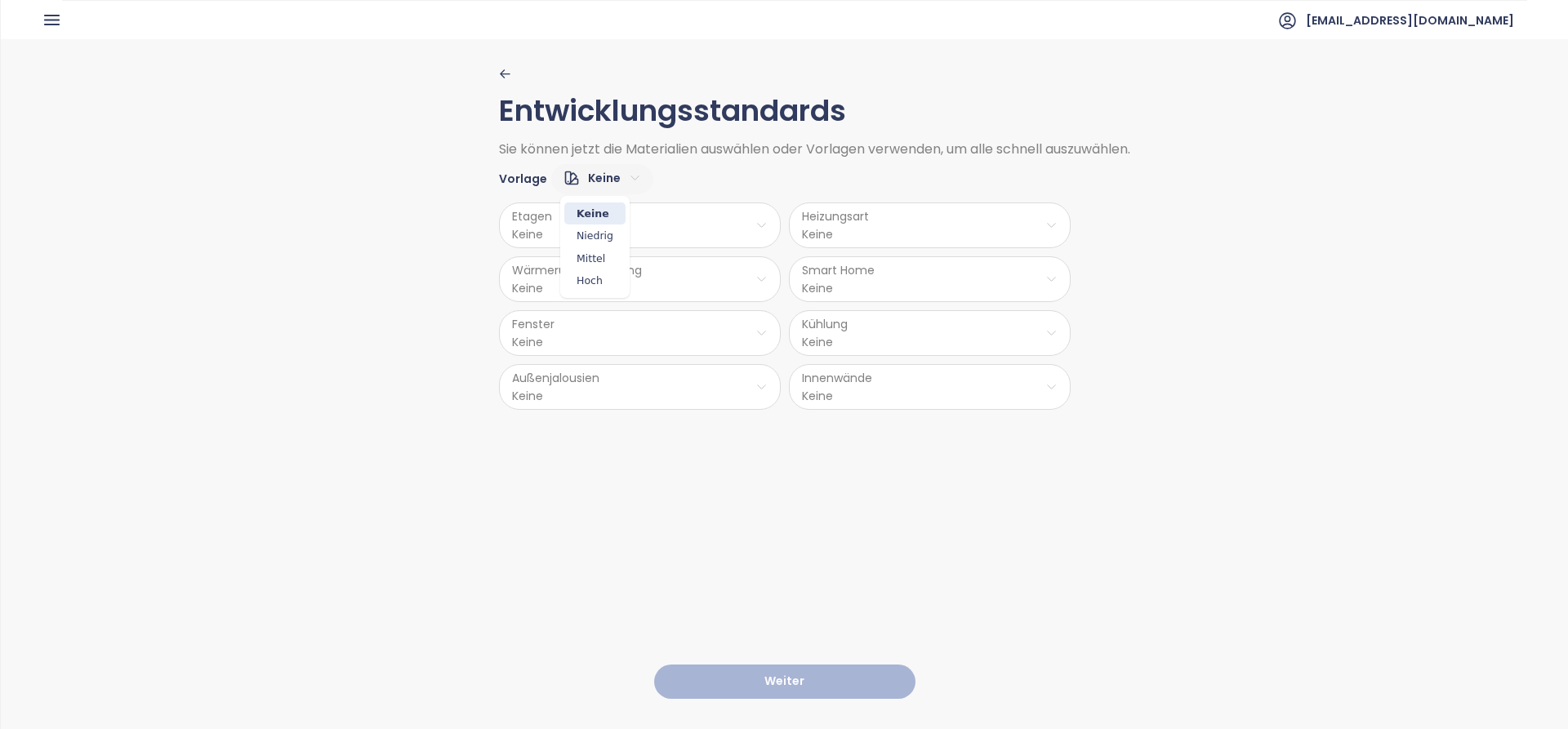
click at [595, 180] on html "Startseite Dashboard Marktanalyse Preisgestaltung Berichte Projekte Einstellung…" at bounding box center [784, 364] width 1568 height 729
click at [591, 225] on span "Niedrig" at bounding box center [594, 236] width 61 height 23
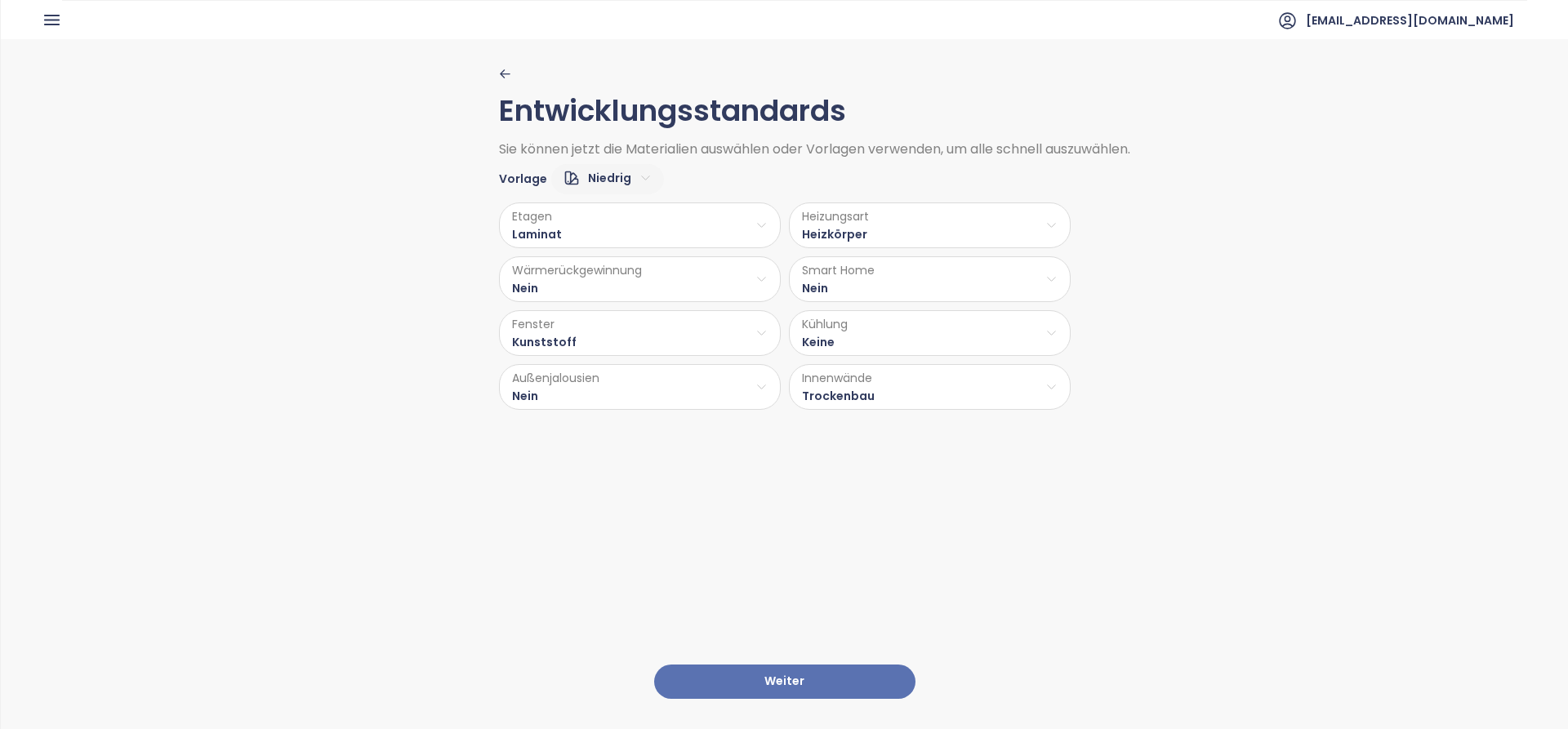
click at [607, 180] on html "Startseite Dashboard Marktanalyse Preisgestaltung Berichte Projekte Einstellung…" at bounding box center [784, 364] width 1568 height 729
click at [594, 260] on span "Mittel" at bounding box center [600, 259] width 67 height 23
click at [783, 669] on button "Weiter" at bounding box center [784, 682] width 261 height 35
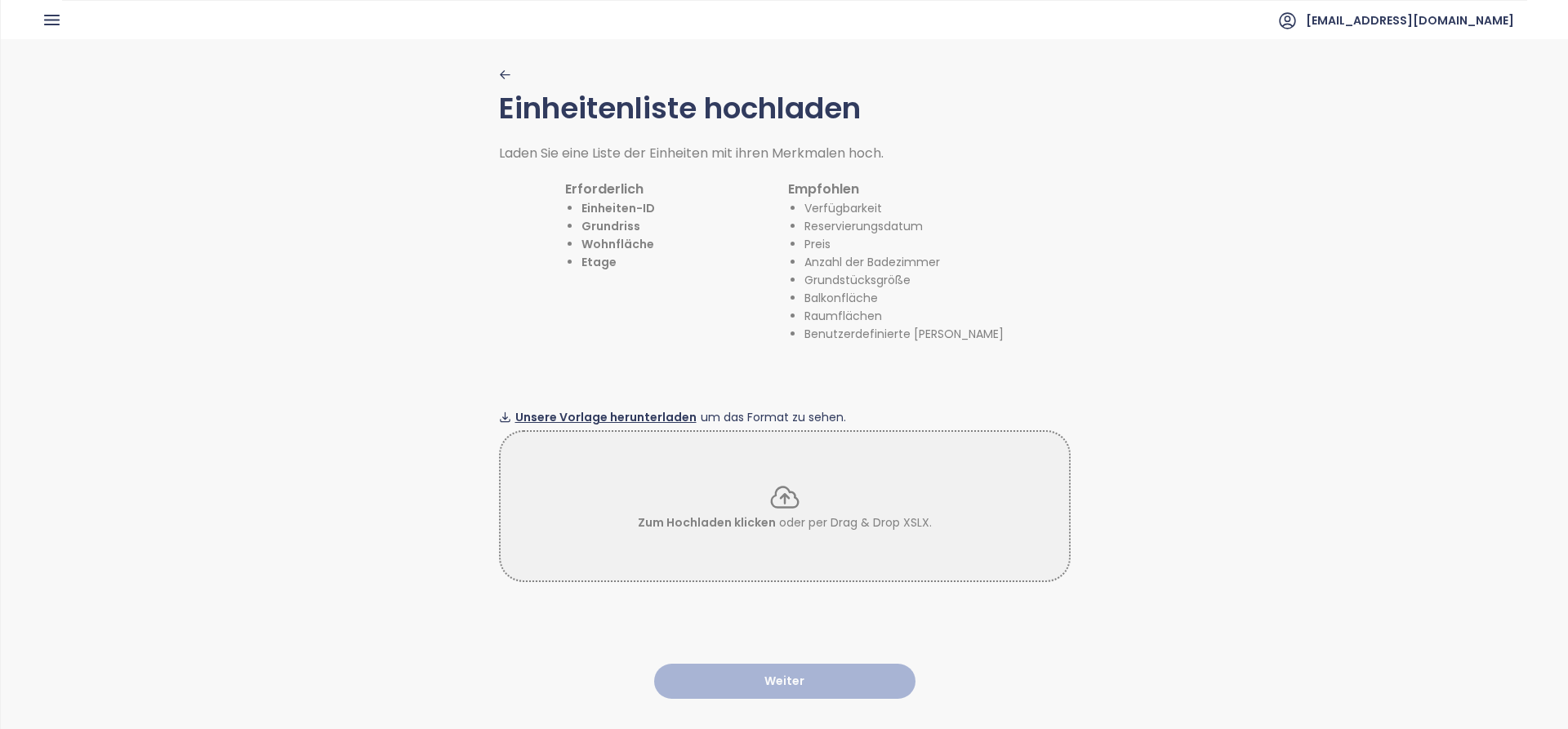
click at [612, 408] on span "Unsere Vorlage herunterladen" at bounding box center [606, 417] width 181 height 18
click at [500, 73] on icon "button" at bounding box center [504, 74] width 9 height 7
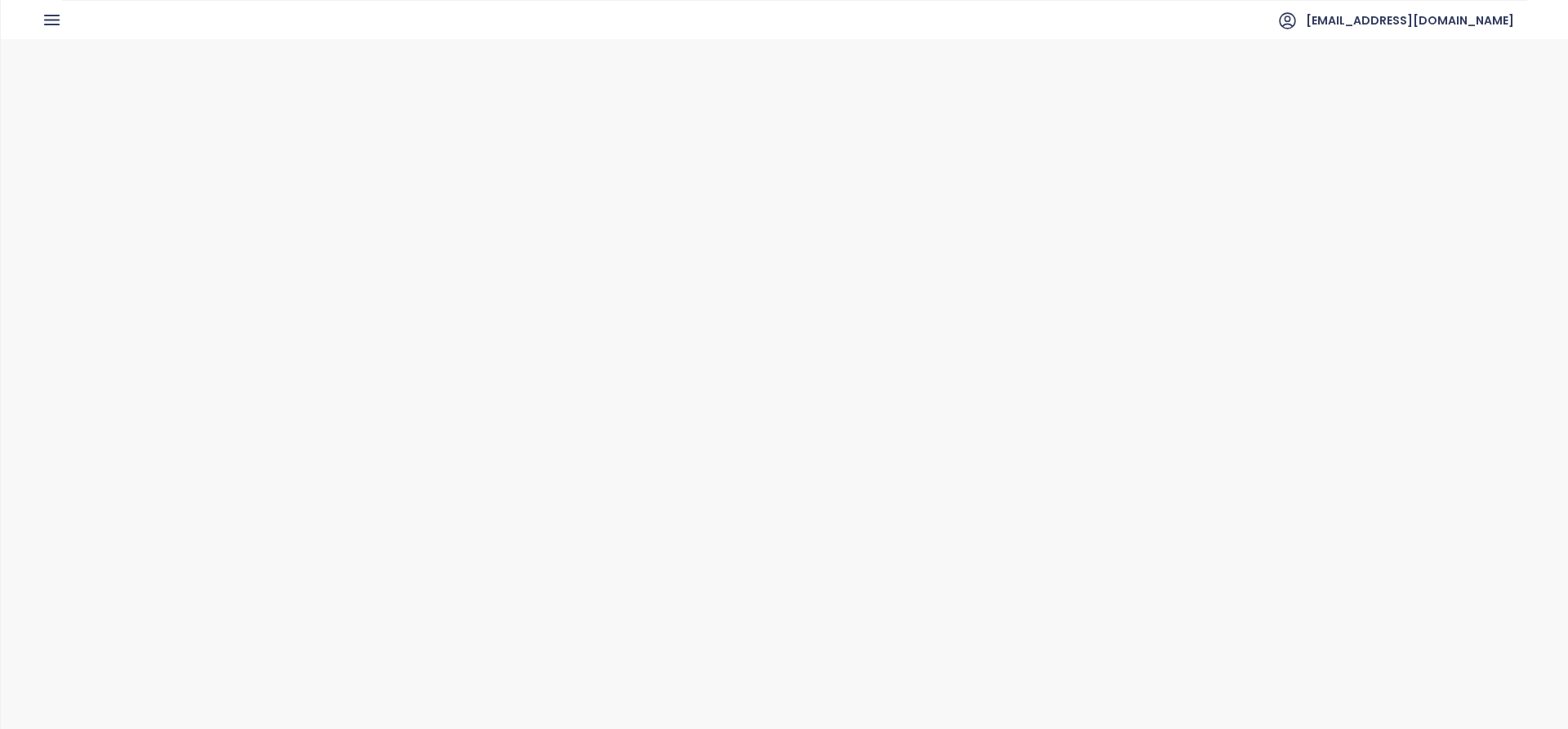
click at [500, 73] on icon "button" at bounding box center [504, 73] width 9 height 7
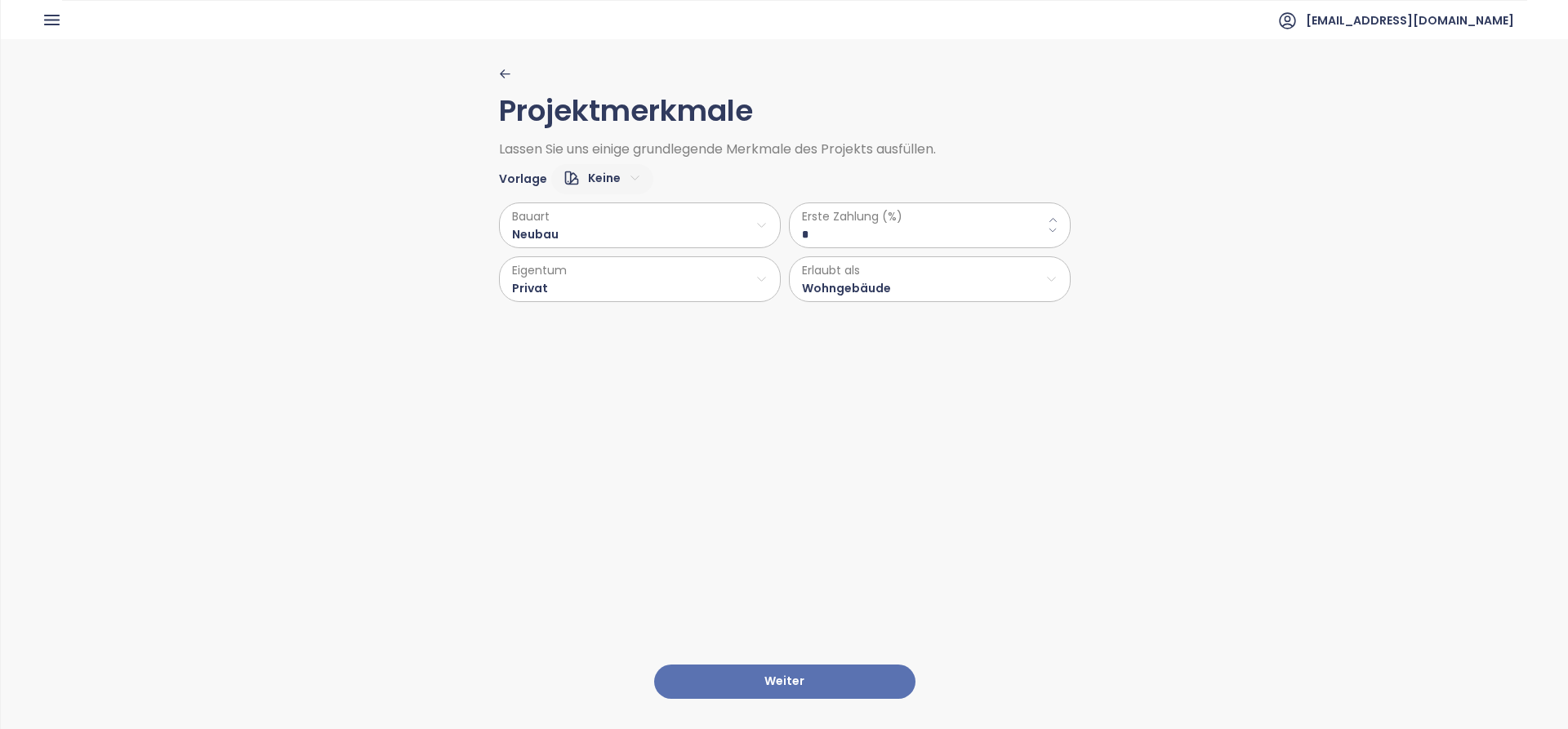
click at [500, 74] on icon "button" at bounding box center [504, 73] width 9 height 7
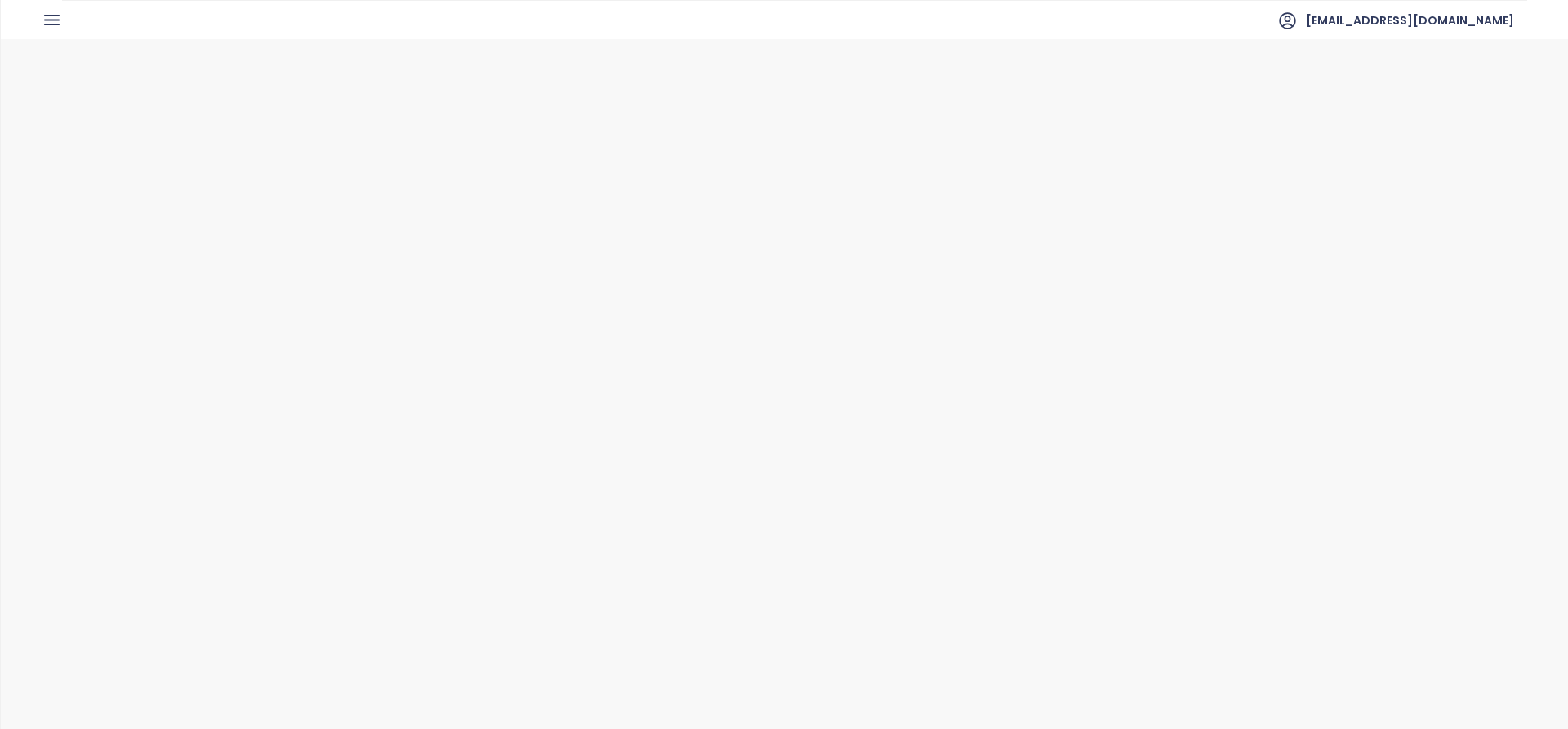
click at [500, 71] on icon "button" at bounding box center [505, 74] width 12 height 12
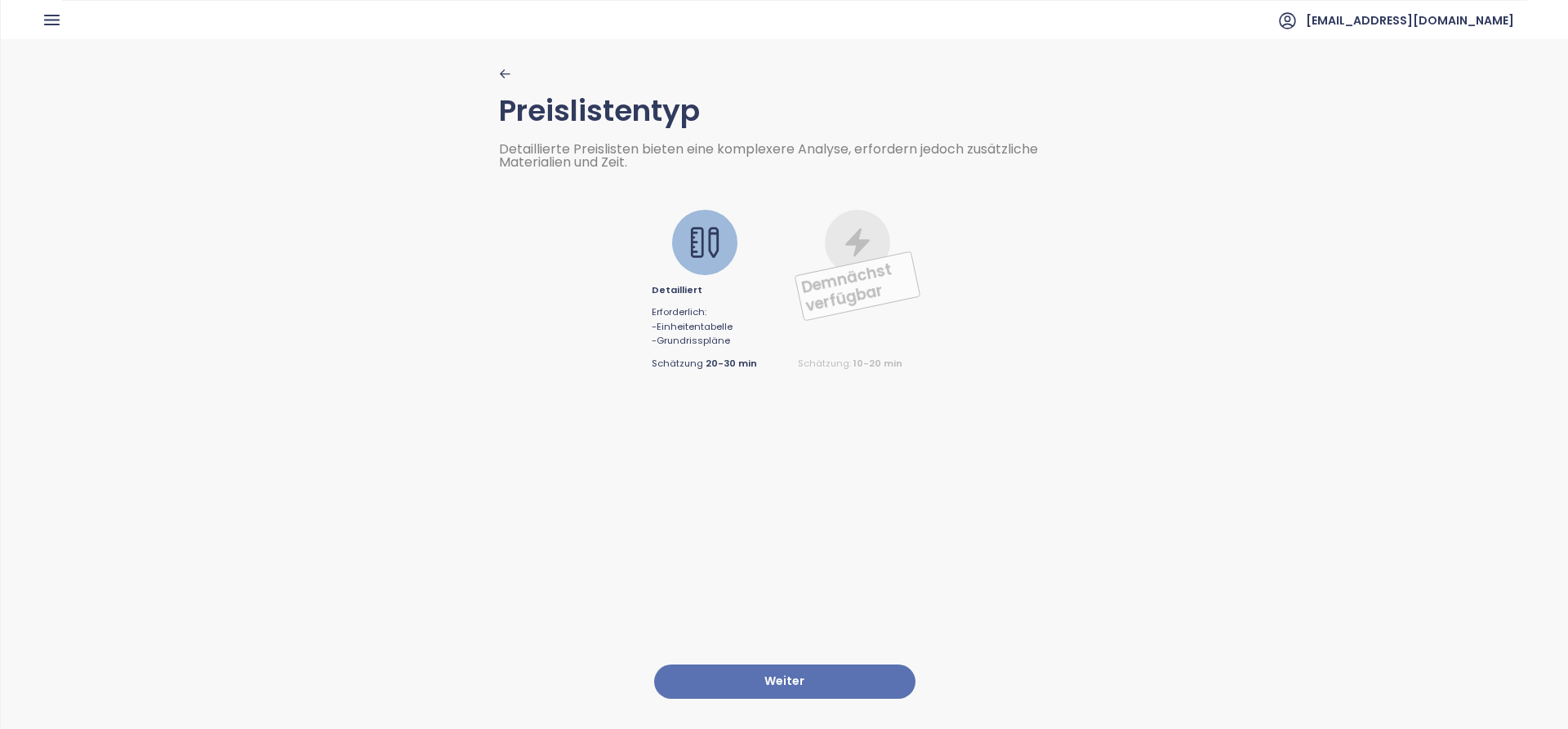
click at [499, 81] on div "Preislistentyp Detaillierte Preislisten bieten eine komplexere Analyse, erforde…" at bounding box center [784, 219] width 571 height 303
click at [63, 22] on ul "[EMAIL_ADDRESS][DOMAIN_NAME]" at bounding box center [794, 20] width 1465 height 40
click at [49, 32] on button "button" at bounding box center [52, 21] width 21 height 26
click at [51, 16] on icon "button" at bounding box center [52, 20] width 14 height 9
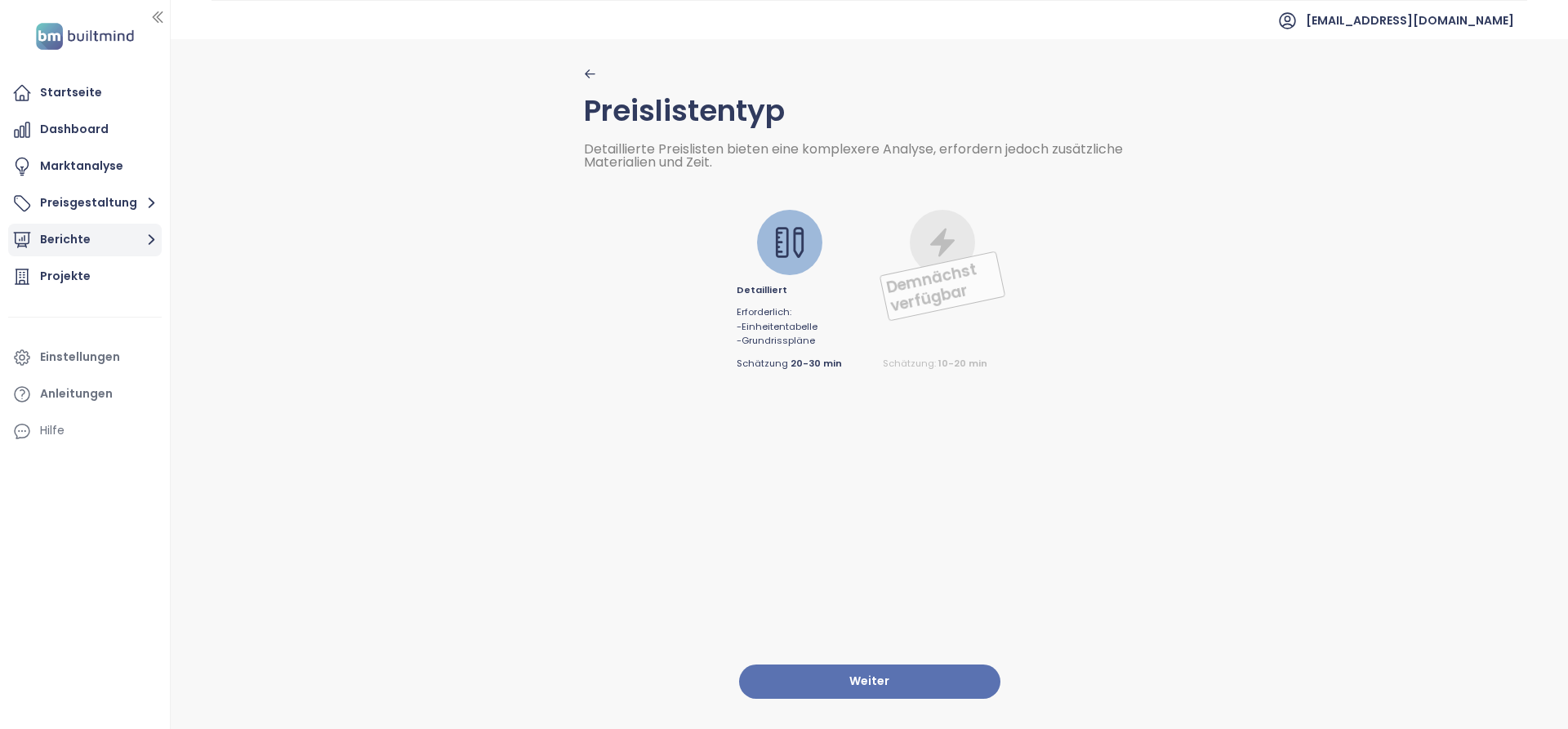
click at [102, 248] on button "Berichte" at bounding box center [85, 240] width 154 height 33
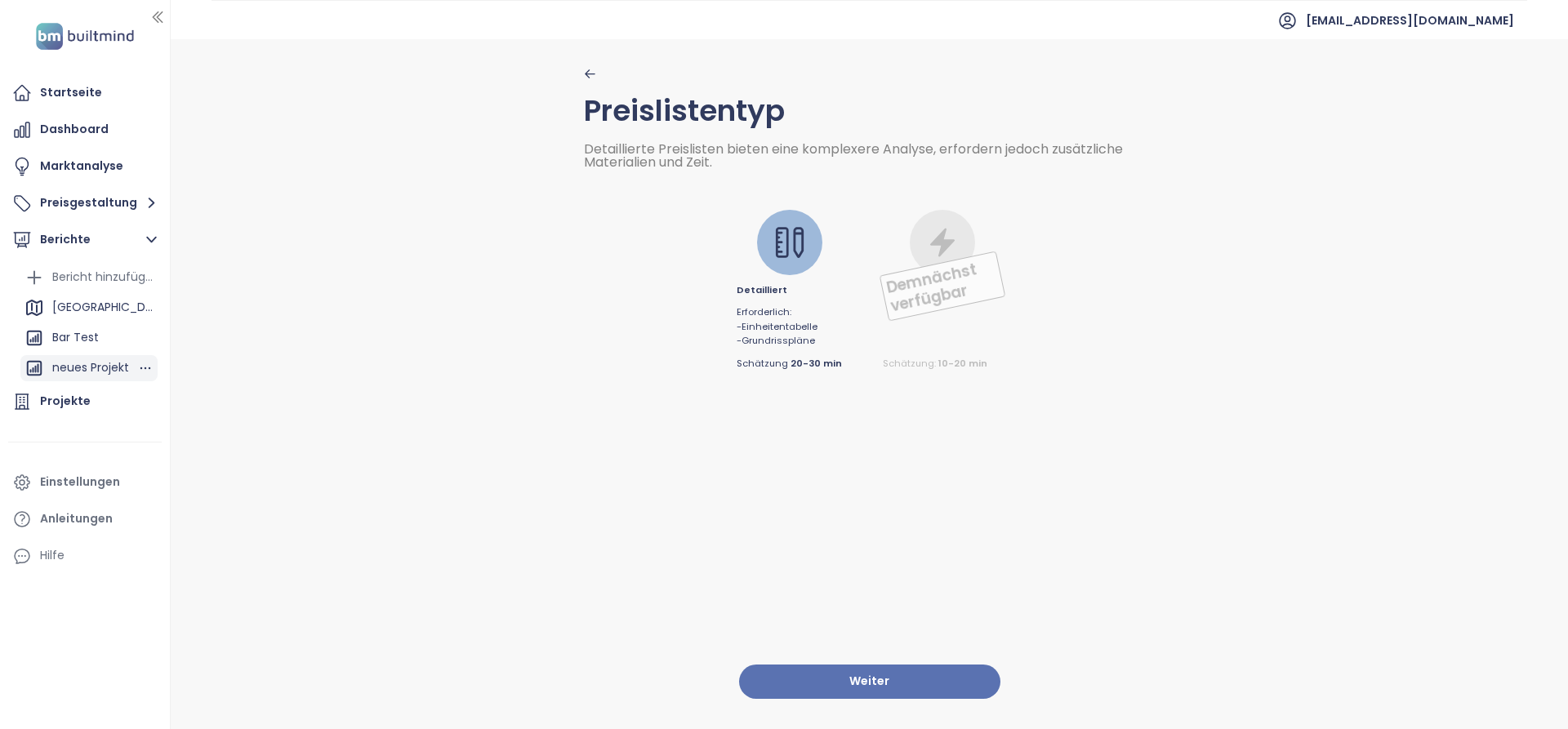
click at [105, 362] on div "neues Projekt" at bounding box center [90, 368] width 77 height 21
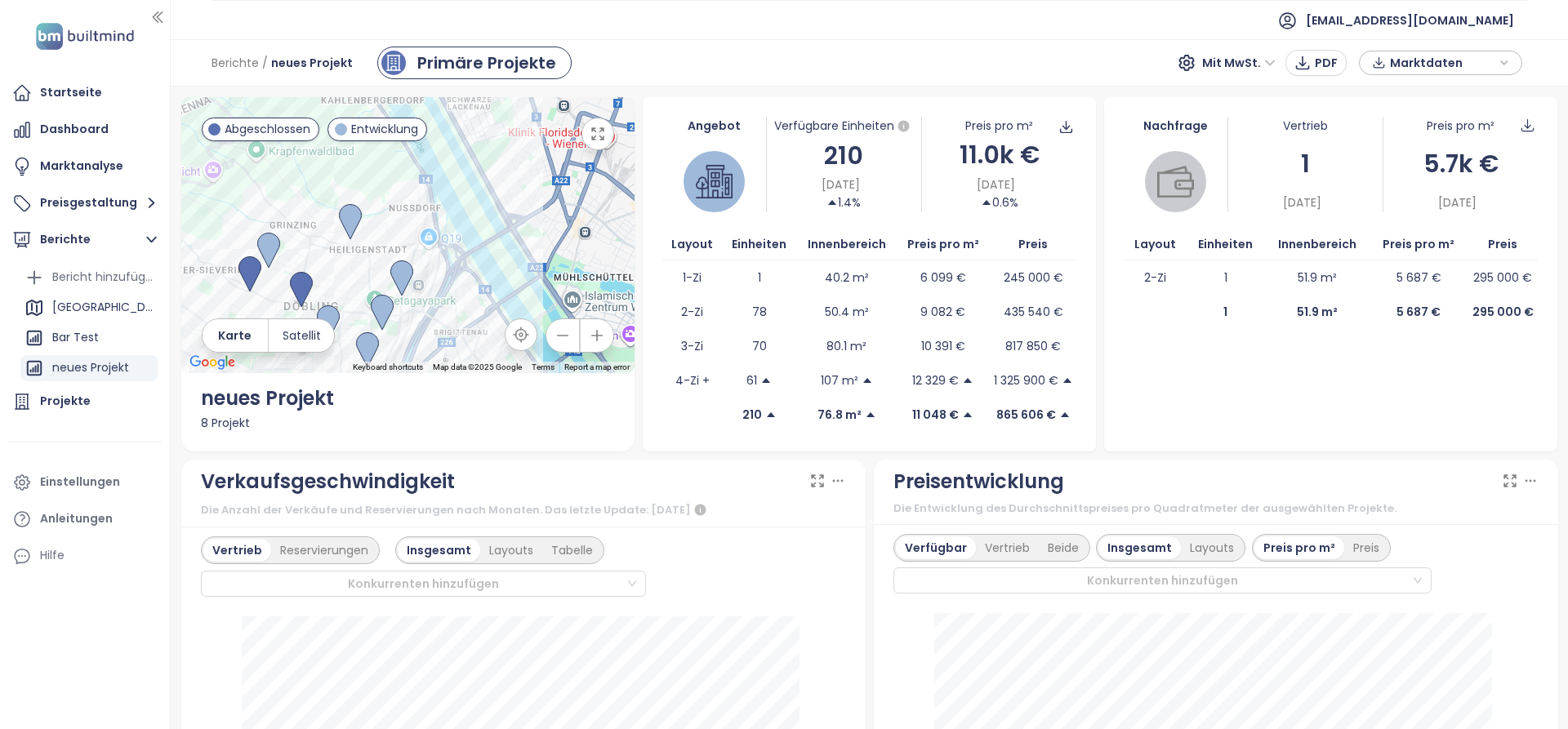
drag, startPoint x: 421, startPoint y: 313, endPoint x: 482, endPoint y: 264, distance: 78.2
click at [482, 264] on div at bounding box center [407, 234] width 454 height 276
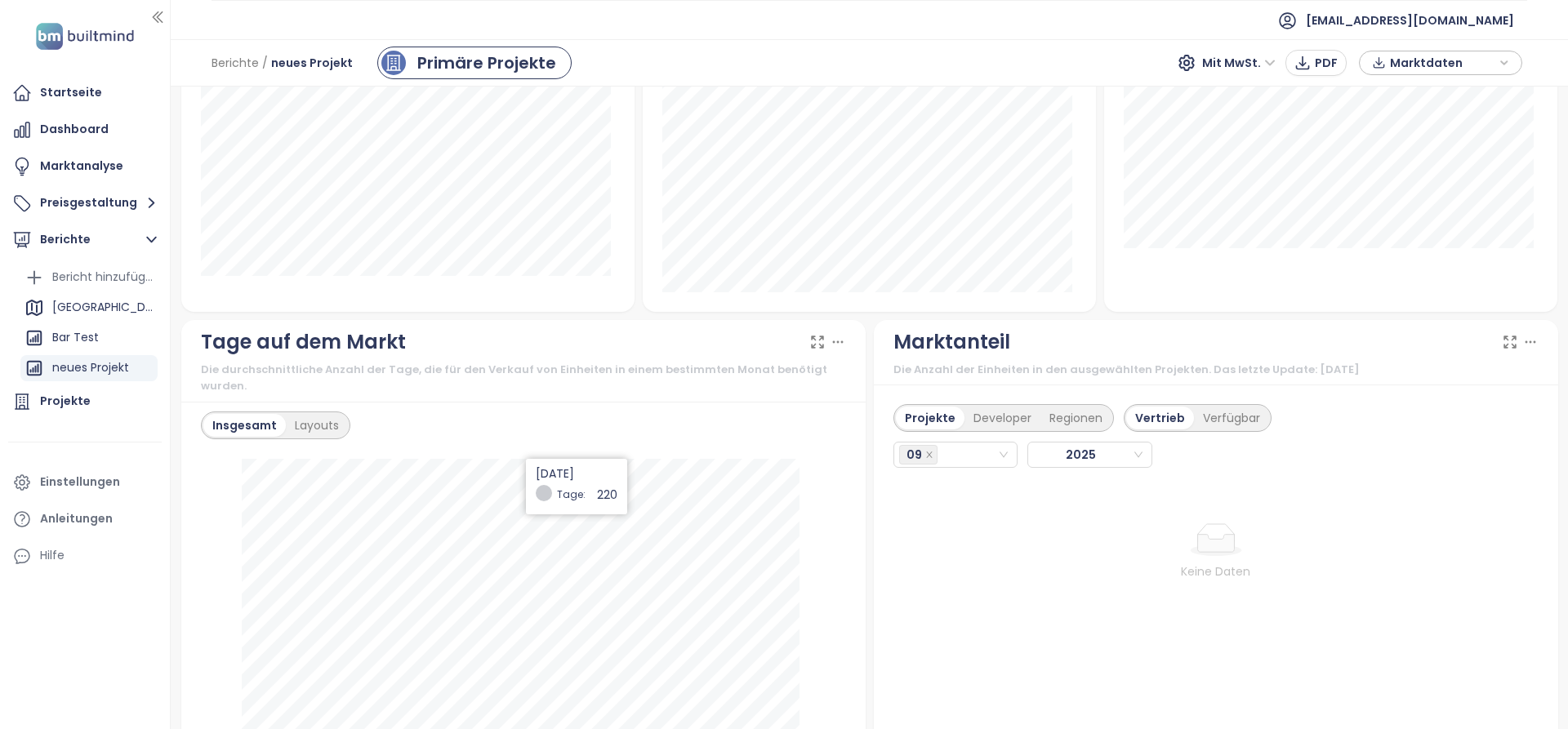
scroll to position [1387, 0]
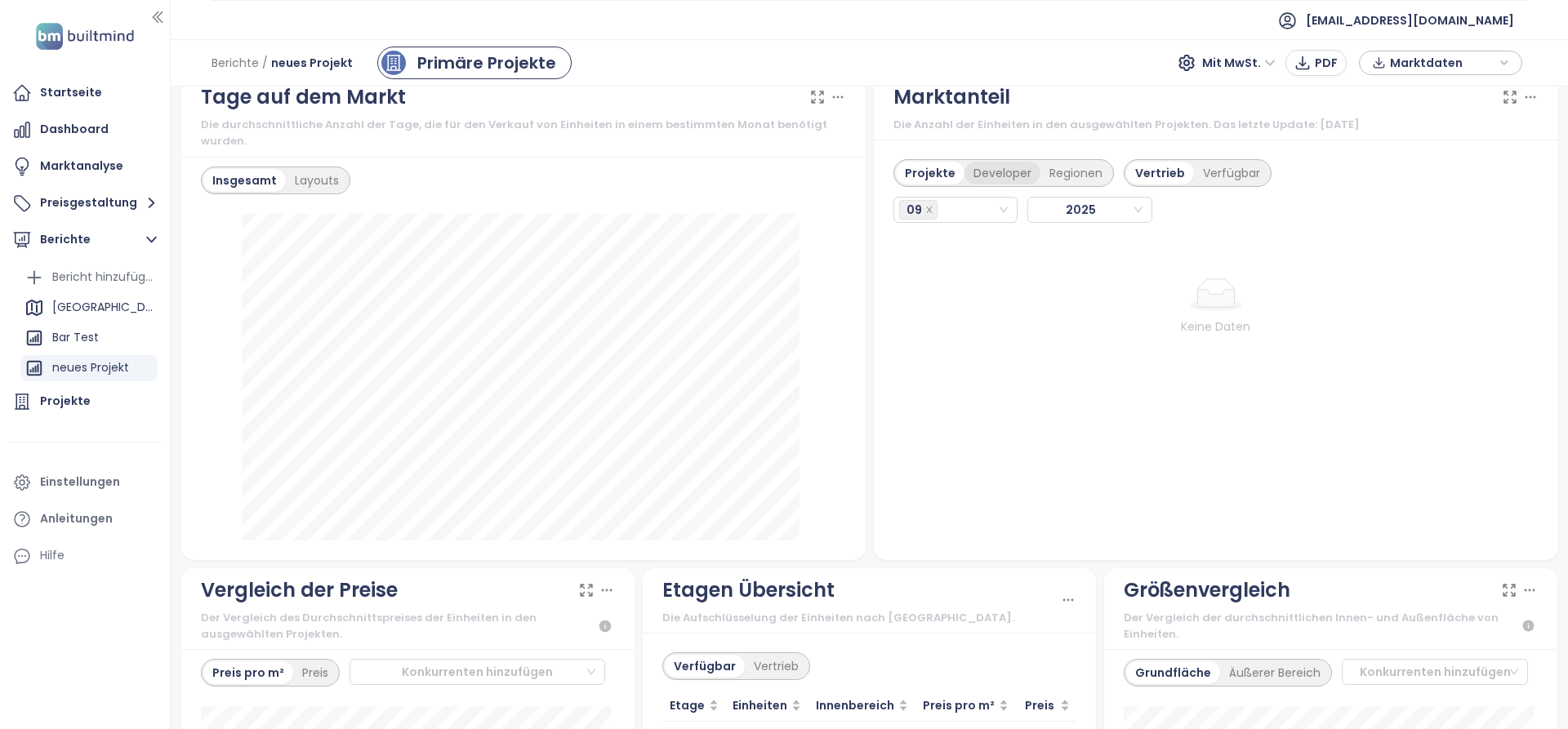
click at [965, 176] on div "Developer" at bounding box center [1003, 173] width 76 height 23
click at [925, 214] on icon "close" at bounding box center [929, 210] width 8 height 8
click at [926, 208] on icon "close" at bounding box center [928, 210] width 6 height 6
drag, startPoint x: 978, startPoint y: 212, endPoint x: 989, endPoint y: 212, distance: 11.0
click at [978, 212] on div "09" at bounding box center [947, 210] width 98 height 23
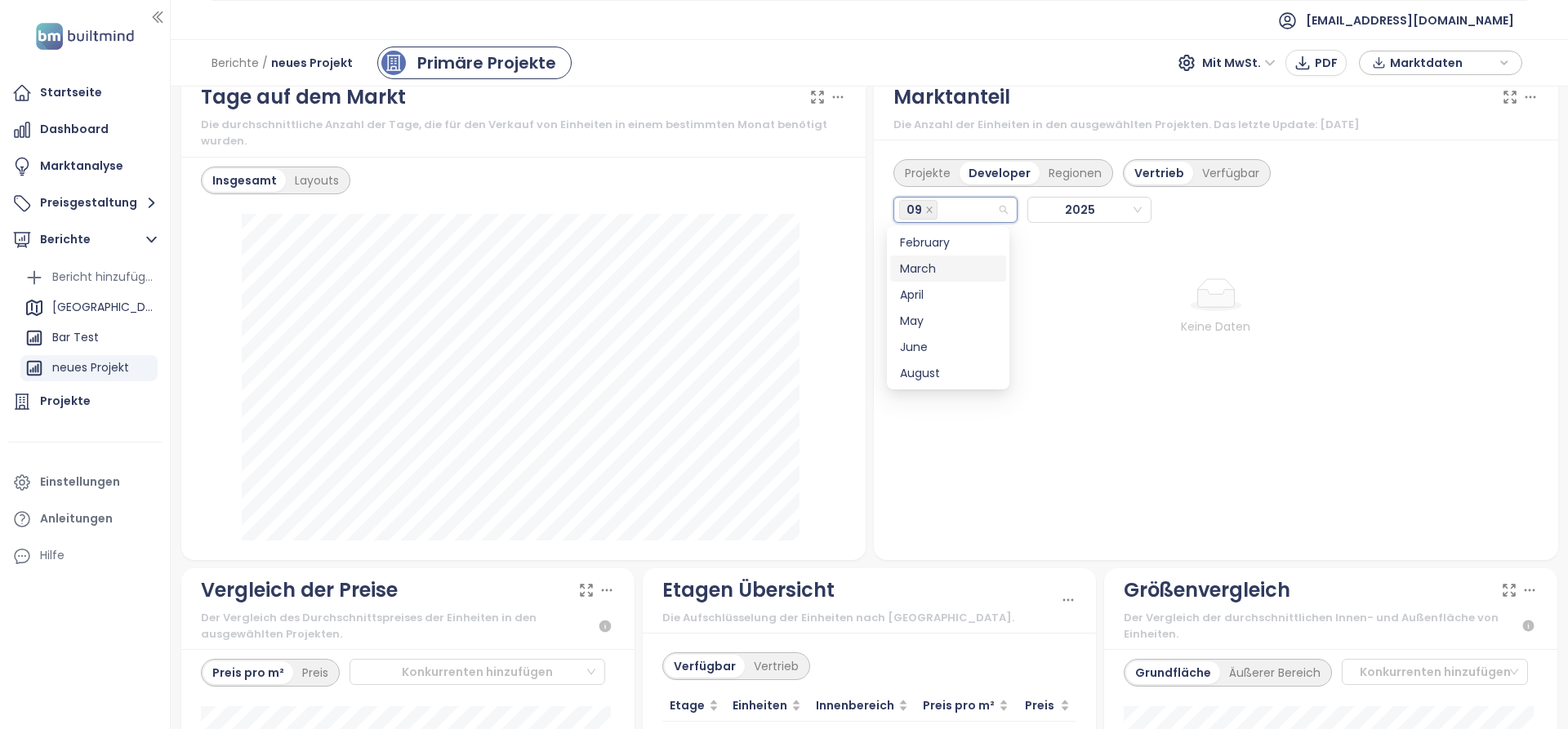
click at [960, 261] on div "March" at bounding box center [947, 268] width 96 height 18
click at [952, 317] on div "April" at bounding box center [947, 318] width 96 height 18
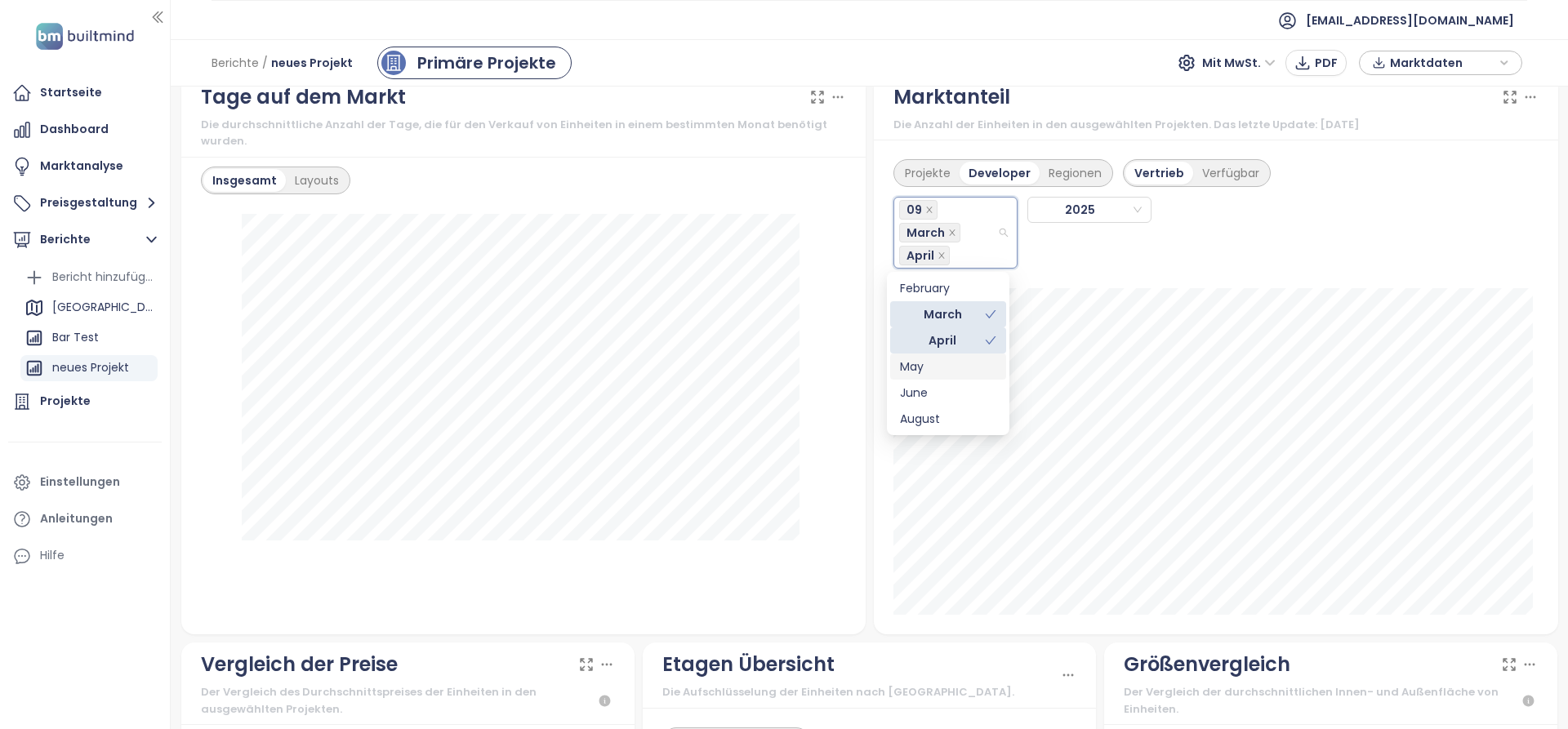
click at [933, 369] on div "May" at bounding box center [947, 367] width 96 height 18
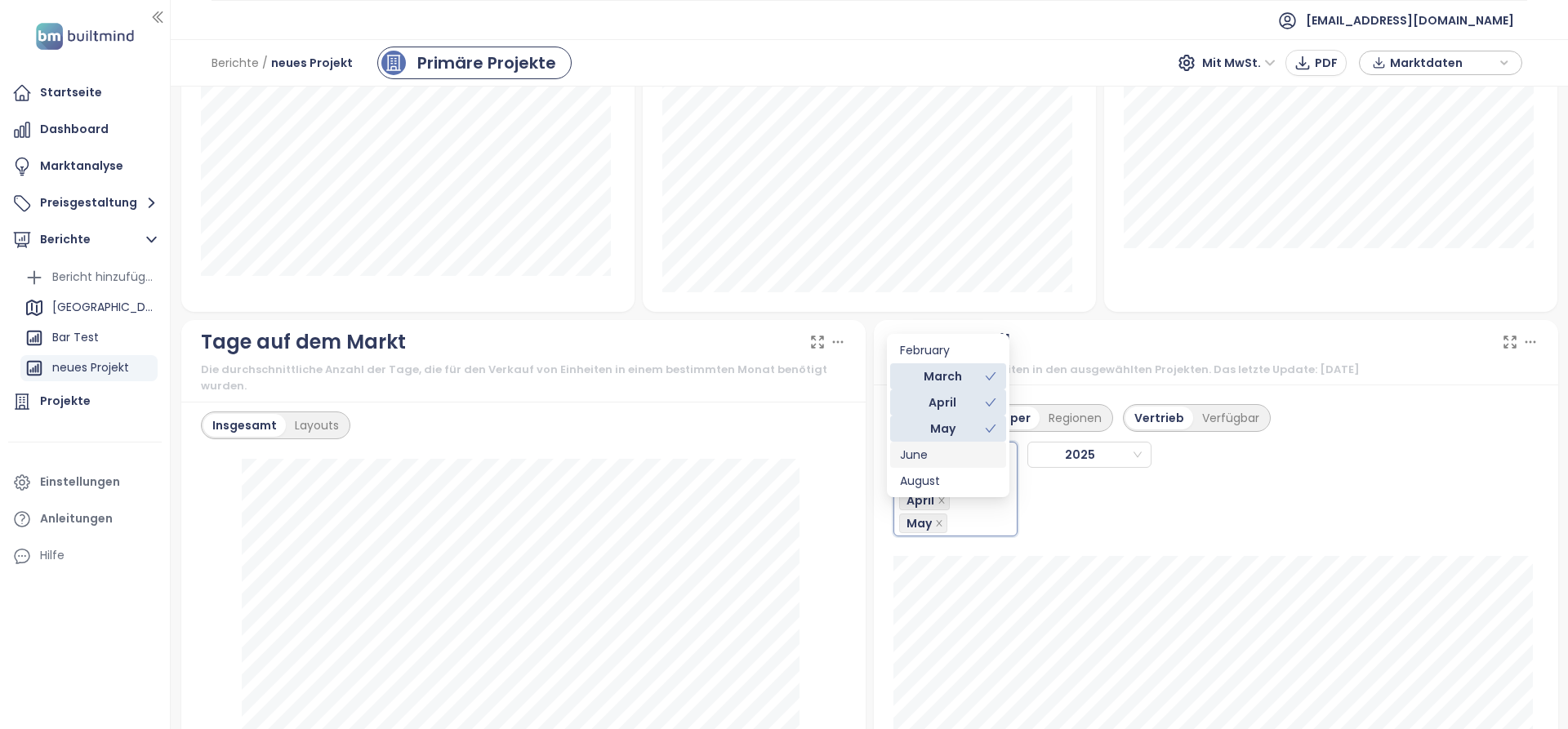
scroll to position [1084, 0]
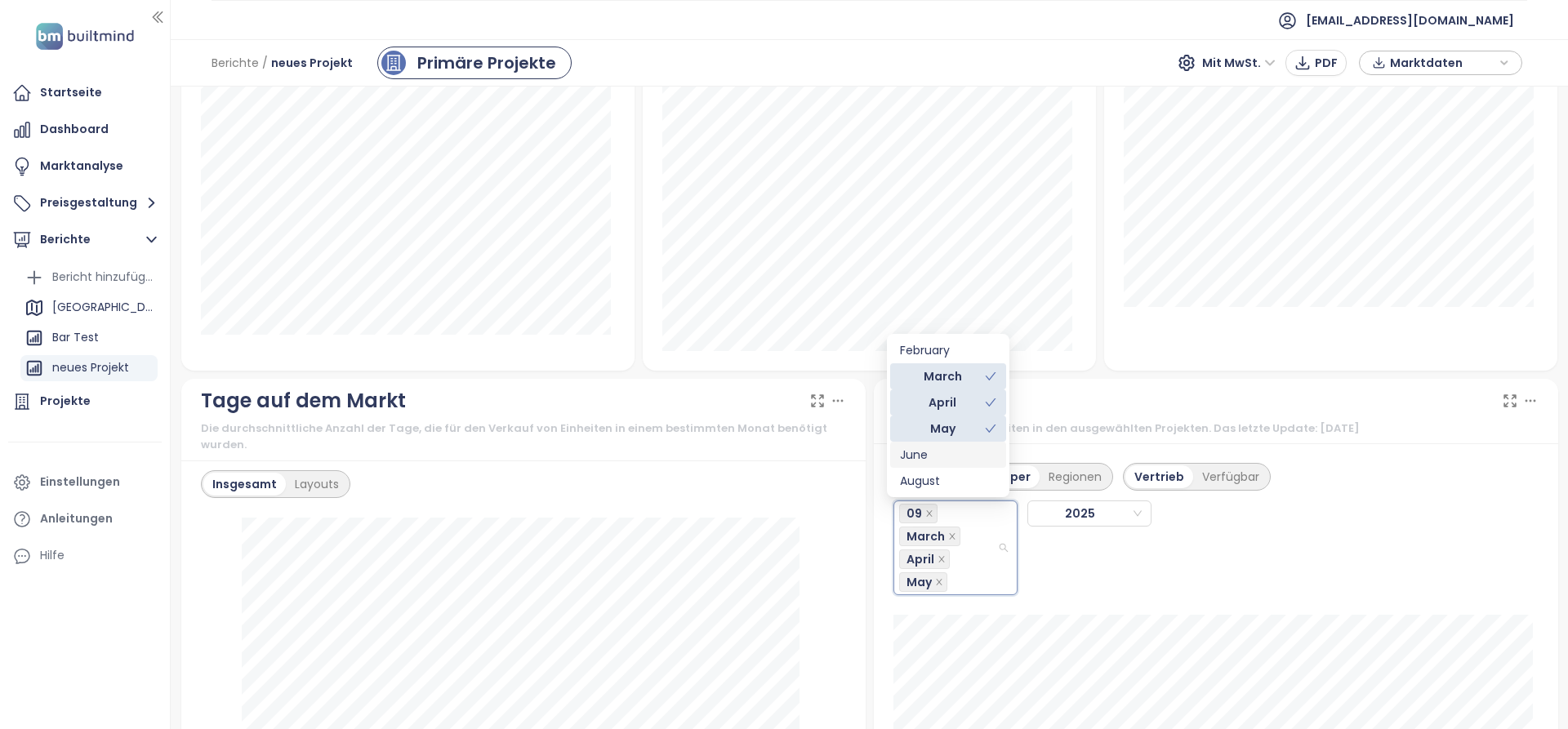
click at [660, 383] on div "Tage auf dem Markt Die durchschnittliche Anzahl der Tage, die für den Verkauf v…" at bounding box center [523, 420] width 684 height 82
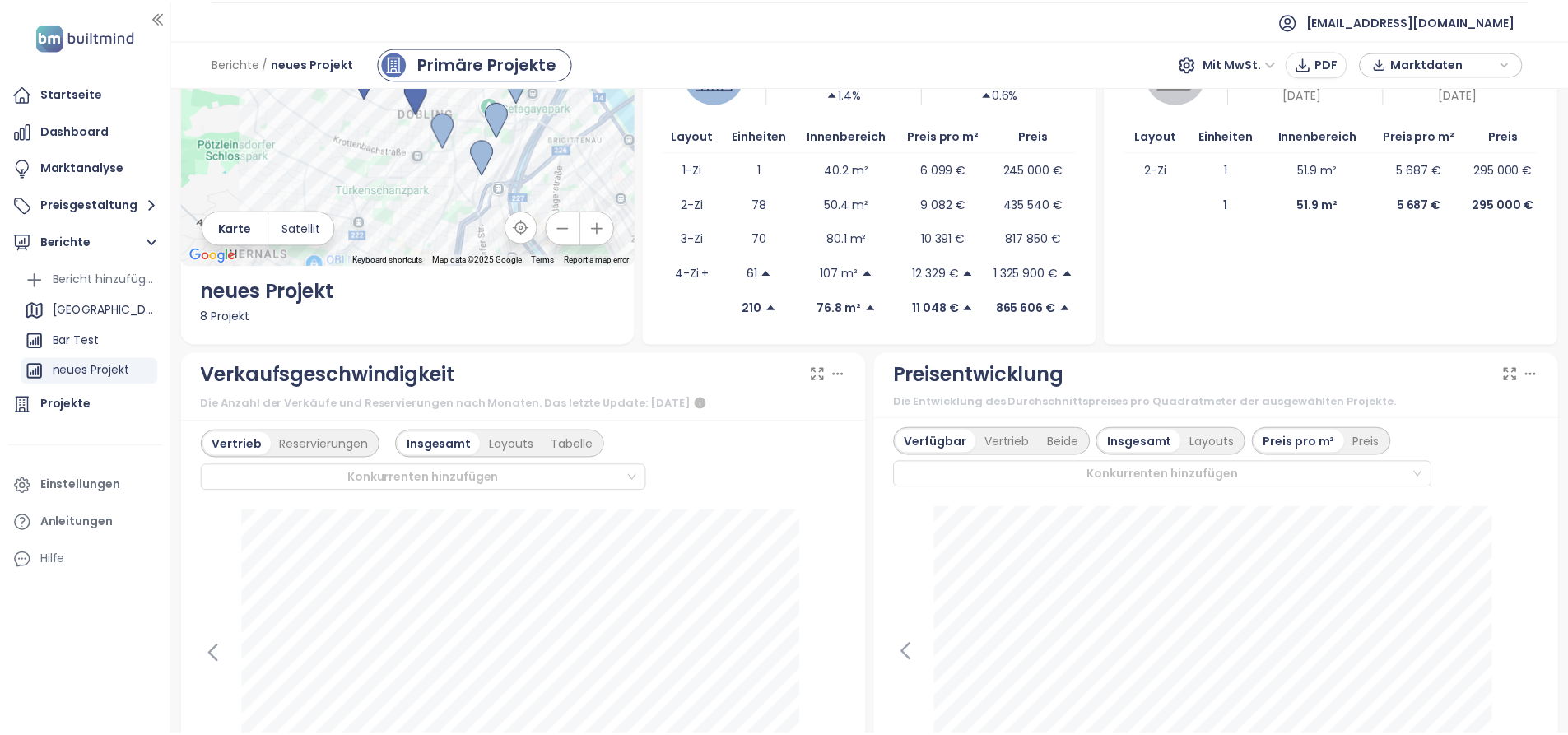
scroll to position [105, 0]
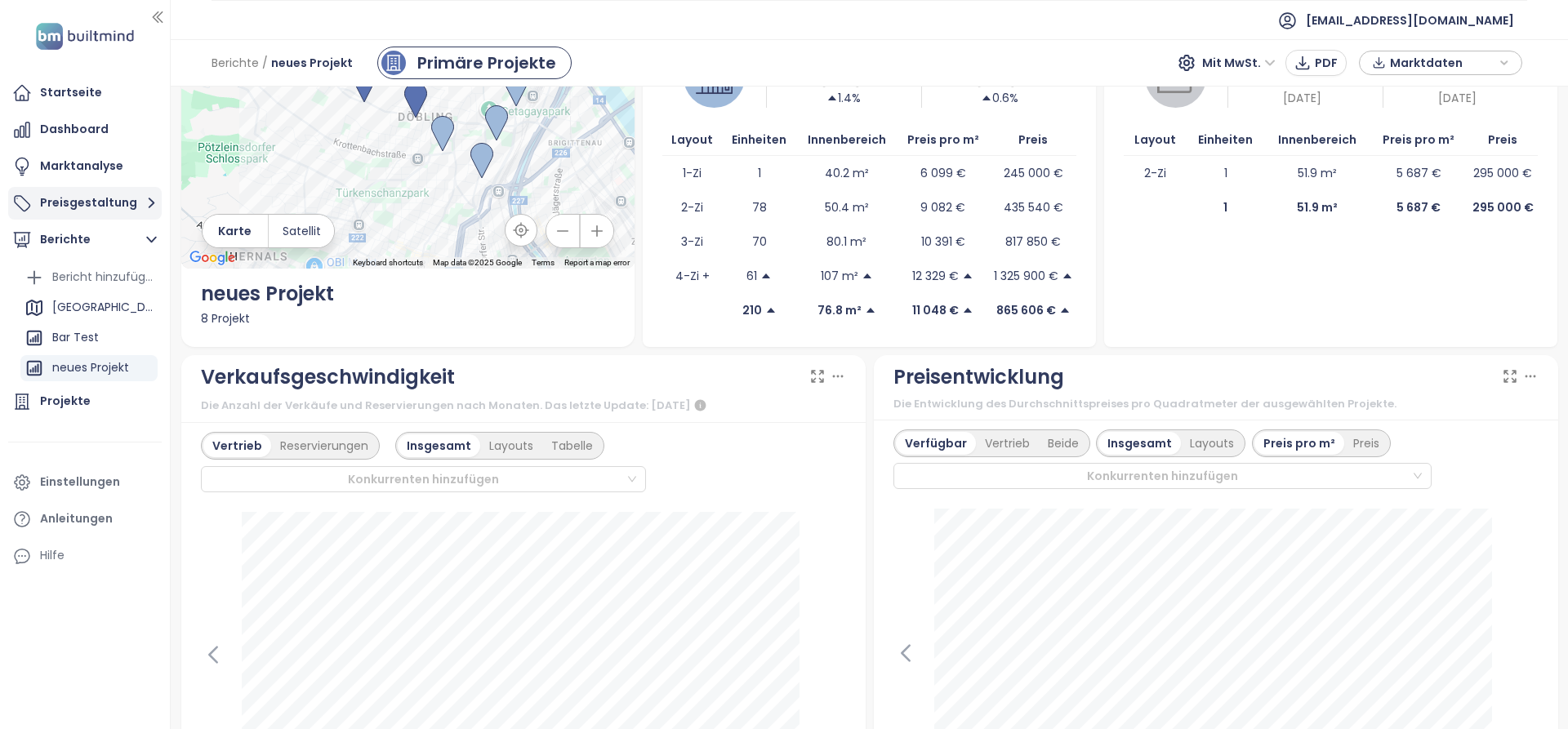
click at [78, 194] on button "Preisgestaltung" at bounding box center [85, 203] width 154 height 33
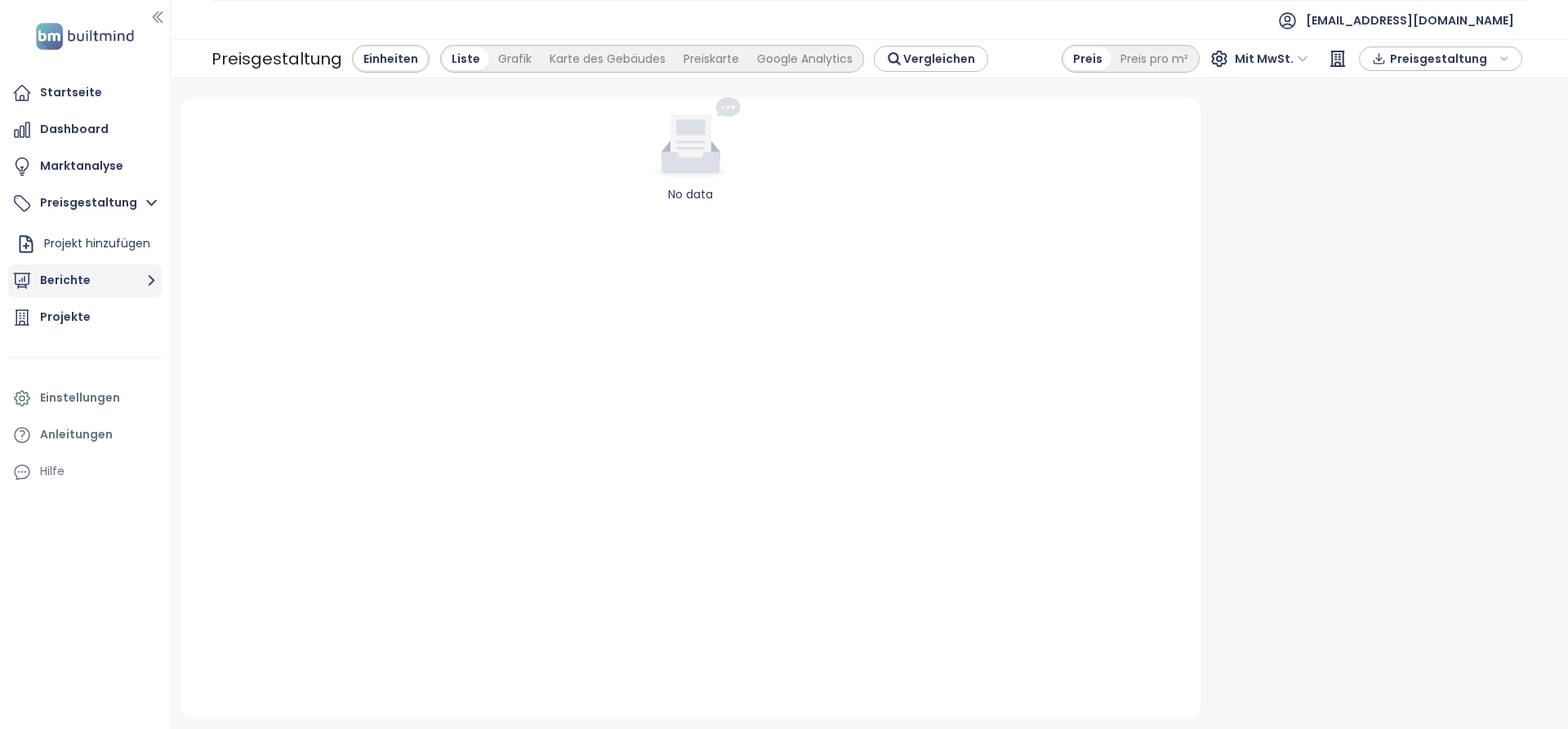
click at [68, 271] on button "Berichte" at bounding box center [85, 281] width 154 height 33
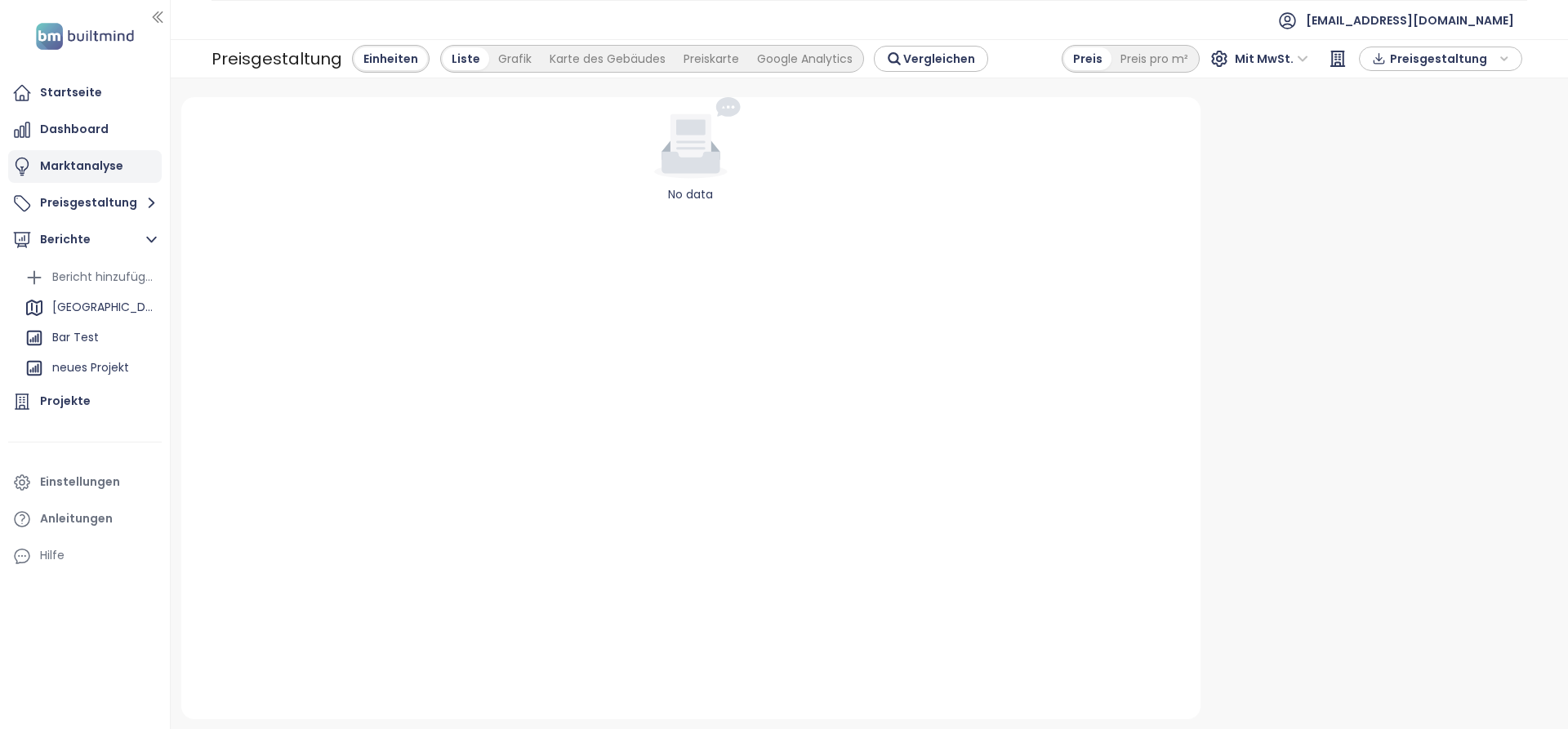
click at [109, 174] on div "Marktanalyse" at bounding box center [81, 165] width 83 height 21
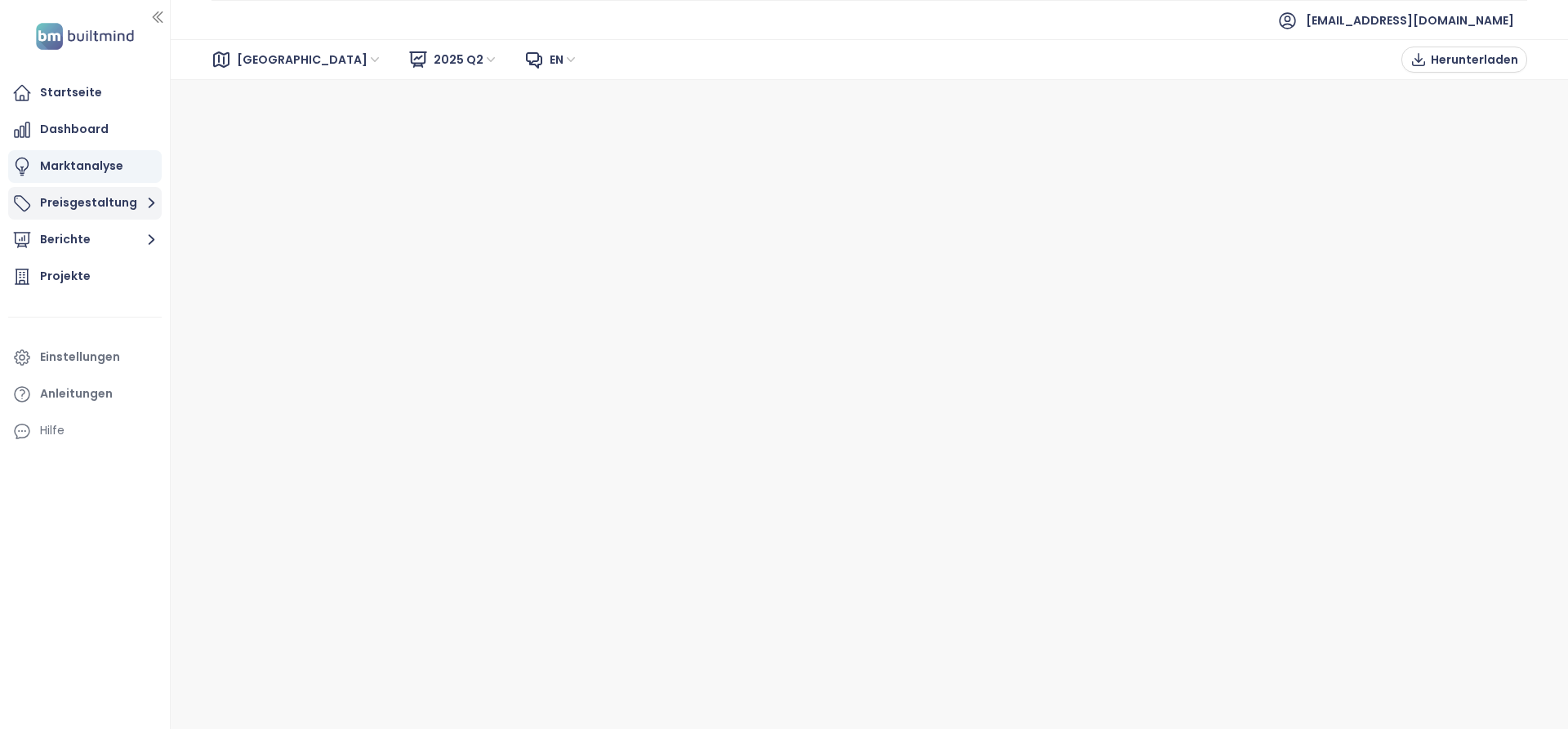
click at [113, 187] on button "Preisgestaltung" at bounding box center [85, 203] width 154 height 33
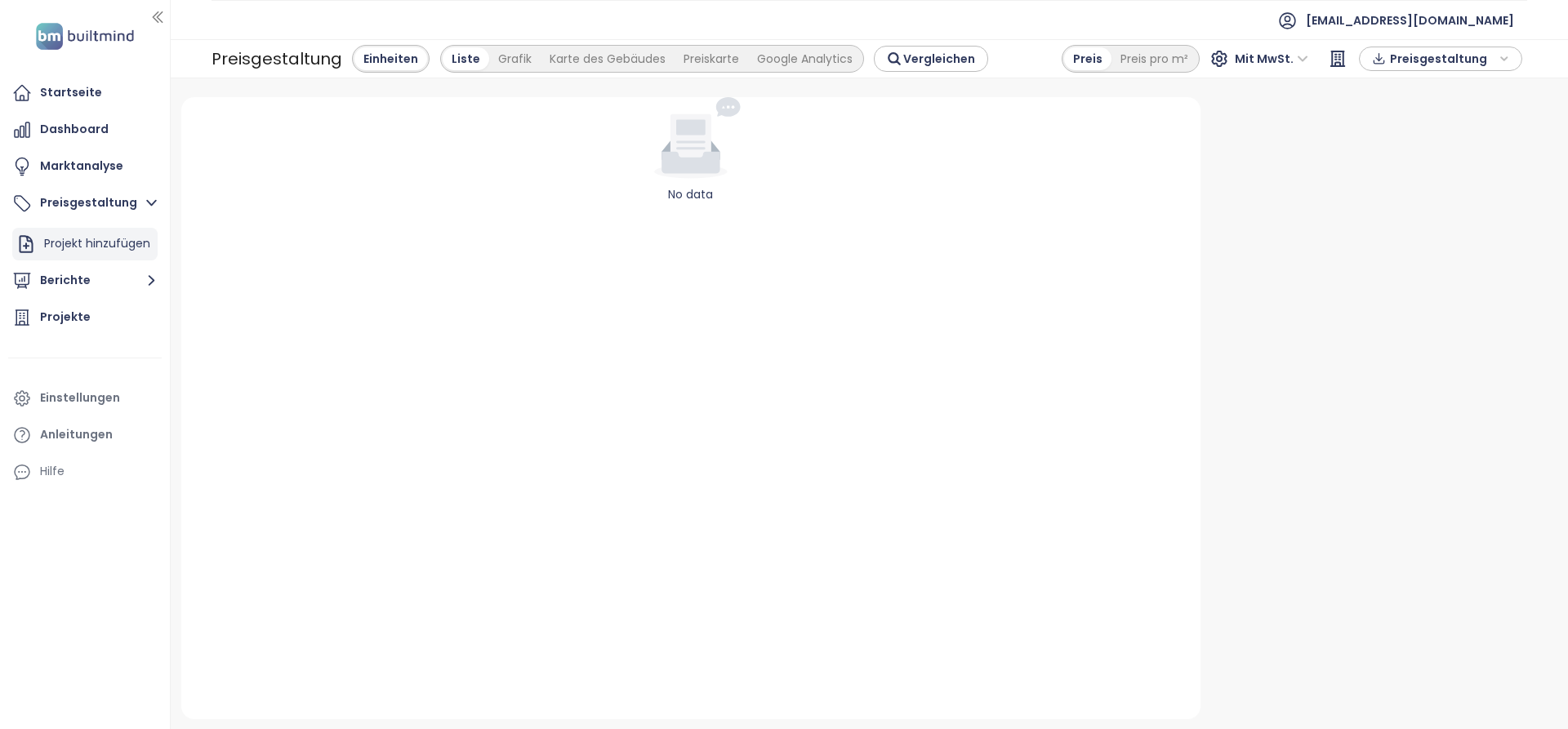
click at [118, 234] on div "Projekt hinzufügen" at bounding box center [97, 244] width 106 height 21
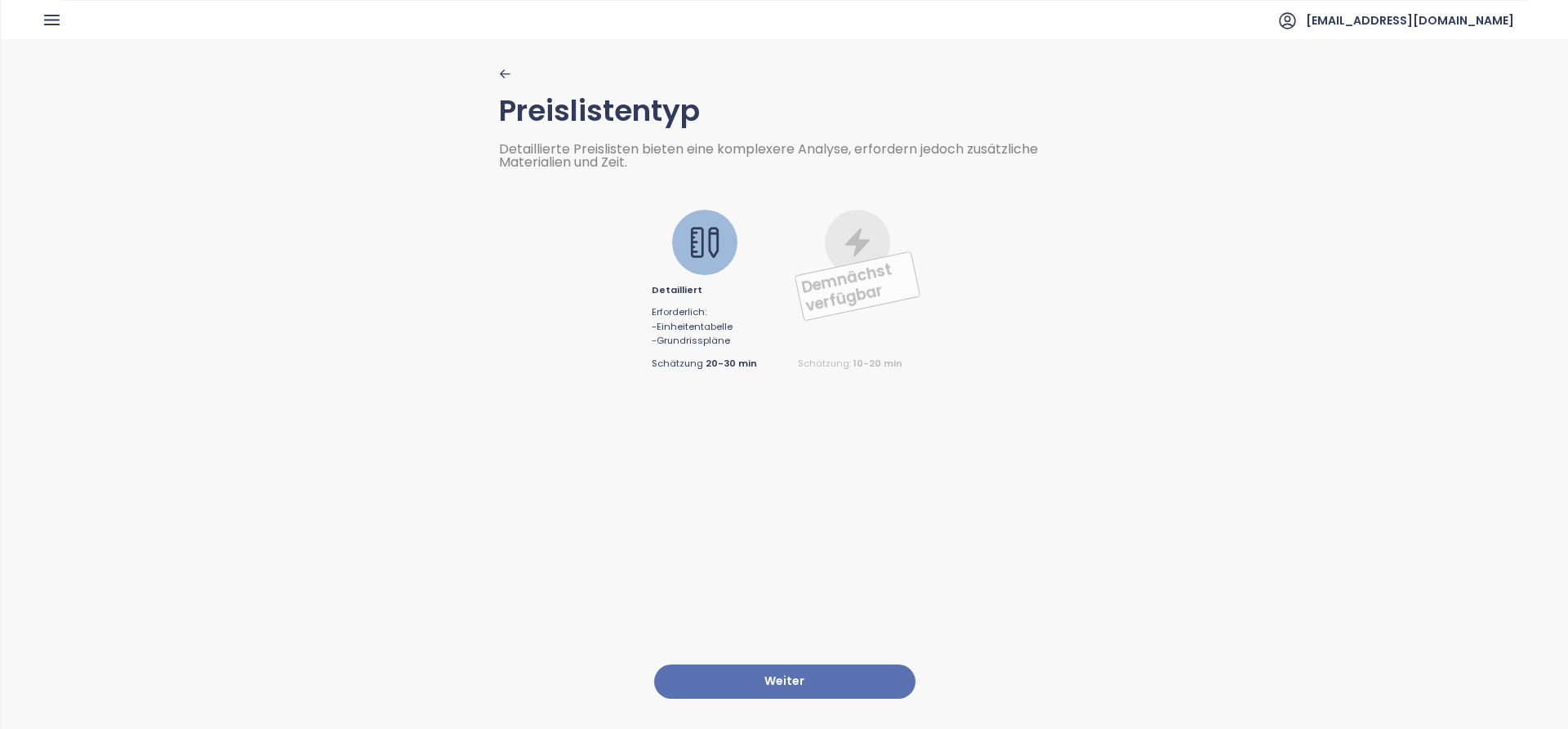
click at [761, 665] on button "Weiter" at bounding box center [784, 682] width 261 height 35
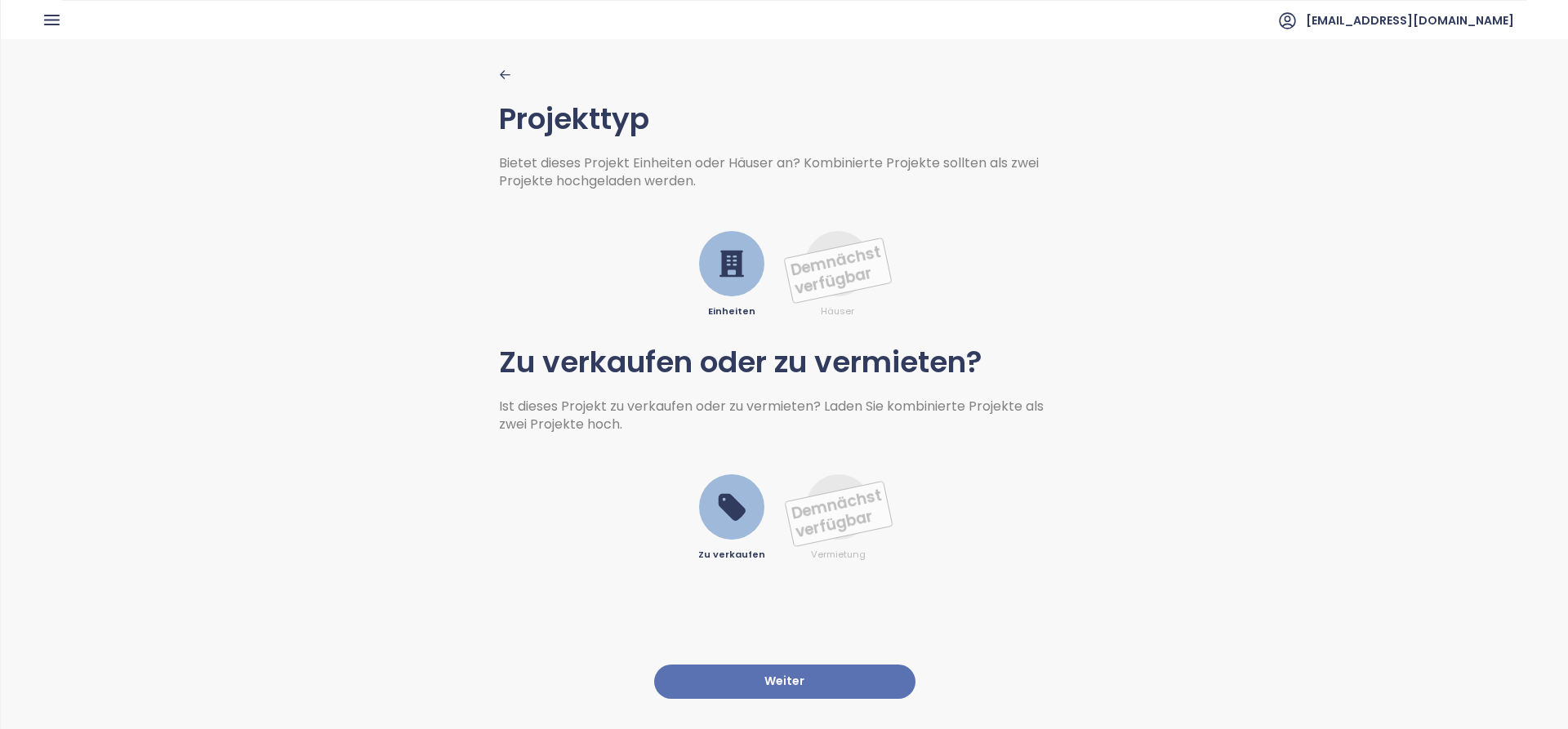
click at [762, 665] on button "Weiter" at bounding box center [784, 682] width 261 height 35
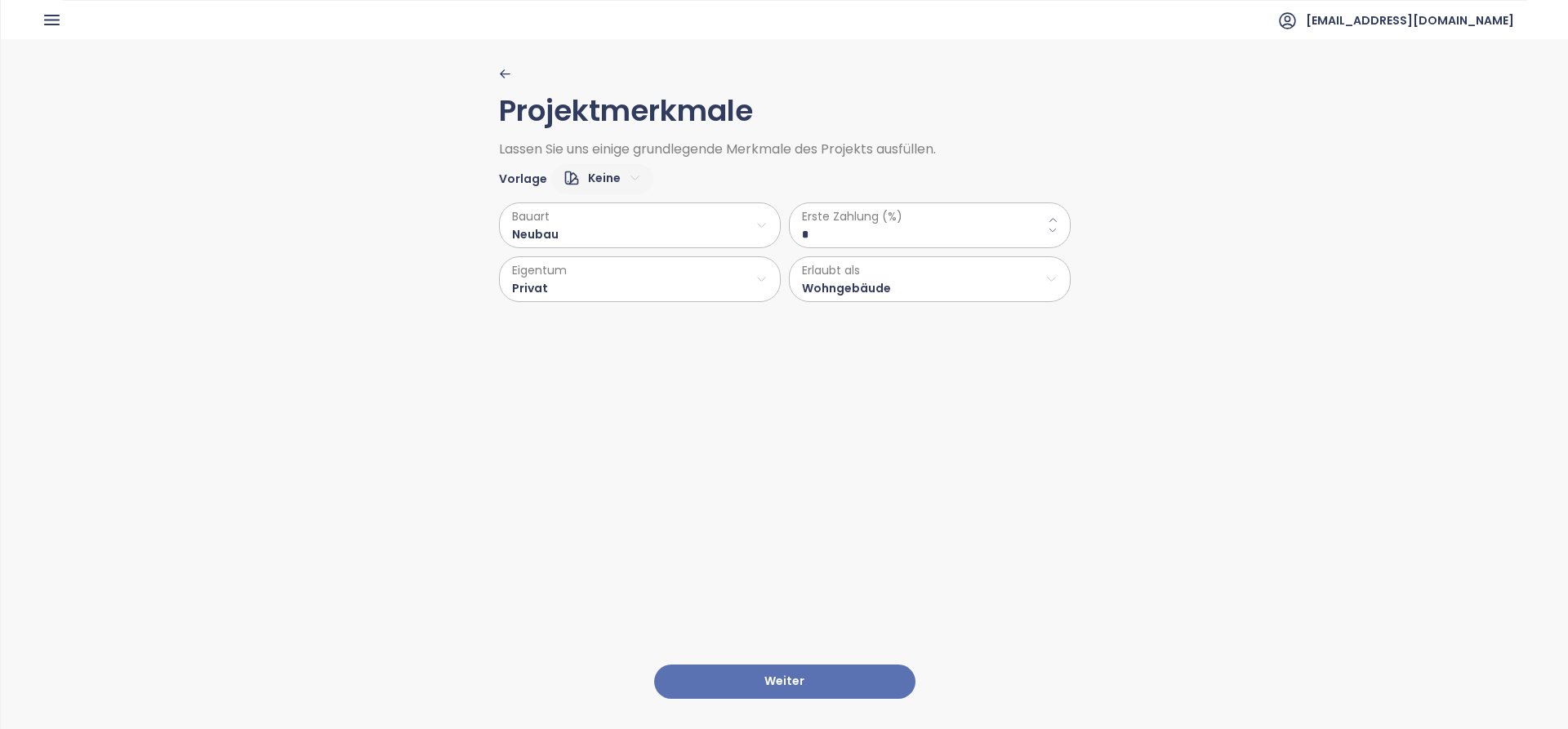
click at [775, 672] on button "Weiter" at bounding box center [784, 682] width 261 height 35
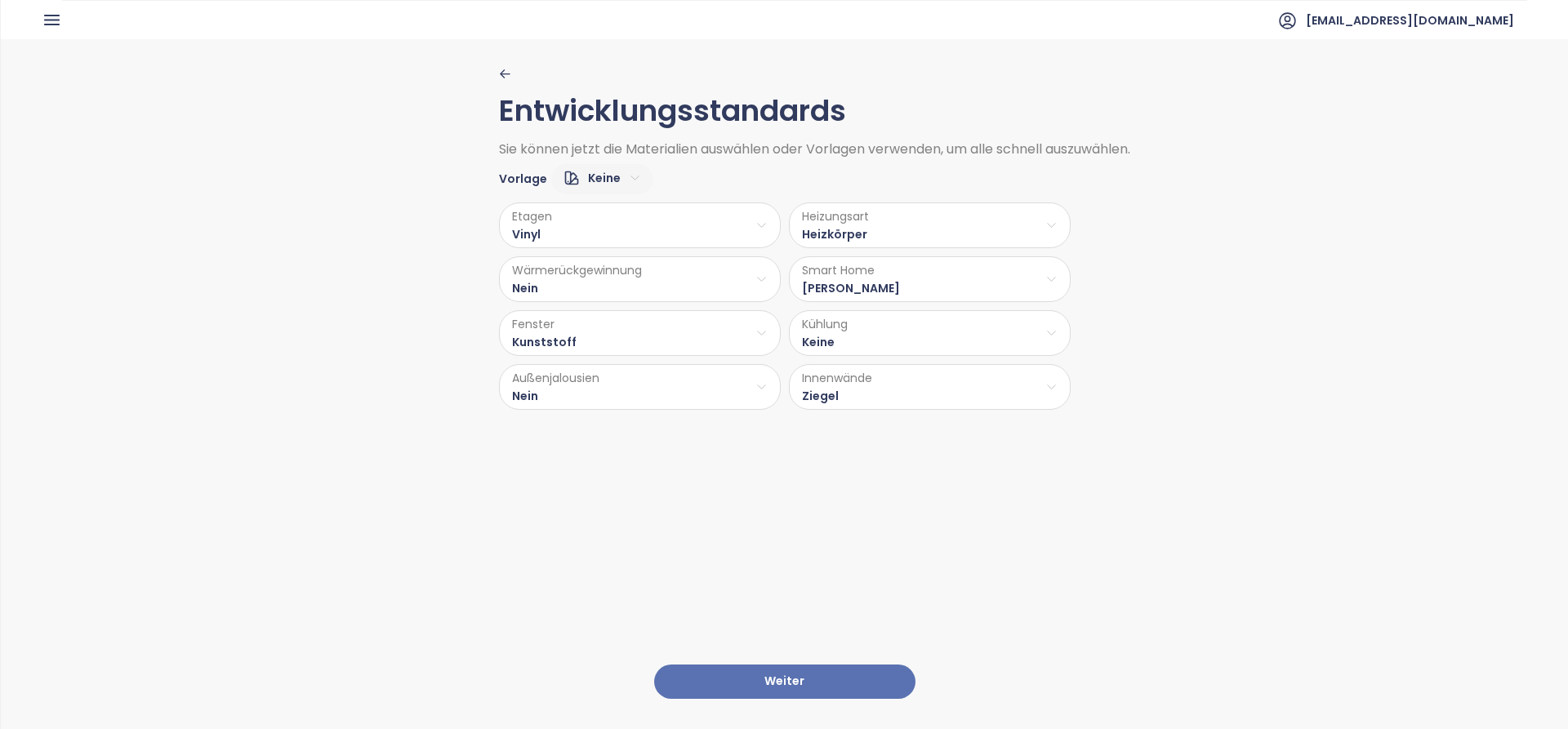
click at [776, 671] on button "Weiter" at bounding box center [784, 682] width 261 height 35
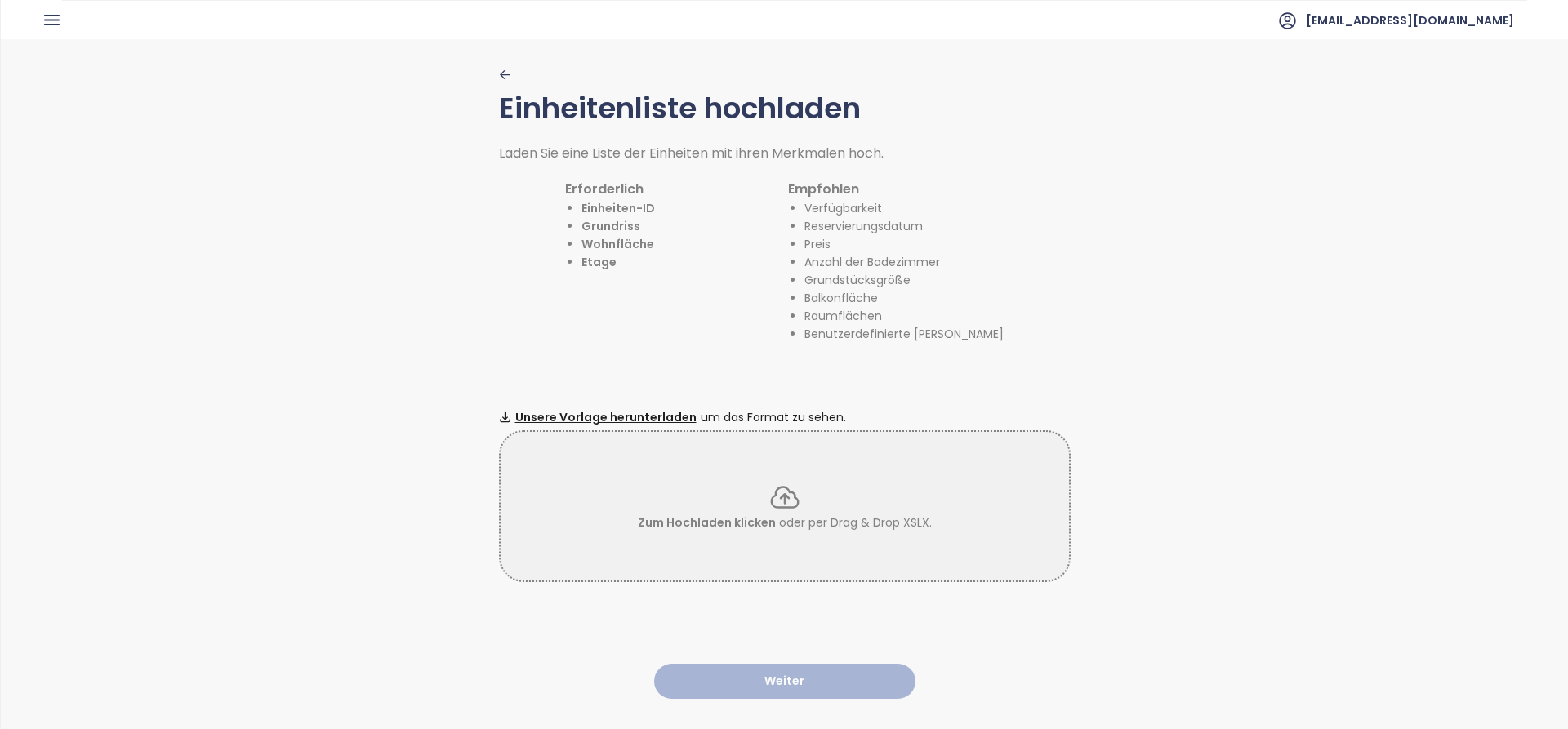
drag, startPoint x: 638, startPoint y: 414, endPoint x: 636, endPoint y: 422, distance: 8.2
click at [638, 414] on span "Unsere Vorlage herunterladen" at bounding box center [606, 417] width 181 height 18
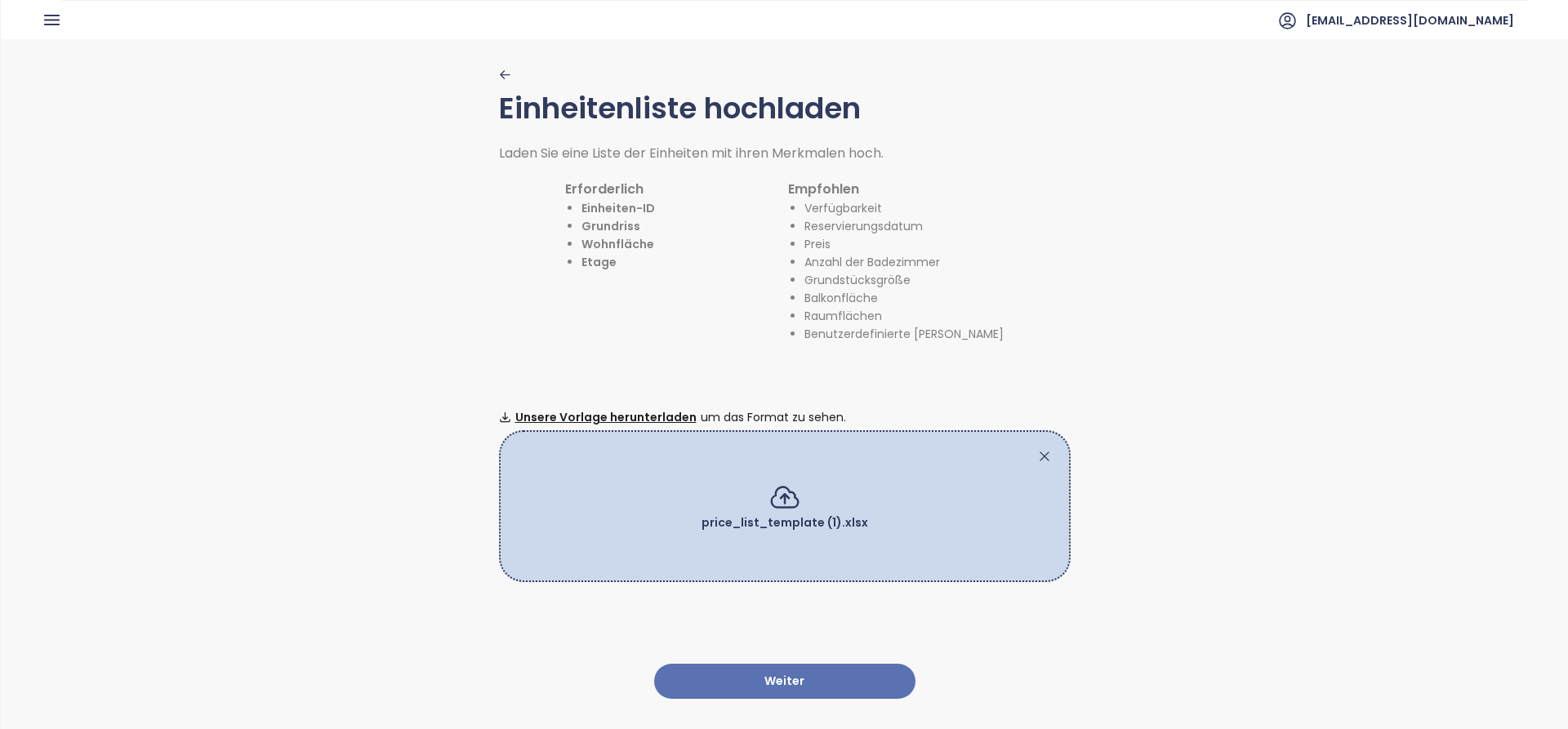
click at [734, 669] on button "Weiter" at bounding box center [784, 681] width 261 height 35
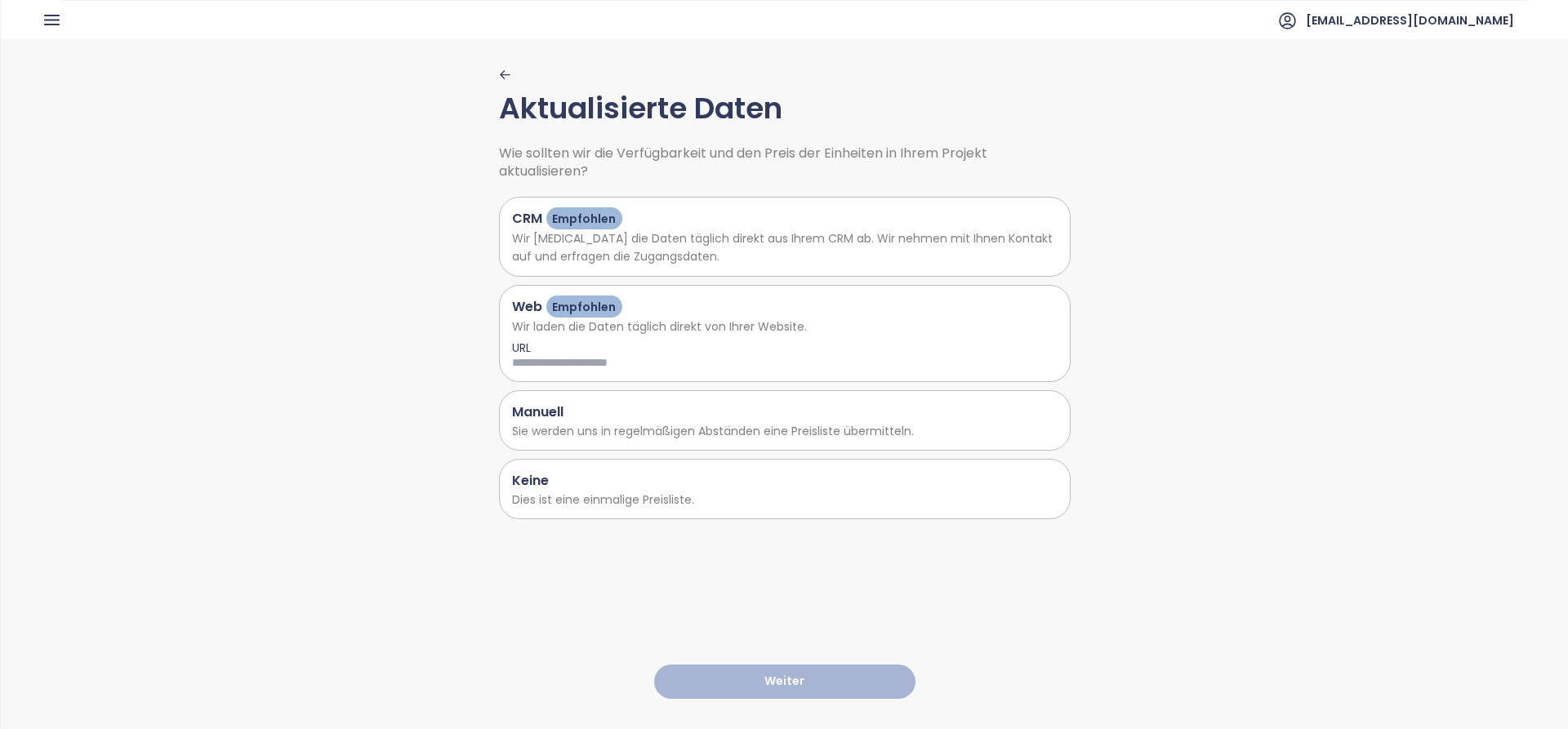
click at [556, 488] on div "Keine" at bounding box center [784, 480] width 546 height 21
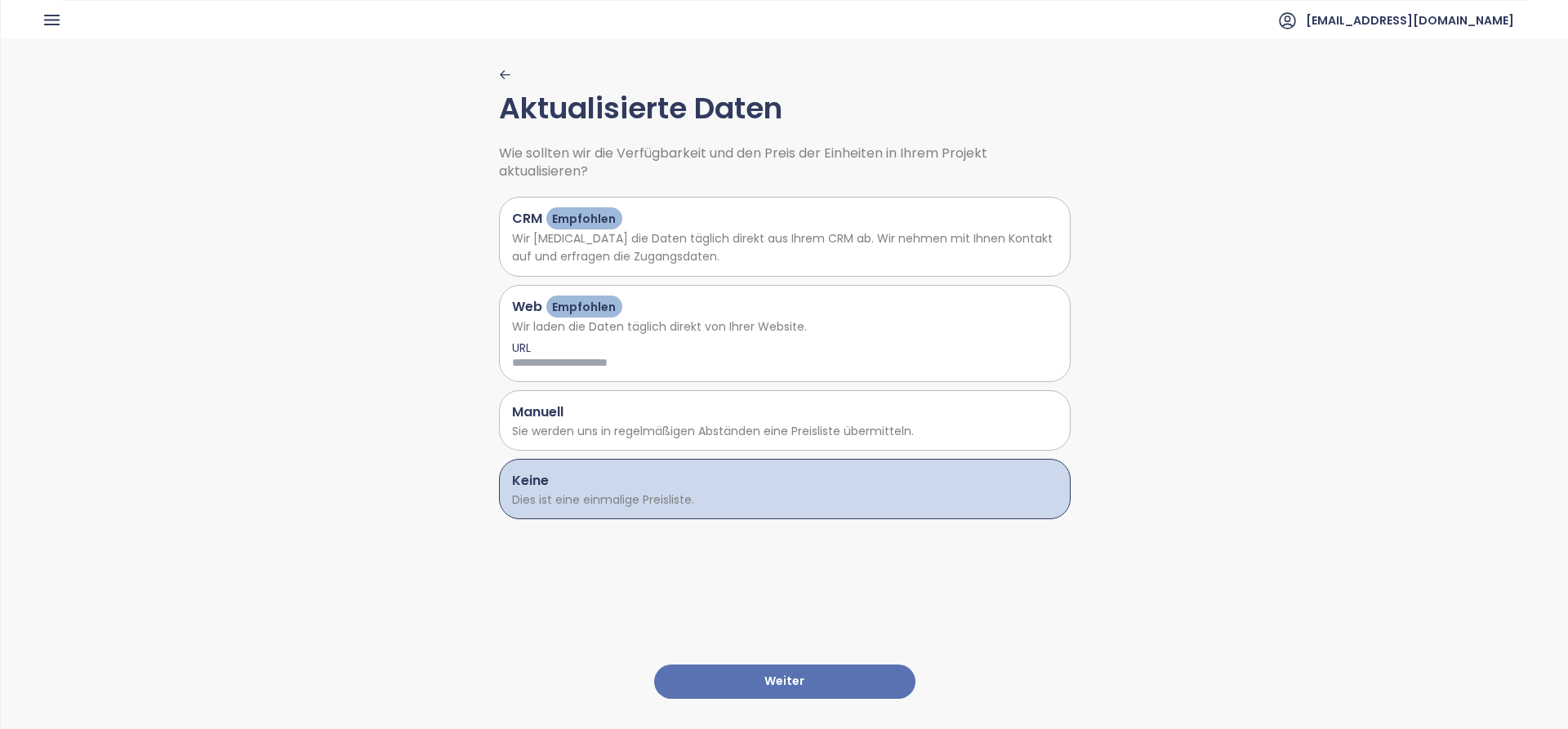
click at [726, 670] on button "Weiter" at bounding box center [784, 682] width 261 height 35
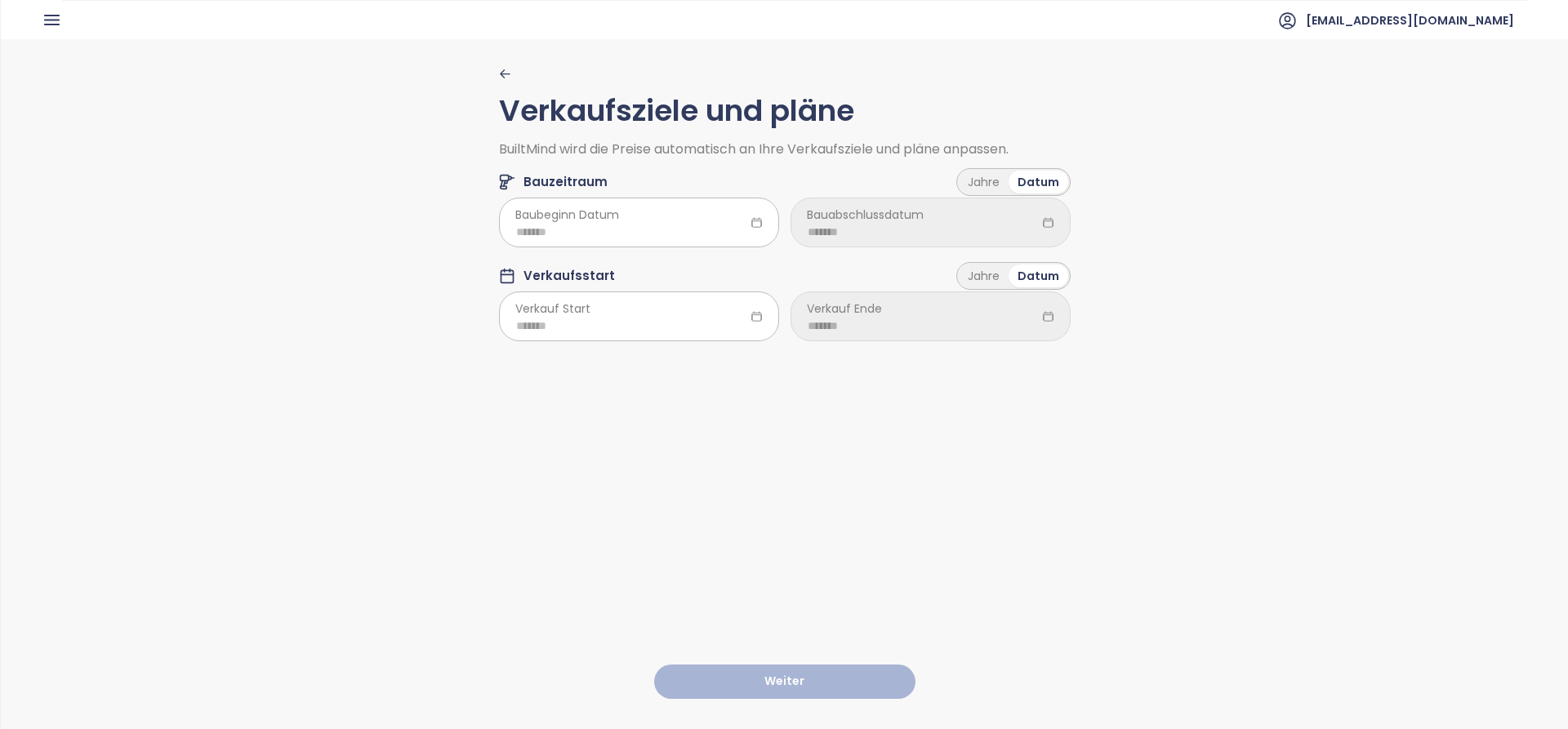
click at [569, 215] on span "Baubeginn Datum" at bounding box center [567, 215] width 104 height 18
click at [563, 228] on input at bounding box center [639, 232] width 246 height 18
type input "*******"
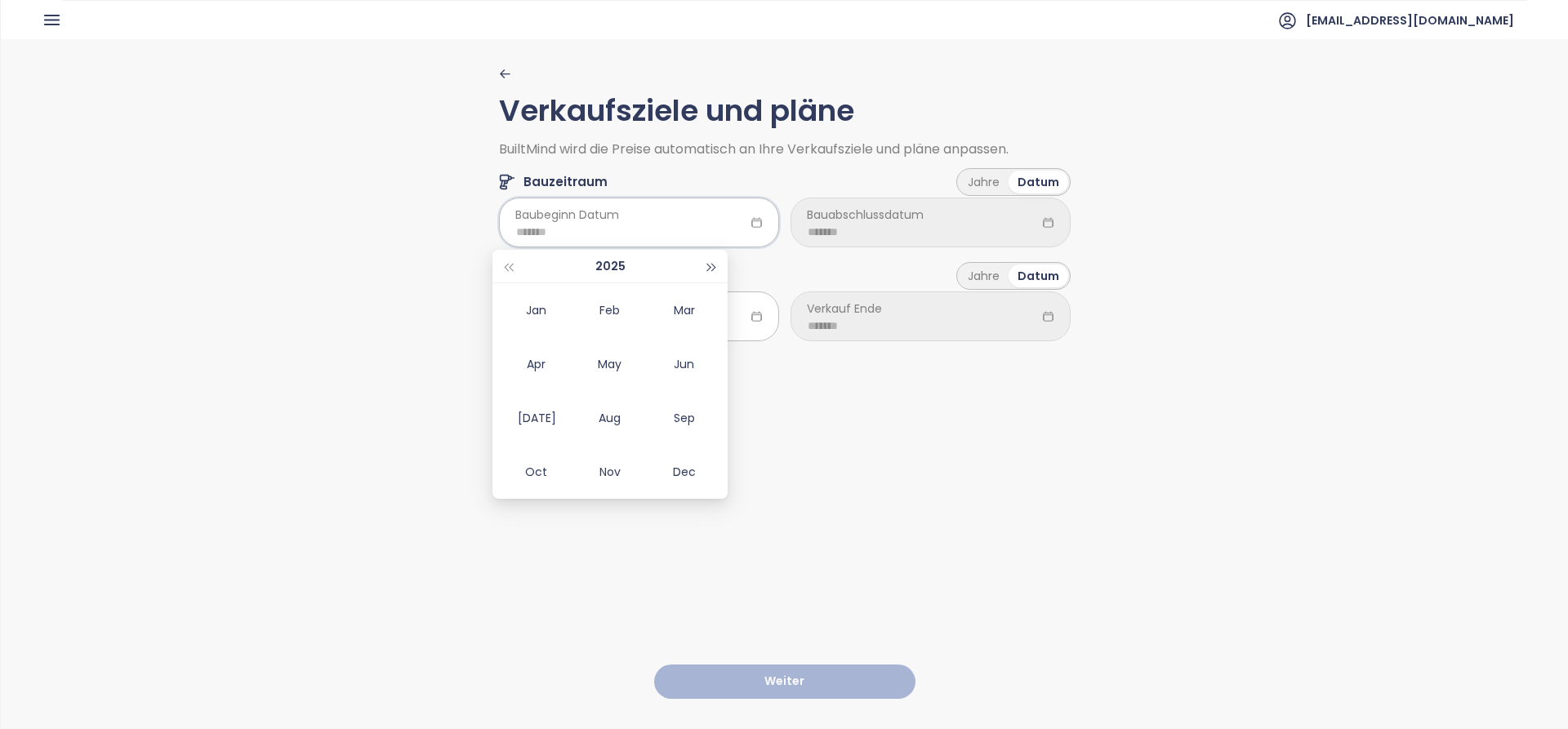
click at [714, 268] on span "button" at bounding box center [712, 267] width 8 height 8
click at [683, 317] on div "Mar" at bounding box center [685, 310] width 49 height 20
type input "*******"
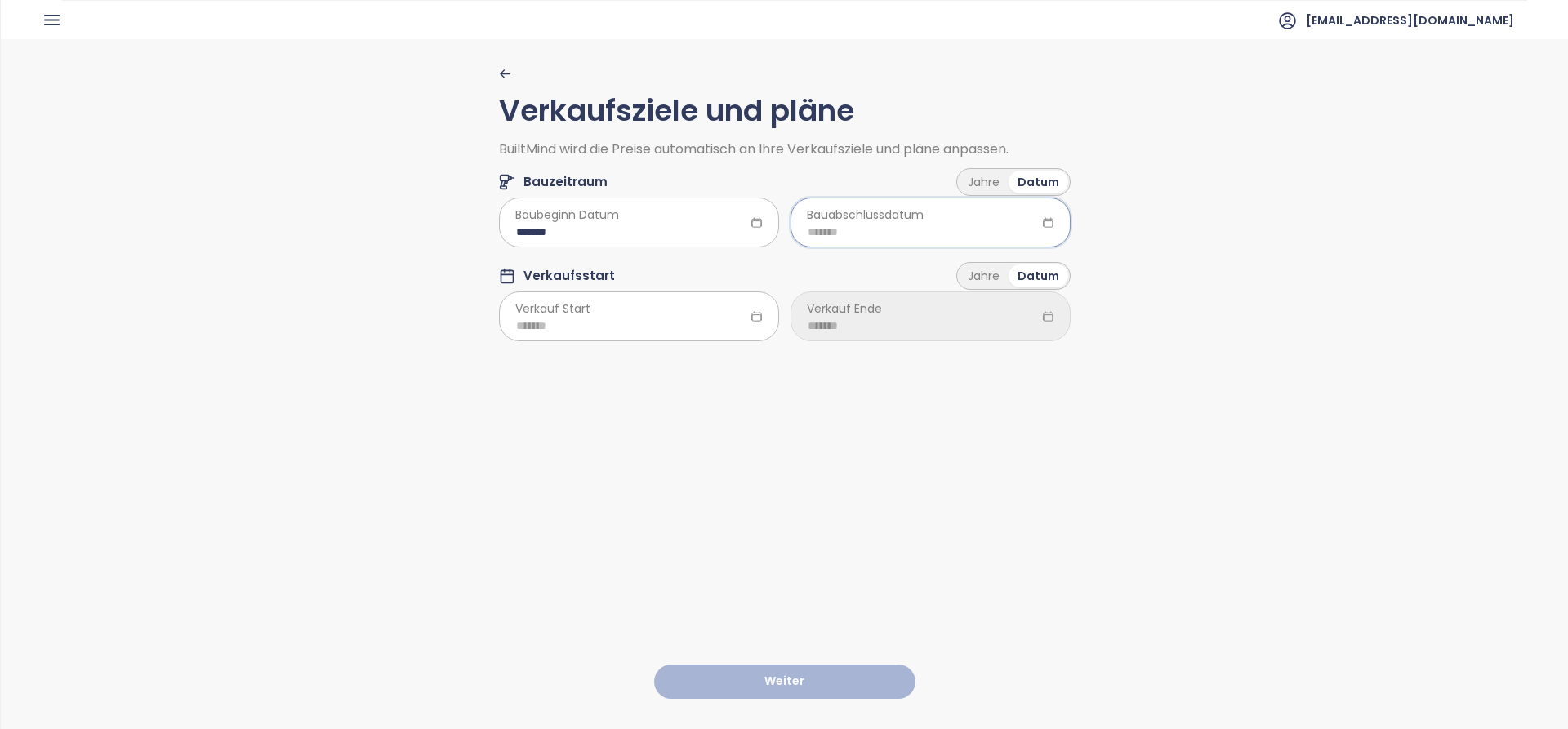
click at [917, 231] on input at bounding box center [930, 232] width 246 height 18
click at [995, 271] on div "2025" at bounding box center [901, 267] width 235 height 34
click at [995, 269] on button "button" at bounding box center [1003, 267] width 18 height 33
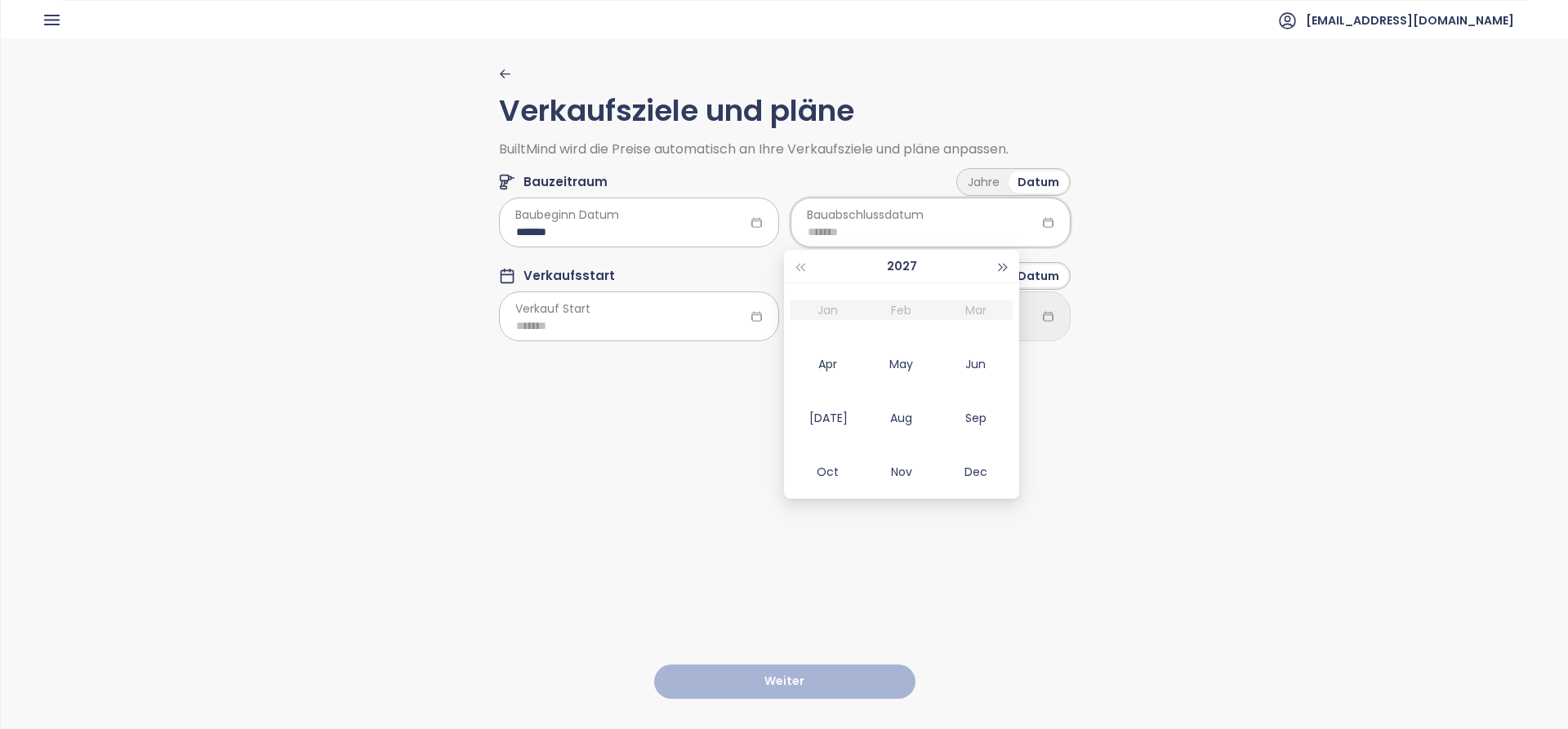
click at [995, 269] on button "button" at bounding box center [1003, 267] width 18 height 33
click at [989, 470] on div "Dec" at bounding box center [976, 471] width 49 height 20
type input "*******"
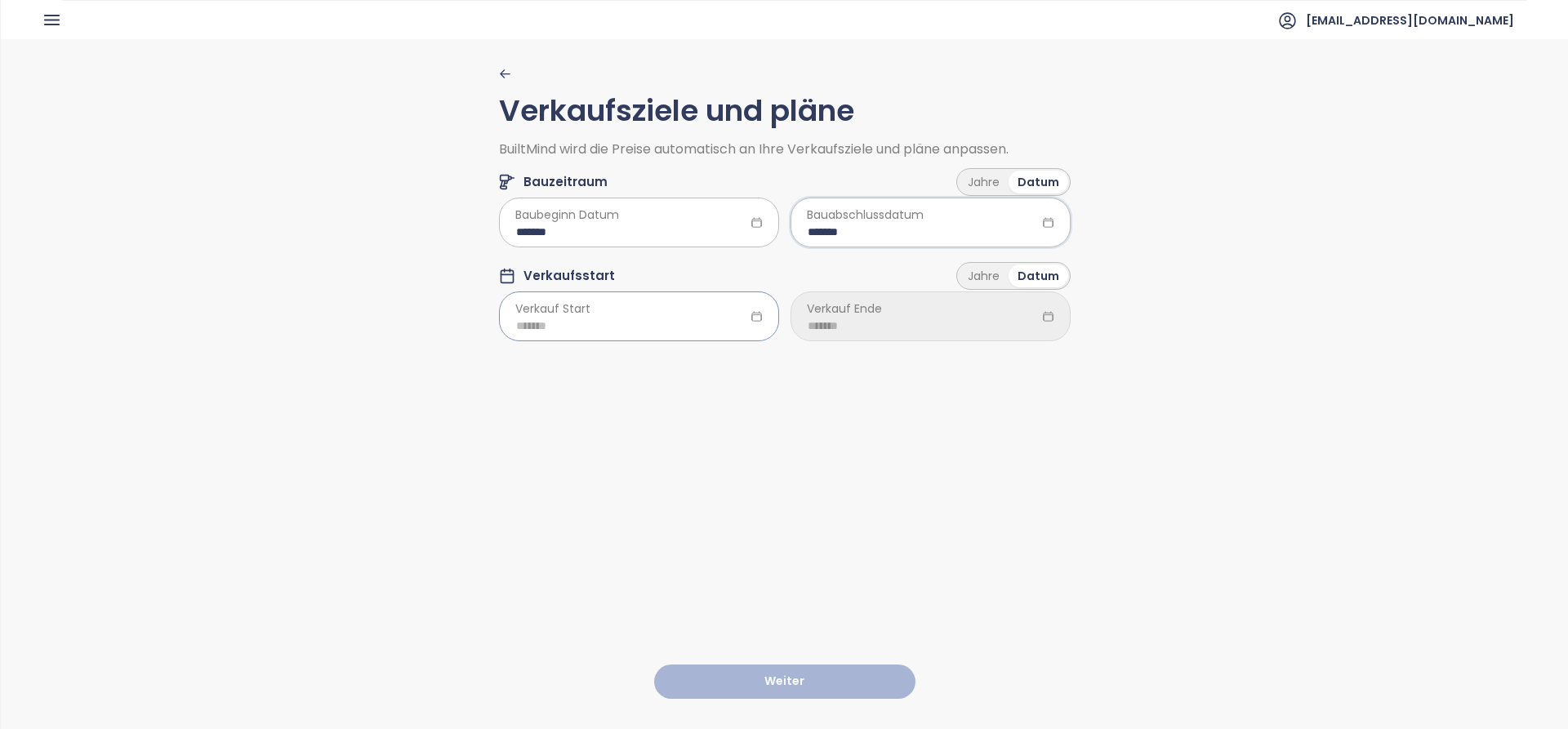
click at [570, 320] on input at bounding box center [639, 326] width 246 height 18
type input "*******"
click at [715, 367] on button "button" at bounding box center [712, 360] width 18 height 33
click at [715, 366] on button "button" at bounding box center [712, 360] width 18 height 33
click at [686, 406] on div "Mar" at bounding box center [685, 404] width 49 height 20
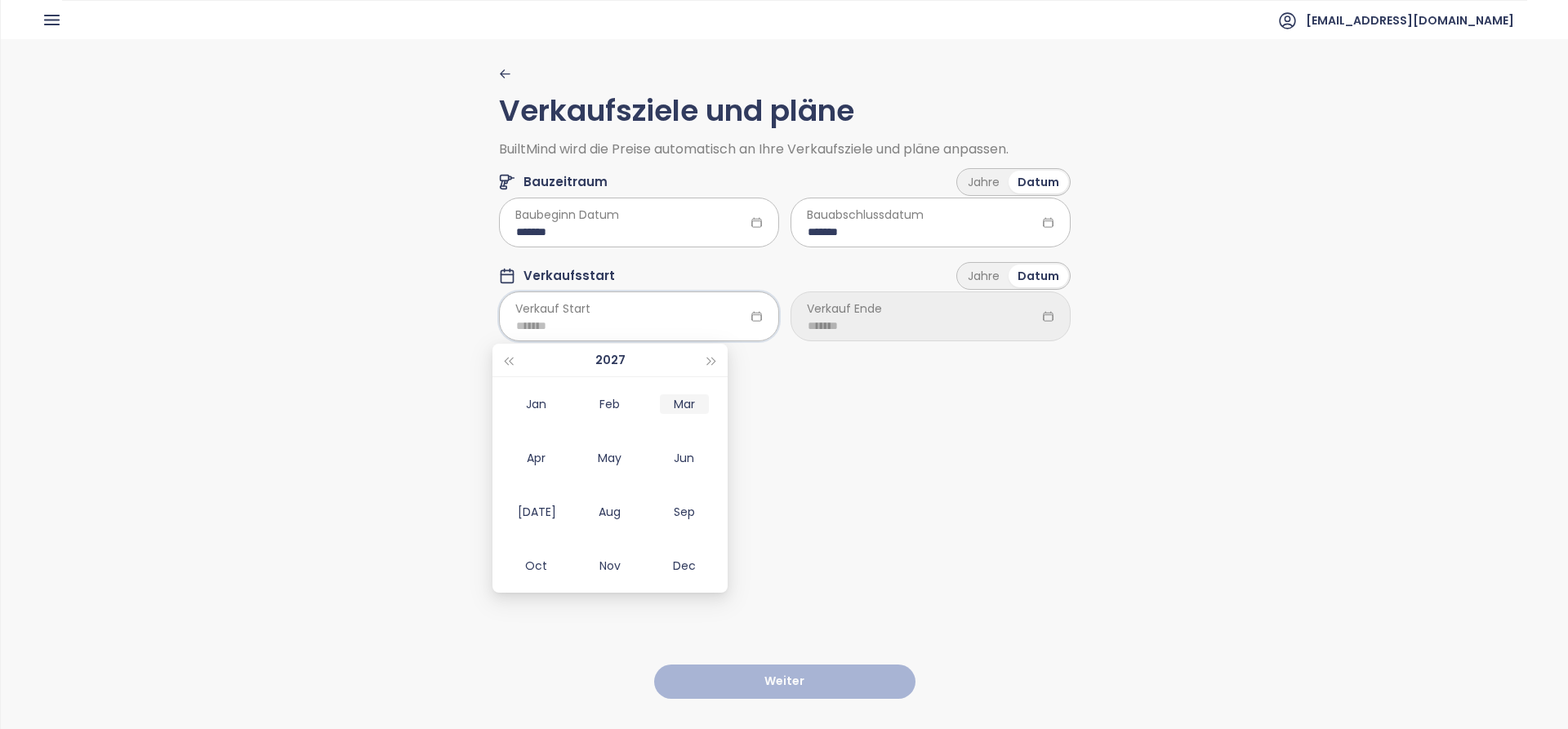
type input "*******"
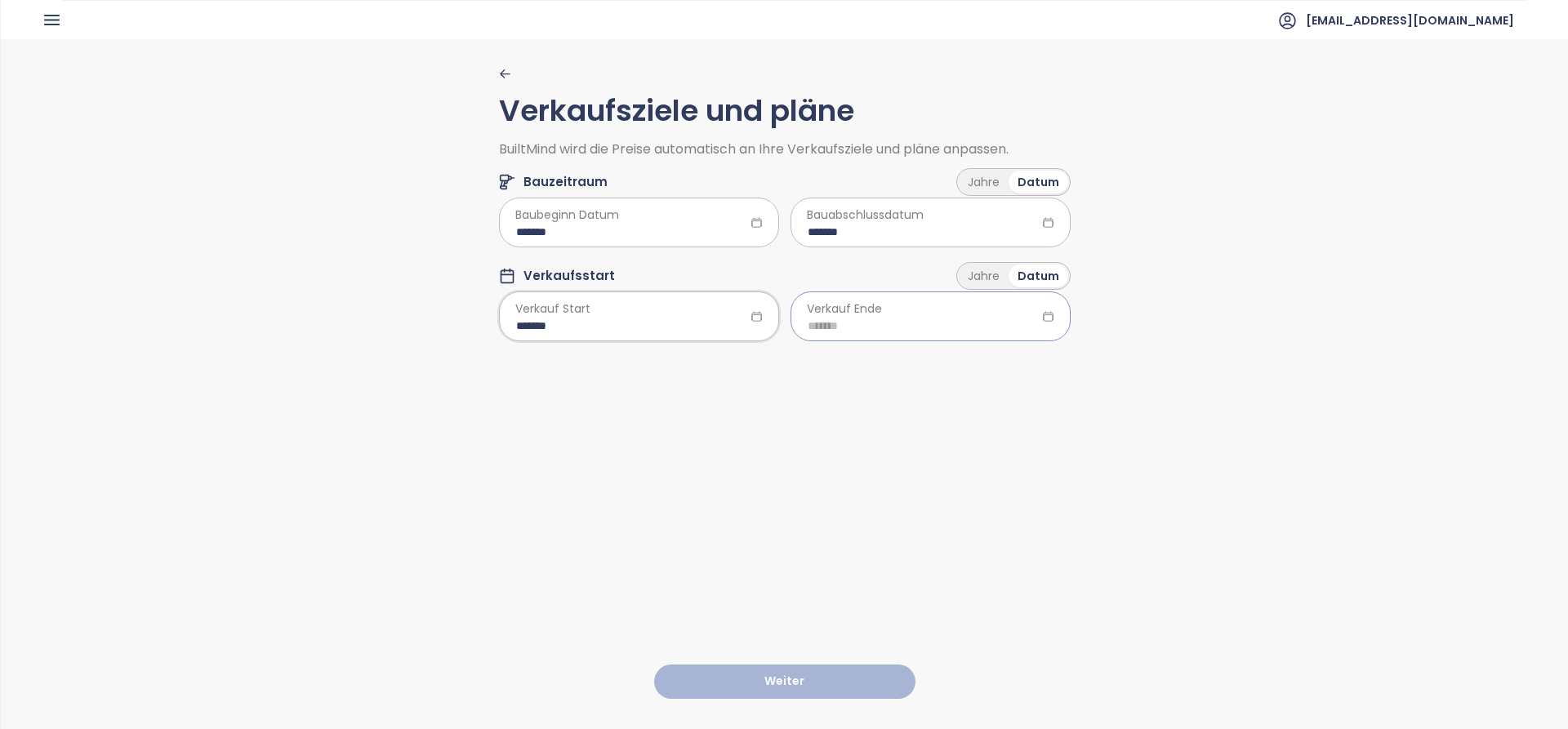
click at [876, 323] on input at bounding box center [930, 326] width 246 height 18
click at [999, 358] on span "button" at bounding box center [1003, 362] width 8 height 8
click at [999, 360] on span "button" at bounding box center [1003, 362] width 8 height 8
type input "*******"
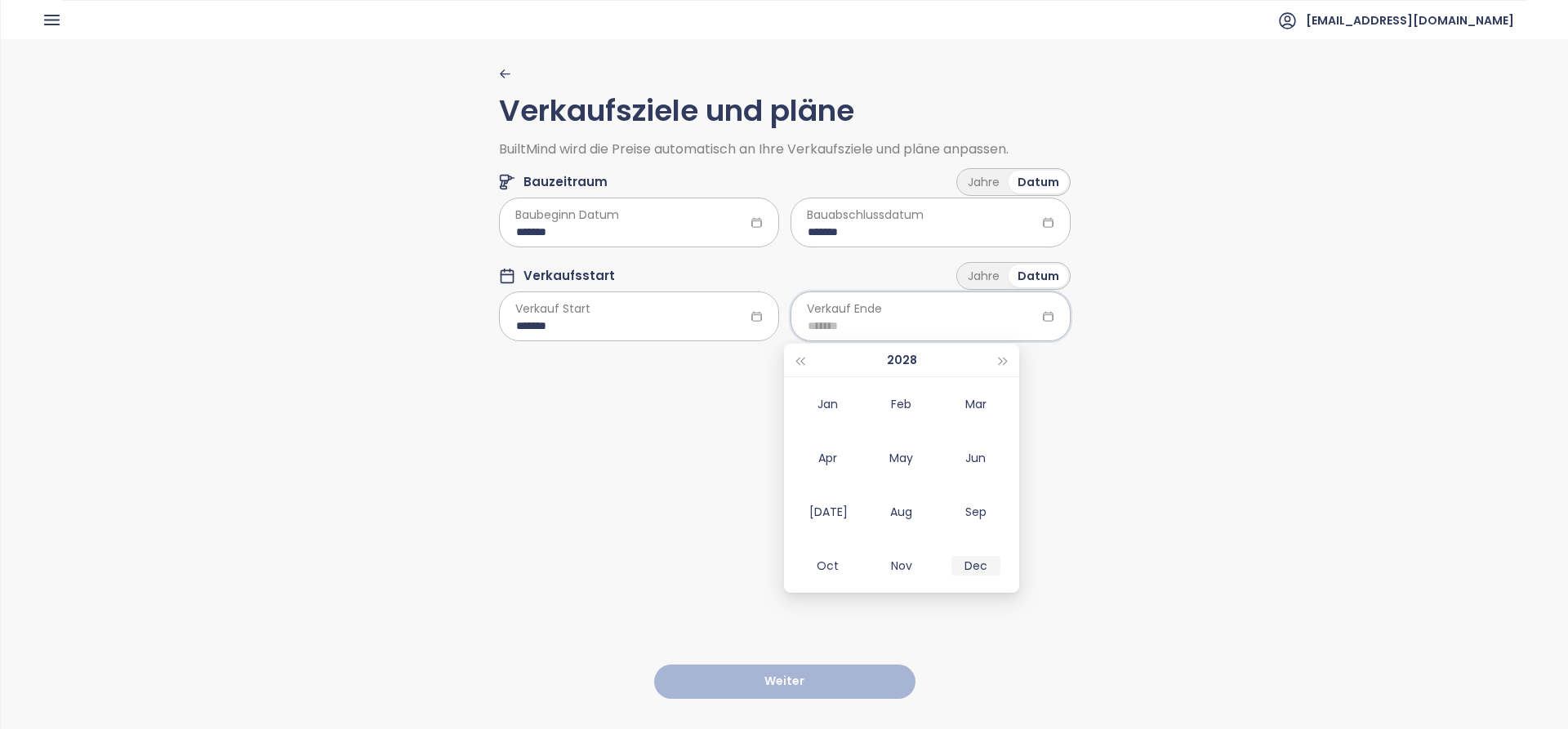
click at [979, 559] on div "Dec" at bounding box center [976, 566] width 49 height 20
type input "*******"
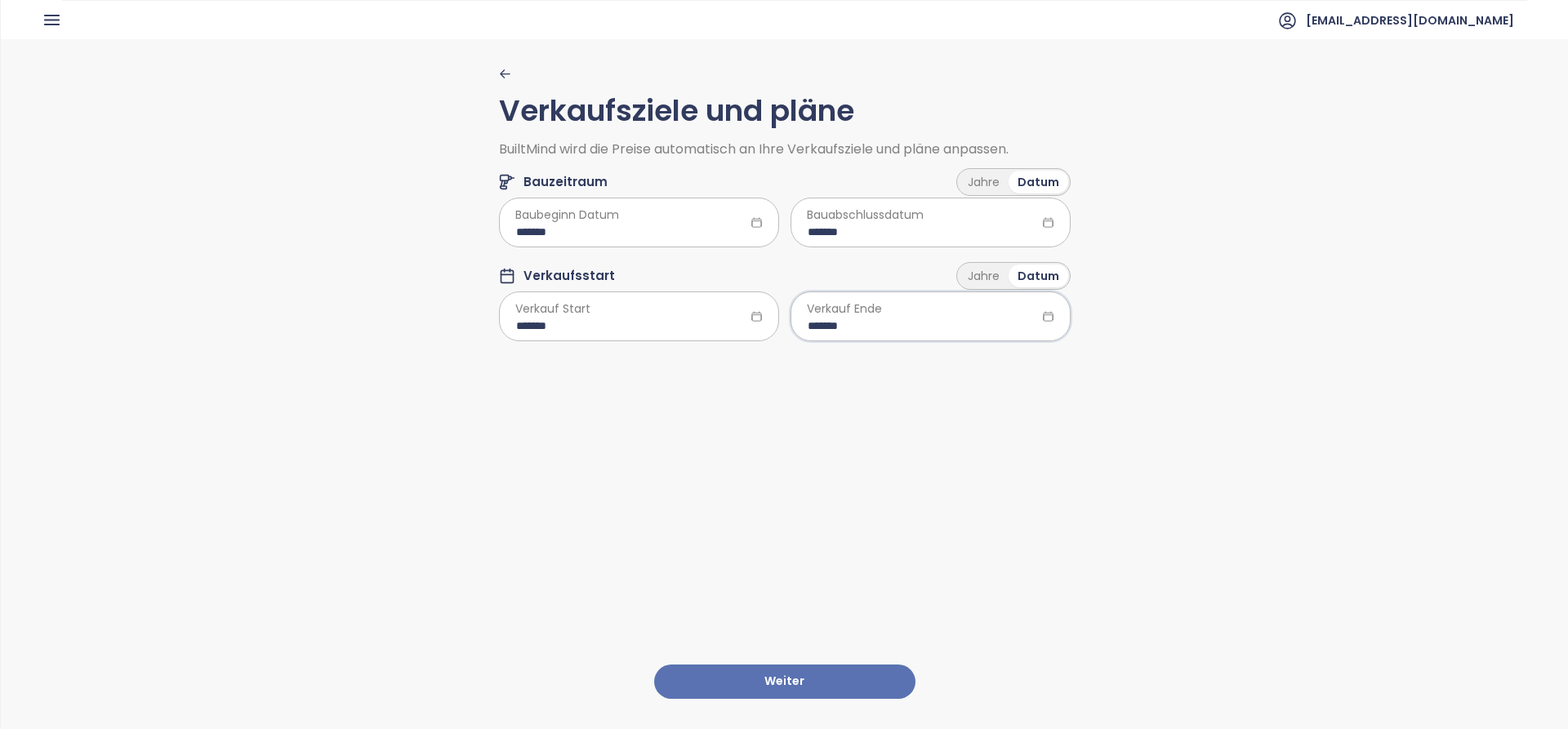
click at [853, 665] on button "Weiter" at bounding box center [784, 682] width 261 height 35
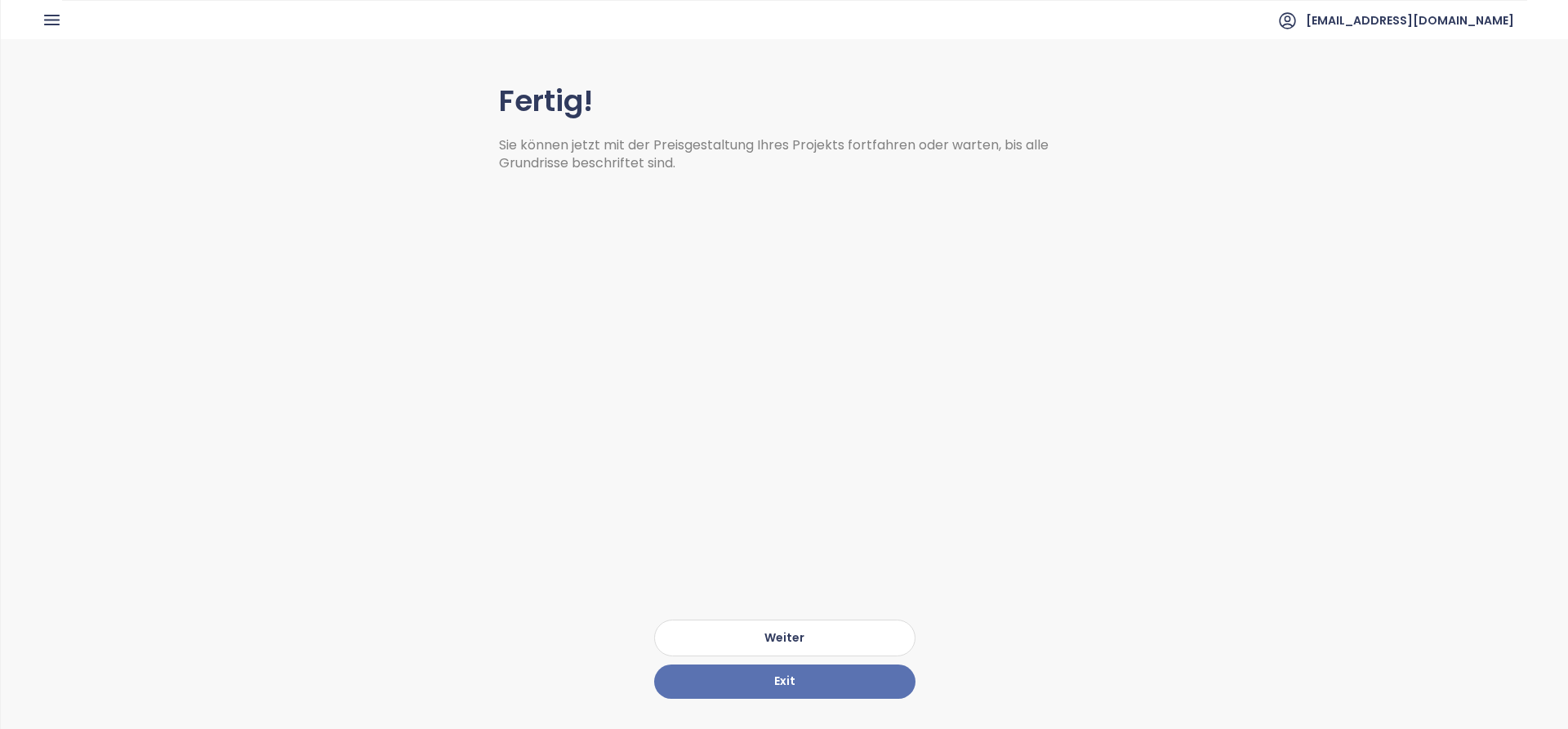
click at [730, 620] on button "Weiter" at bounding box center [784, 638] width 261 height 37
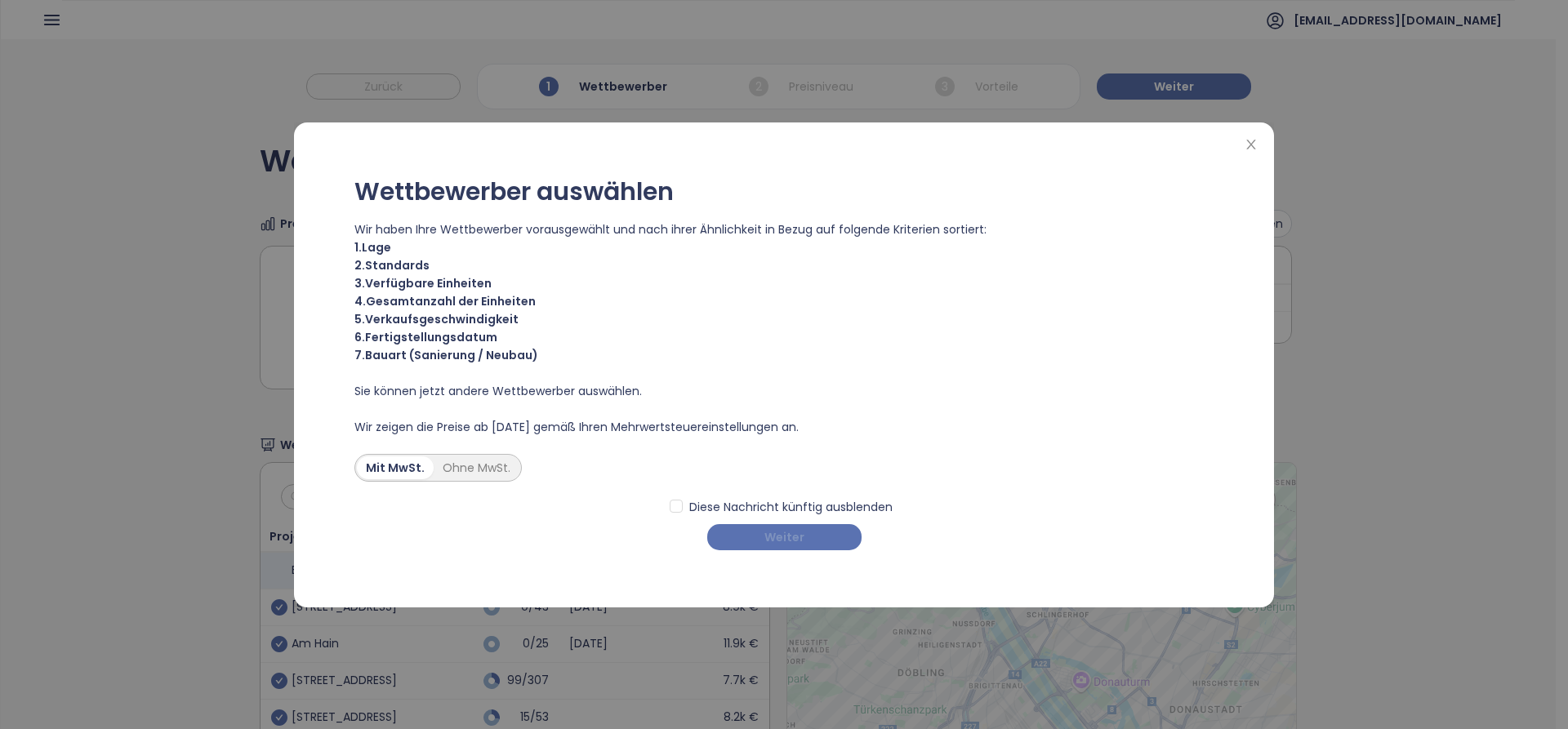
click at [817, 536] on button "Weiter" at bounding box center [784, 537] width 154 height 26
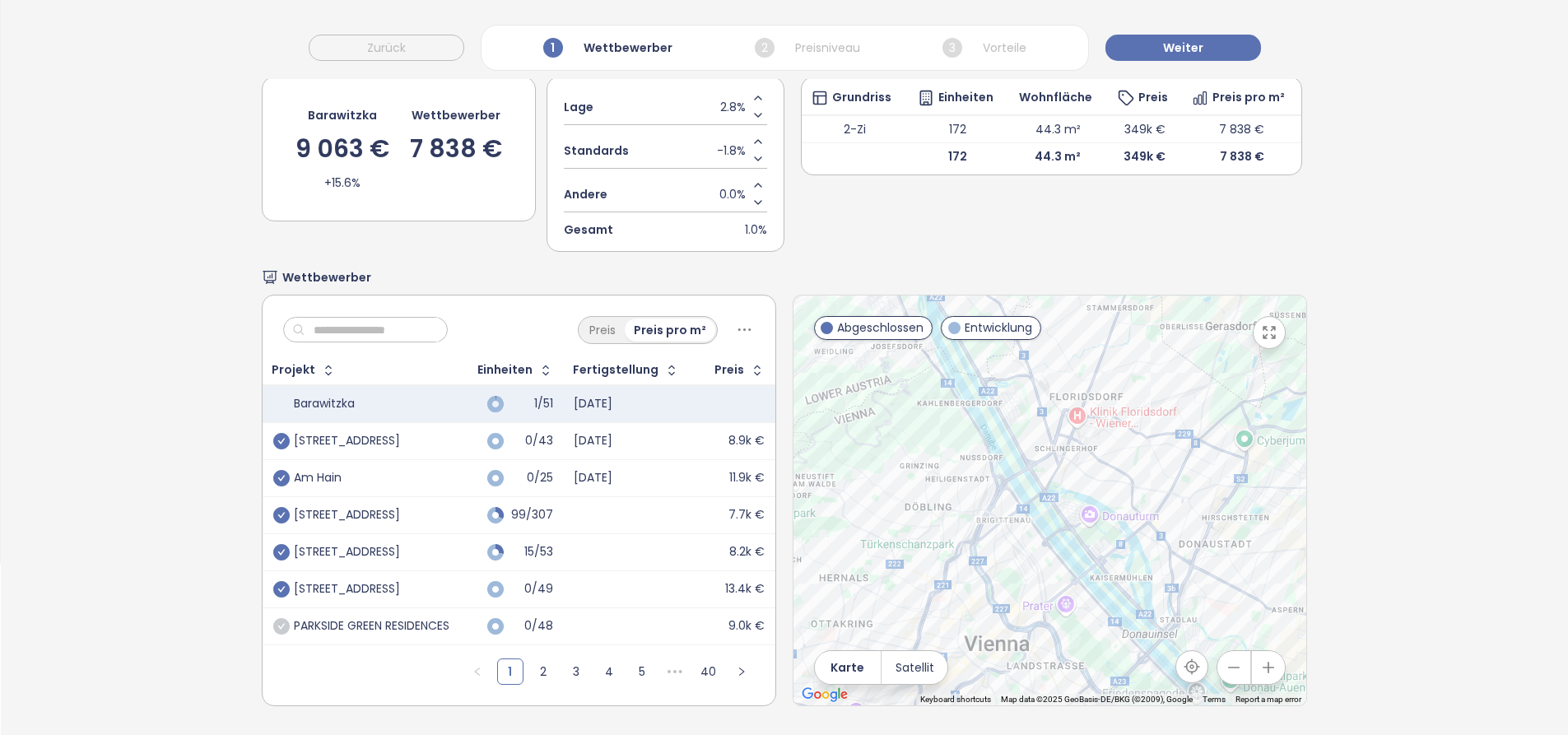
scroll to position [183, 0]
click at [280, 507] on icon "check-circle" at bounding box center [281, 515] width 17 height 17
click at [358, 331] on div "Preis Preis pro m²" at bounding box center [519, 325] width 513 height 61
click at [362, 323] on input "text" at bounding box center [372, 330] width 134 height 25
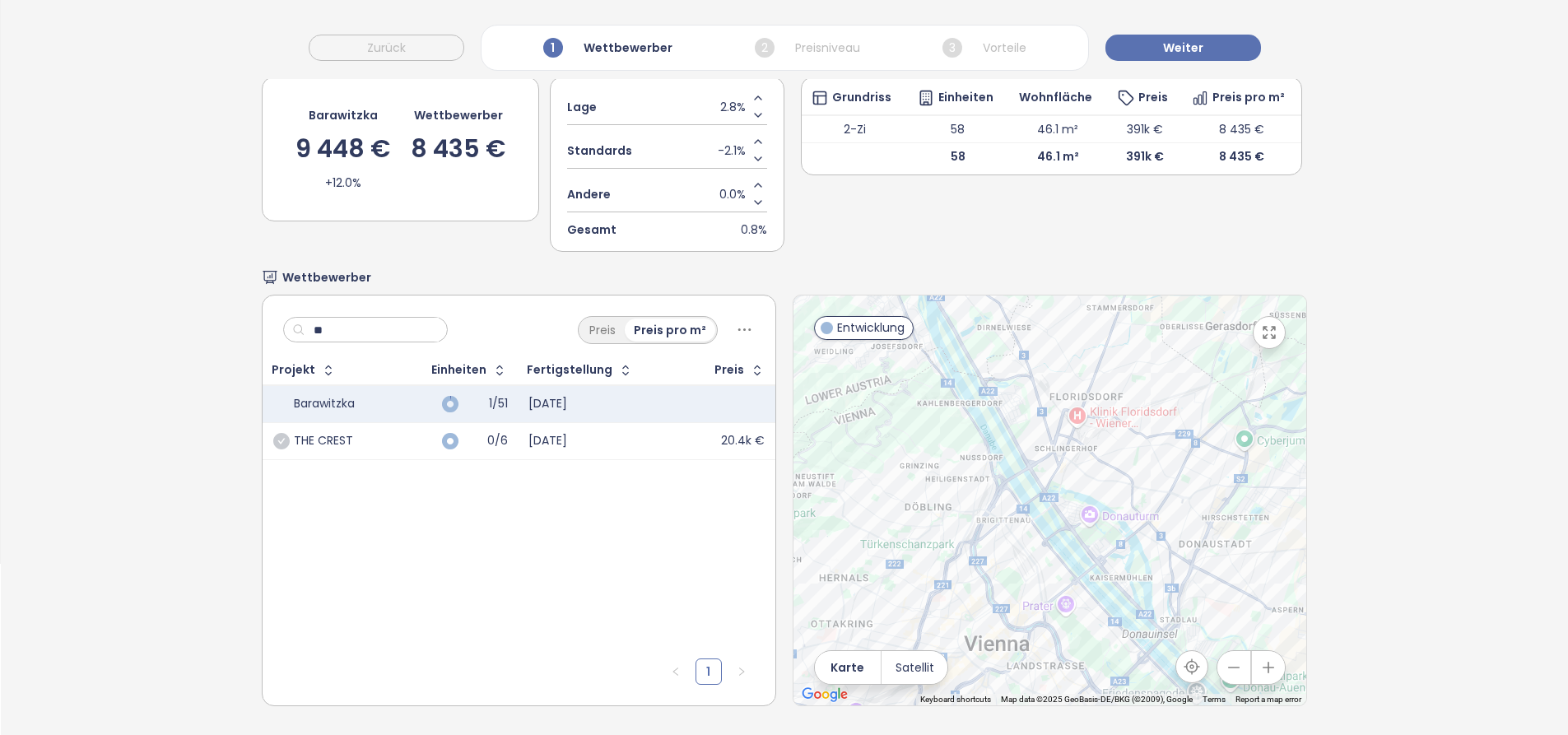
type input "*"
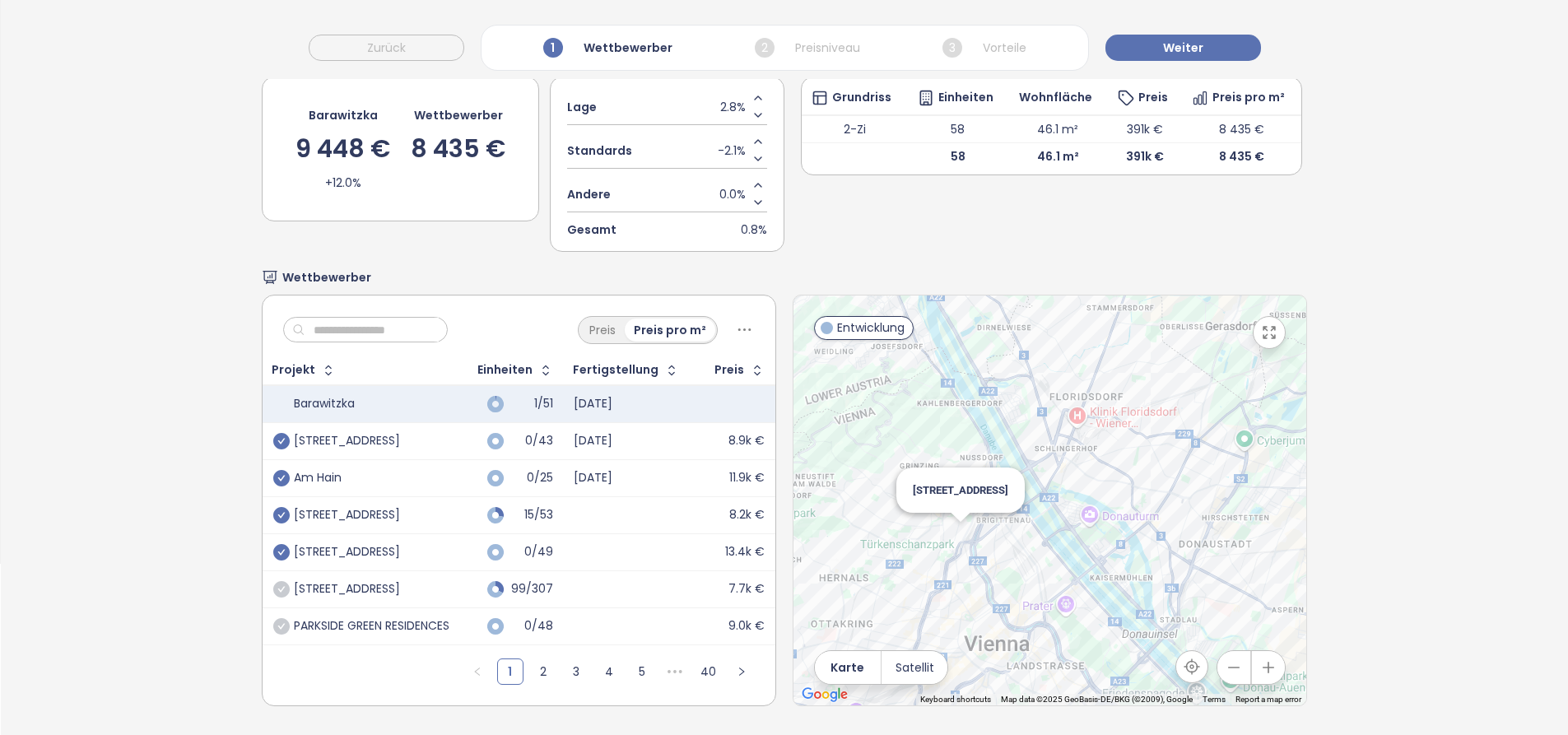
click at [953, 514] on div "[STREET_ADDRESS]" at bounding box center [1049, 500] width 513 height 410
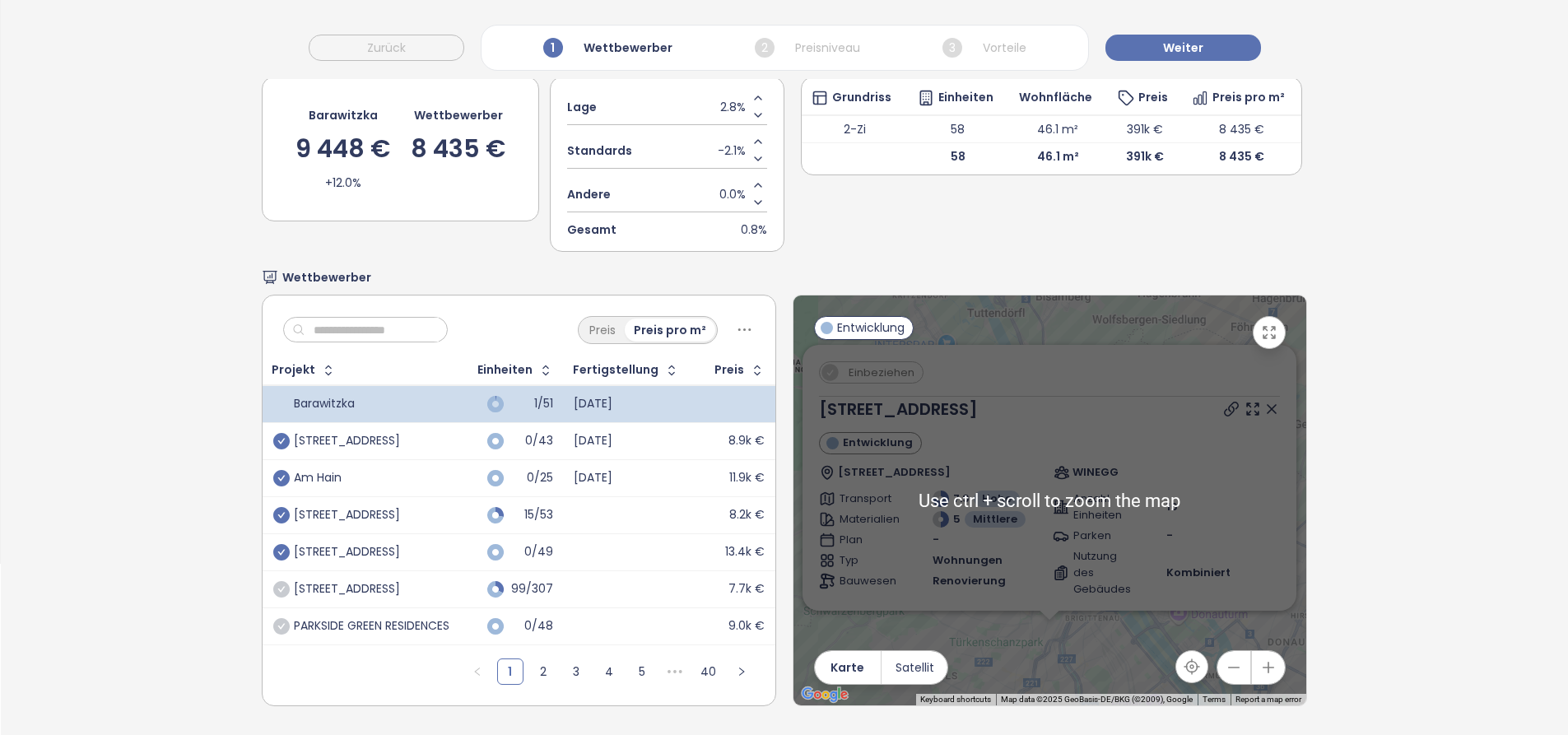
click at [1096, 316] on div "Einbeziehen [STREET_ADDRESS] WINEGG Transport 7.9 Hohe Materialien 5 Mittlere P…" at bounding box center [1049, 500] width 513 height 410
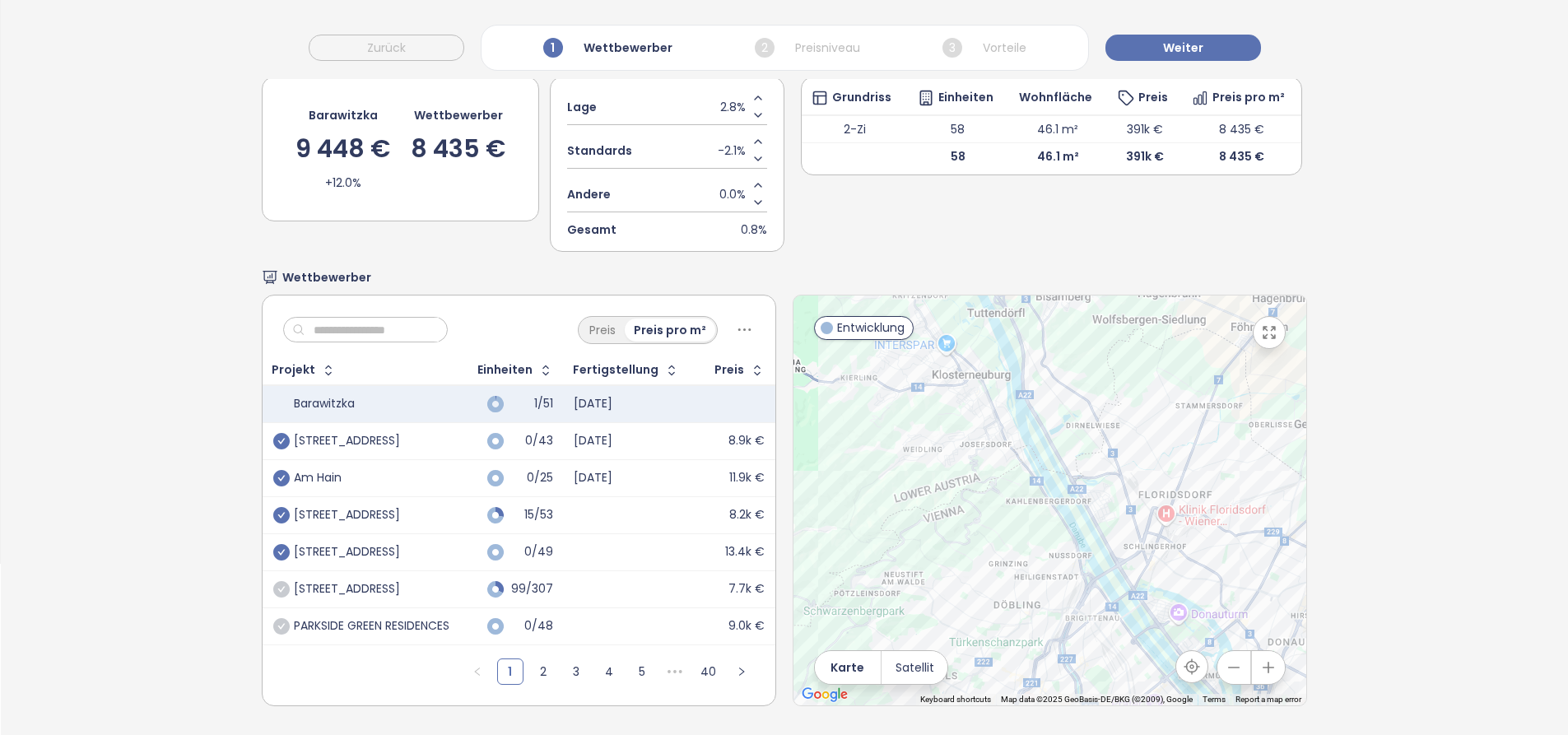
drag, startPoint x: 1088, startPoint y: 373, endPoint x: 1076, endPoint y: 316, distance: 58.2
click at [1076, 316] on div at bounding box center [1049, 500] width 513 height 410
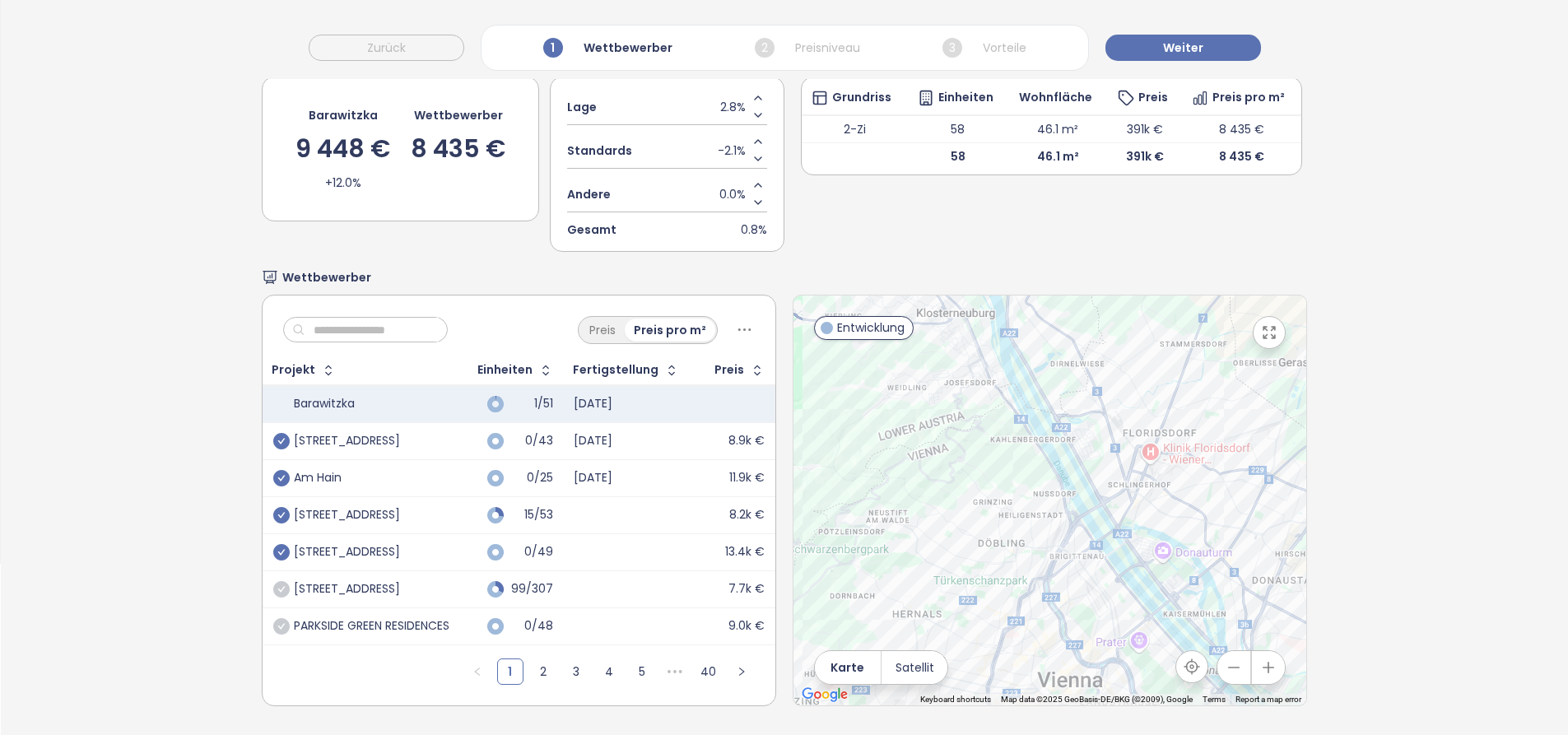
click at [397, 318] on input "text" at bounding box center [372, 330] width 134 height 25
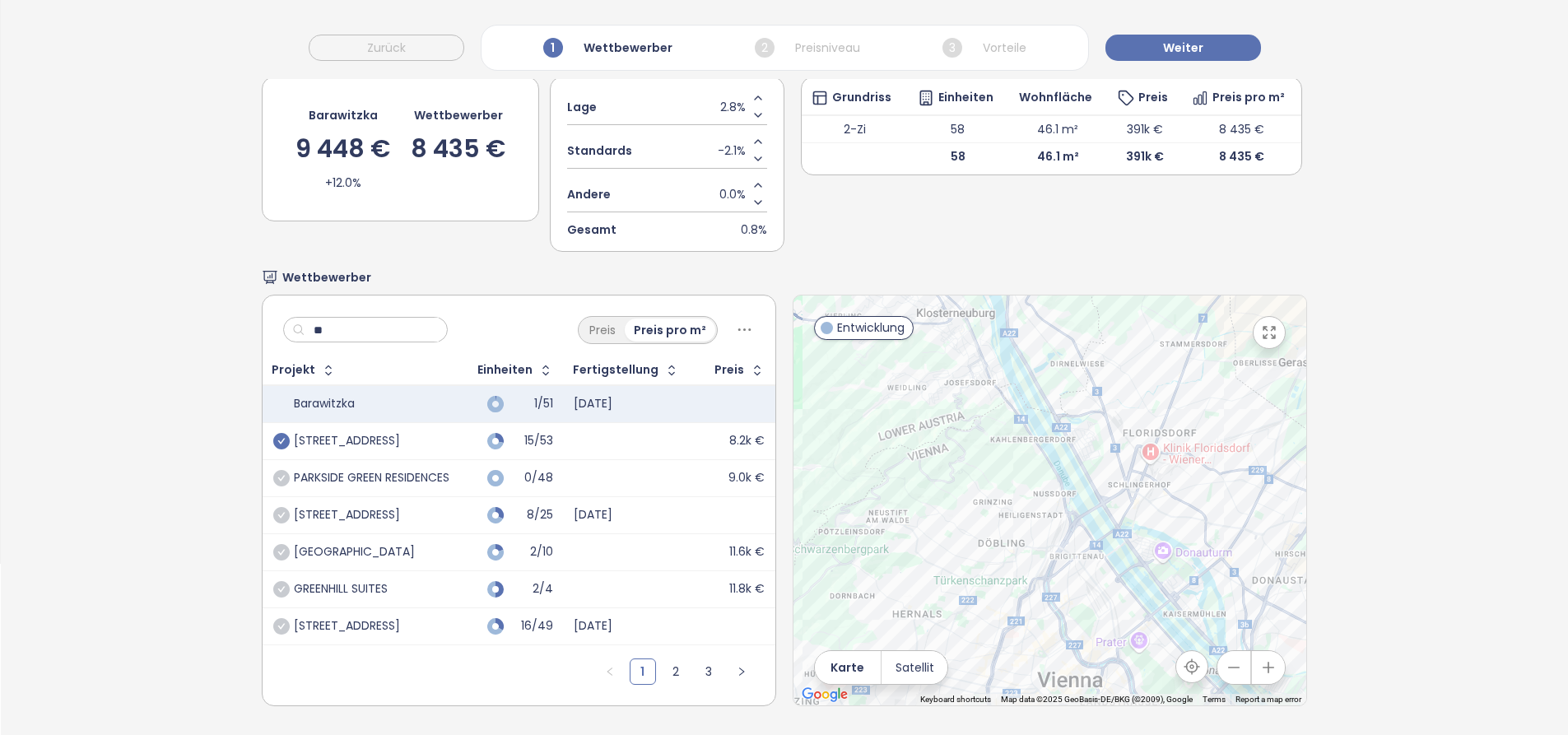
type input "*"
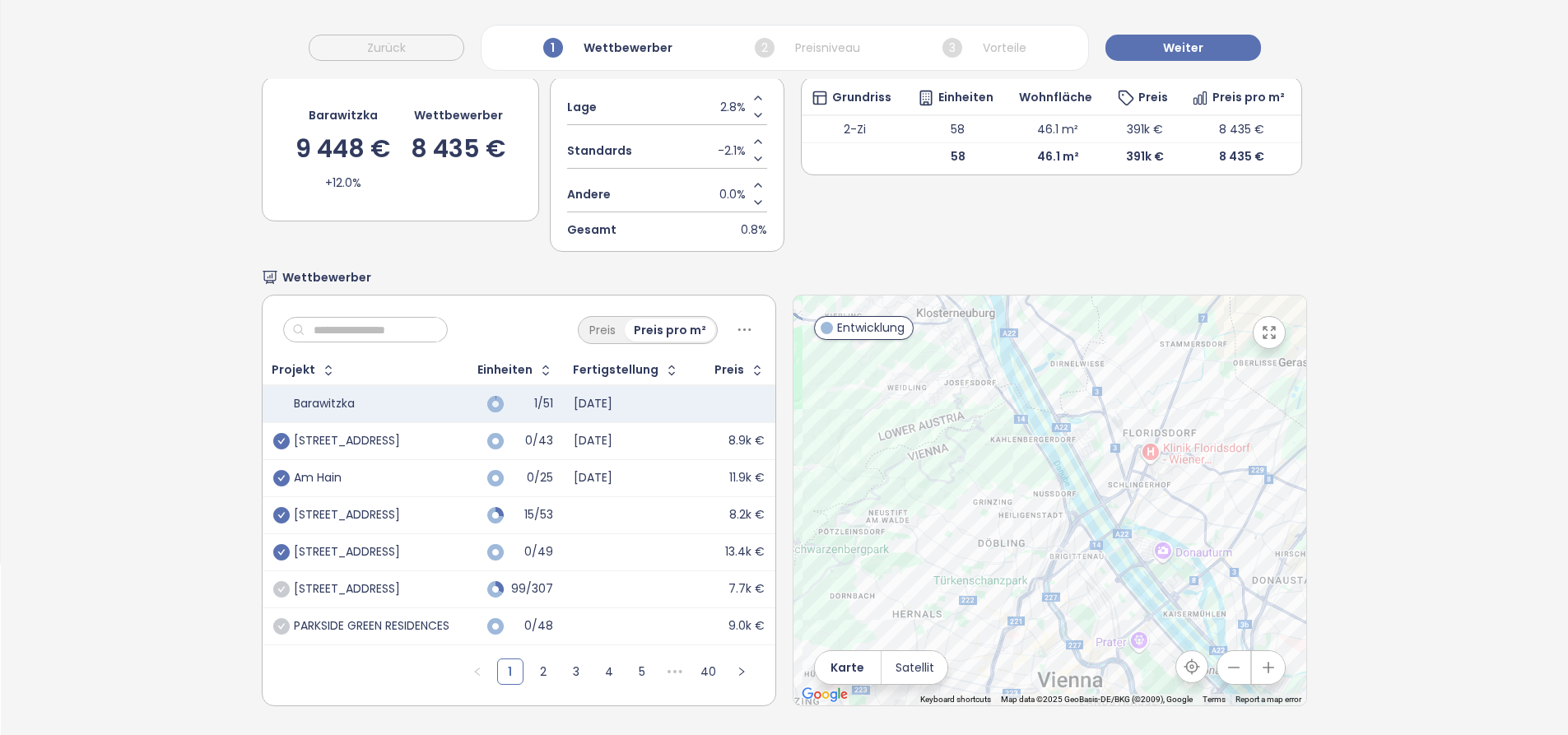
type input "*"
click at [383, 324] on input "text" at bounding box center [372, 330] width 134 height 25
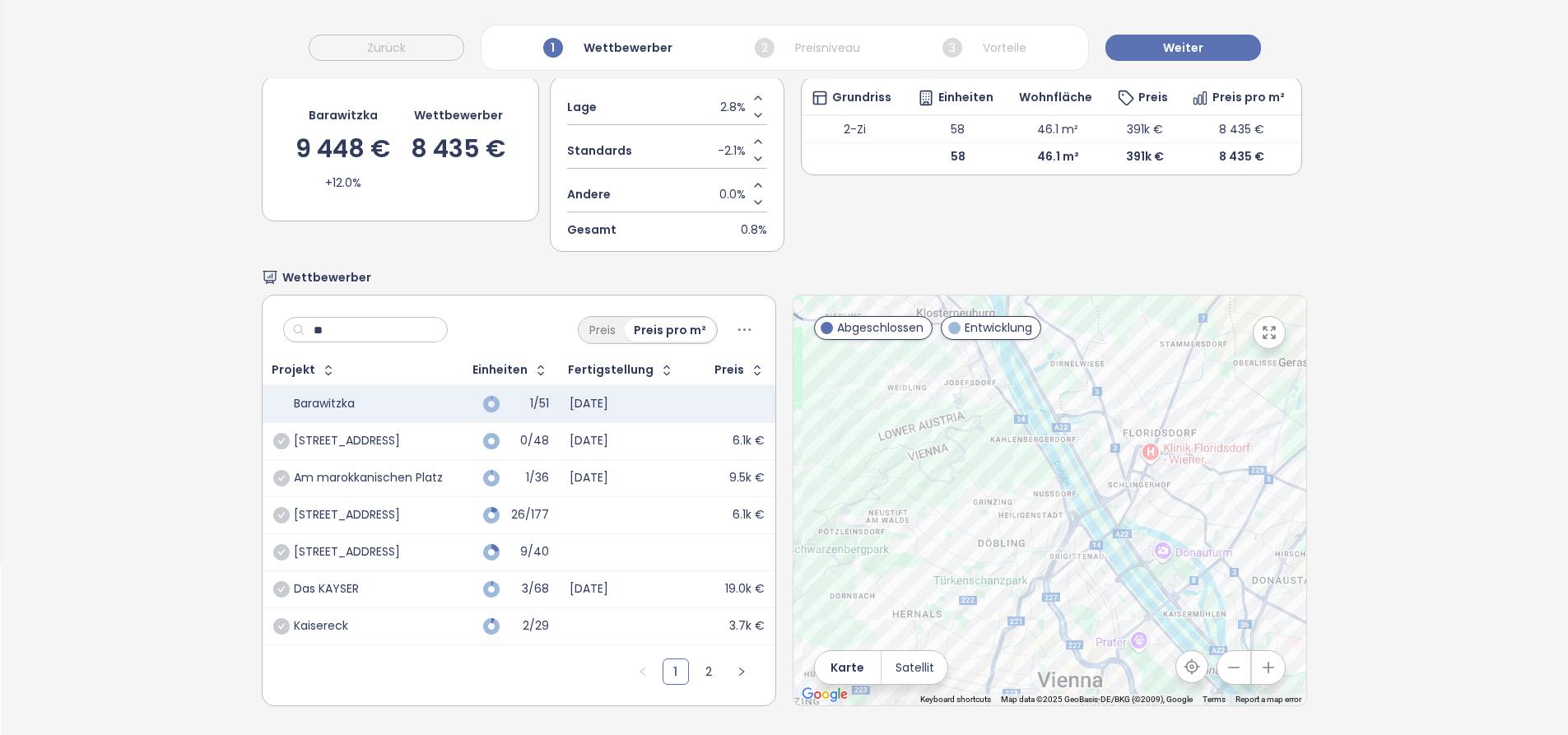
type input "*"
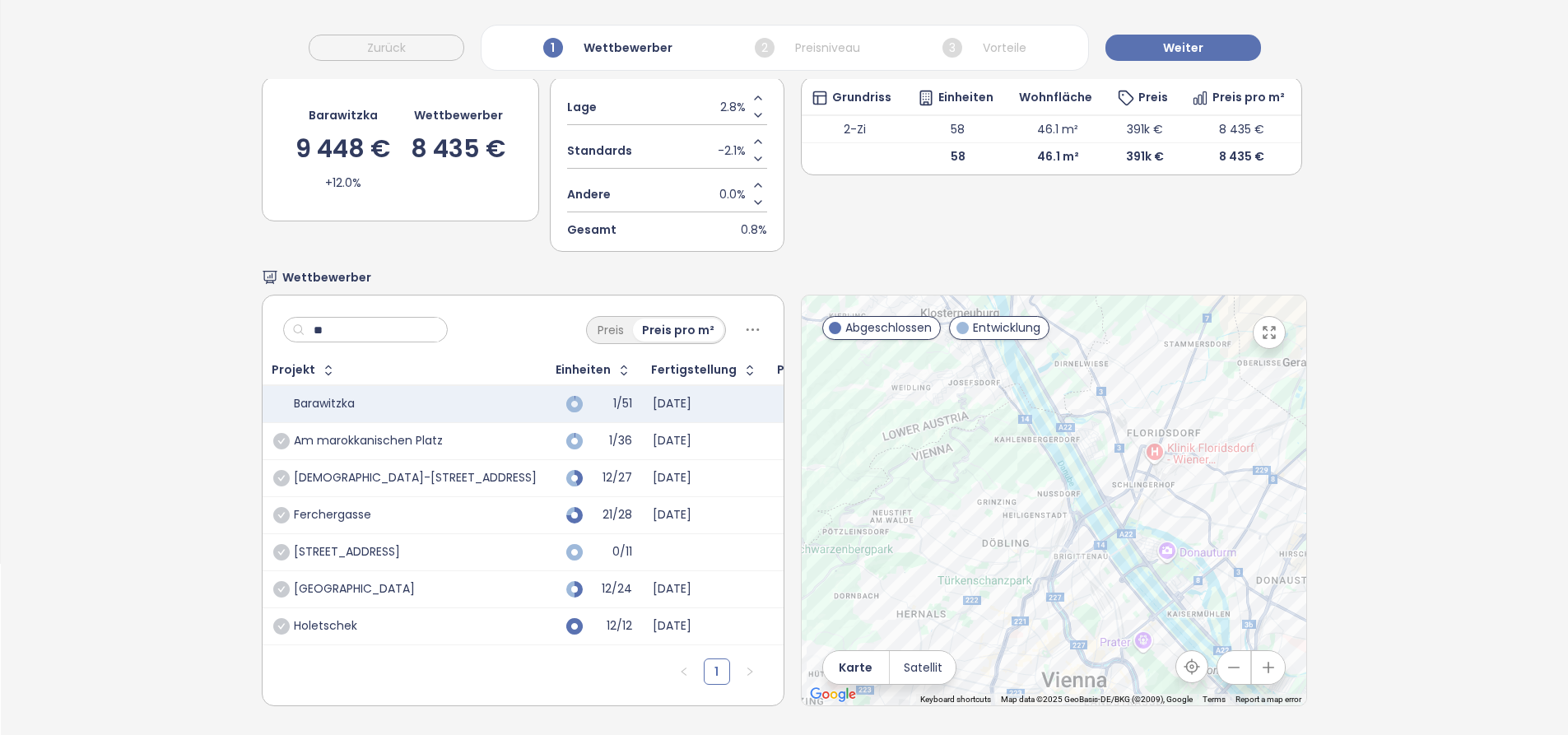
type input "*"
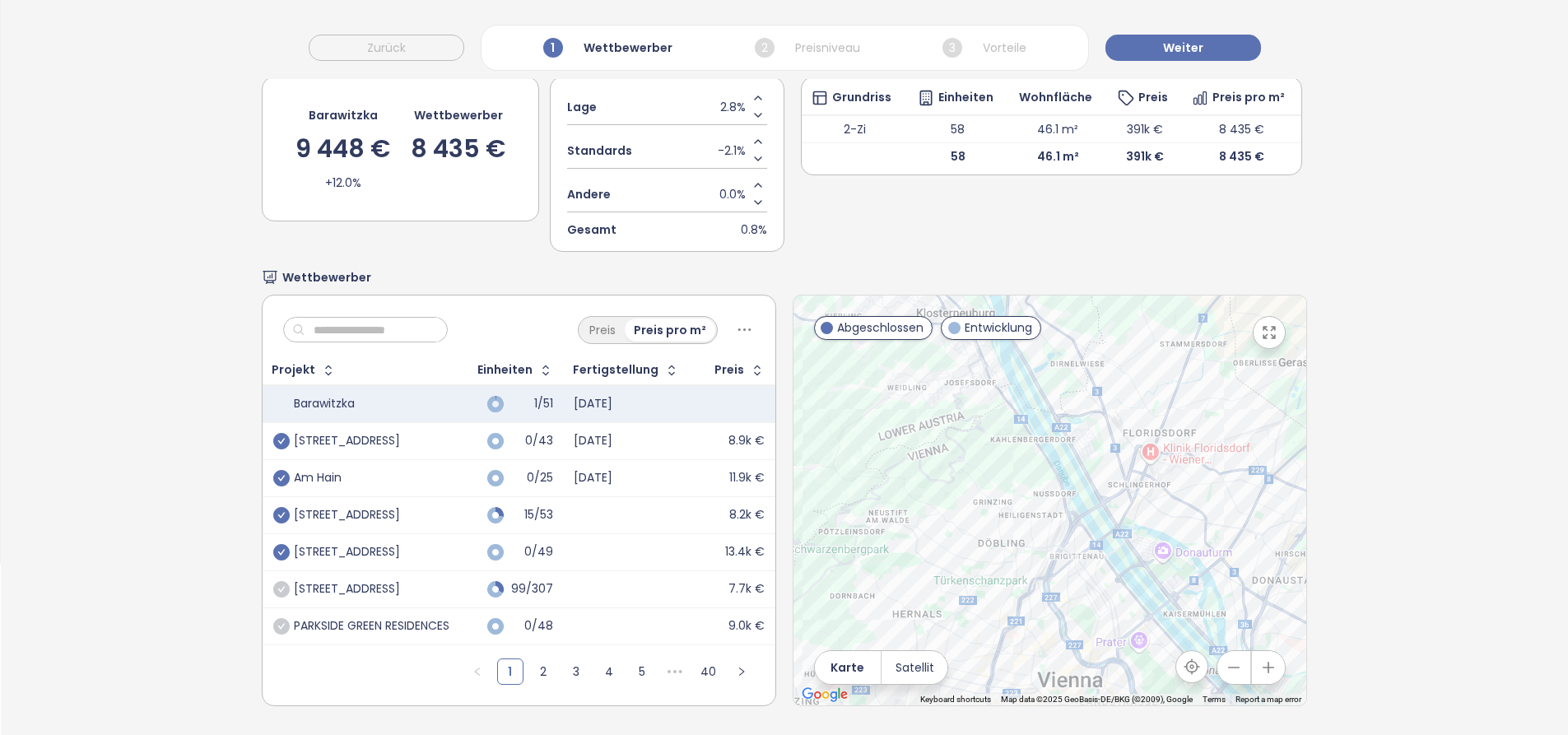
drag, startPoint x: 390, startPoint y: 347, endPoint x: 914, endPoint y: 257, distance: 531.7
click at [923, 229] on div "Wettbewerber-Einheiten Mit MwSt. Ohne MwSt. Leitfaden Grundriss Einheiten Wohnf…" at bounding box center [1051, 146] width 501 height 212
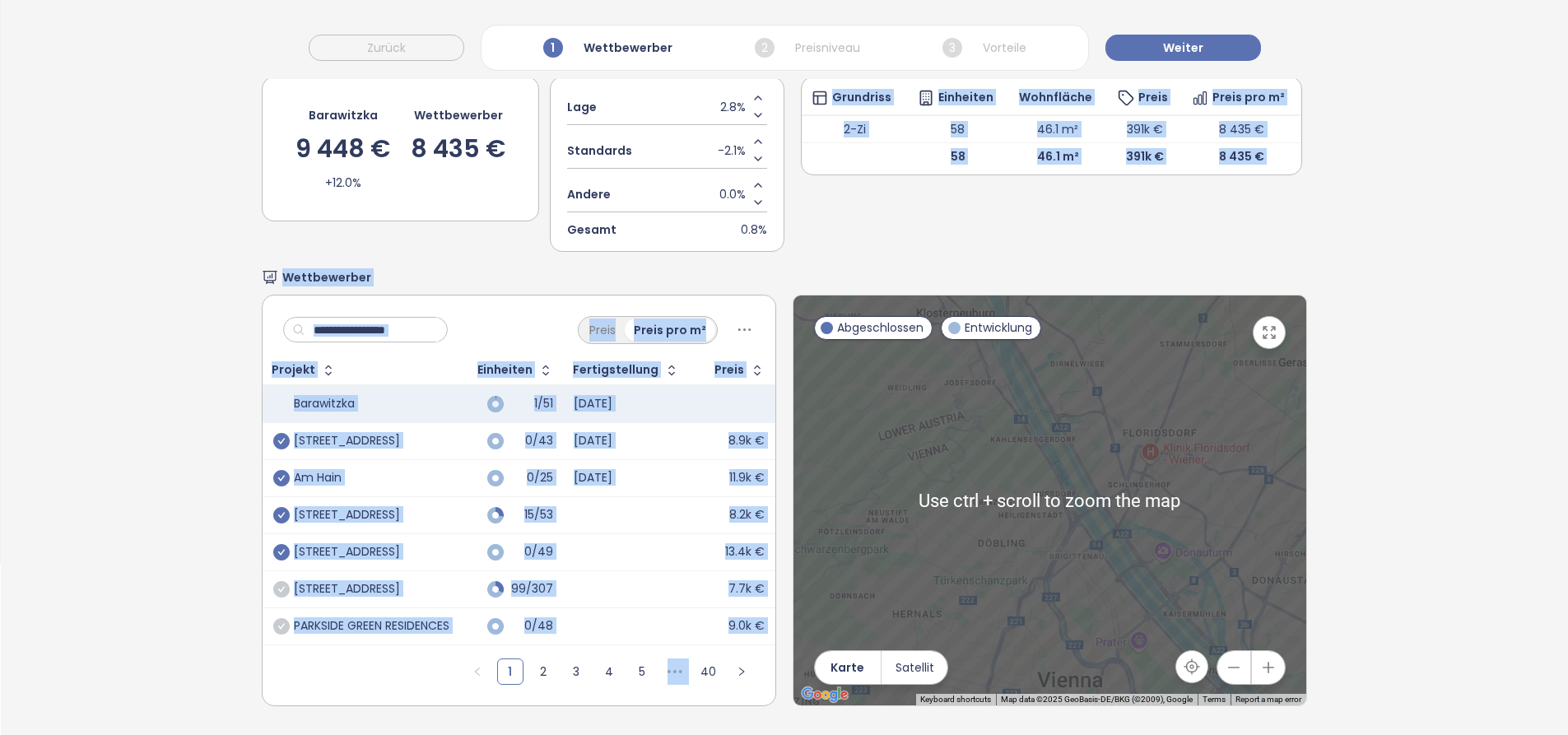
drag, startPoint x: 786, startPoint y: 222, endPoint x: 792, endPoint y: 294, distance: 72.2
click at [792, 294] on div "Wettbewerber auswählen Preisniveau Barawitzka 9 448 € +12.0% Wettbewerber 8 435…" at bounding box center [783, 341] width 1045 height 787
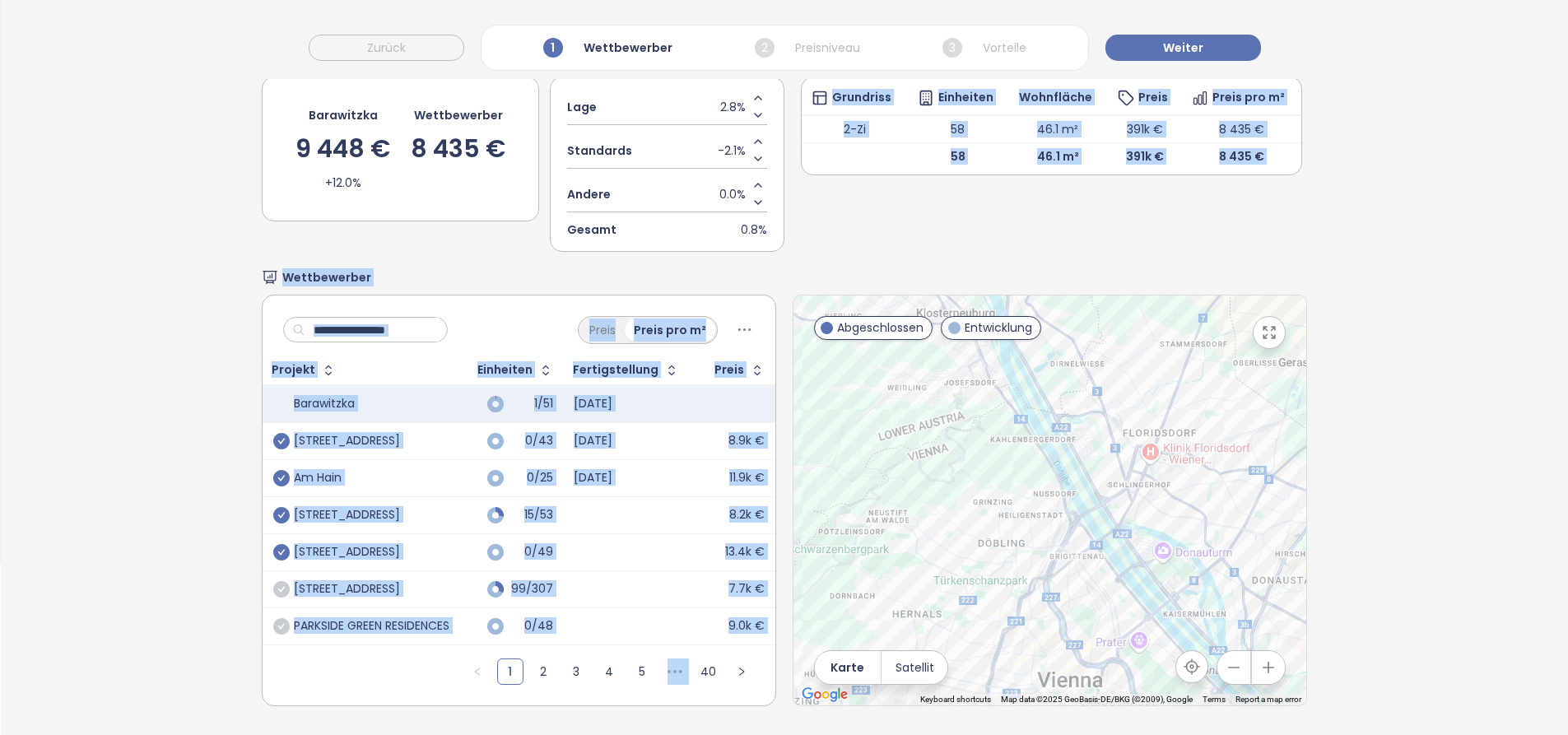
click at [783, 294] on div "Preis Preis pro m² Projekt Einheiten Fertigstellung Preis Barawitzka 1/51 [DATE…" at bounding box center [783, 500] width 1045 height 411
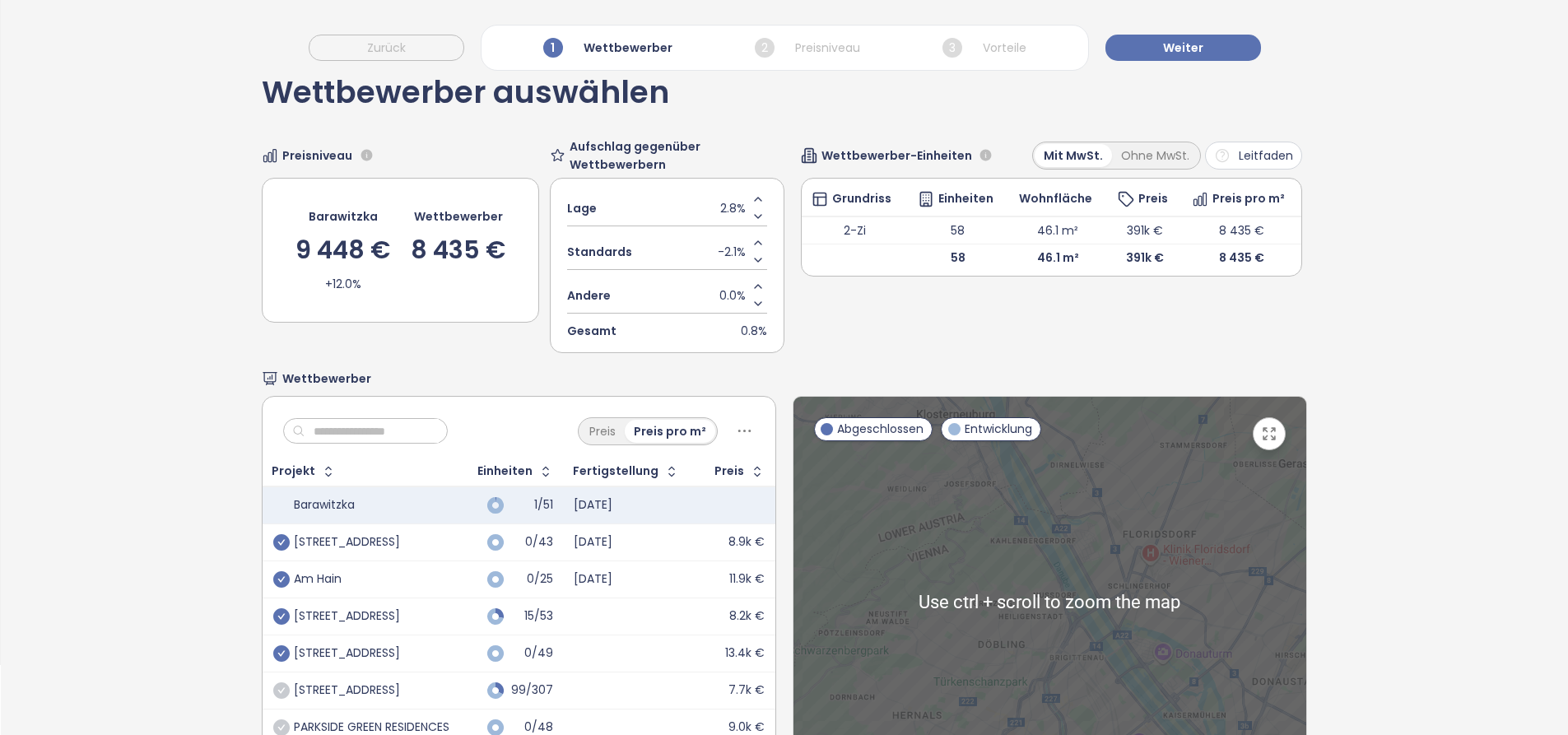
scroll to position [0, 0]
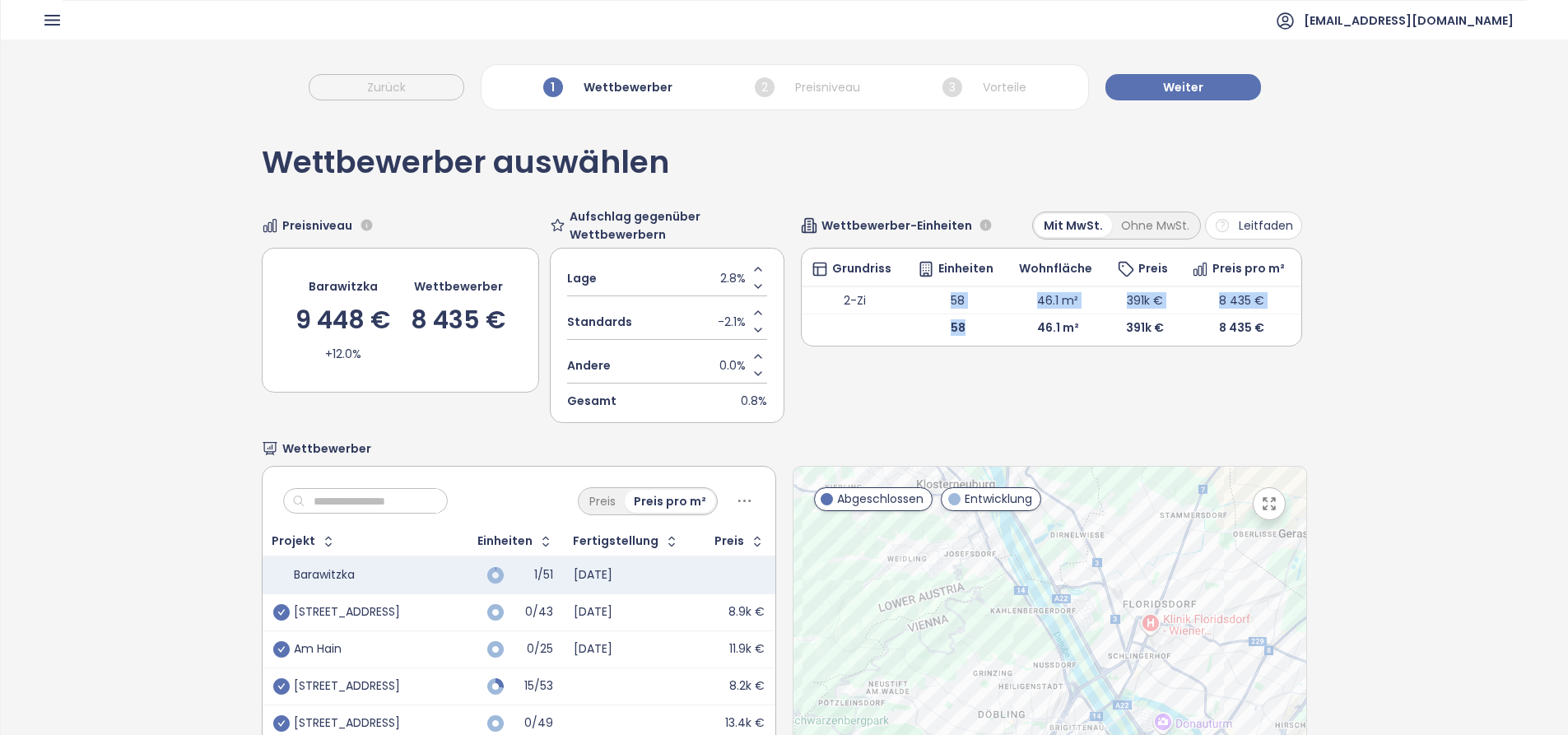
drag, startPoint x: 931, startPoint y: 300, endPoint x: 968, endPoint y: 337, distance: 52.3
click at [968, 337] on tbody "2-Zi 58 46.1 m² 391k € 8 435 € 58 46.1 m² 391k € 8 435 €" at bounding box center [1051, 314] width 499 height 55
click at [974, 372] on div "Wettbewerber-Einheiten Mit MwSt. Ohne MwSt. Leitfaden Grundriss Einheiten Wohnf…" at bounding box center [1051, 317] width 501 height 212
drag, startPoint x: 959, startPoint y: 332, endPoint x: 942, endPoint y: 295, distance: 40.7
click at [942, 295] on tbody "2-Zi 58 46.1 m² 391k € 8 435 € 58 46.1 m² 391k € 8 435 €" at bounding box center [1051, 314] width 499 height 55
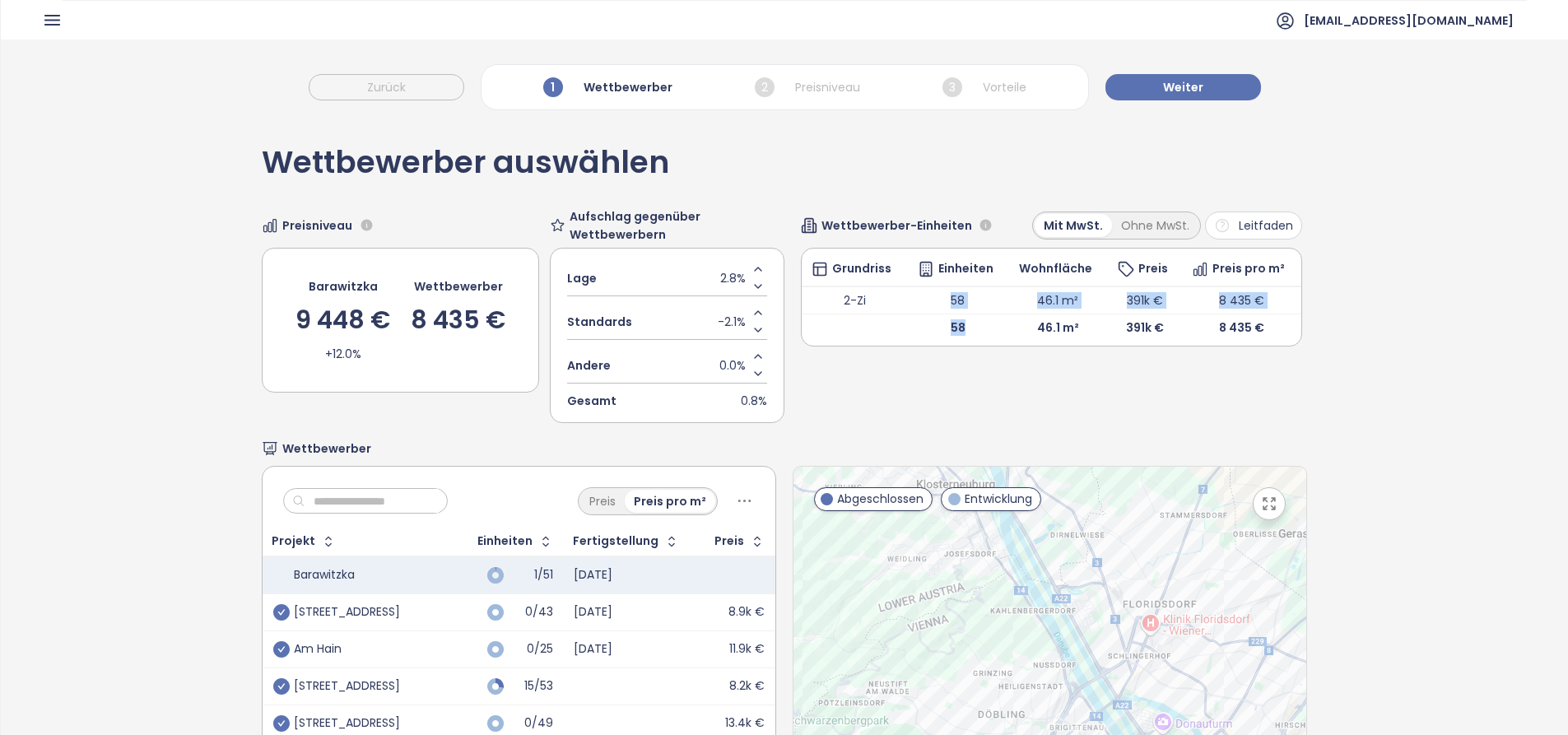
click at [969, 331] on td "58" at bounding box center [957, 328] width 101 height 27
drag, startPoint x: 960, startPoint y: 331, endPoint x: 937, endPoint y: 292, distance: 45.3
click at [937, 292] on tbody "2-Zi 58 46.1 m² 391k € 8 435 € 58 46.1 m² 391k € 8 435 €" at bounding box center [1051, 314] width 499 height 55
click at [968, 363] on div "Wettbewerber-Einheiten Mit MwSt. Ohne MwSt. Leitfaden Grundriss Einheiten Wohnf…" at bounding box center [1051, 317] width 501 height 212
click at [752, 312] on icon "Increase value" at bounding box center [758, 313] width 13 height 13
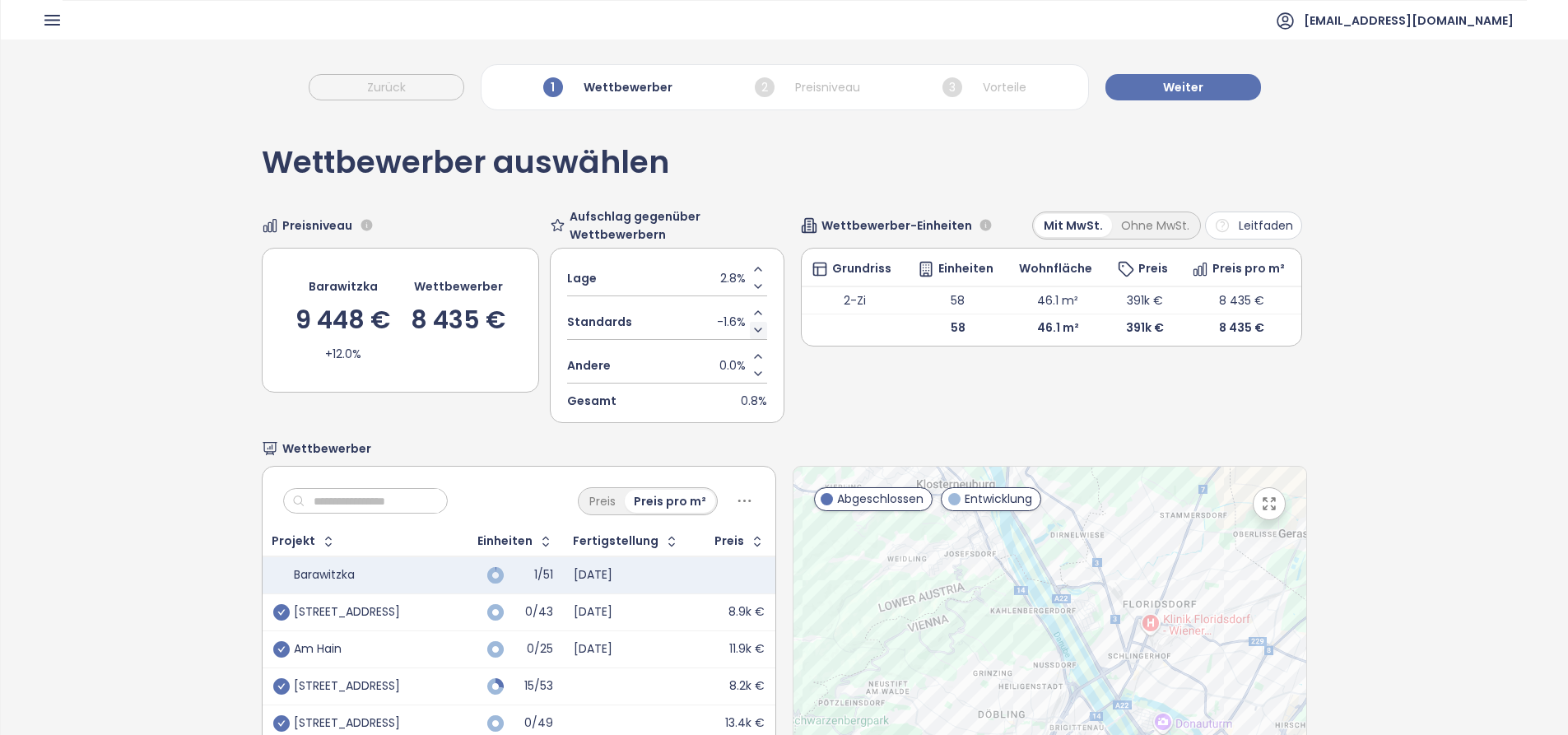
click at [755, 330] on icon "Decrease value" at bounding box center [758, 330] width 13 height 13
click at [752, 270] on icon "Increase value" at bounding box center [758, 269] width 13 height 13
click at [755, 270] on icon "Increase value" at bounding box center [758, 269] width 7 height 3
click at [1192, 89] on span "Weiter" at bounding box center [1183, 87] width 41 height 18
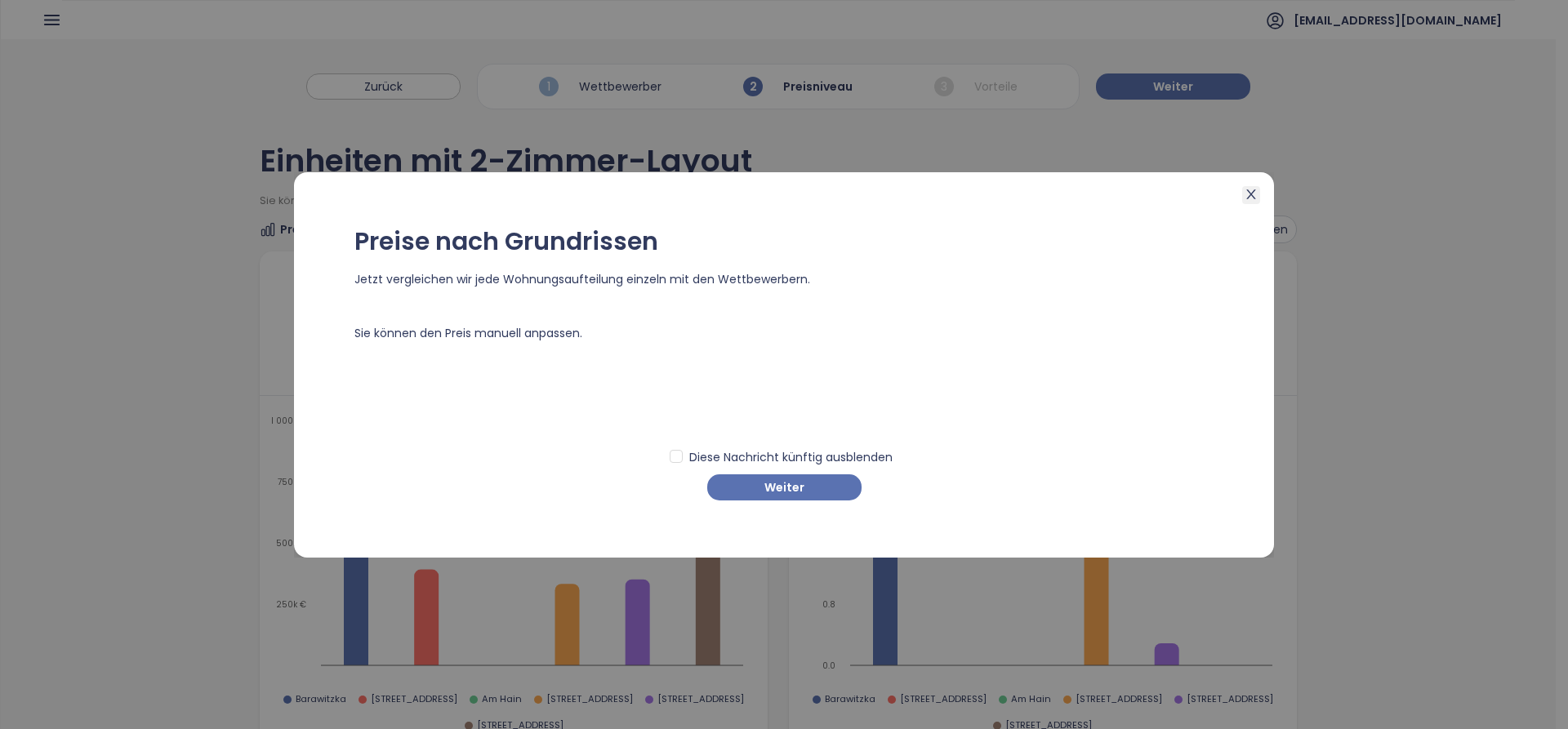
click at [1243, 188] on span "Close" at bounding box center [1251, 195] width 18 height 18
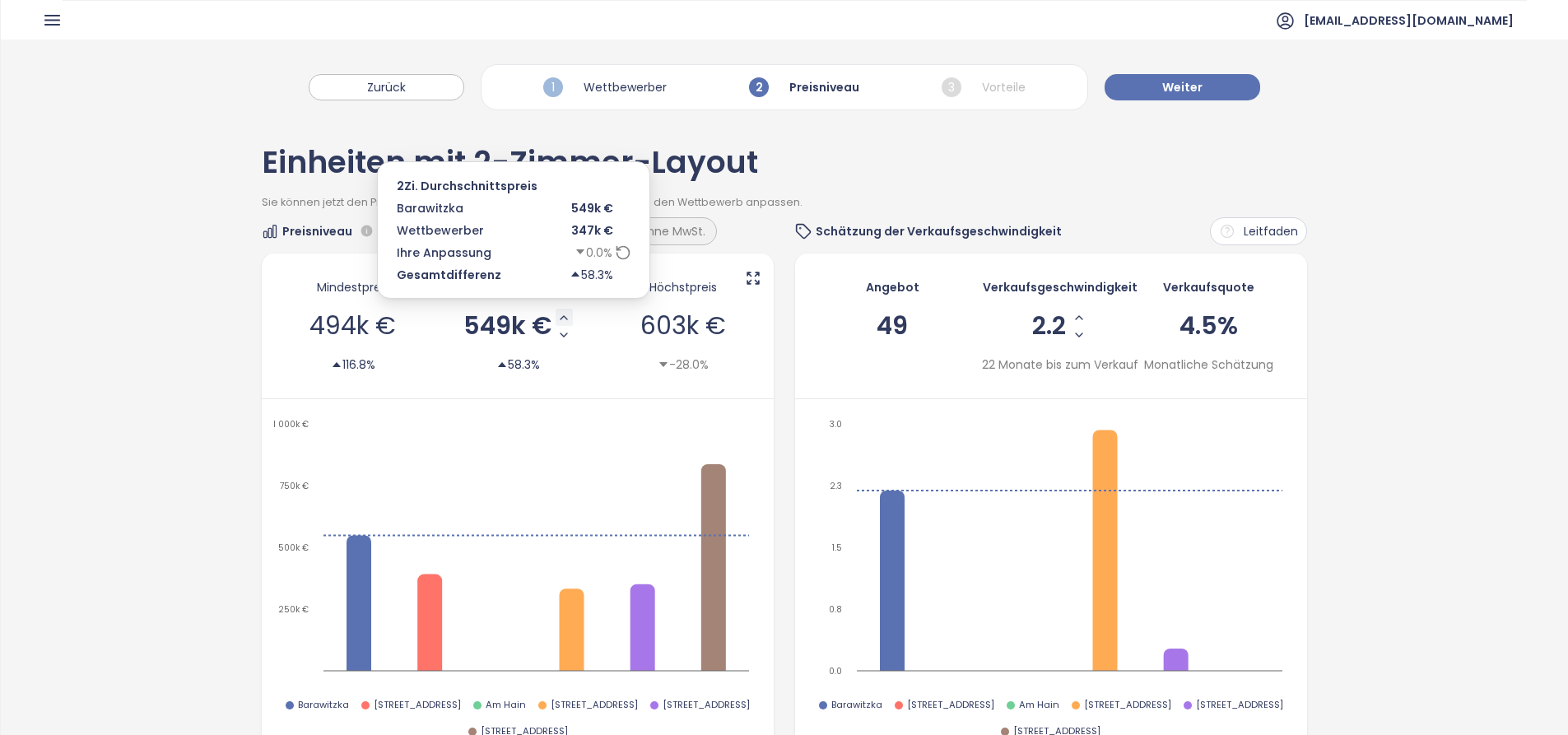
click at [561, 318] on icon "Increase AVG Price" at bounding box center [564, 318] width 7 height 3
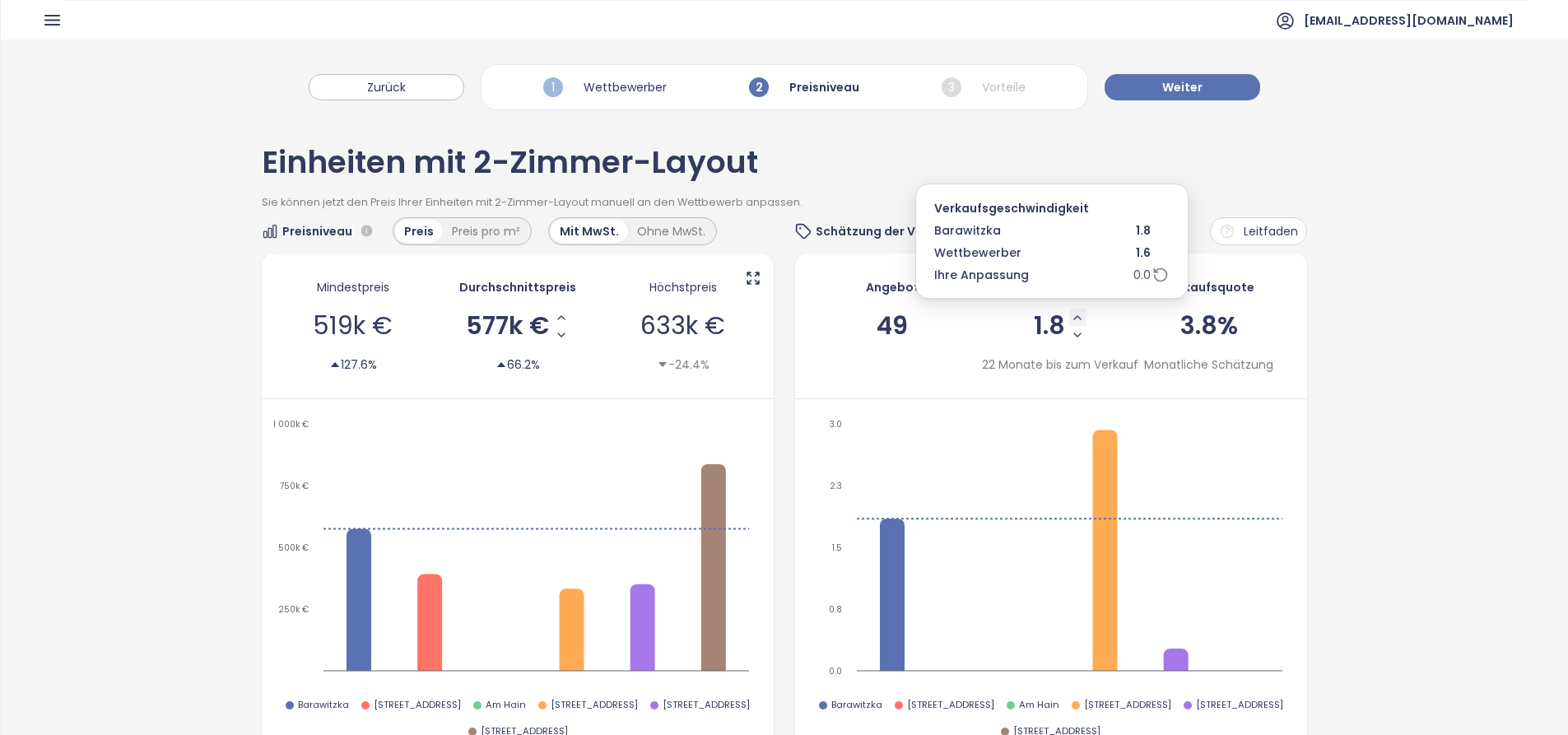
click at [1071, 316] on icon "Increase Sale Speed - Monthly" at bounding box center [1078, 318] width 13 height 13
click at [1071, 318] on icon "Increase Sale Speed - Monthly" at bounding box center [1078, 318] width 13 height 13
click at [1074, 311] on icon "Increase Sale Speed - Monthly" at bounding box center [1080, 318] width 13 height 13
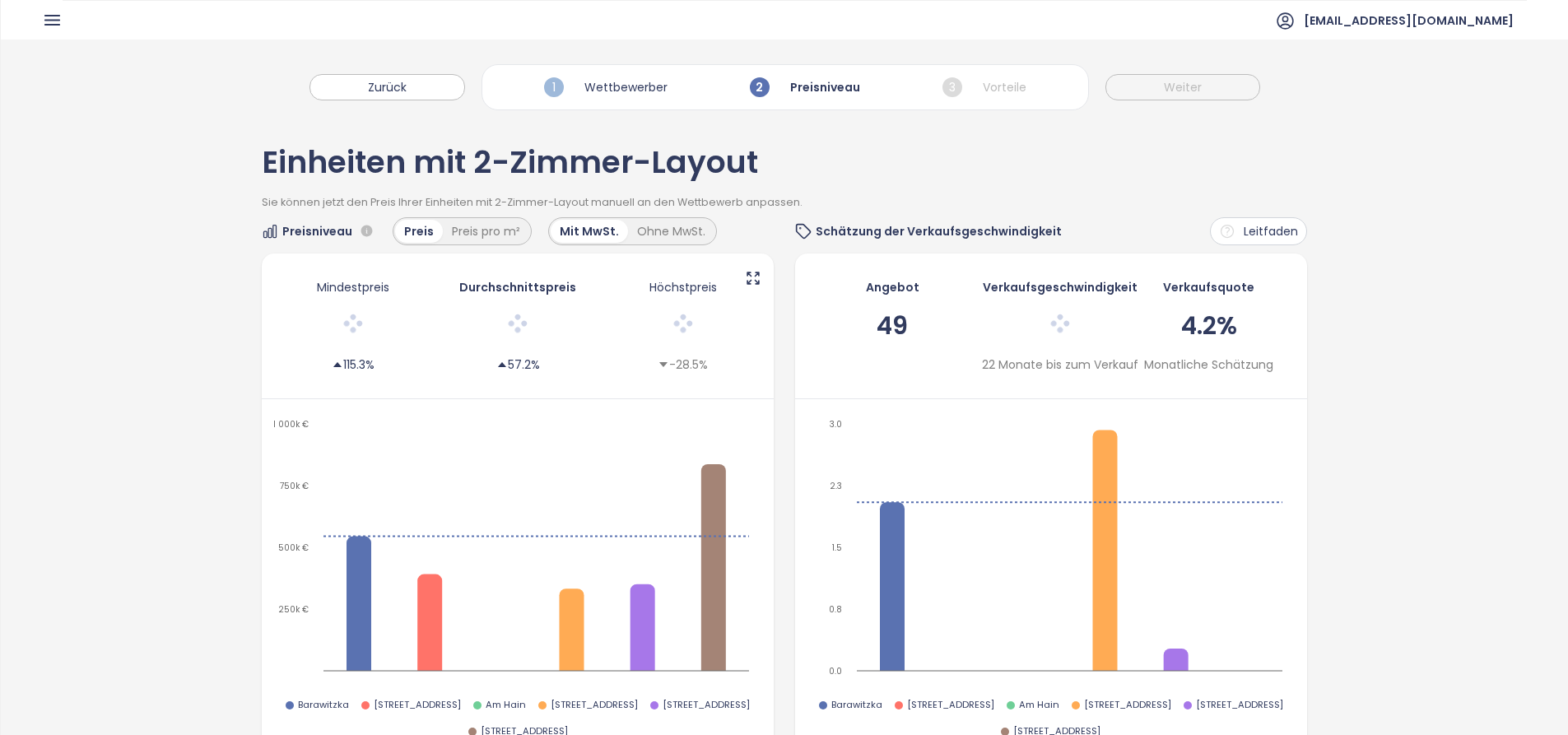
scroll to position [82, 0]
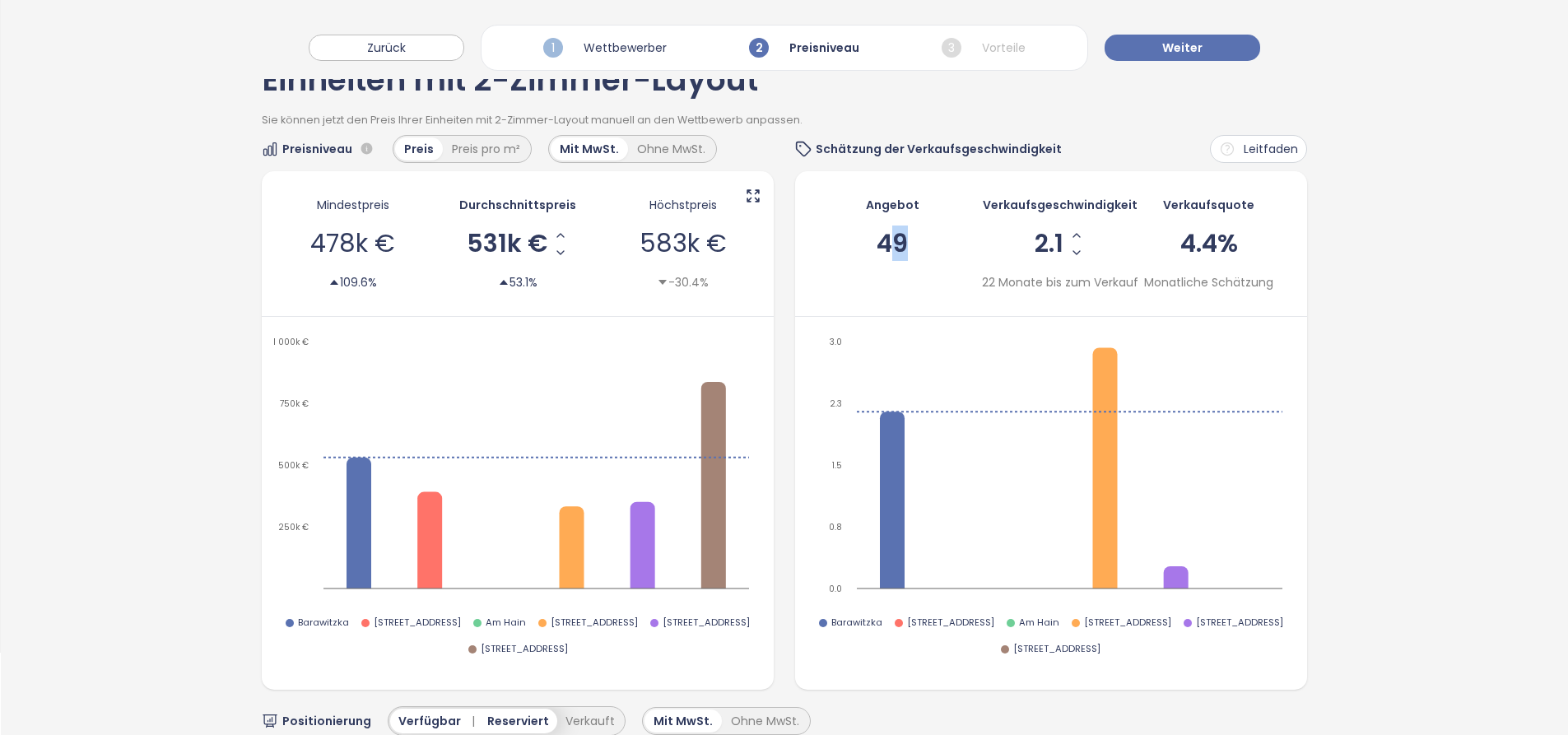
drag, startPoint x: 878, startPoint y: 245, endPoint x: 901, endPoint y: 246, distance: 23.0
click at [901, 246] on span "49" at bounding box center [893, 244] width 32 height 35
click at [903, 243] on div "Angebot 49" at bounding box center [893, 243] width 138 height 112
click at [877, 247] on span "49" at bounding box center [893, 244] width 32 height 35
drag, startPoint x: 874, startPoint y: 244, endPoint x: 903, endPoint y: 244, distance: 29.0
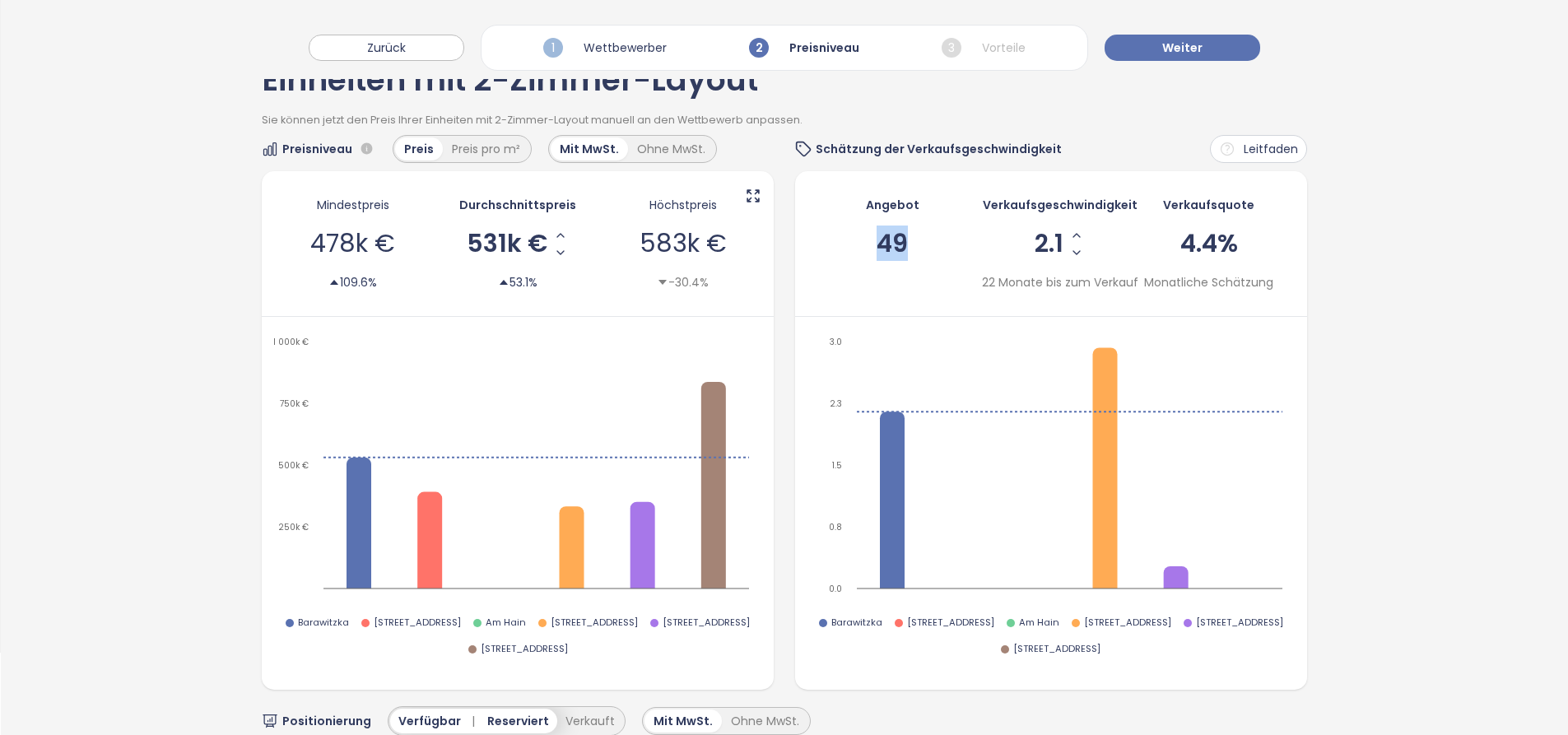
click at [903, 244] on div "Angebot 49" at bounding box center [893, 243] width 138 height 112
drag, startPoint x: 903, startPoint y: 244, endPoint x: 867, endPoint y: 245, distance: 36.0
click at [868, 243] on div "Angebot 49" at bounding box center [893, 243] width 138 height 112
click at [861, 251] on div "Angebot 49" at bounding box center [893, 243] width 138 height 112
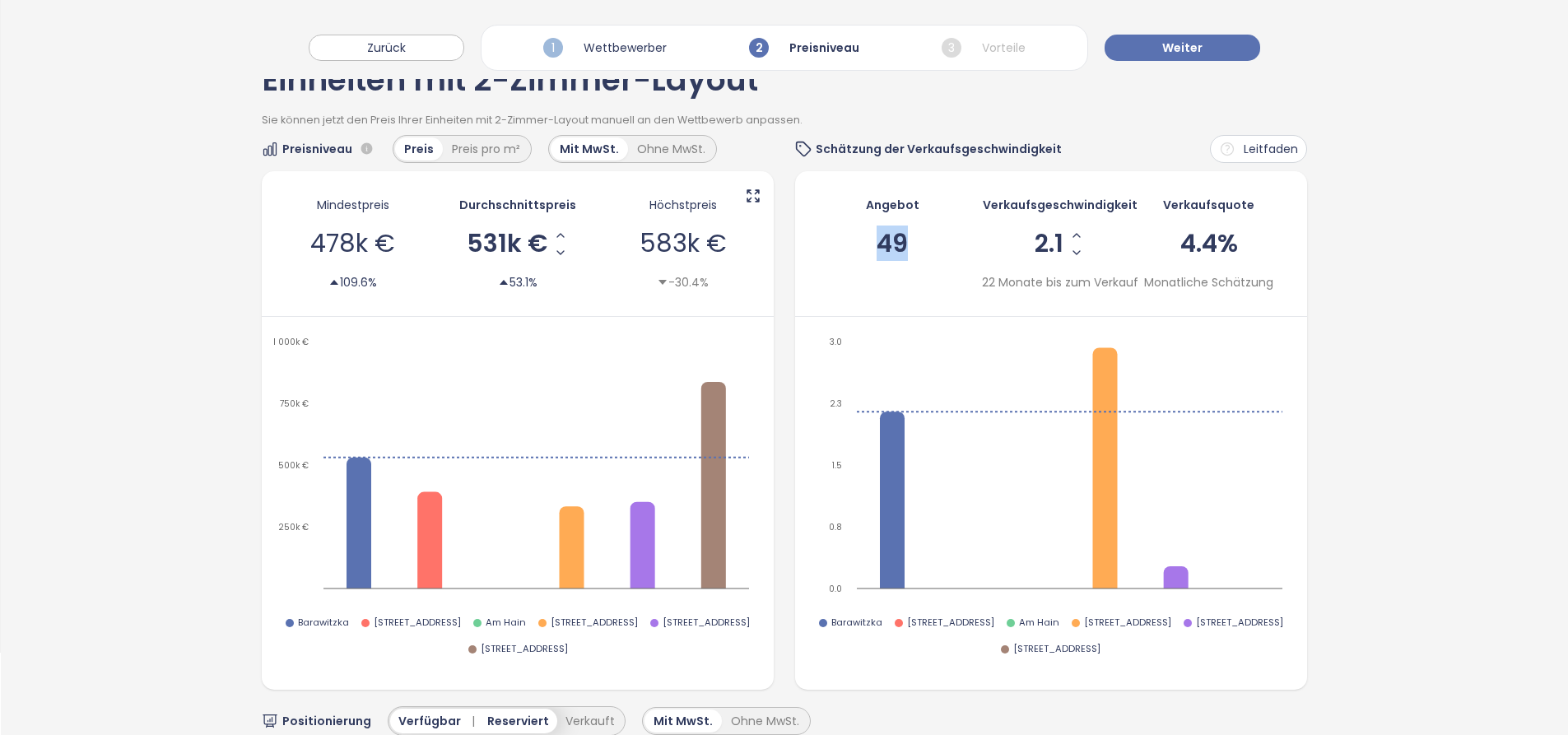
click at [859, 251] on div "Angebot 49" at bounding box center [893, 243] width 138 height 112
click at [877, 243] on span "49" at bounding box center [893, 244] width 32 height 35
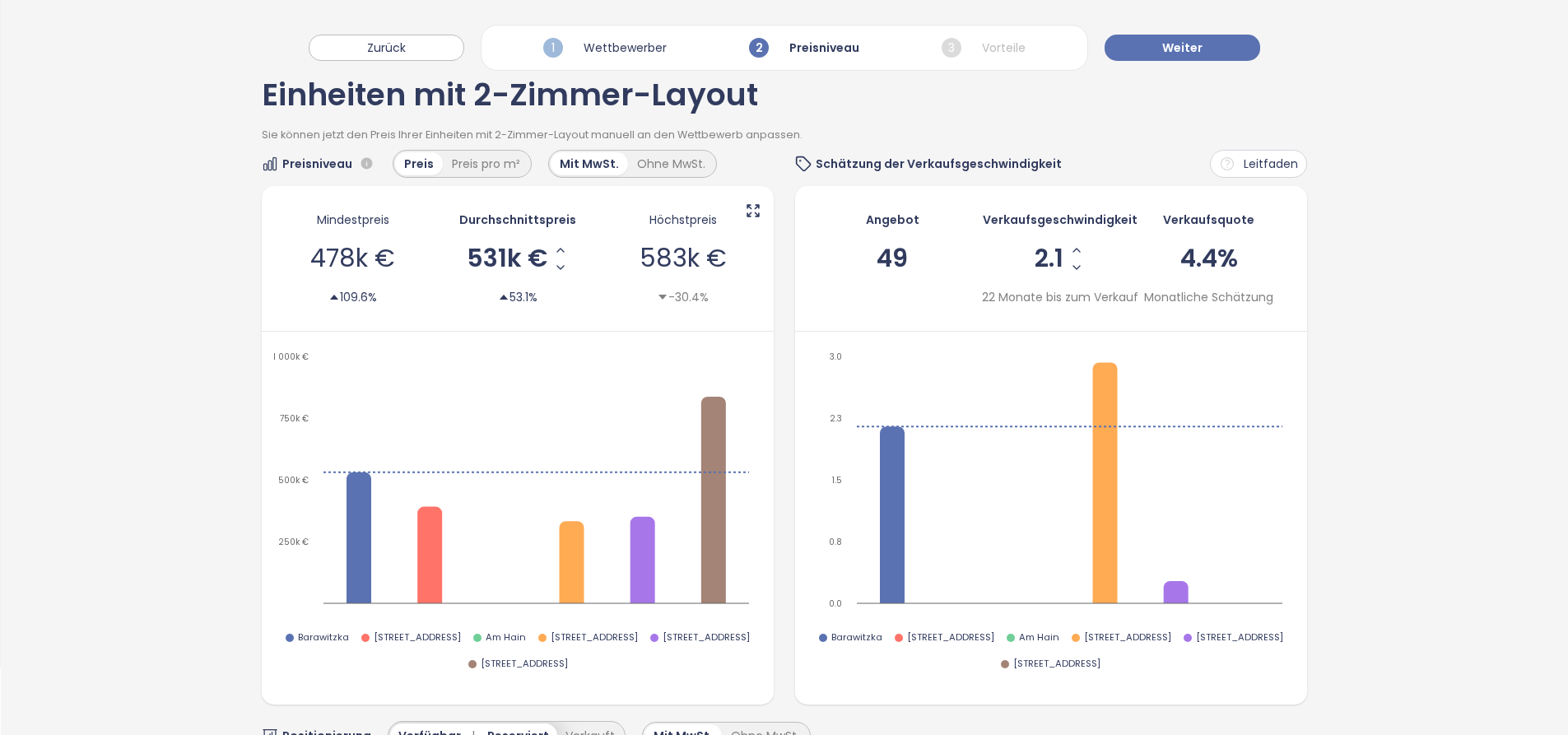
scroll to position [0, 0]
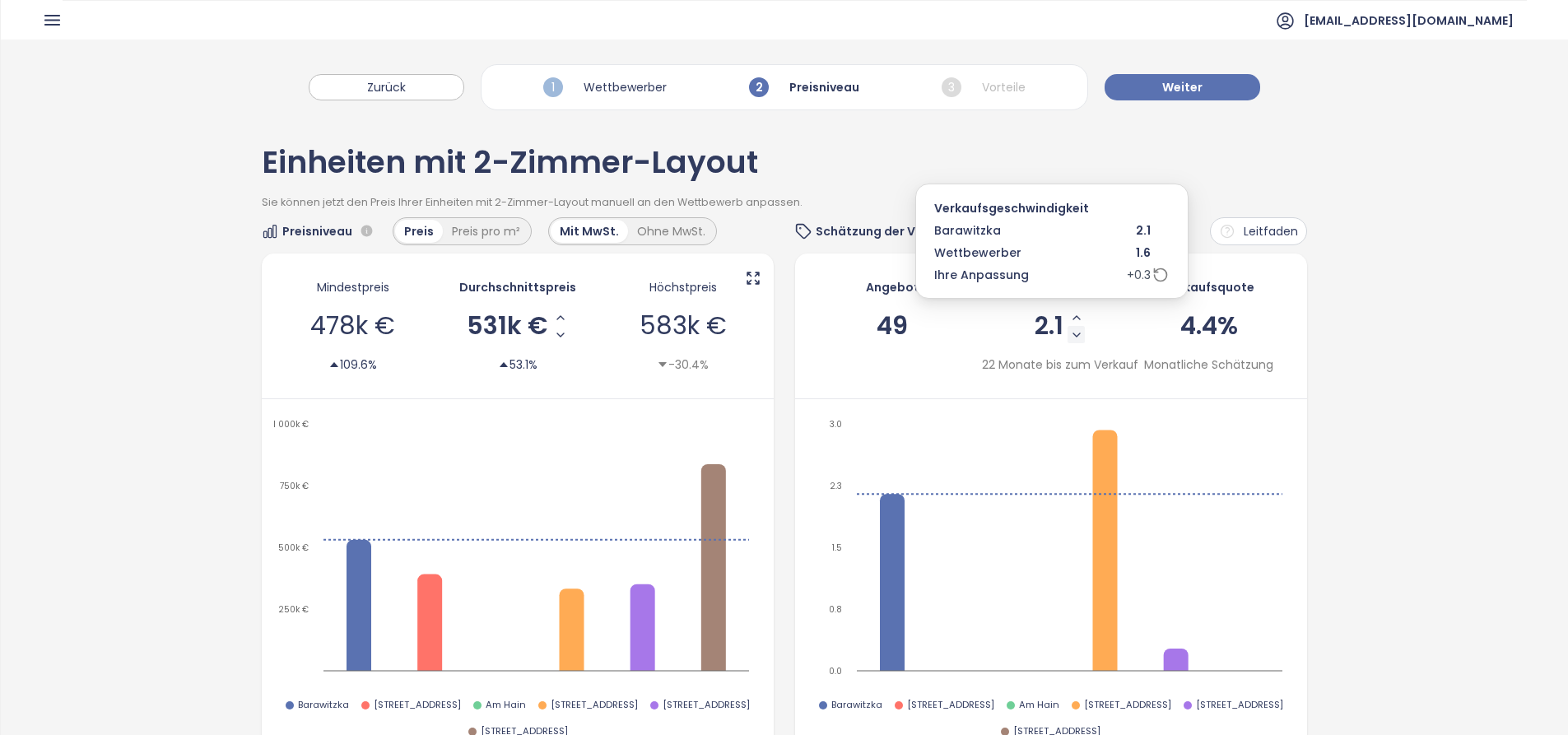
click at [1070, 330] on icon "Decrease Sale Speed - Monthly" at bounding box center [1077, 335] width 13 height 13
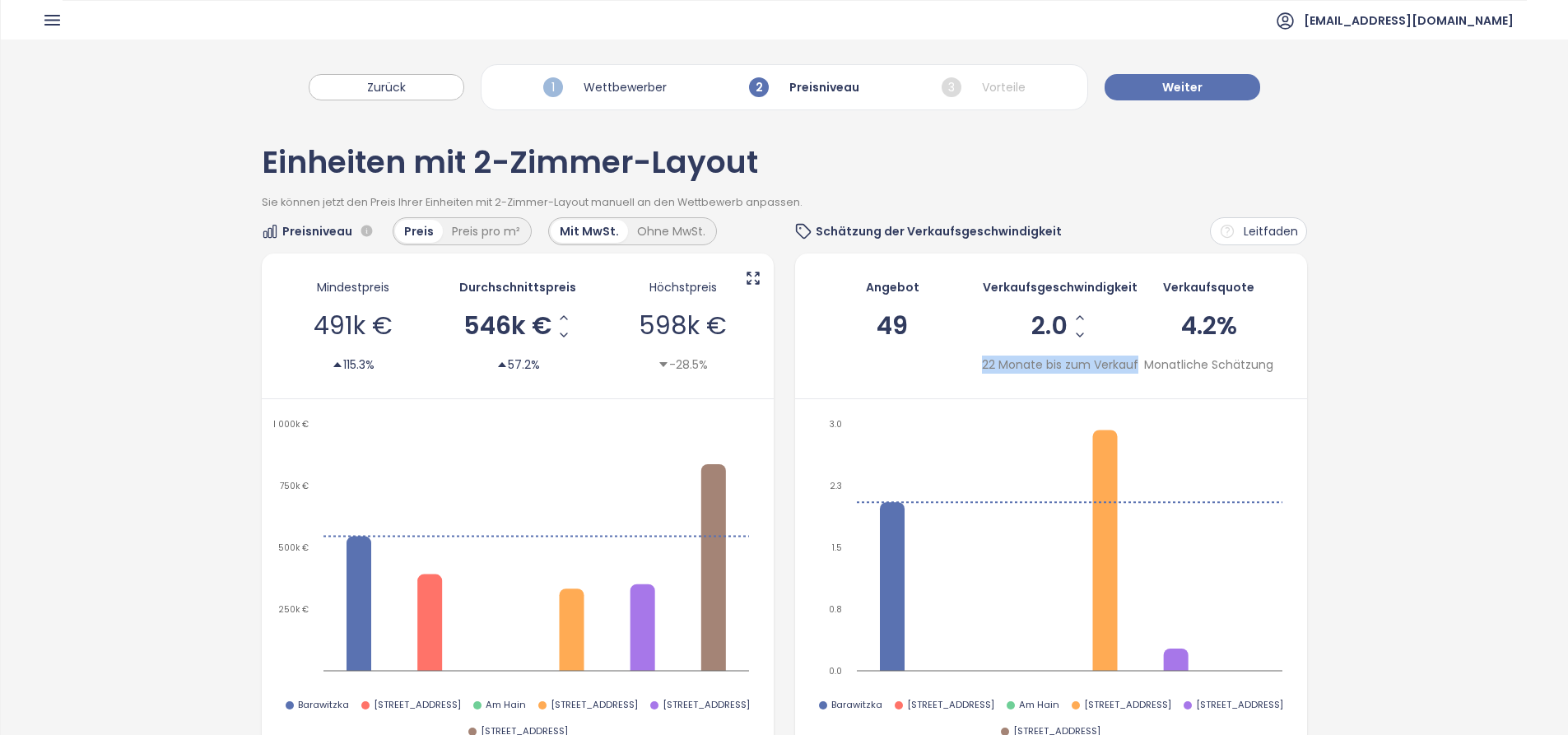
drag, startPoint x: 974, startPoint y: 365, endPoint x: 1127, endPoint y: 371, distance: 153.1
click at [1127, 371] on div "22 Monate bis zum Verkauf" at bounding box center [1059, 365] width 156 height 18
click at [1180, 392] on div "Angebot 49 Verkaufsgeschwindigkeit 2.0 22 Monate bis zum Verkauf Verkaufsquote …" at bounding box center [1050, 327] width 512 height 146
click at [1190, 85] on span "Weiter" at bounding box center [1182, 87] width 41 height 18
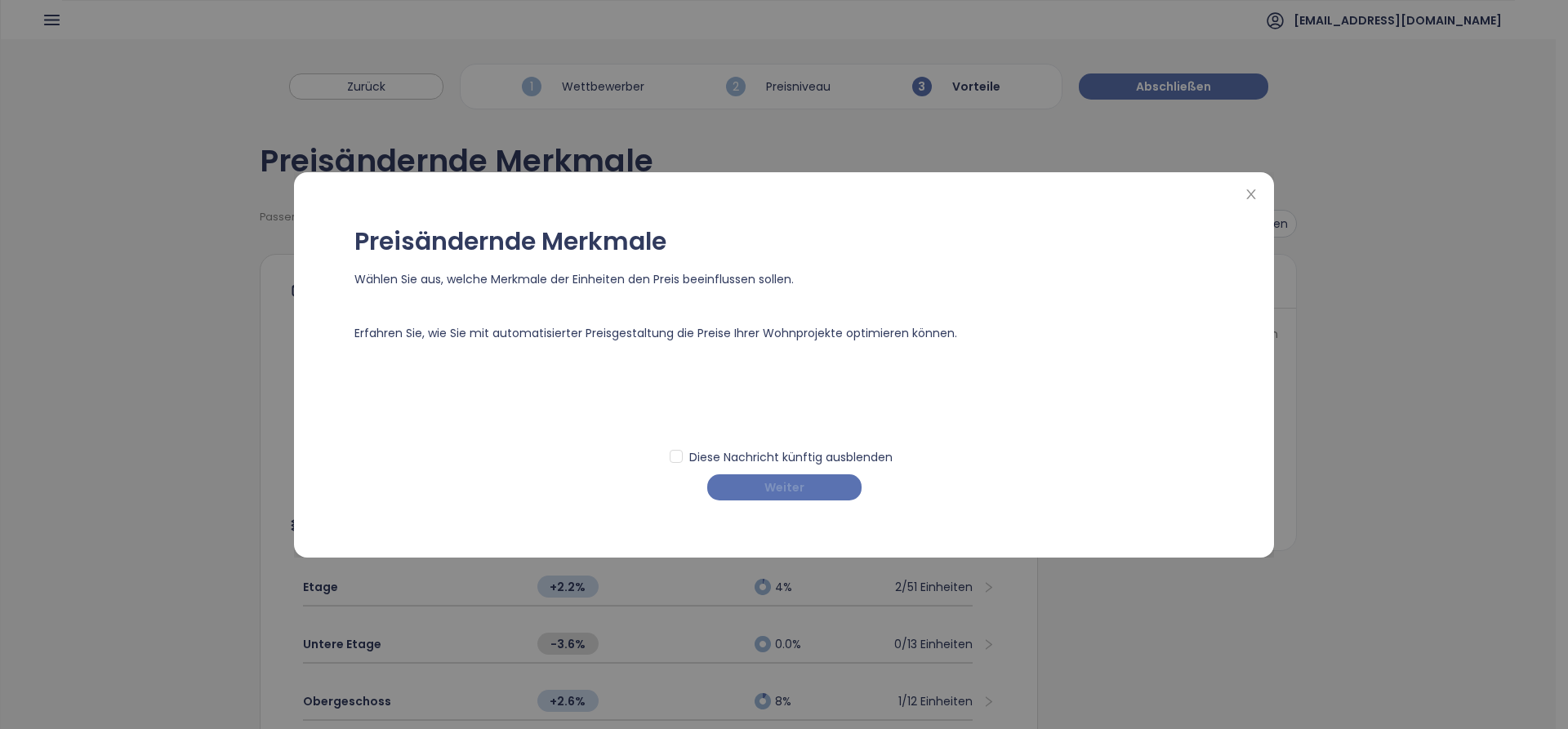
click at [799, 490] on span "Weiter" at bounding box center [784, 487] width 40 height 18
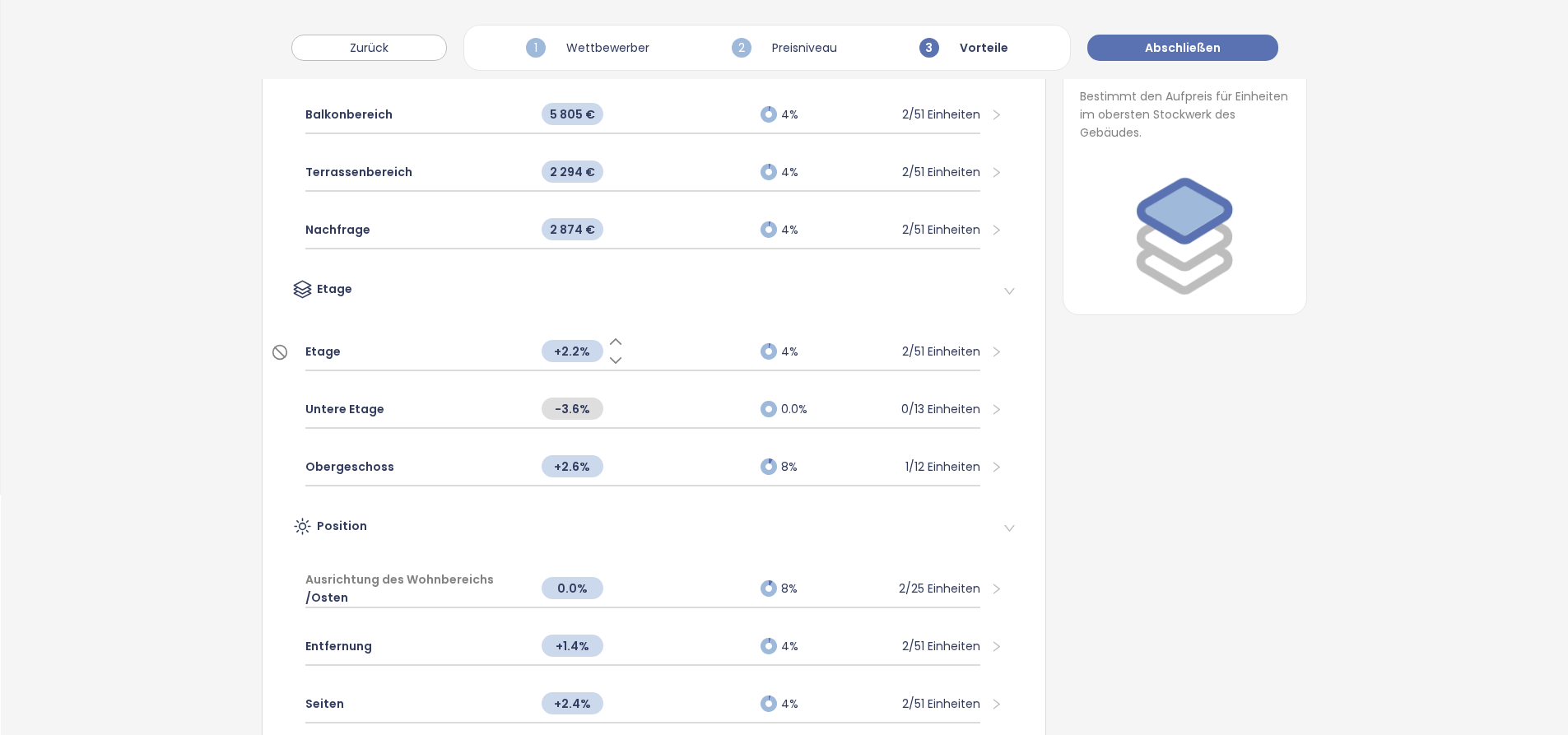
scroll to position [227, 0]
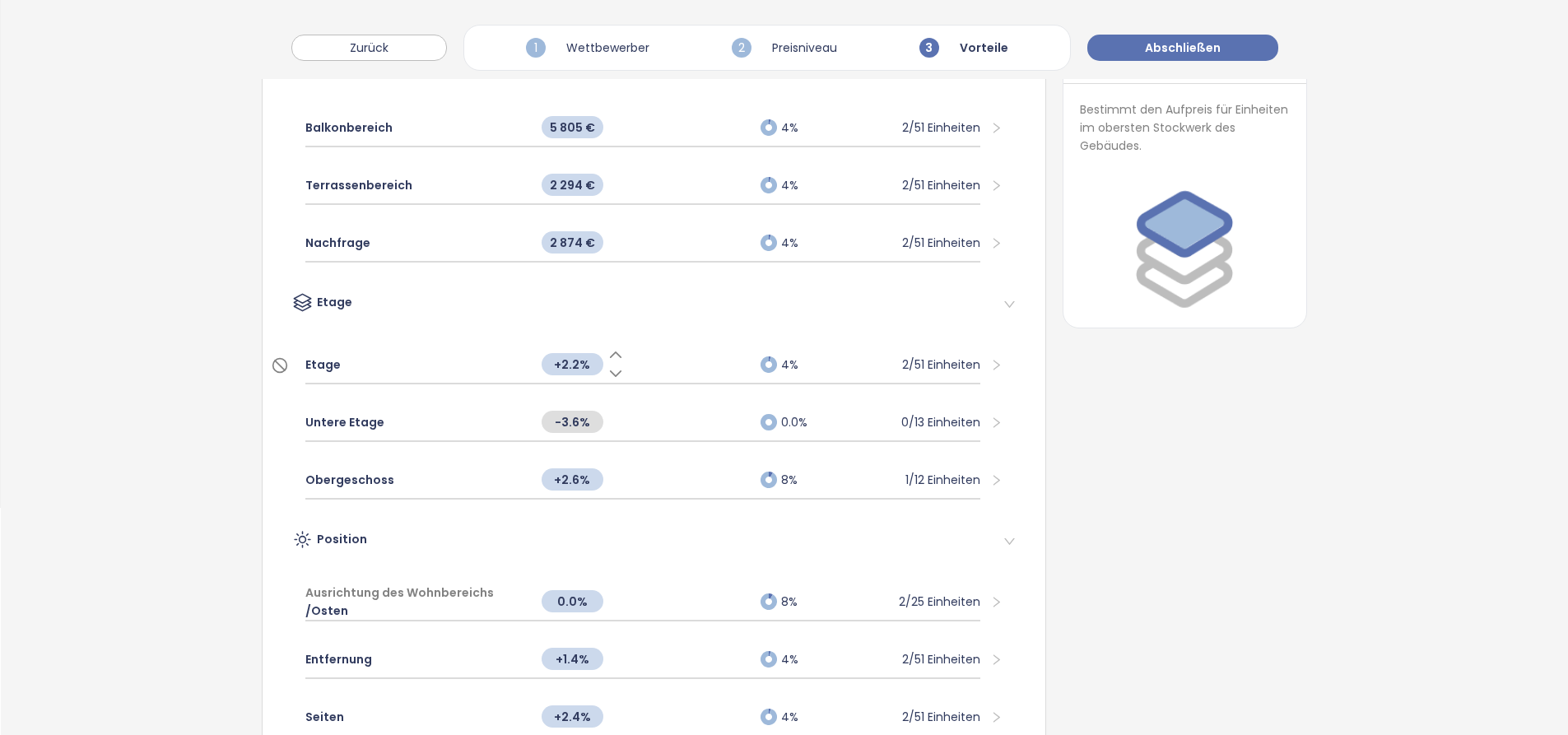
click at [577, 358] on span "+2.2%" at bounding box center [572, 364] width 61 height 22
click at [607, 355] on icon at bounding box center [616, 355] width 17 height 17
drag, startPoint x: 609, startPoint y: 370, endPoint x: 584, endPoint y: 369, distance: 25.0
click at [609, 371] on icon at bounding box center [616, 373] width 17 height 17
click at [575, 363] on span "+2.2%" at bounding box center [572, 364] width 61 height 22
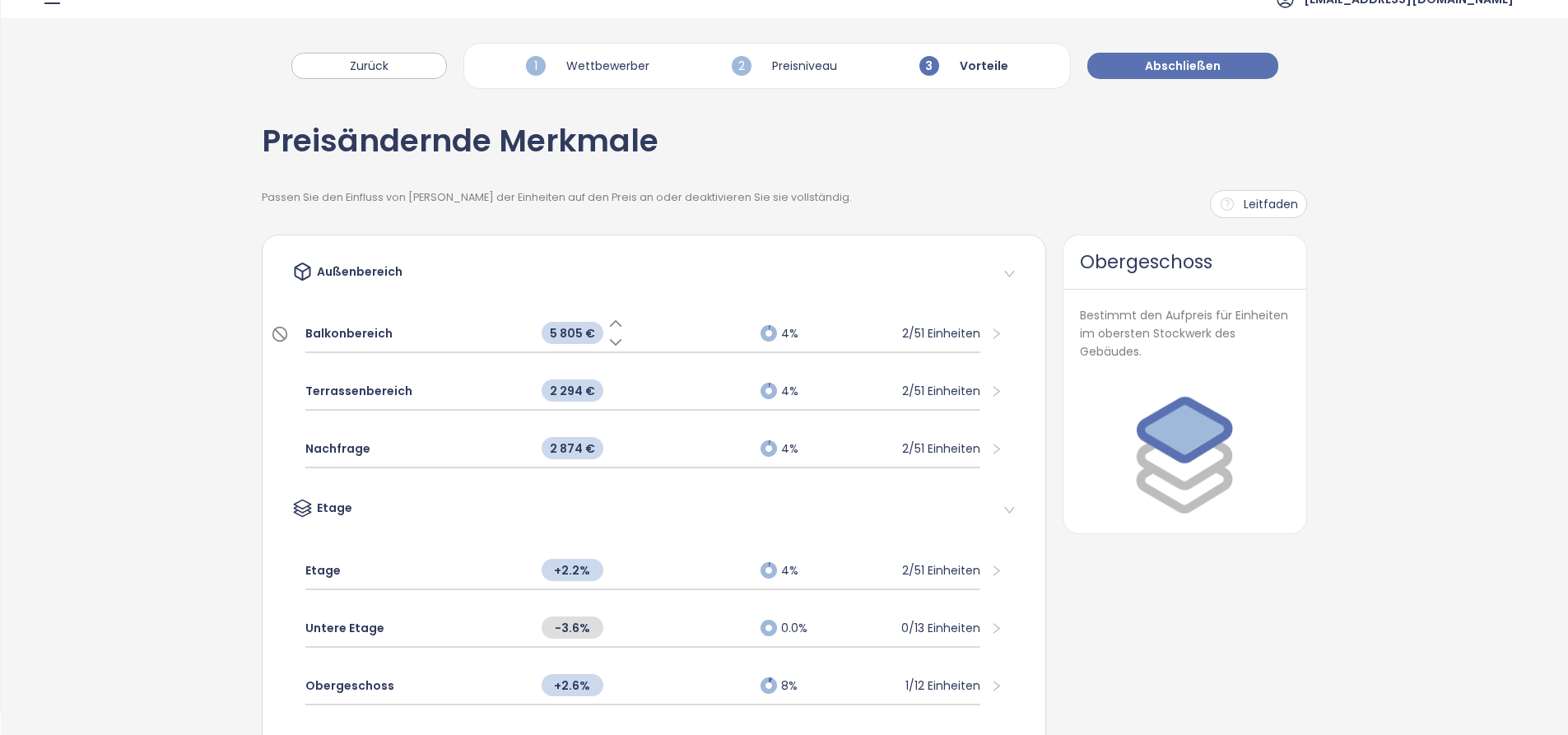
scroll to position [0, 0]
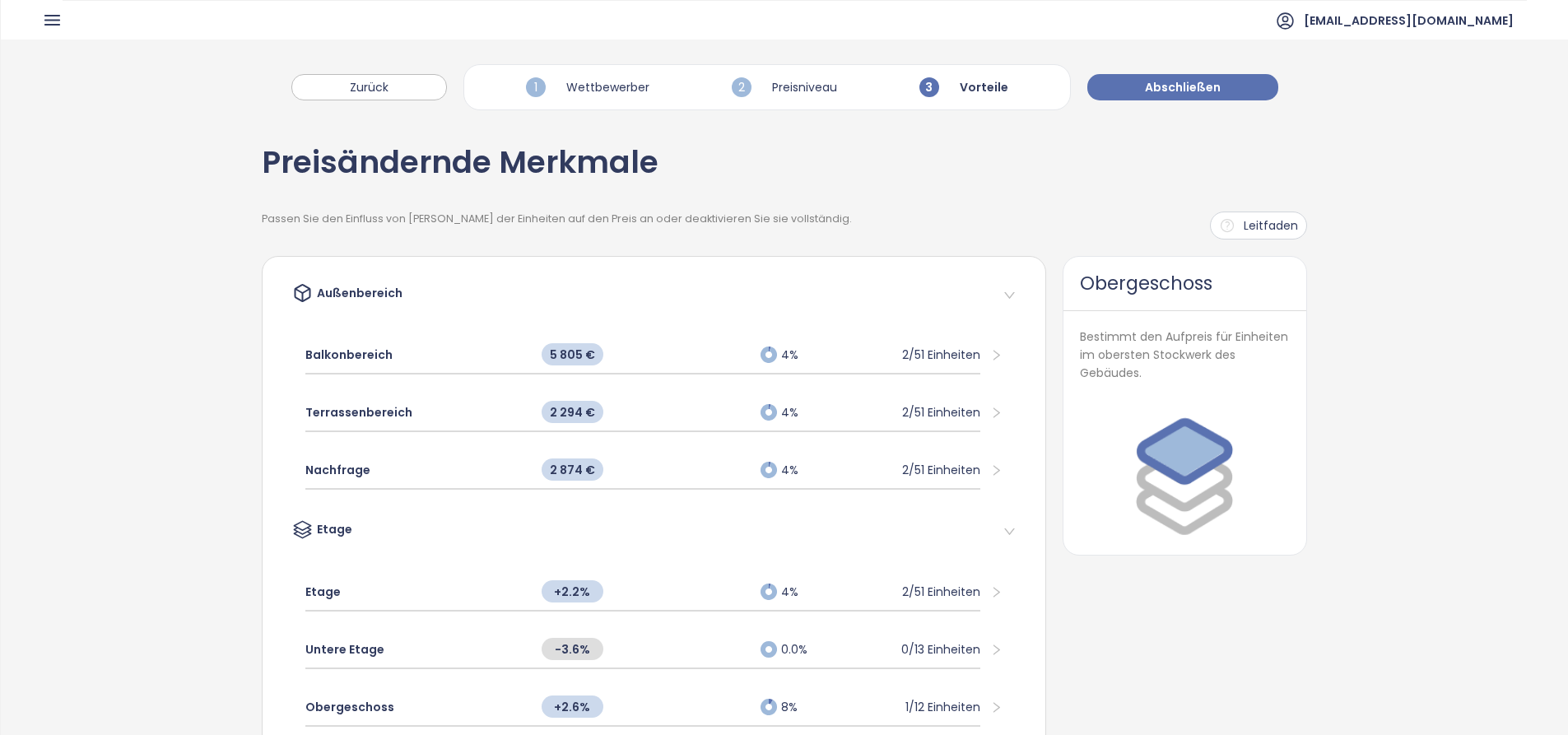
click at [1181, 90] on span "Abschließen" at bounding box center [1182, 87] width 75 height 18
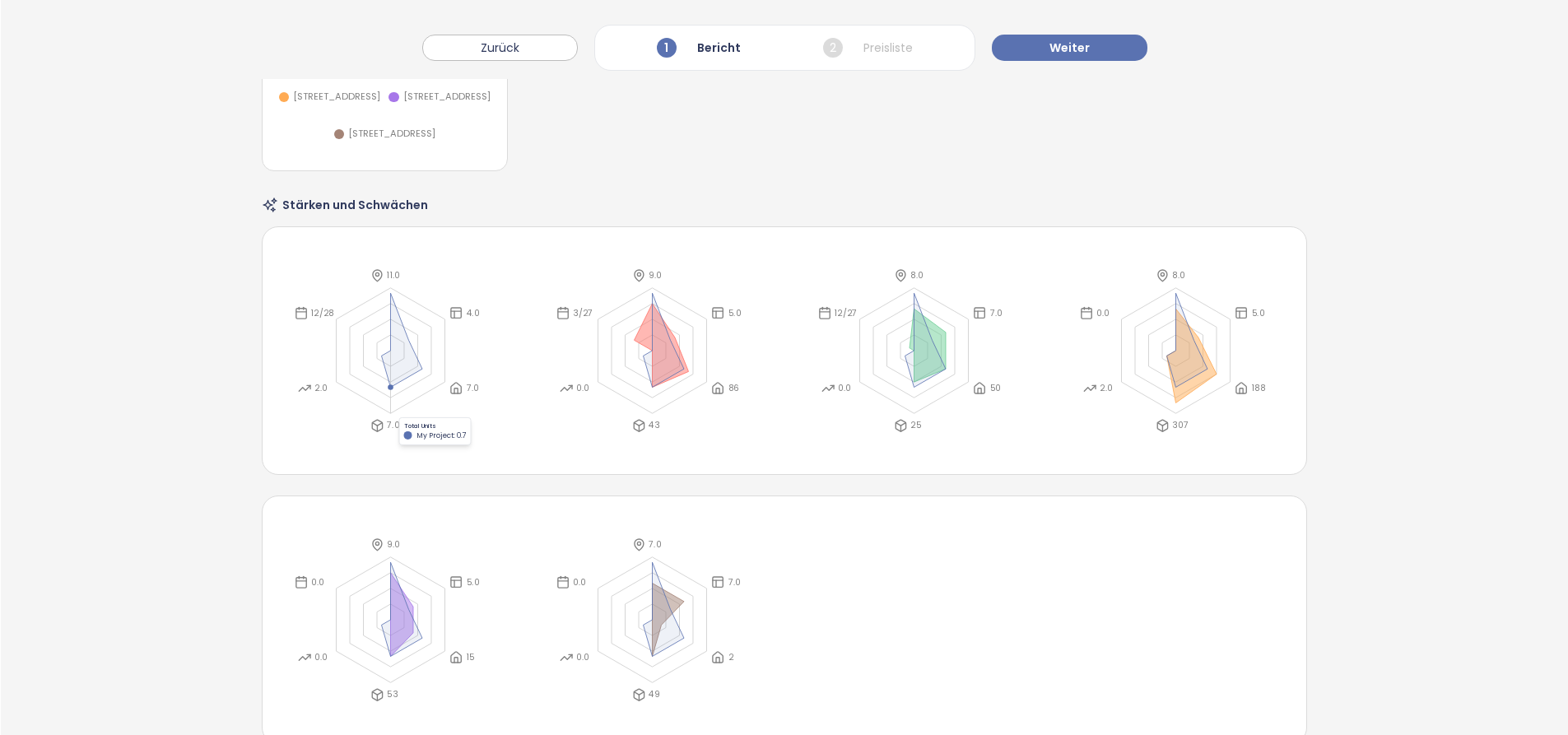
scroll to position [2716, 0]
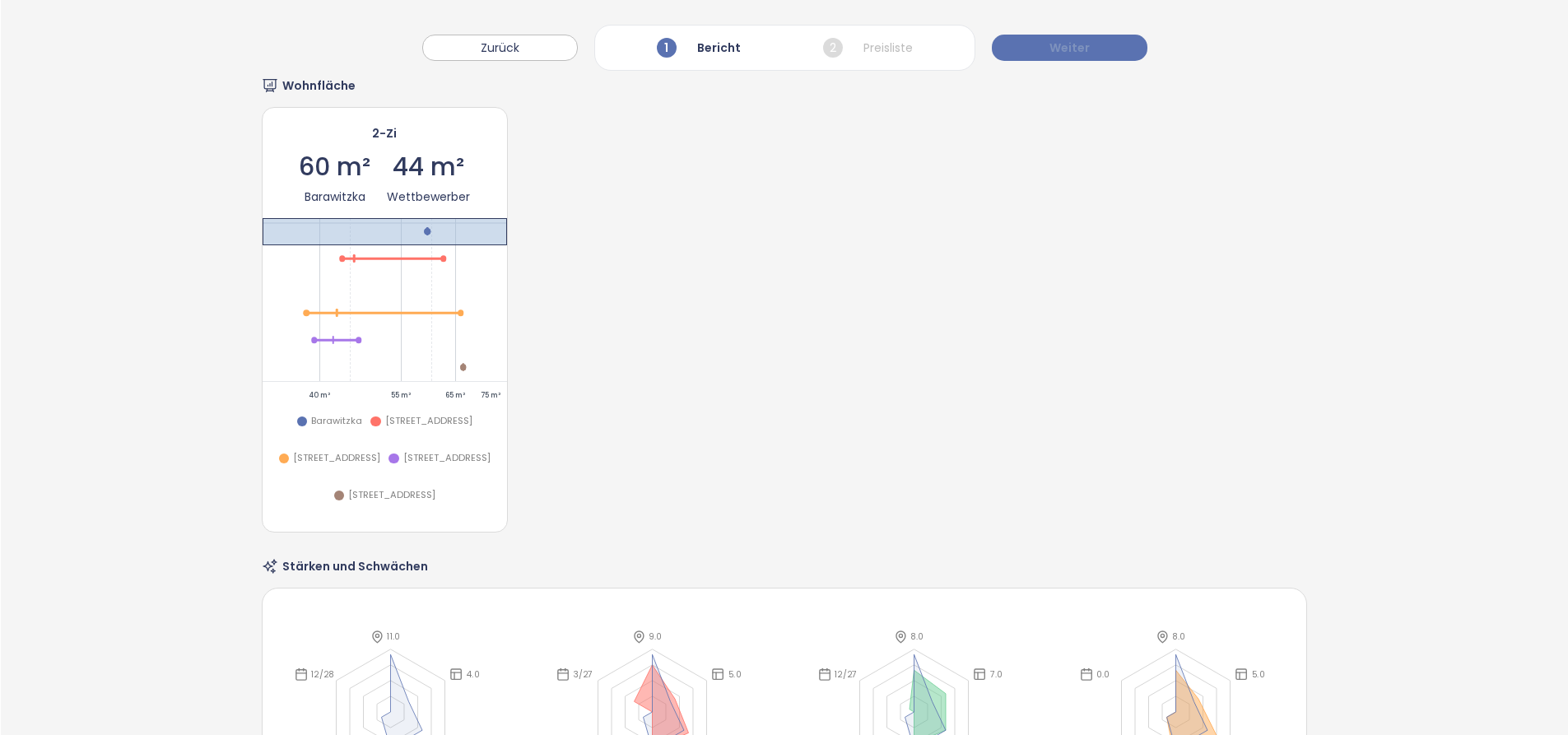
click at [1076, 43] on span "Weiter" at bounding box center [1069, 48] width 41 height 18
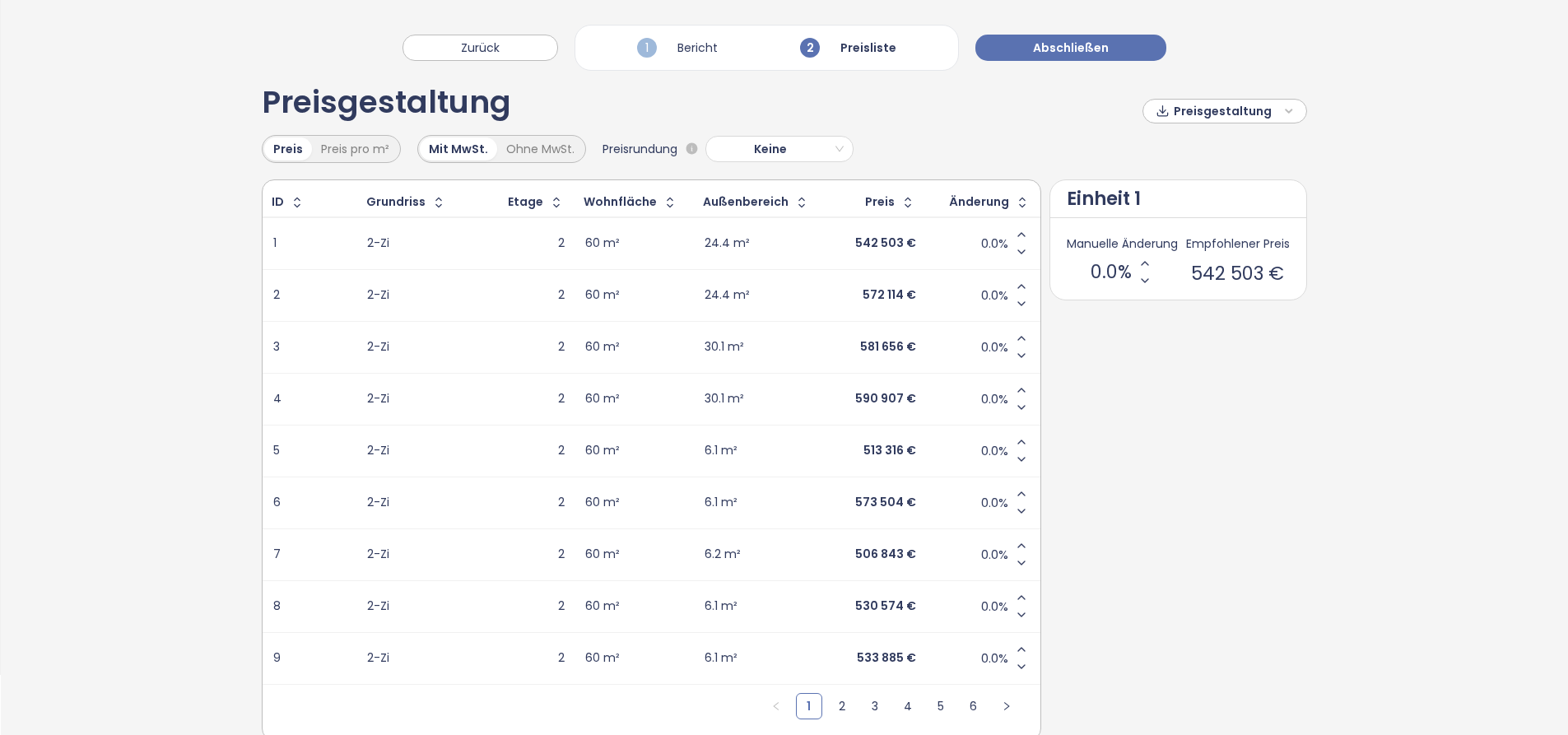
scroll to position [107, 0]
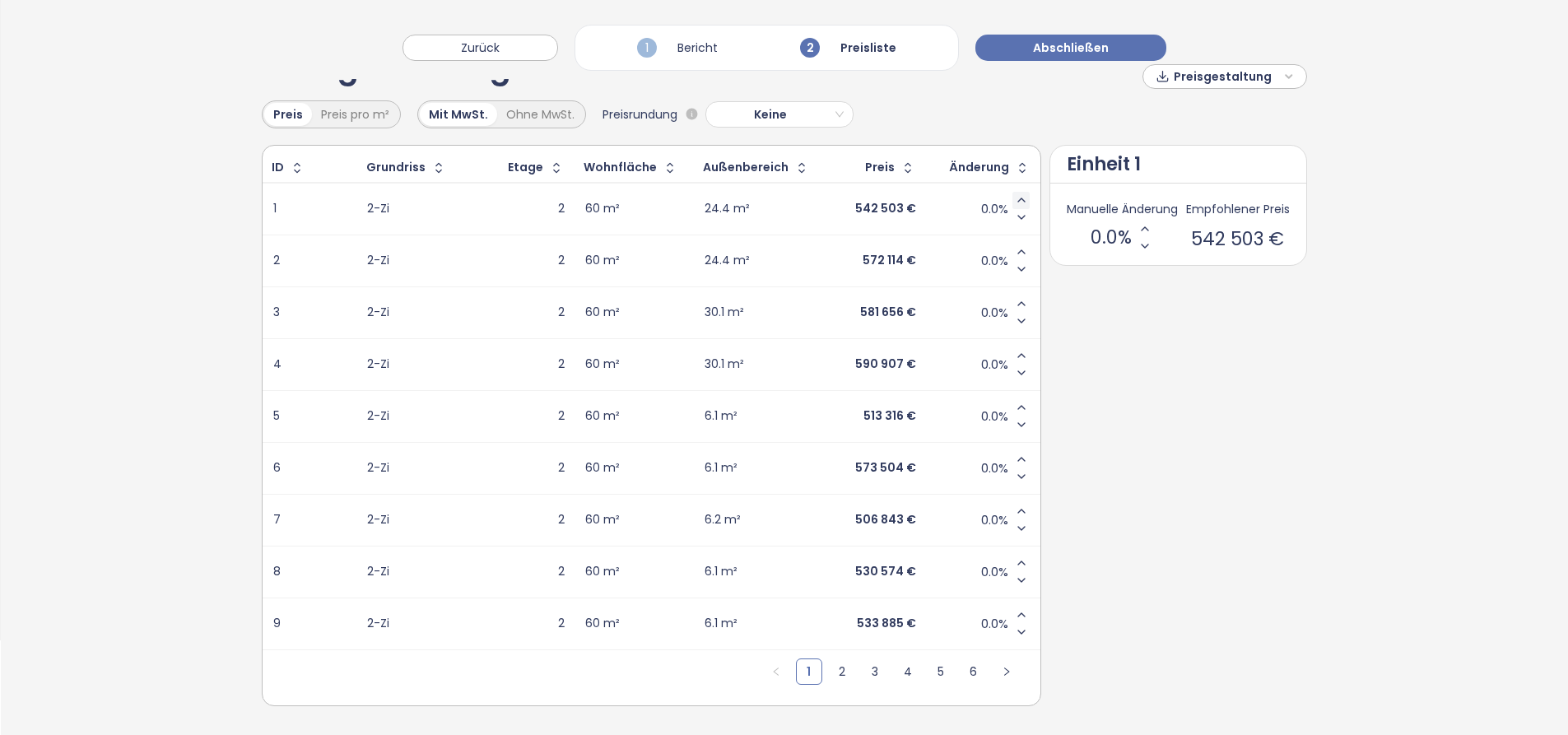
click at [1015, 193] on icon "Increase value" at bounding box center [1021, 200] width 13 height 13
click at [1018, 216] on icon "Decrease value" at bounding box center [1021, 217] width 7 height 3
click at [1044, 57] on button "Abschließen" at bounding box center [1071, 48] width 191 height 27
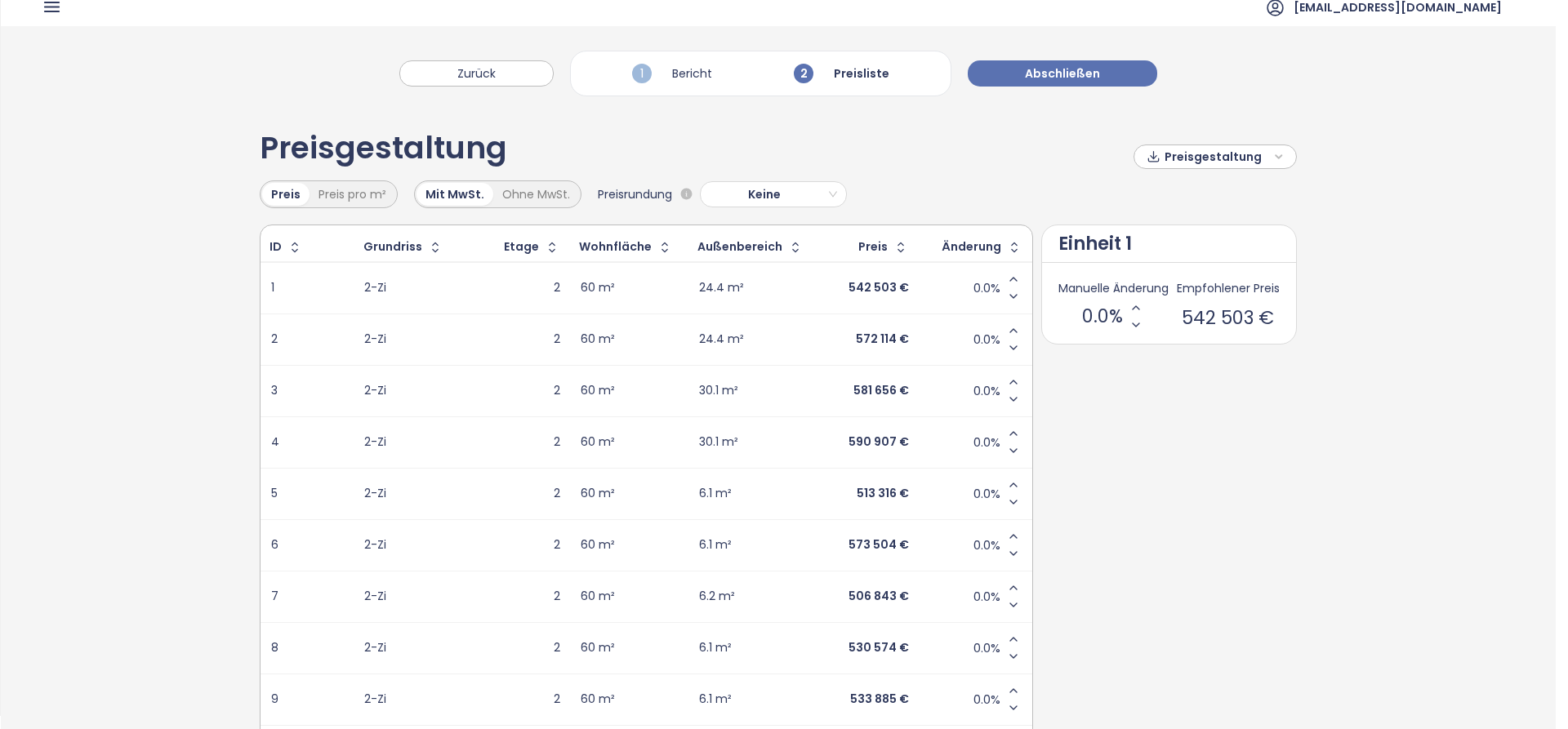
scroll to position [0, 0]
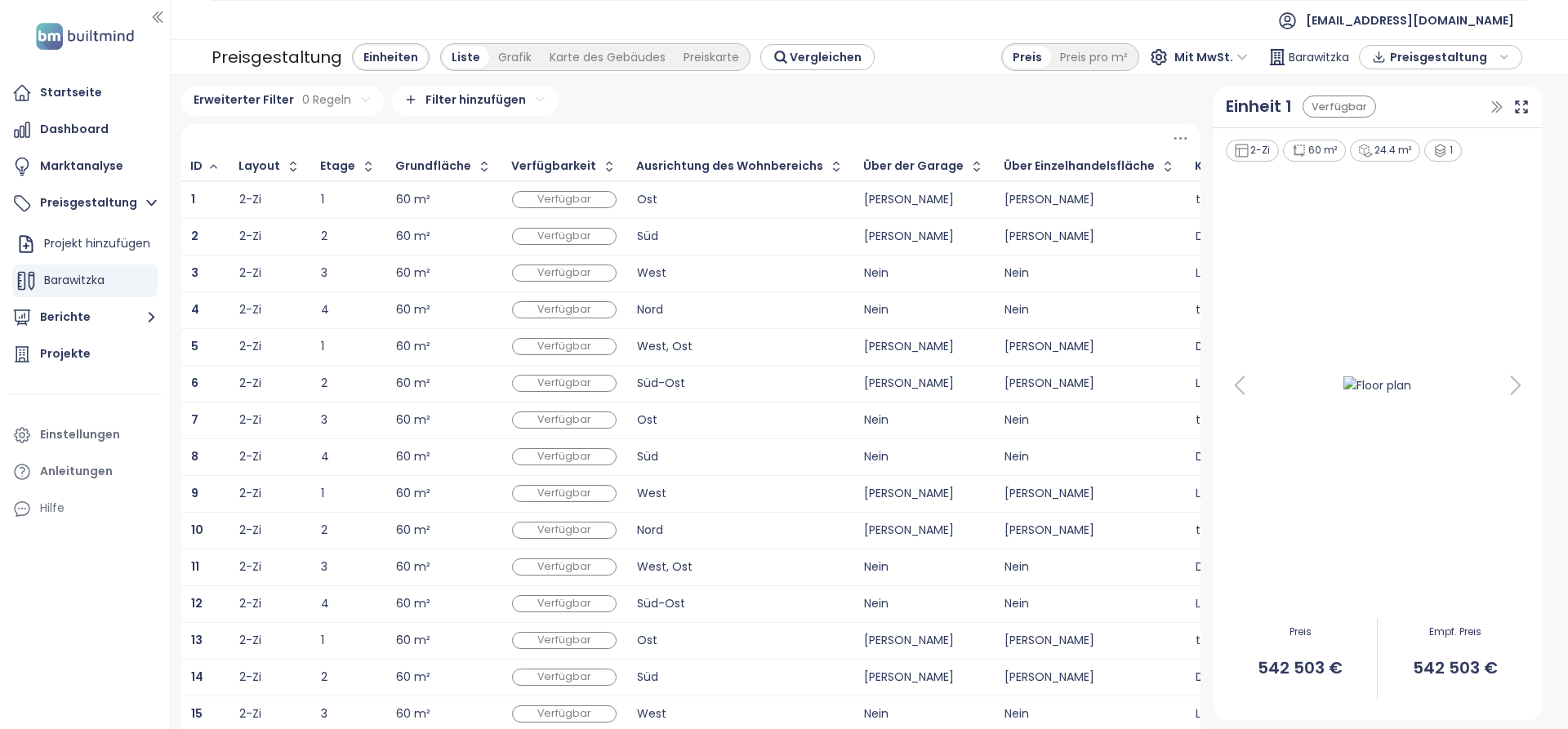
click at [306, 200] on td "2-Zi" at bounding box center [270, 200] width 81 height 38
click at [300, 238] on td "2-Zi" at bounding box center [270, 236] width 81 height 37
click at [304, 273] on td "2-Zi" at bounding box center [270, 273] width 81 height 37
click at [311, 302] on td "4" at bounding box center [348, 309] width 75 height 37
click at [321, 338] on div "1" at bounding box center [348, 347] width 54 height 20
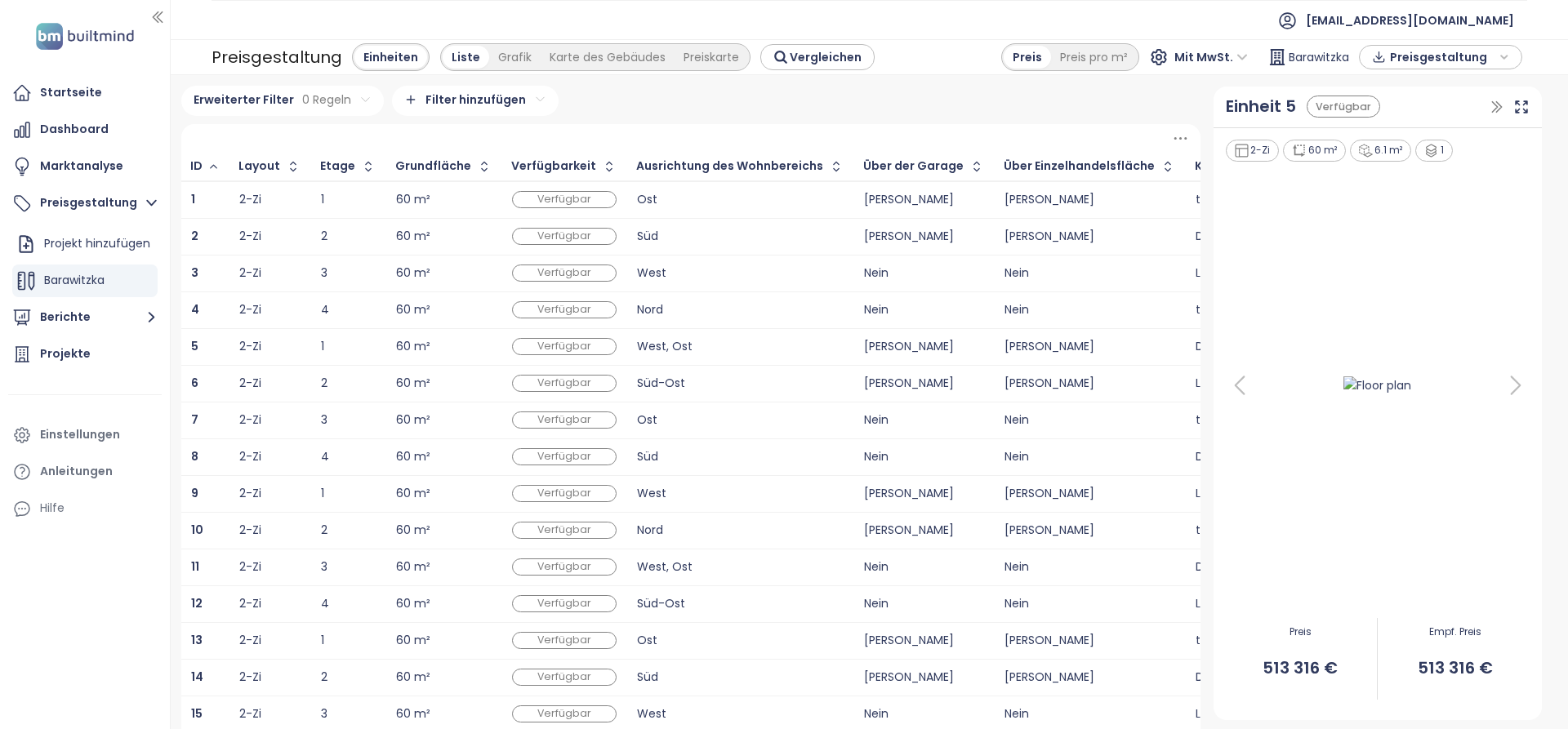
click at [1229, 390] on icon at bounding box center [1240, 385] width 33 height 33
click at [1500, 385] on icon at bounding box center [1515, 385] width 33 height 33
click at [108, 321] on button "Berichte" at bounding box center [85, 318] width 154 height 33
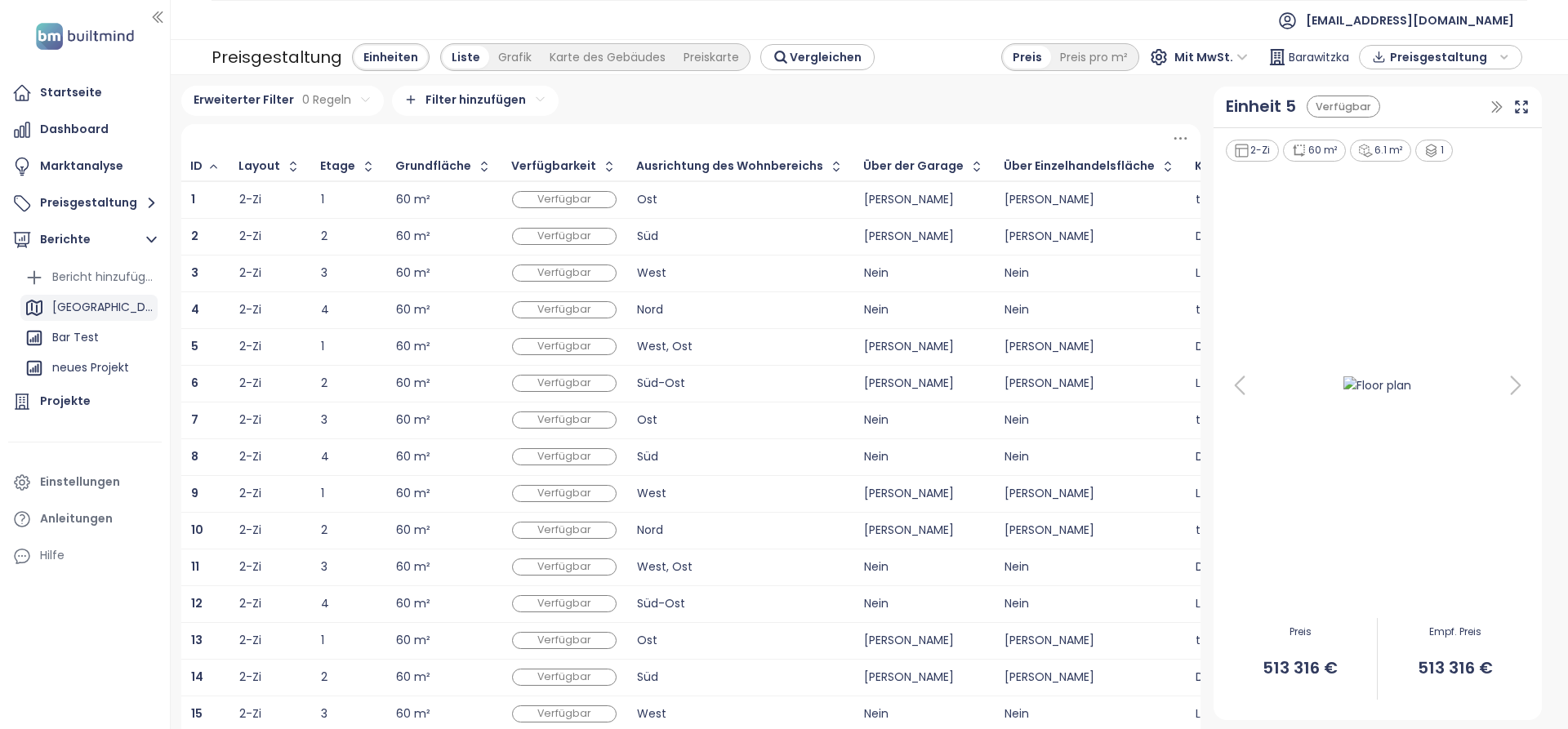
click at [97, 311] on div "[GEOGRAPHIC_DATA]" at bounding box center [89, 308] width 137 height 26
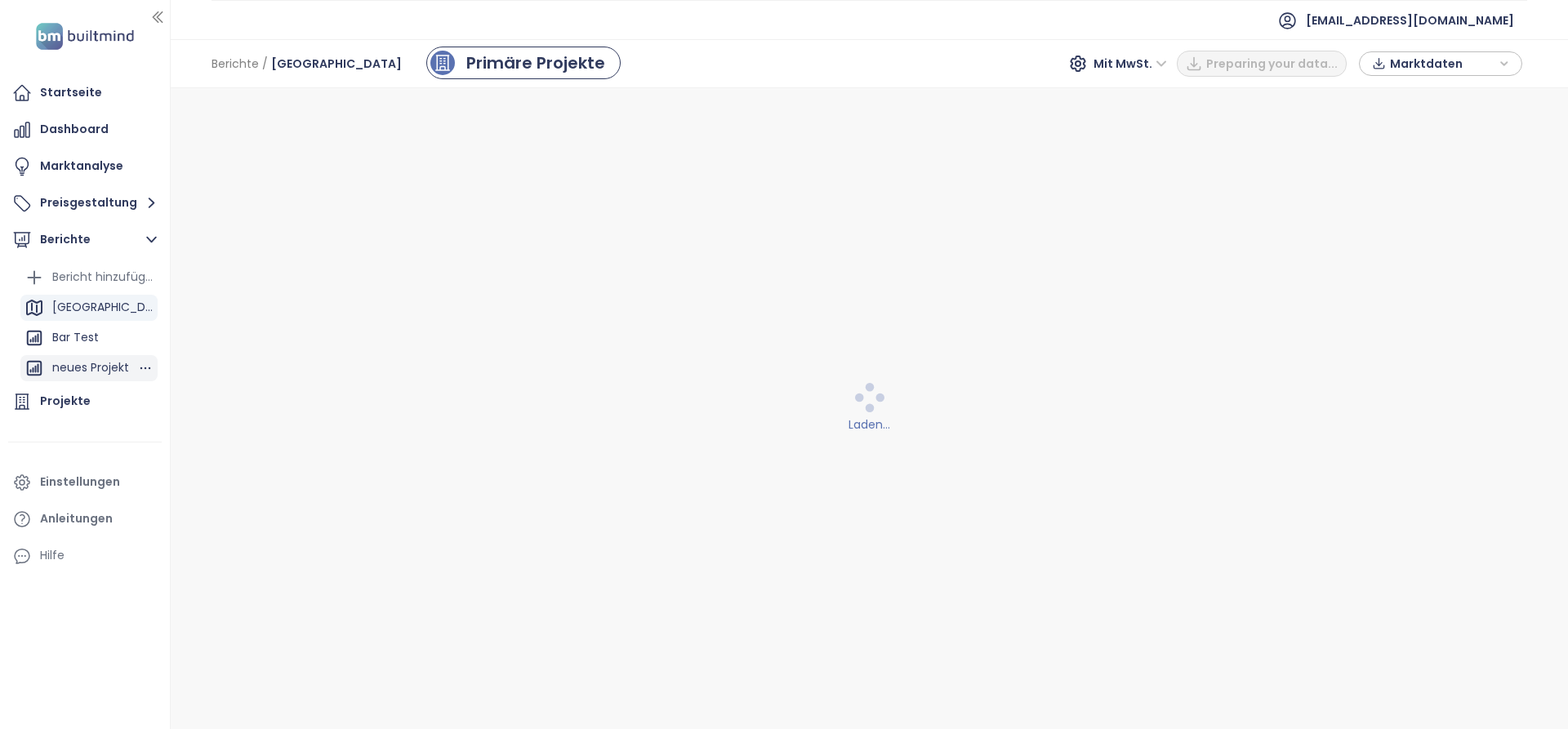
click at [87, 371] on div "neues Projekt" at bounding box center [90, 368] width 77 height 21
